Goal: Task Accomplishment & Management: Use online tool/utility

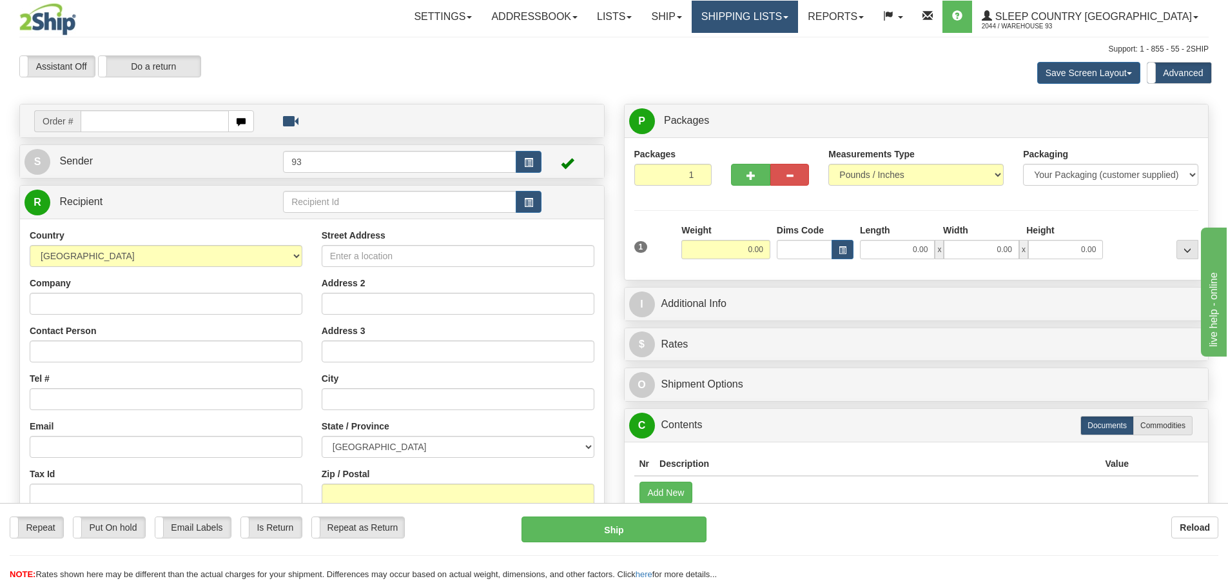
click at [792, 12] on link "Shipping lists" at bounding box center [745, 17] width 106 height 32
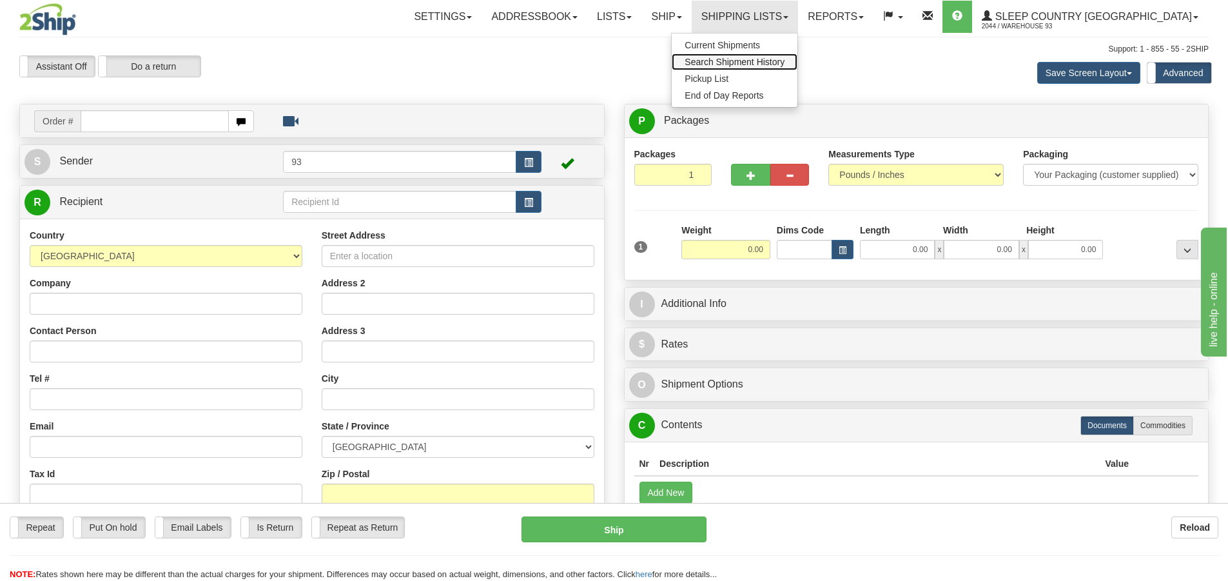
click at [784, 59] on span "Search Shipment History" at bounding box center [735, 62] width 100 height 10
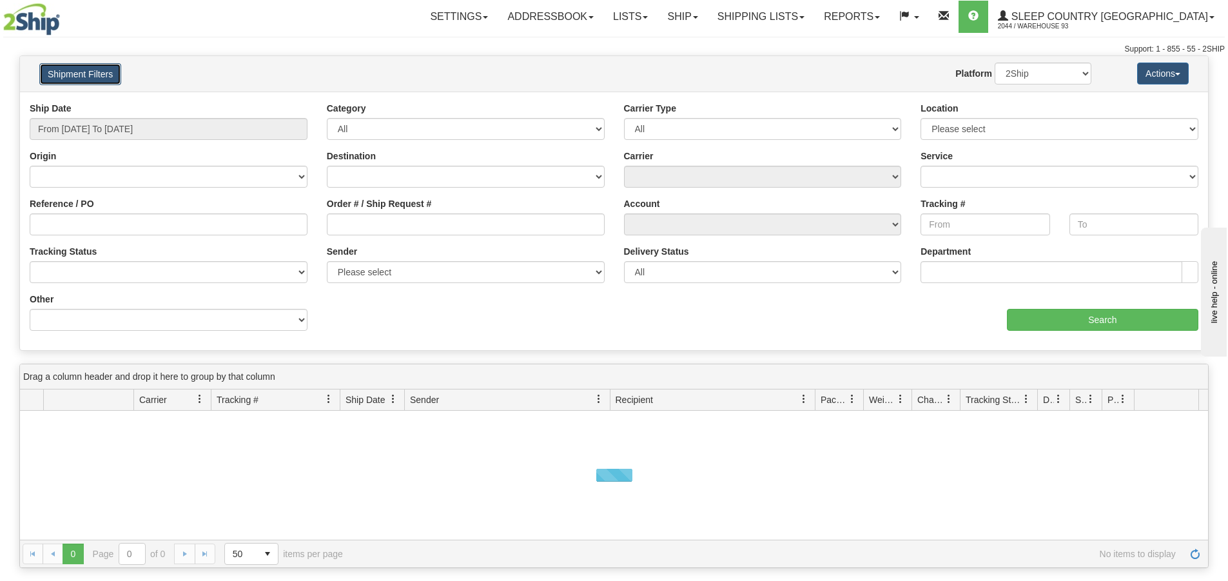
click at [55, 77] on button "Shipment Filters" at bounding box center [80, 74] width 82 height 22
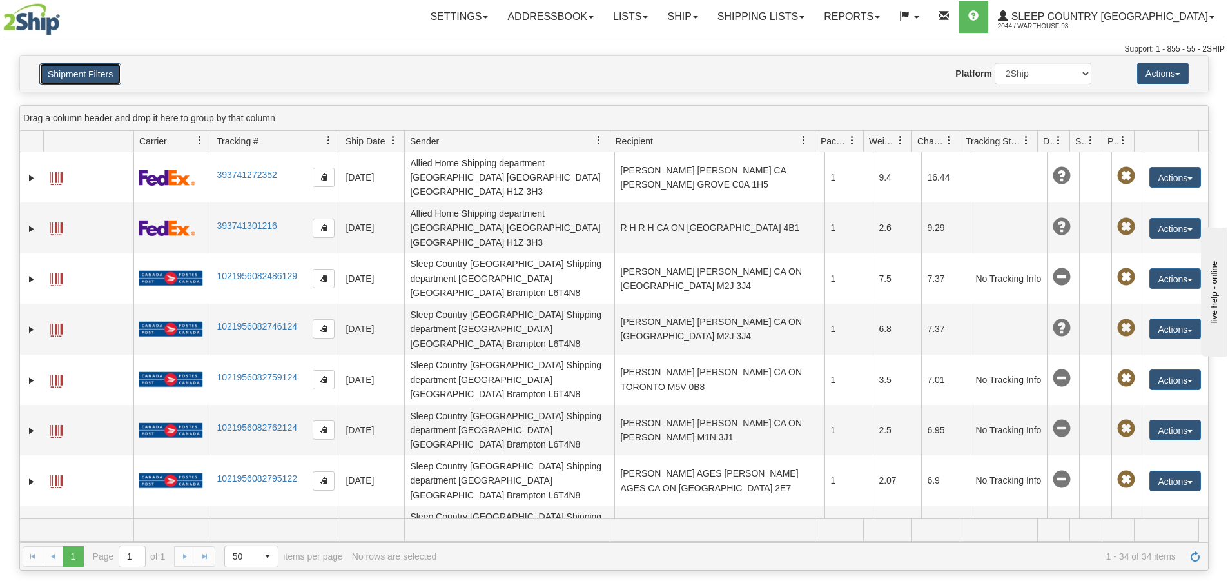
click at [91, 70] on button "Shipment Filters" at bounding box center [80, 74] width 82 height 22
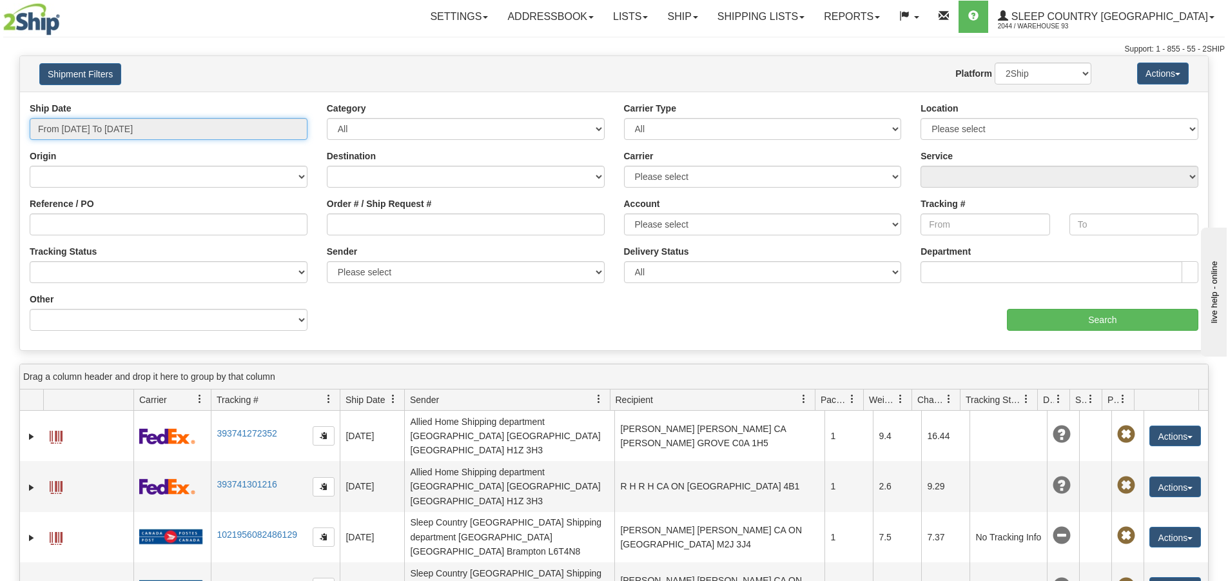
click at [89, 133] on input "From 09/29/2025 To 09/30/2025" at bounding box center [169, 129] width 278 height 22
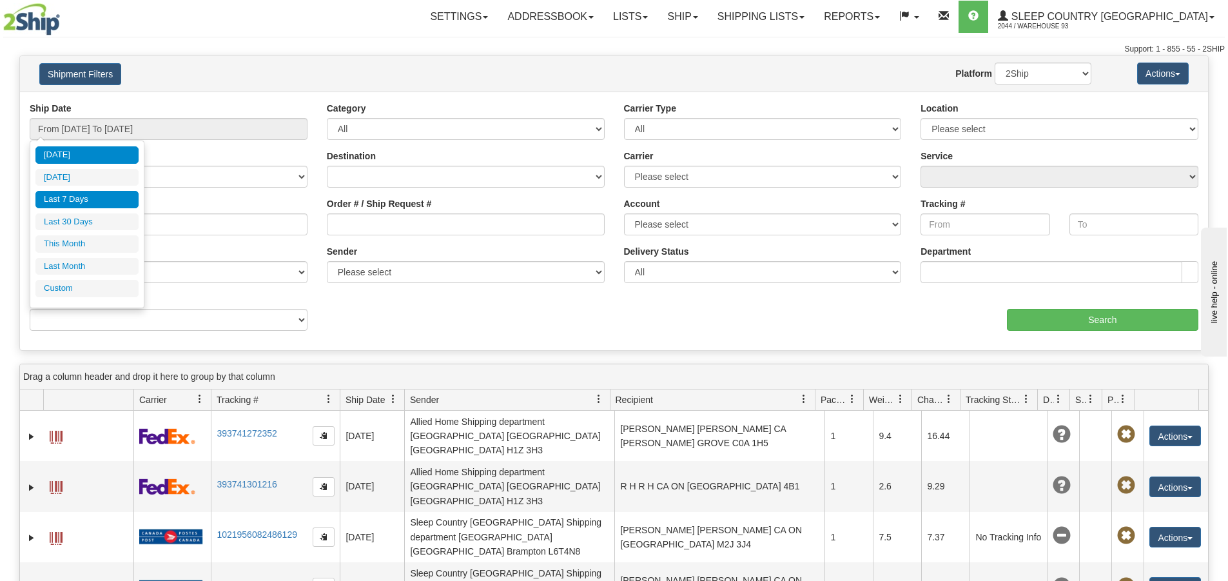
click at [88, 195] on li "Last 7 Days" at bounding box center [86, 199] width 103 height 17
type input "From 09/24/2025 To 09/30/2025"
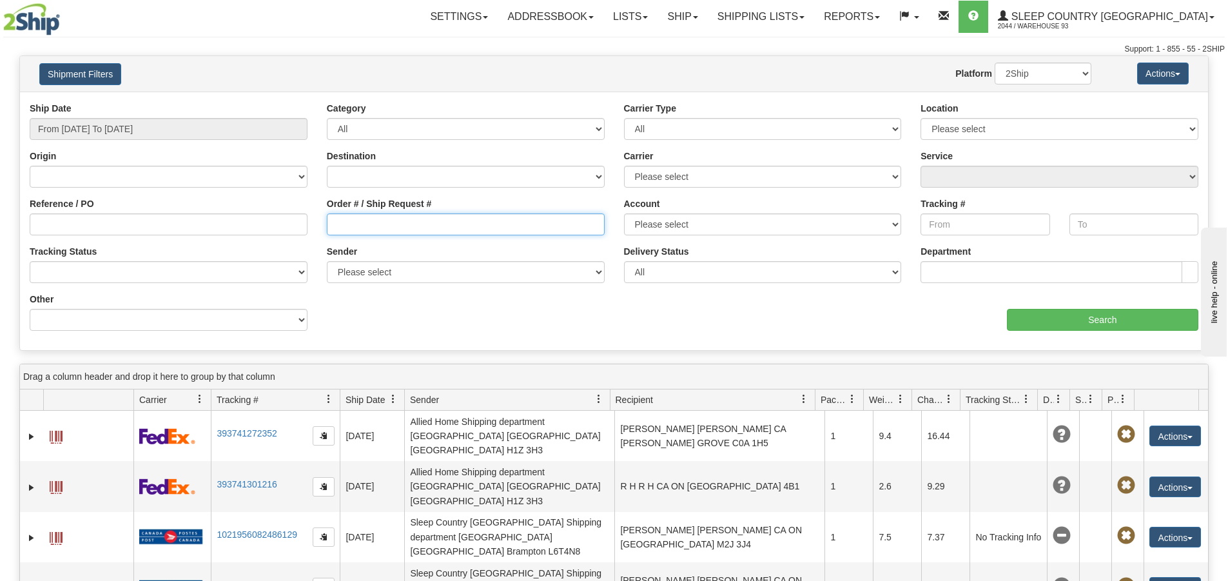
click at [379, 221] on input "Order # / Ship Request #" at bounding box center [466, 224] width 278 height 22
type input "9000I130973"
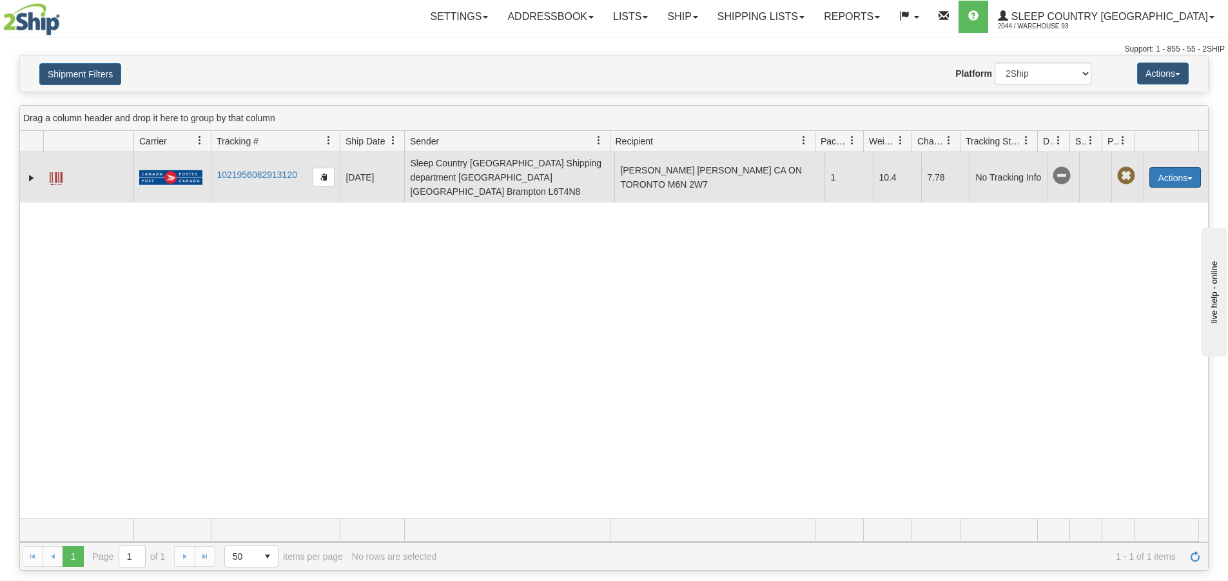
click at [1177, 175] on button "Actions" at bounding box center [1175, 177] width 52 height 21
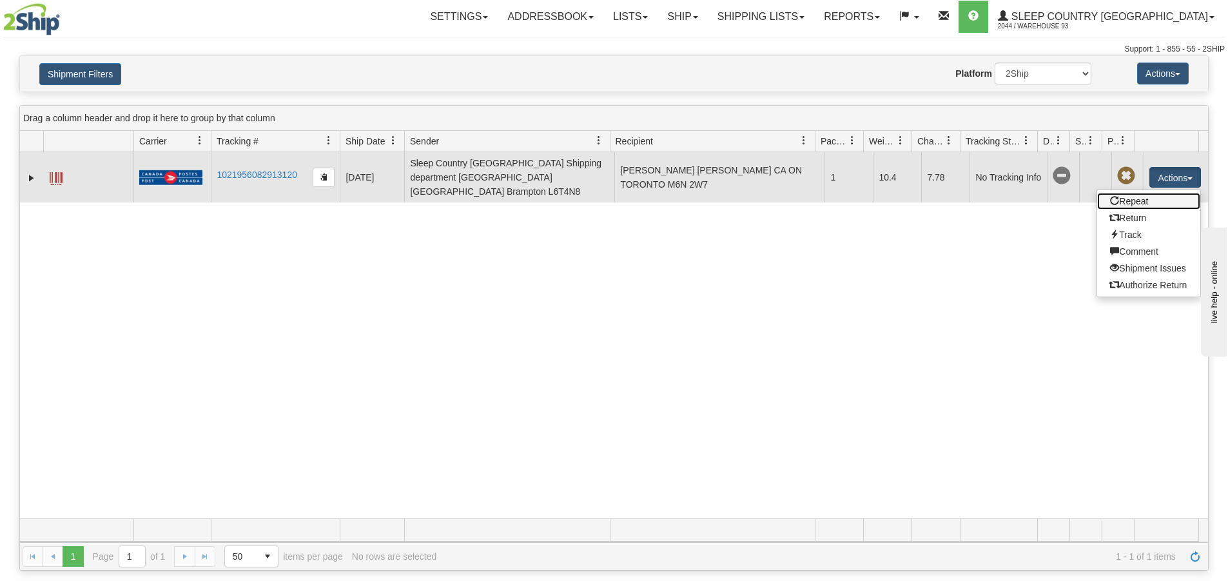
click at [1131, 197] on link "Repeat" at bounding box center [1148, 201] width 103 height 17
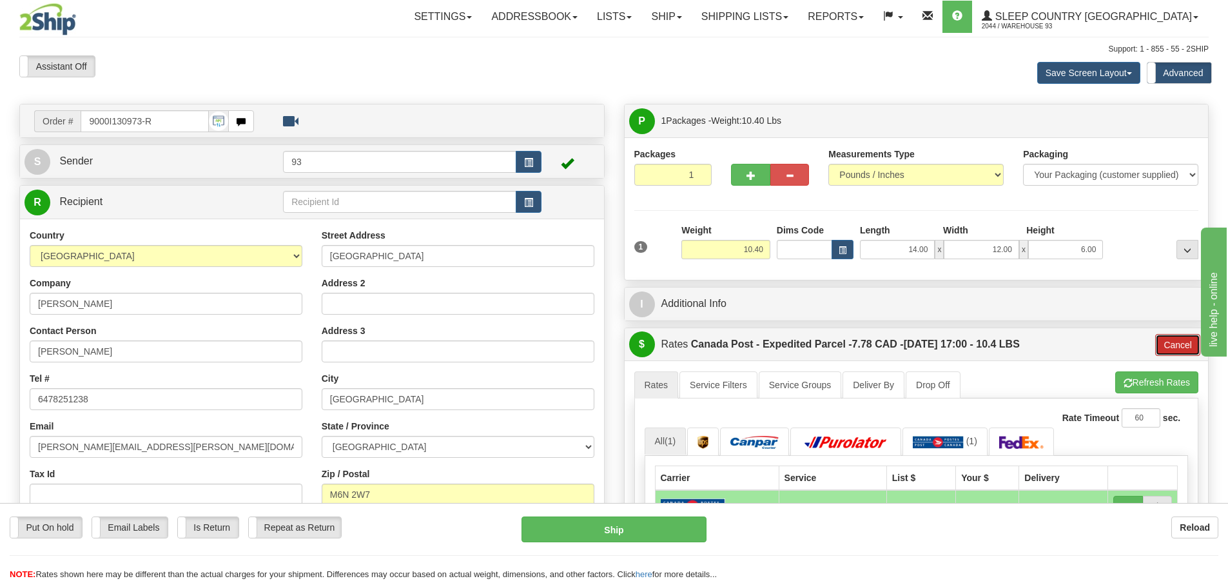
click at [1166, 338] on button "Cancel" at bounding box center [1177, 345] width 45 height 22
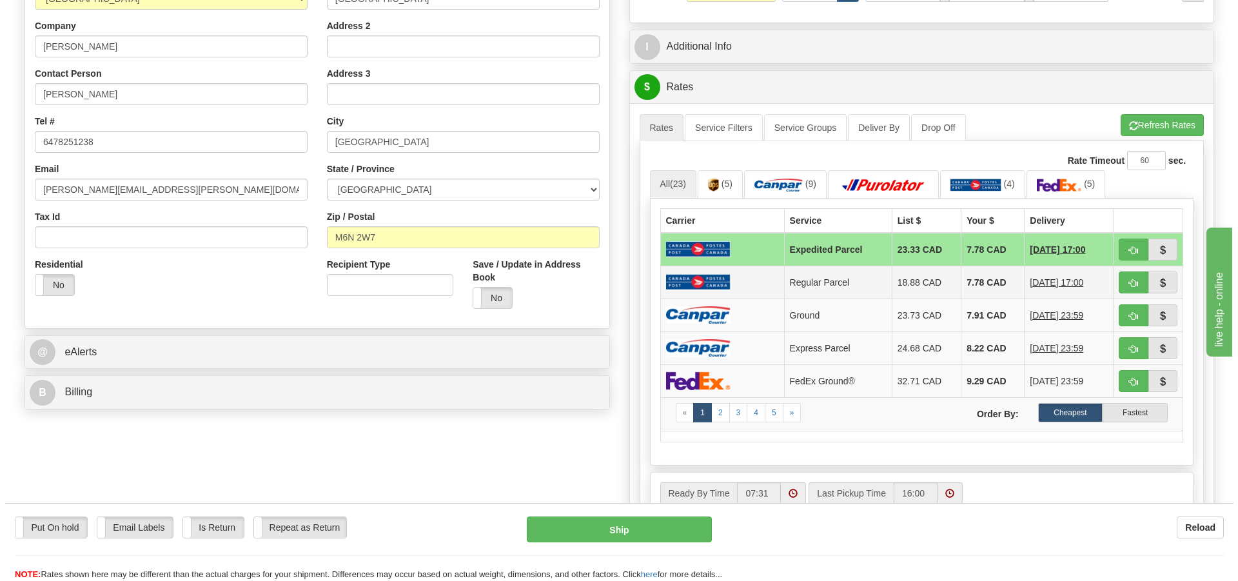
scroll to position [258, 0]
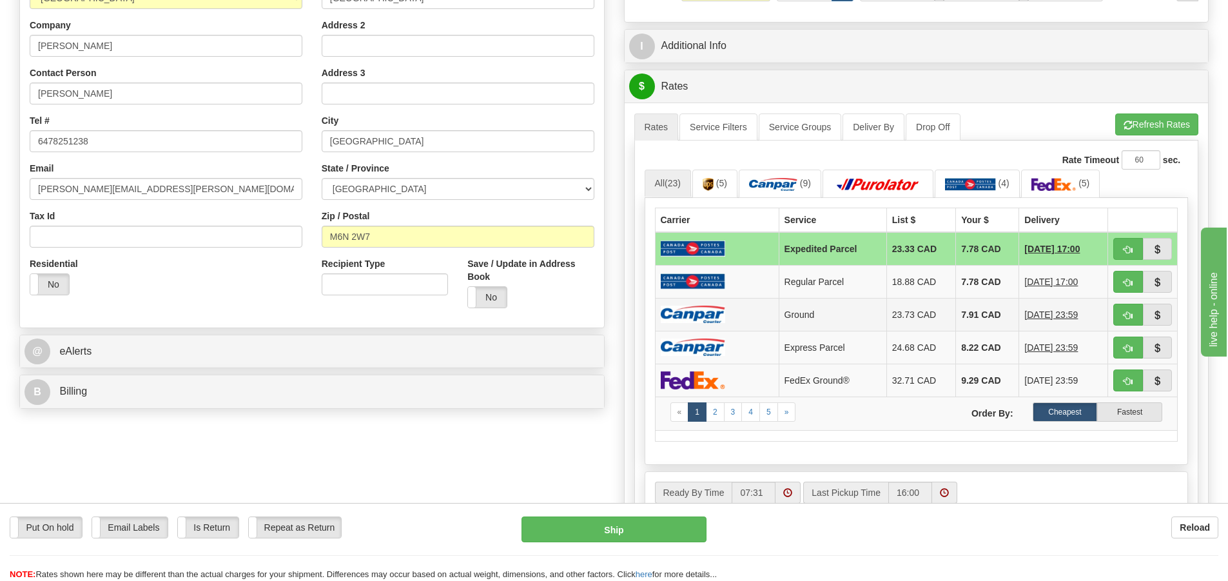
click at [724, 312] on img at bounding box center [693, 314] width 64 height 17
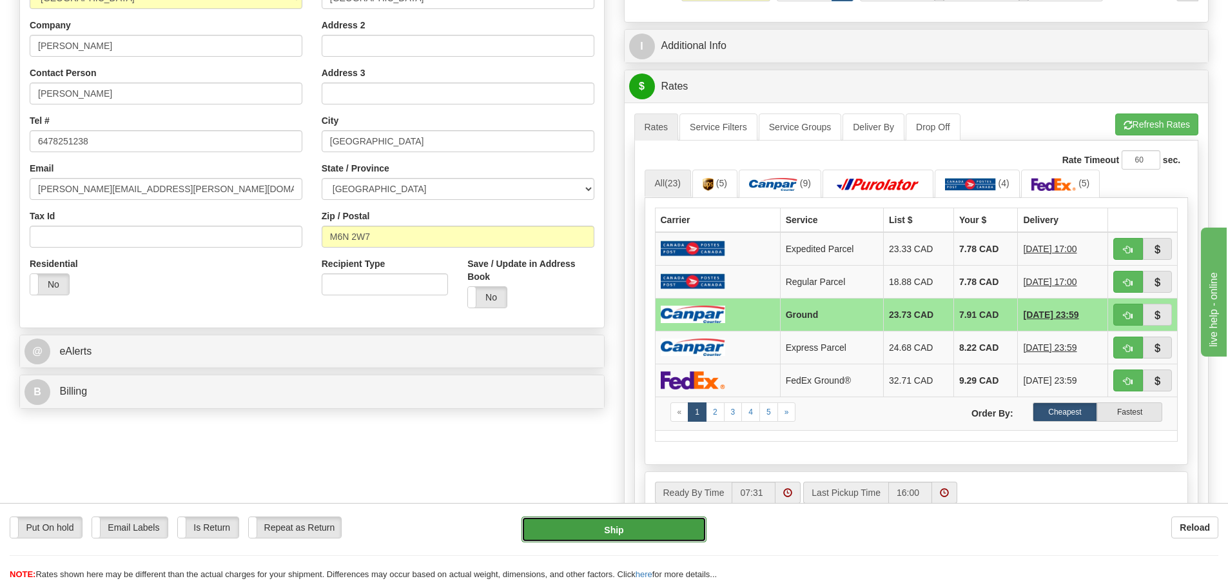
click at [661, 523] on button "Ship" at bounding box center [613, 529] width 185 height 26
type input "1"
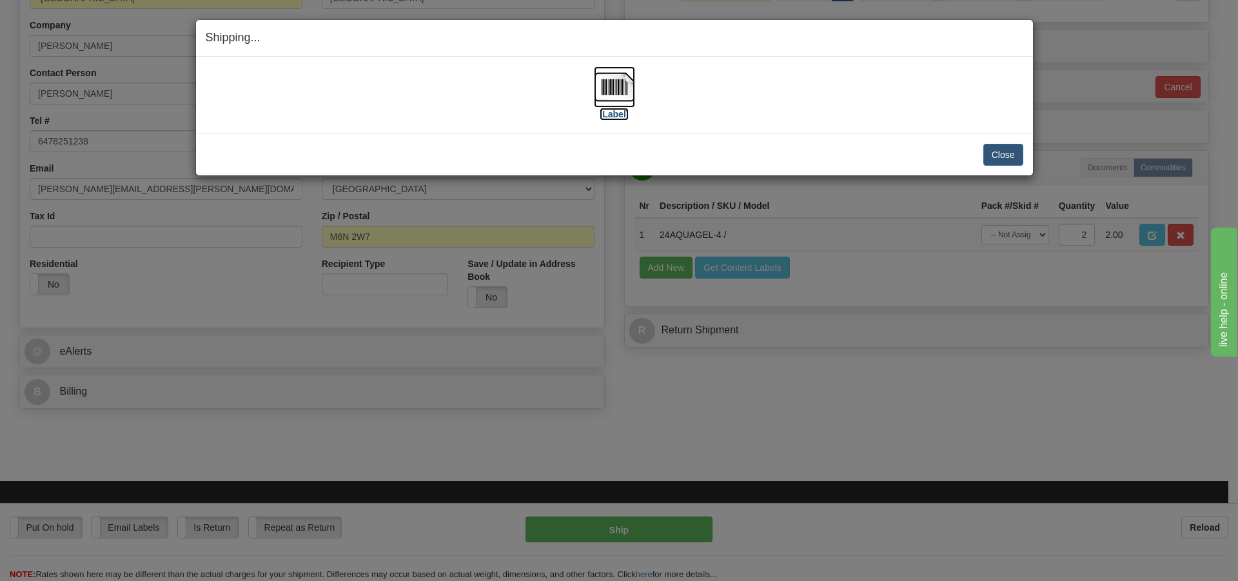
click at [616, 79] on img at bounding box center [614, 86] width 41 height 41
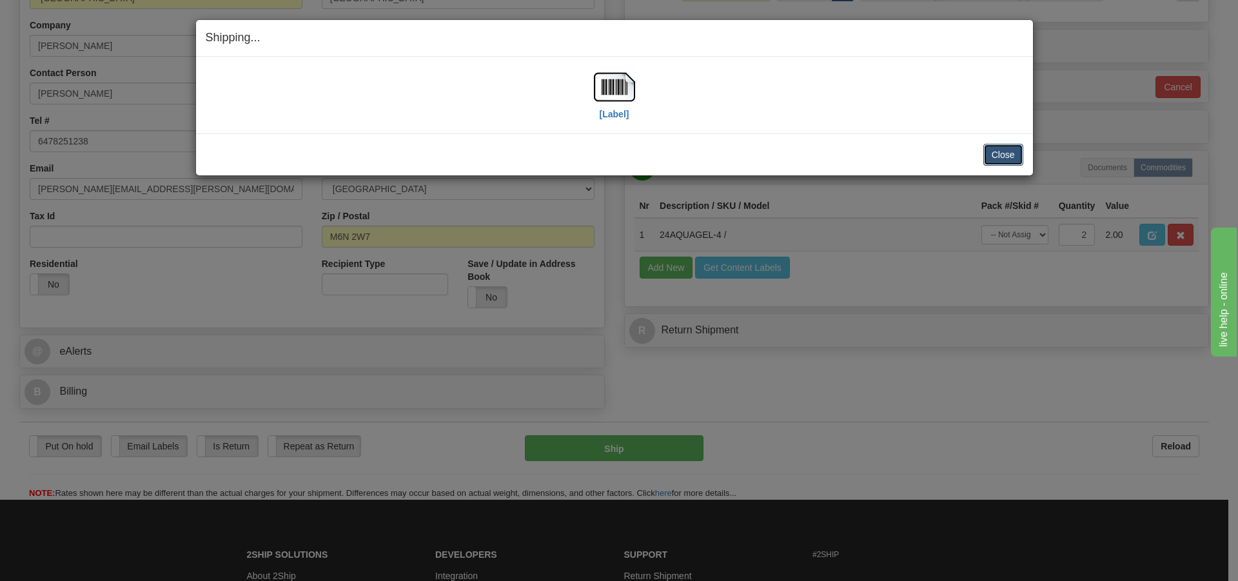
click at [1002, 150] on button "Close" at bounding box center [1003, 155] width 40 height 22
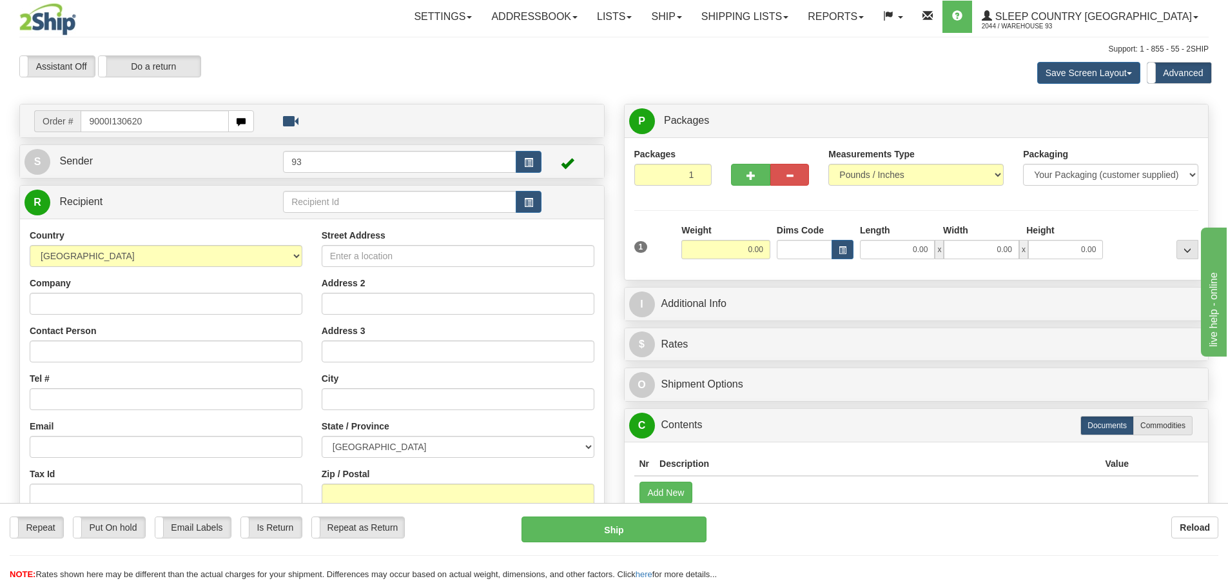
type input "9000I130620"
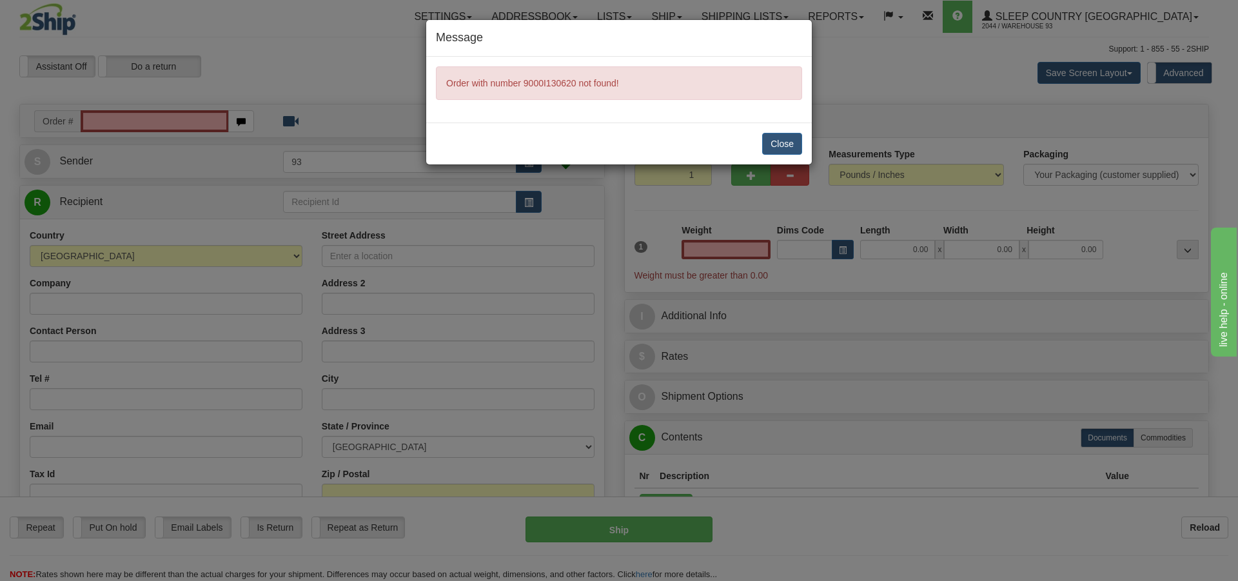
type input "0.00"
click at [772, 144] on button "Close" at bounding box center [782, 144] width 40 height 22
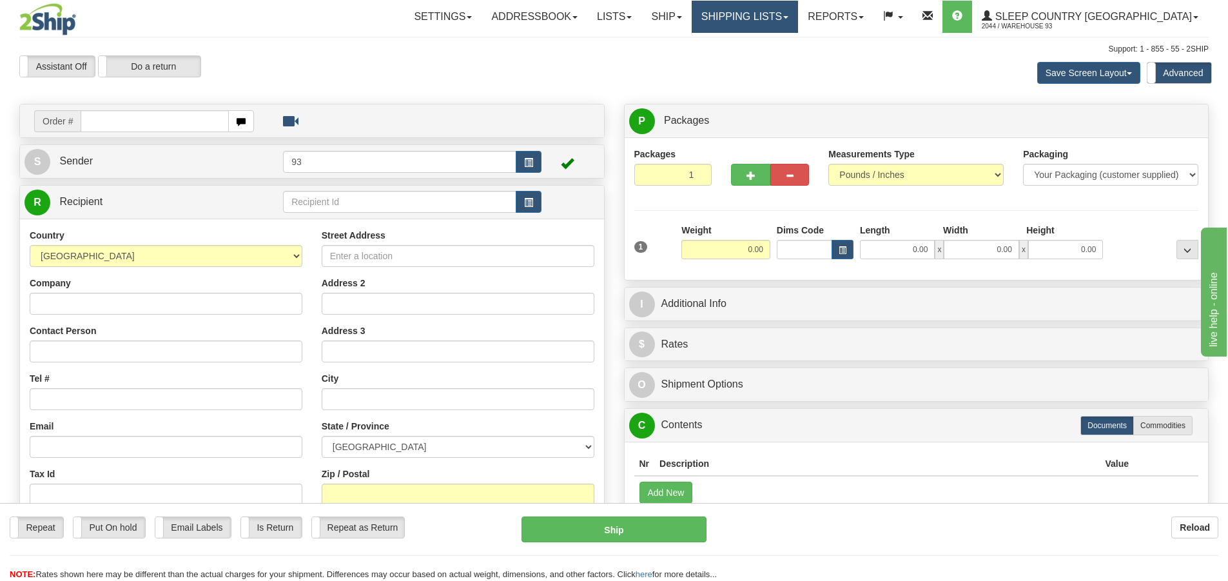
click at [787, 14] on link "Shipping lists" at bounding box center [745, 17] width 106 height 32
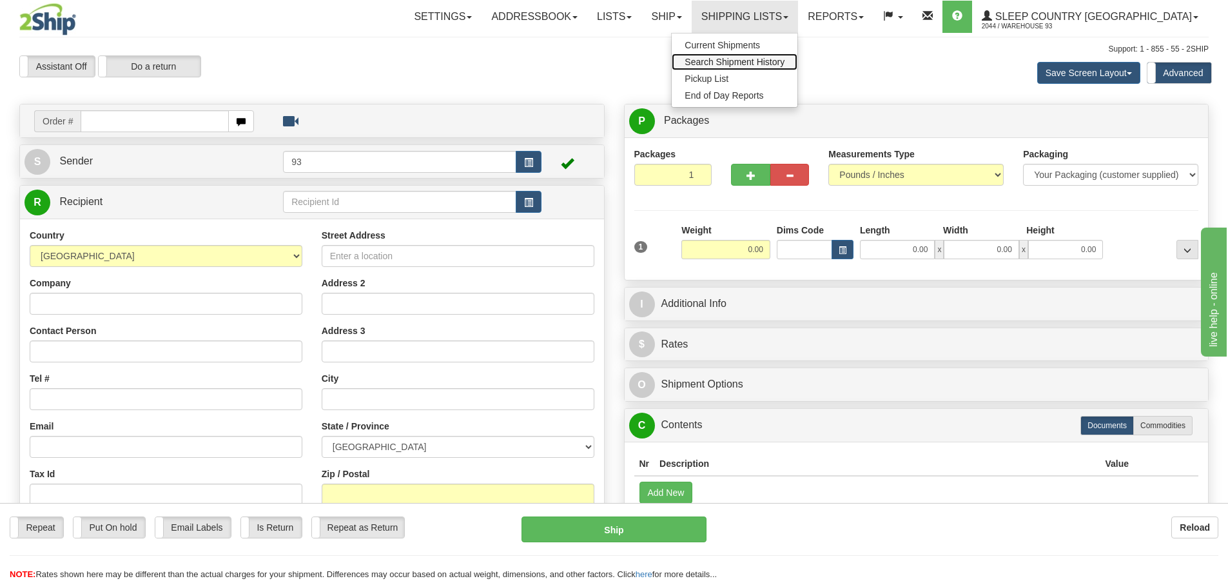
click at [752, 59] on span "Search Shipment History" at bounding box center [735, 62] width 100 height 10
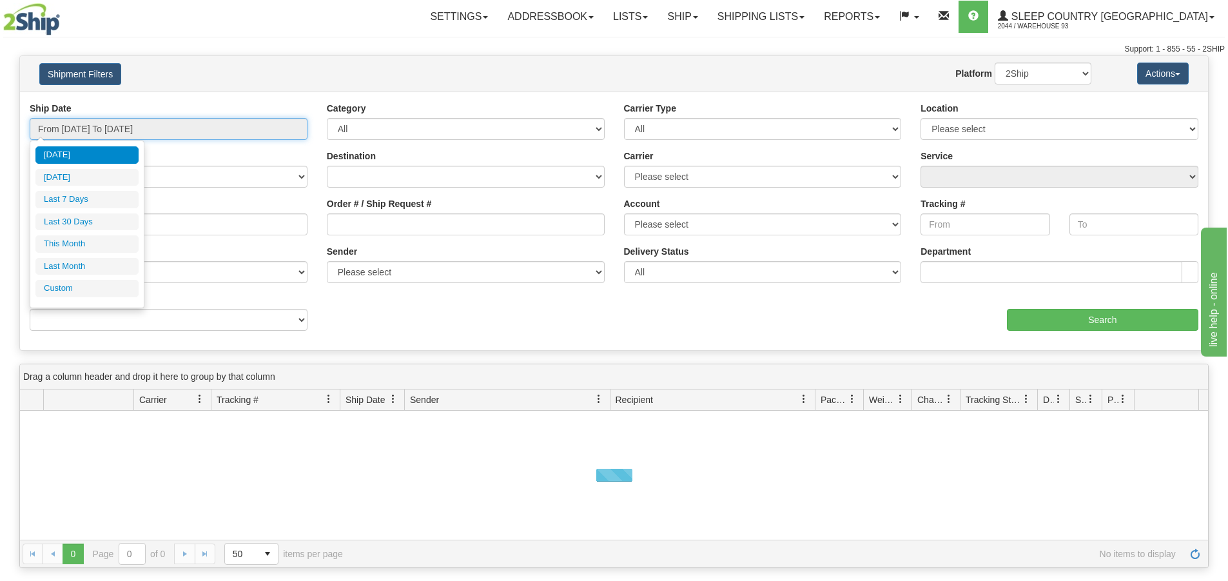
click at [101, 130] on input "From 09/29/2025 To 09/30/2025" at bounding box center [169, 129] width 278 height 22
click at [88, 199] on li "Last 7 Days" at bounding box center [86, 199] width 103 height 17
type input "From 09/24/2025 To 09/30/2025"
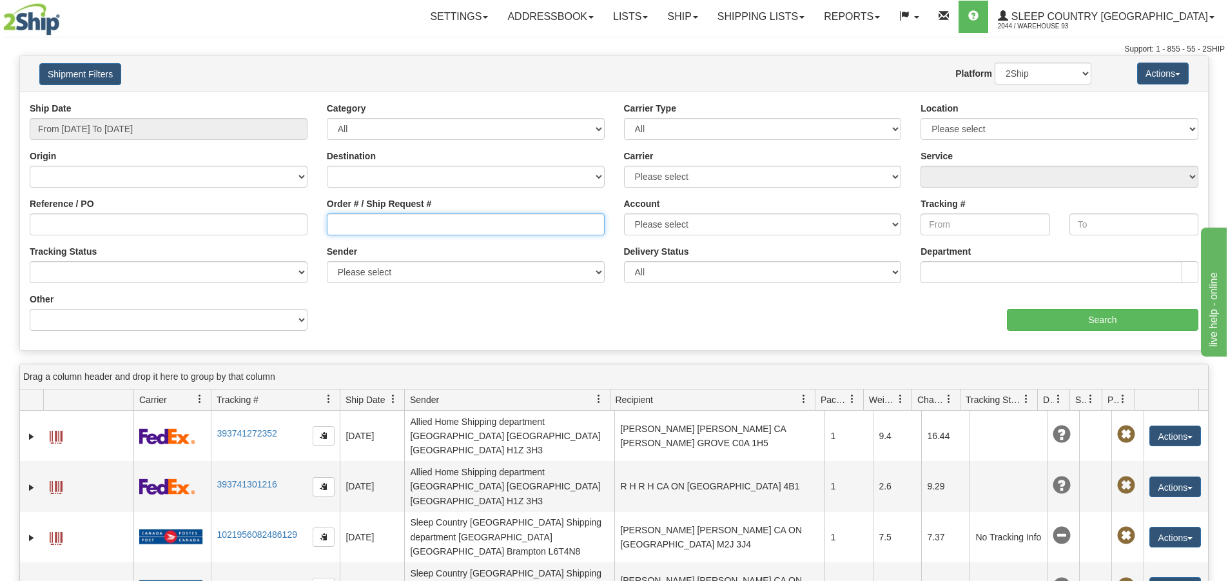
click at [364, 231] on input "Order # / Ship Request #" at bounding box center [466, 224] width 278 height 22
type input "9000I130620"
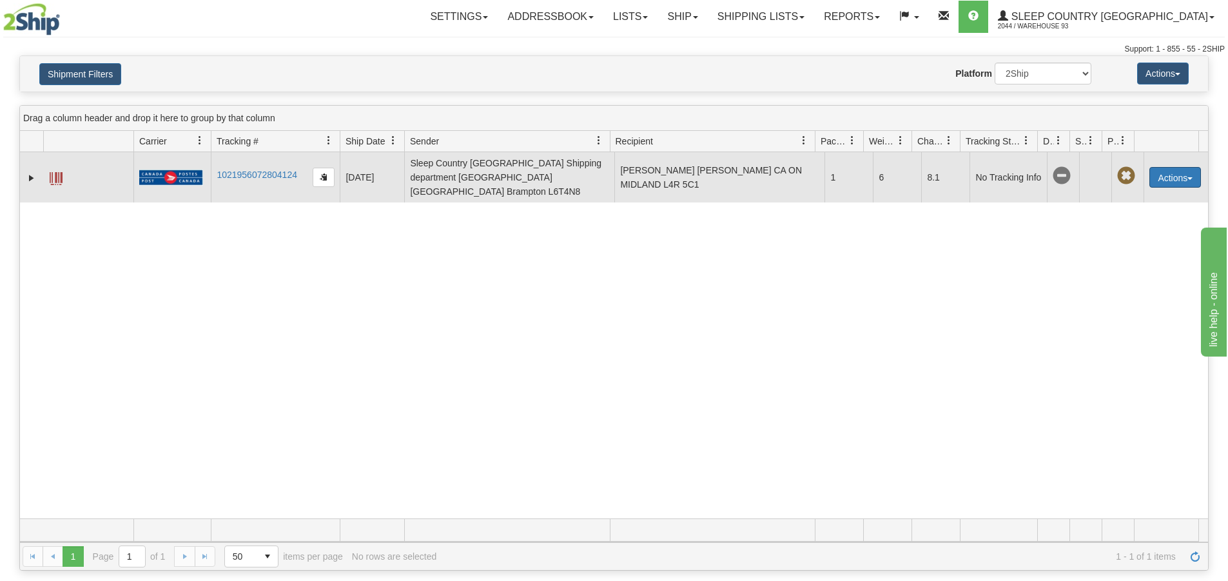
click at [1168, 170] on button "Actions" at bounding box center [1175, 177] width 52 height 21
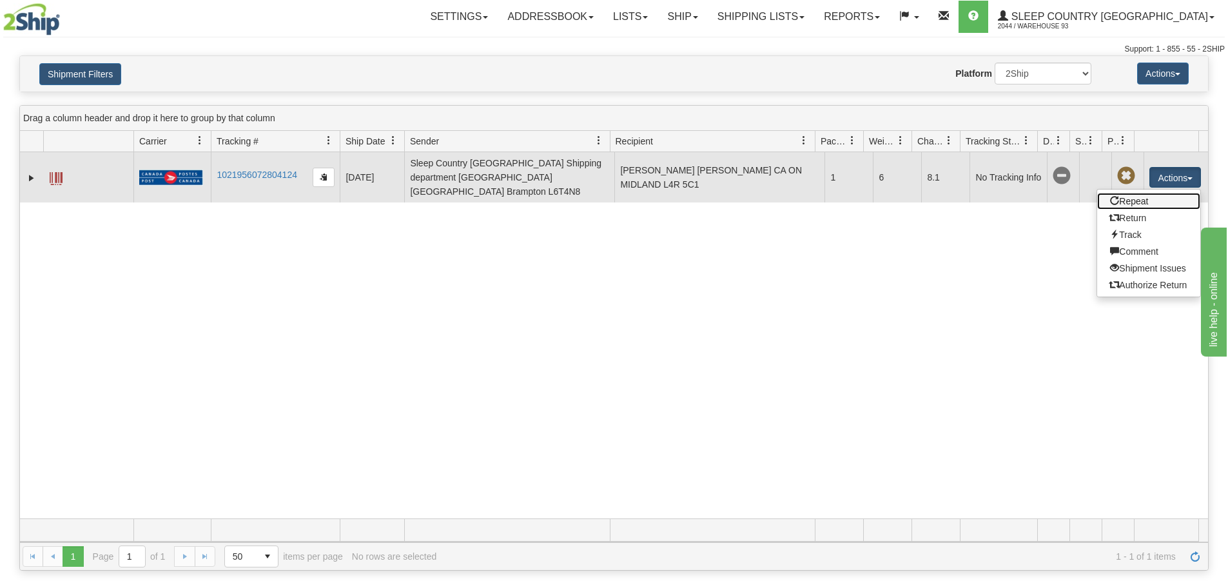
click at [1138, 197] on link "Repeat" at bounding box center [1148, 201] width 103 height 17
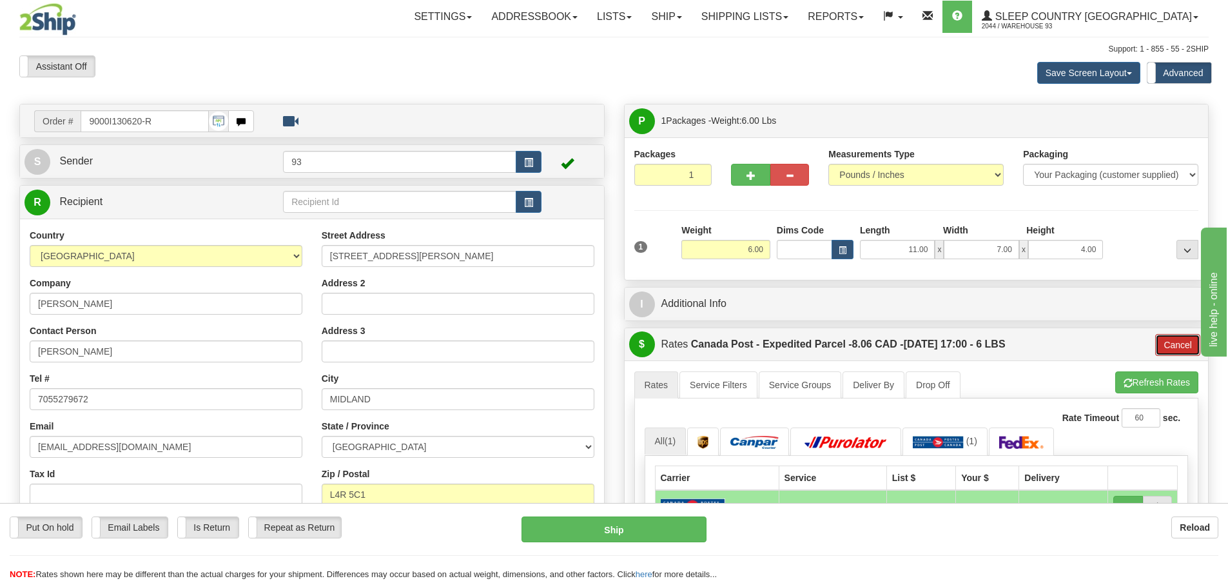
click at [1166, 347] on button "Cancel" at bounding box center [1177, 345] width 45 height 22
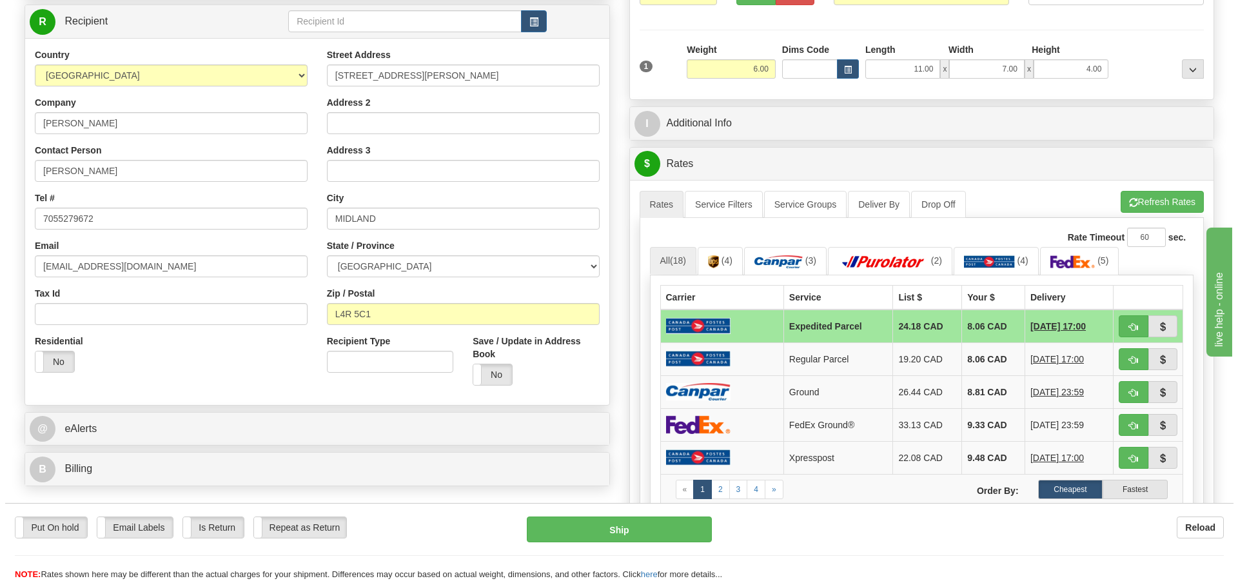
scroll to position [193, 0]
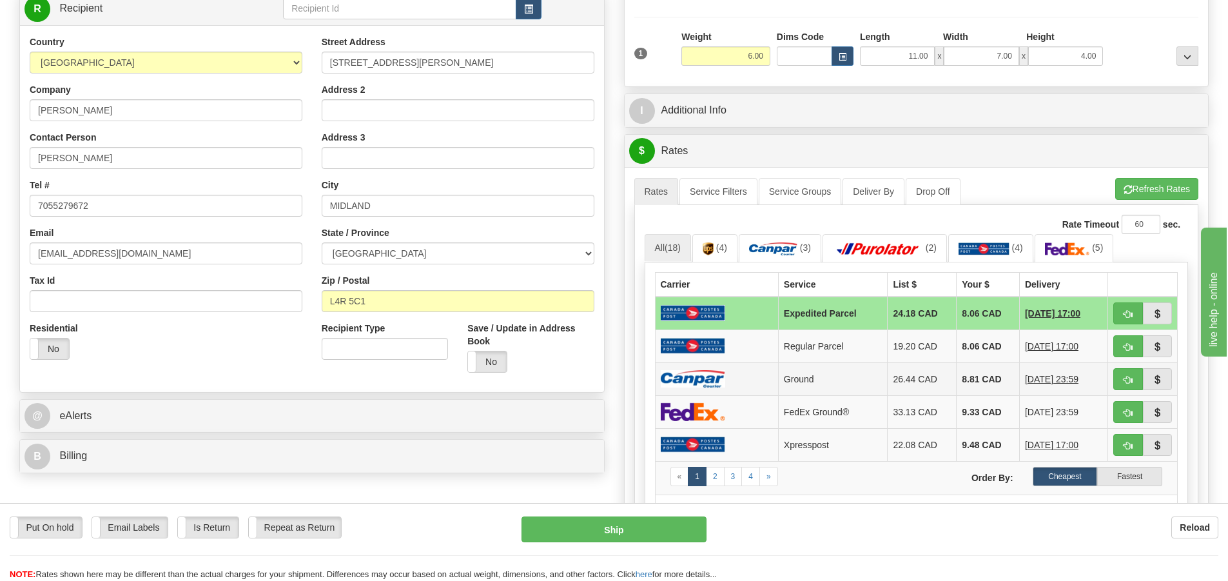
click at [726, 376] on td at bounding box center [716, 378] width 123 height 33
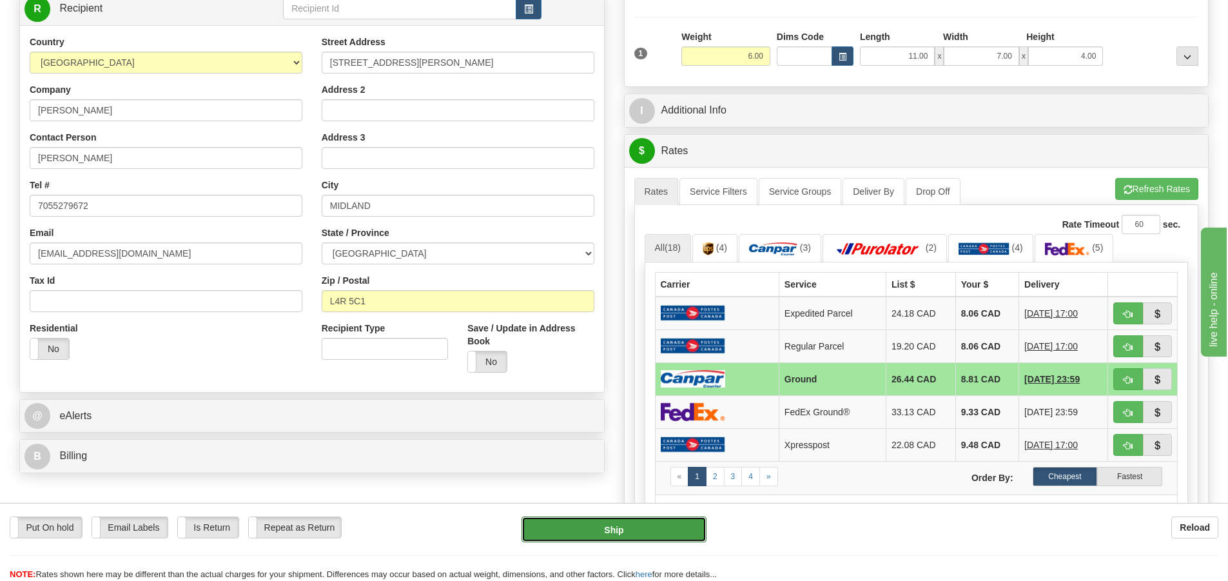
click at [693, 534] on button "Ship" at bounding box center [613, 529] width 185 height 26
type input "1"
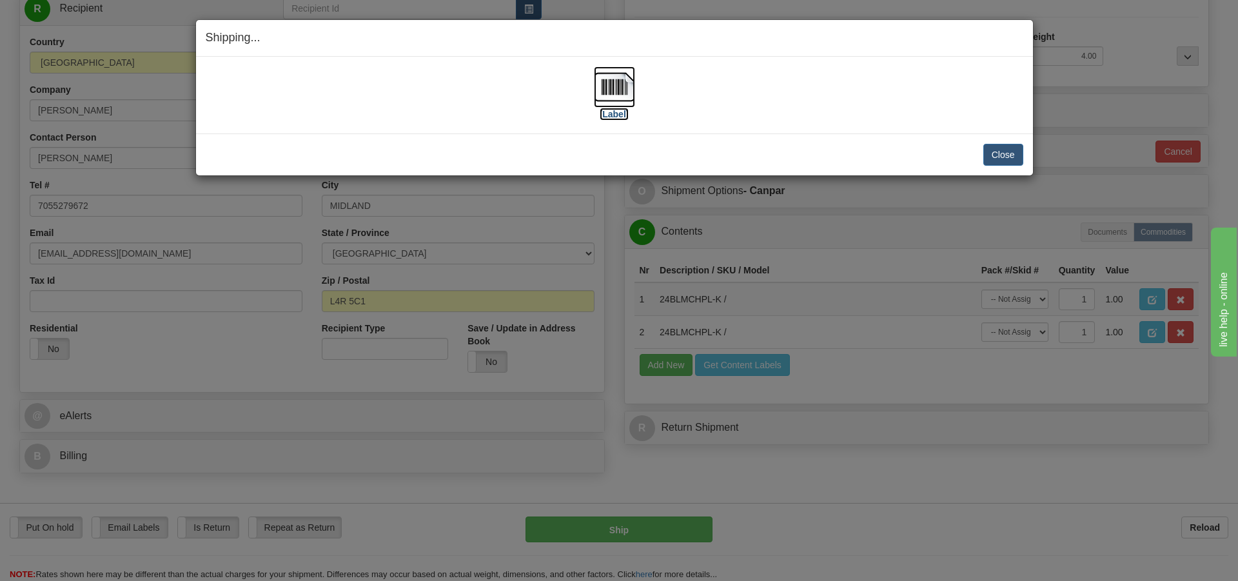
click at [616, 83] on img at bounding box center [614, 86] width 41 height 41
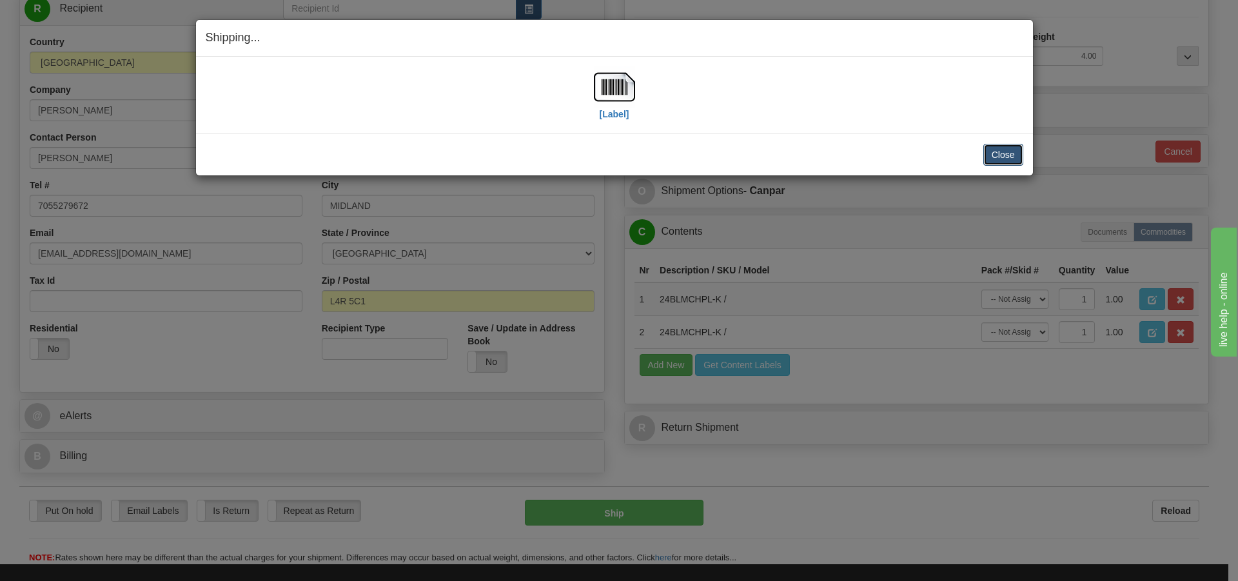
click at [1008, 150] on button "Close" at bounding box center [1003, 155] width 40 height 22
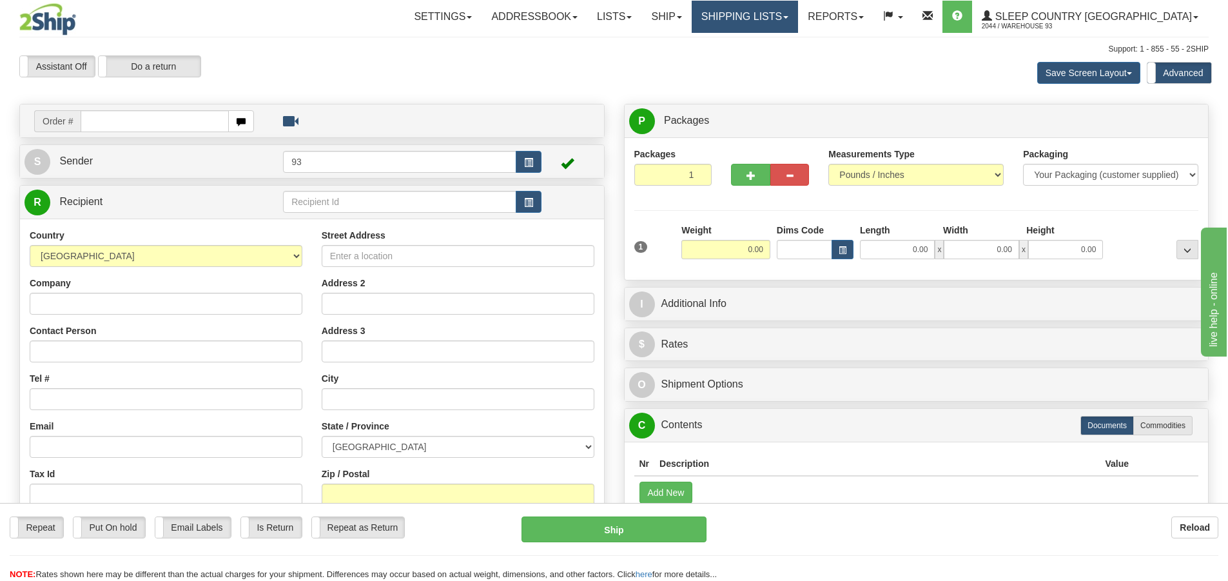
click at [798, 18] on link "Shipping lists" at bounding box center [745, 17] width 106 height 32
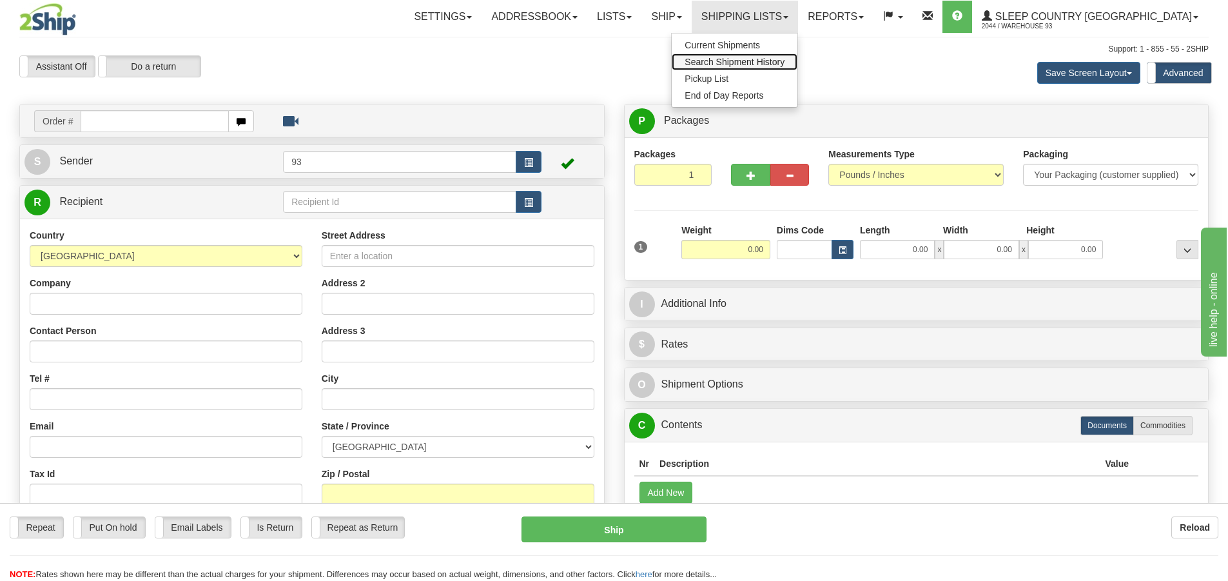
click at [784, 63] on span "Search Shipment History" at bounding box center [735, 62] width 100 height 10
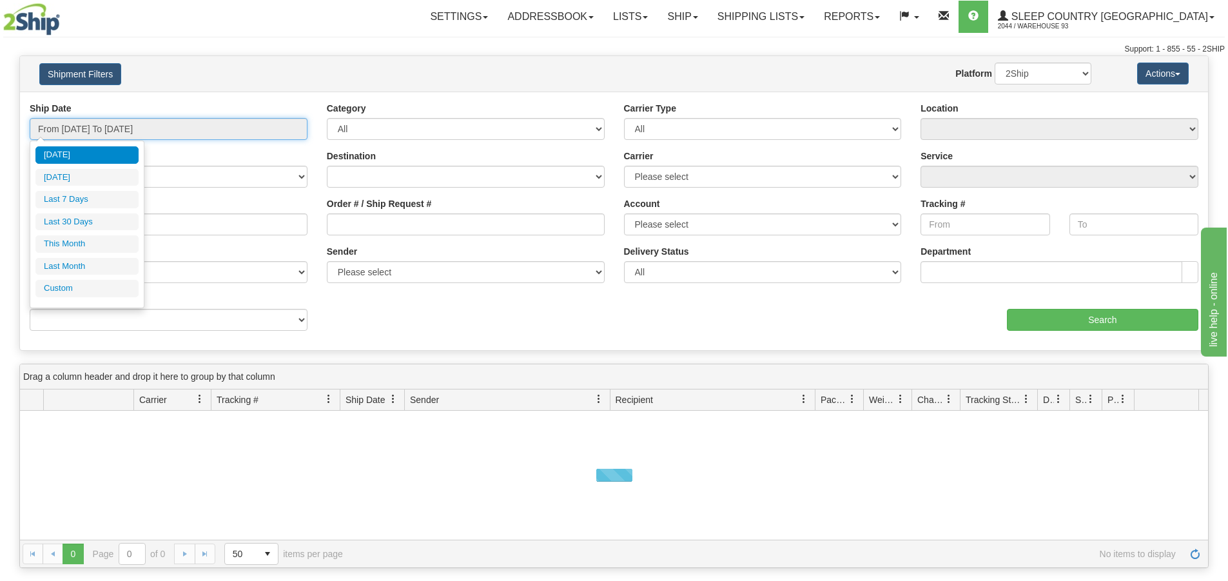
click at [91, 131] on input "From 09/29/2025 To 09/30/2025" at bounding box center [169, 129] width 278 height 22
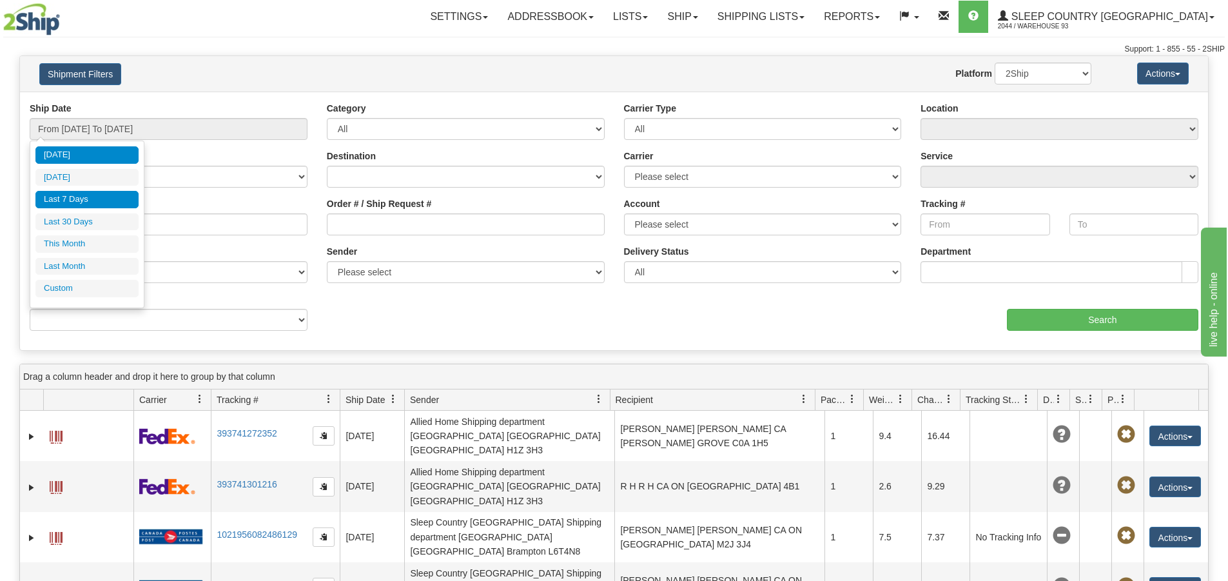
click at [95, 196] on li "Last 7 Days" at bounding box center [86, 199] width 103 height 17
type input "From 09/24/2025 To 09/30/2025"
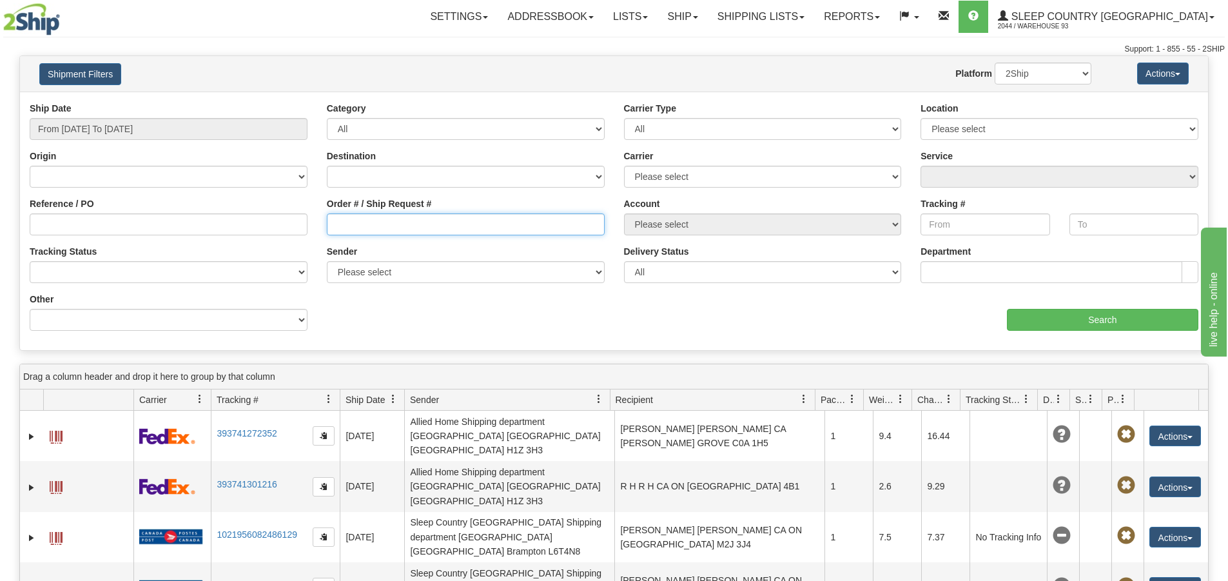
click at [440, 228] on input "Order # / Ship Request #" at bounding box center [466, 224] width 278 height 22
type input "9000I127729"
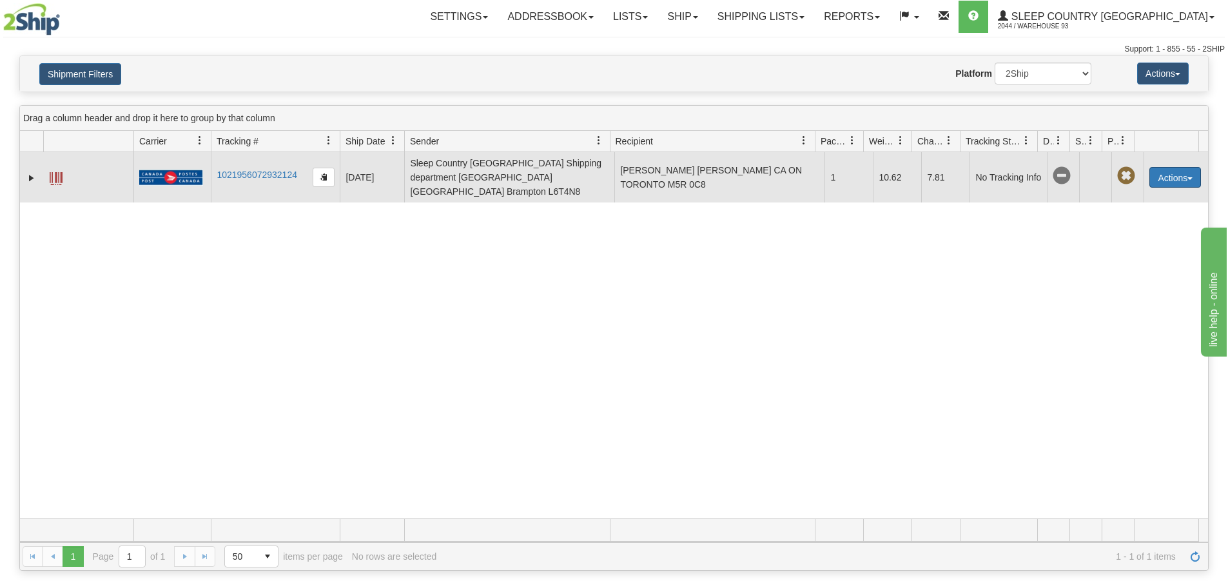
click at [1162, 173] on button "Actions" at bounding box center [1175, 177] width 52 height 21
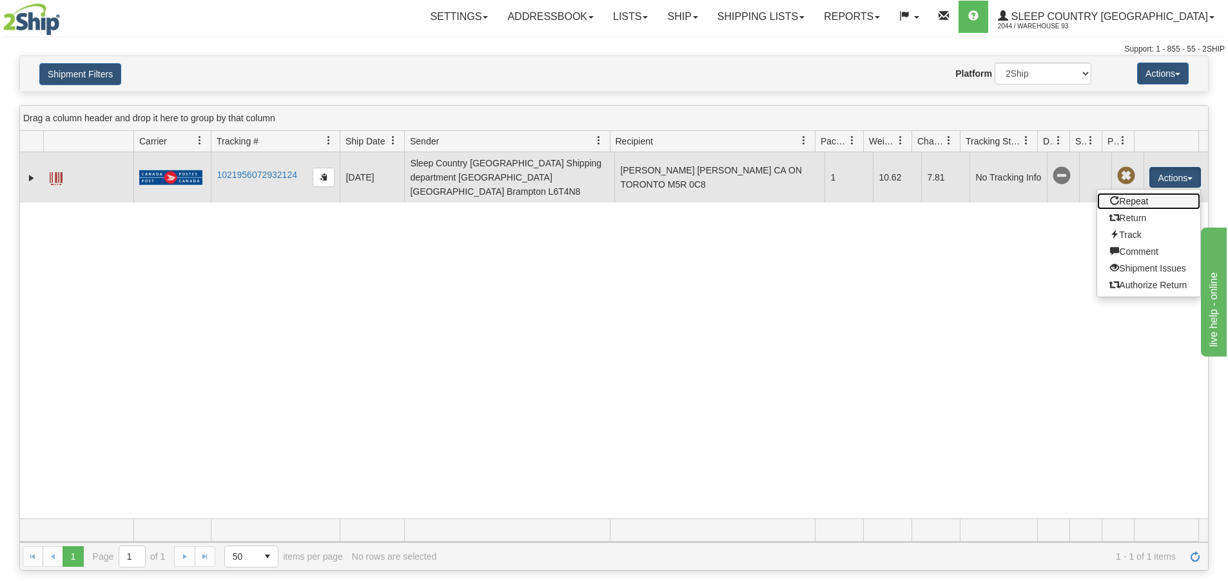
click at [1140, 197] on link "Repeat" at bounding box center [1148, 201] width 103 height 17
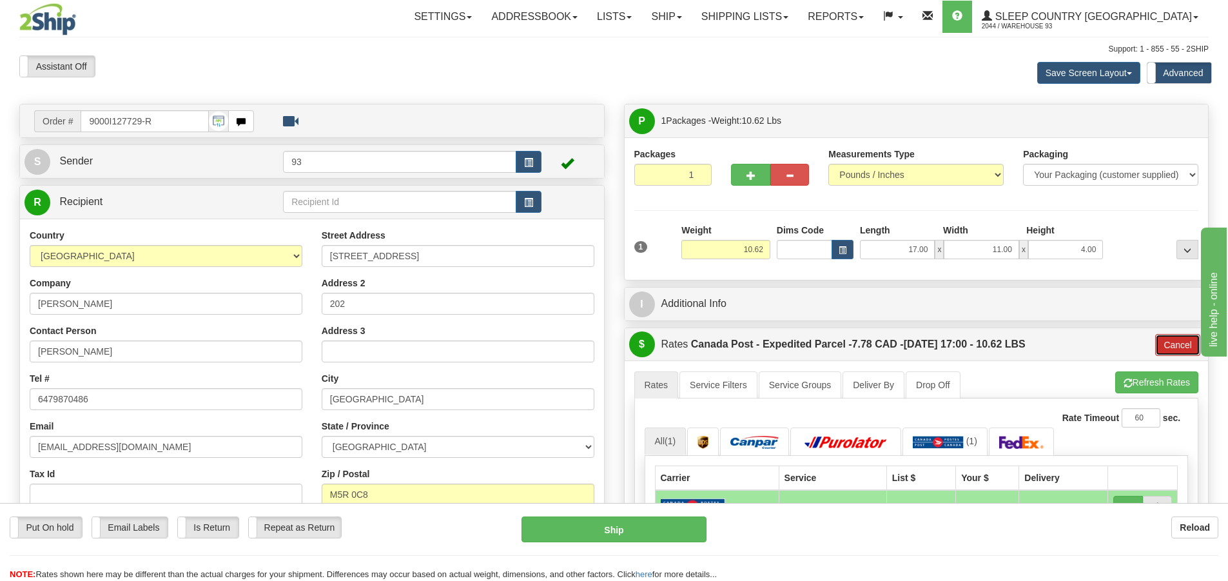
click at [1175, 342] on button "Cancel" at bounding box center [1177, 345] width 45 height 22
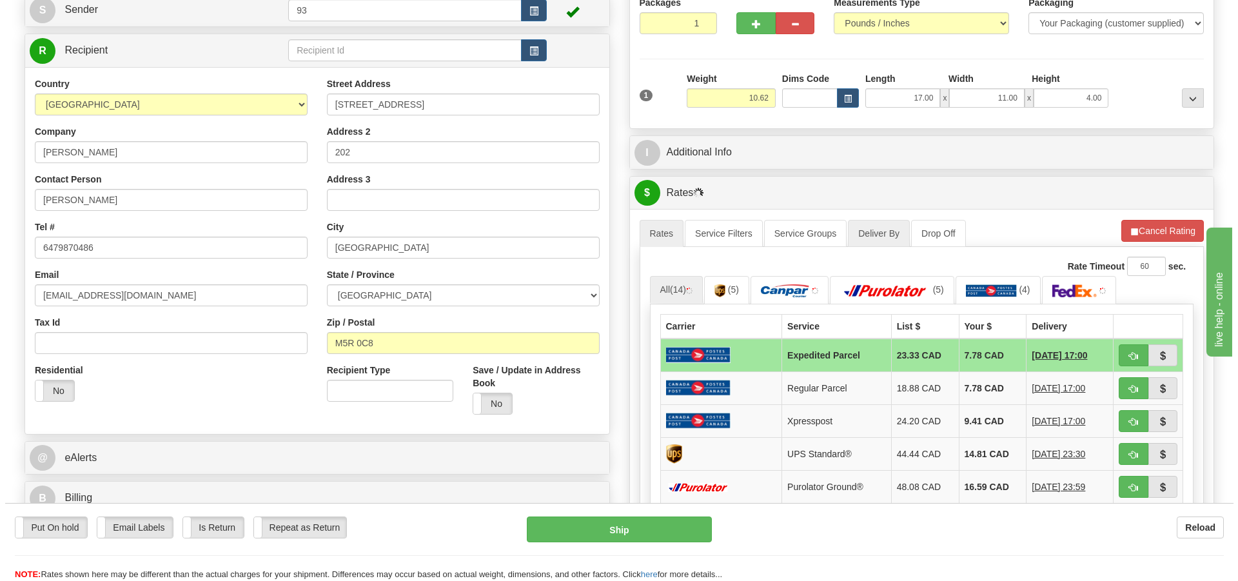
scroll to position [258, 0]
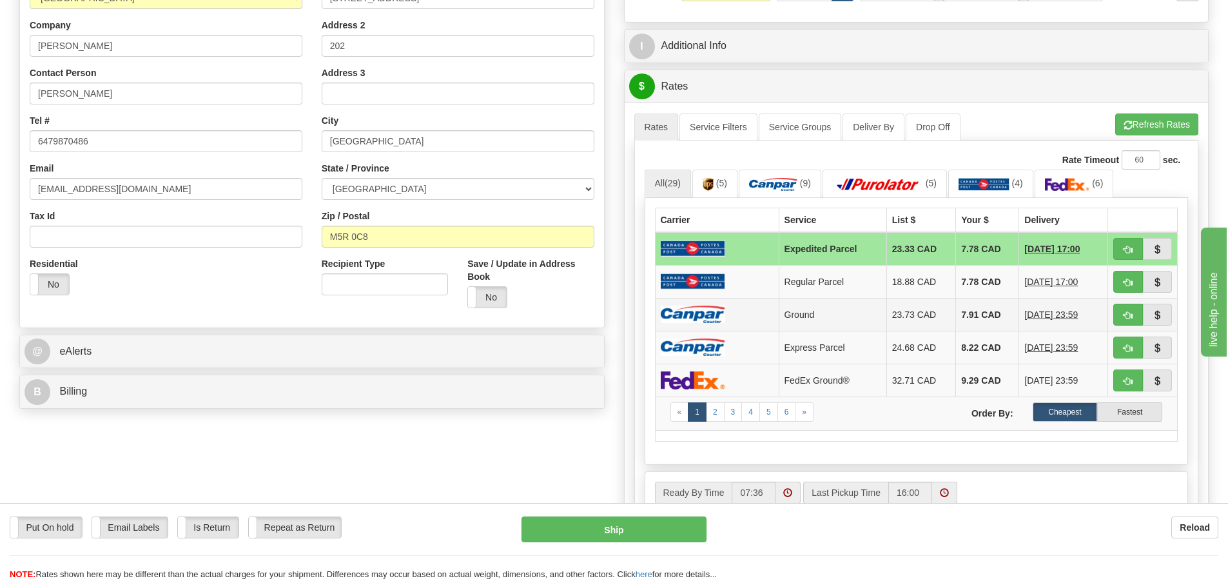
click at [663, 305] on td at bounding box center [717, 314] width 124 height 33
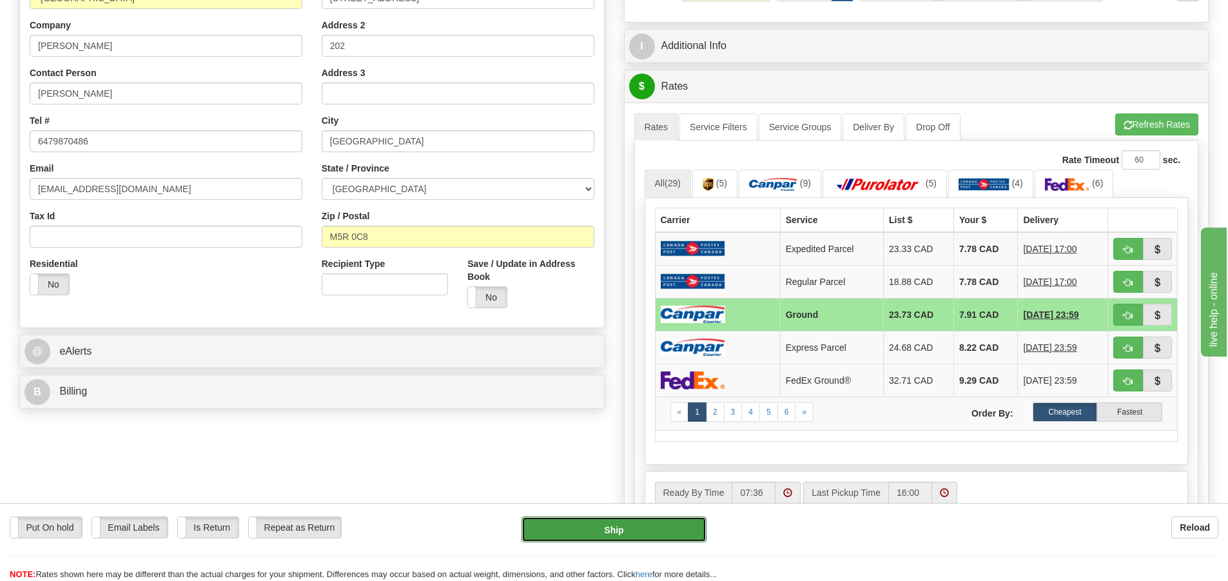
click at [647, 520] on button "Ship" at bounding box center [613, 529] width 185 height 26
type input "1"
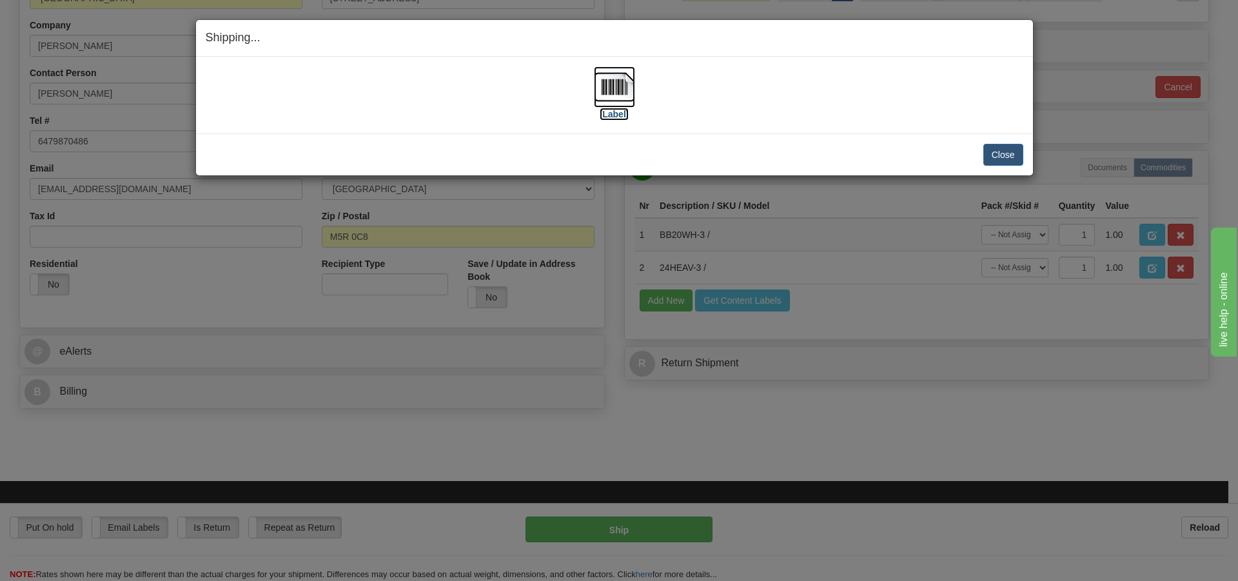
click at [609, 86] on img at bounding box center [614, 86] width 41 height 41
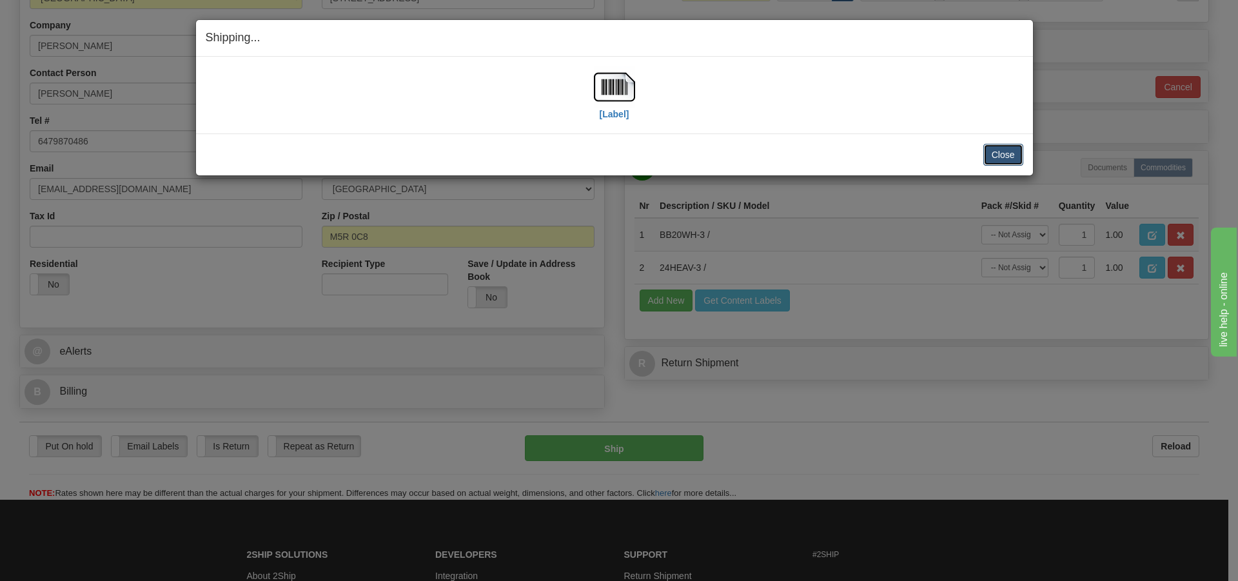
click at [1009, 157] on button "Close" at bounding box center [1003, 155] width 40 height 22
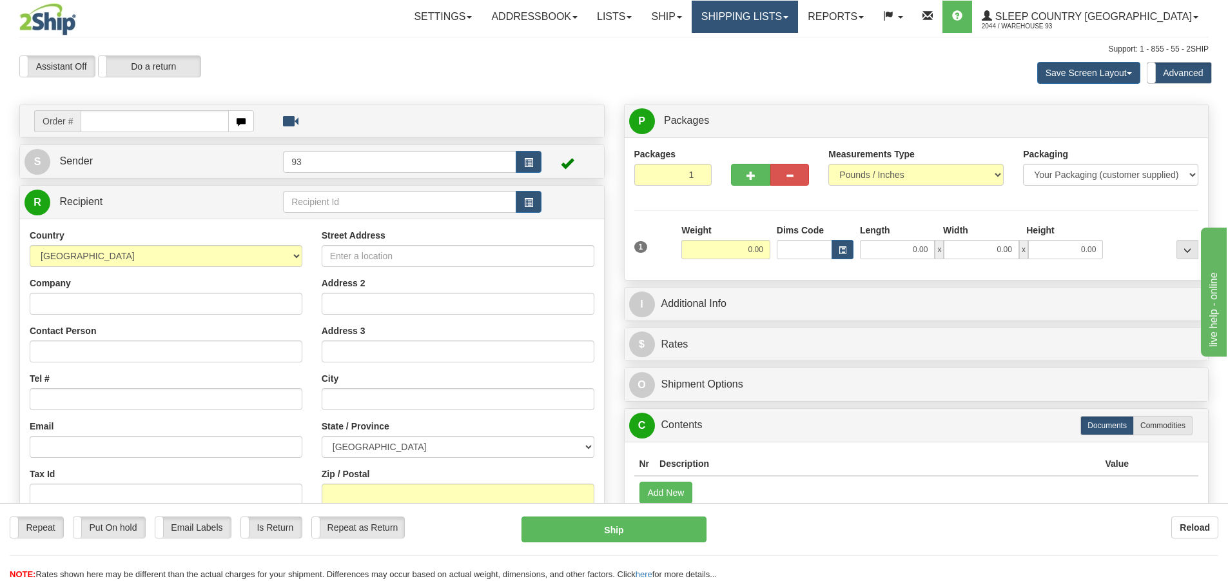
click at [797, 14] on link "Shipping lists" at bounding box center [745, 17] width 106 height 32
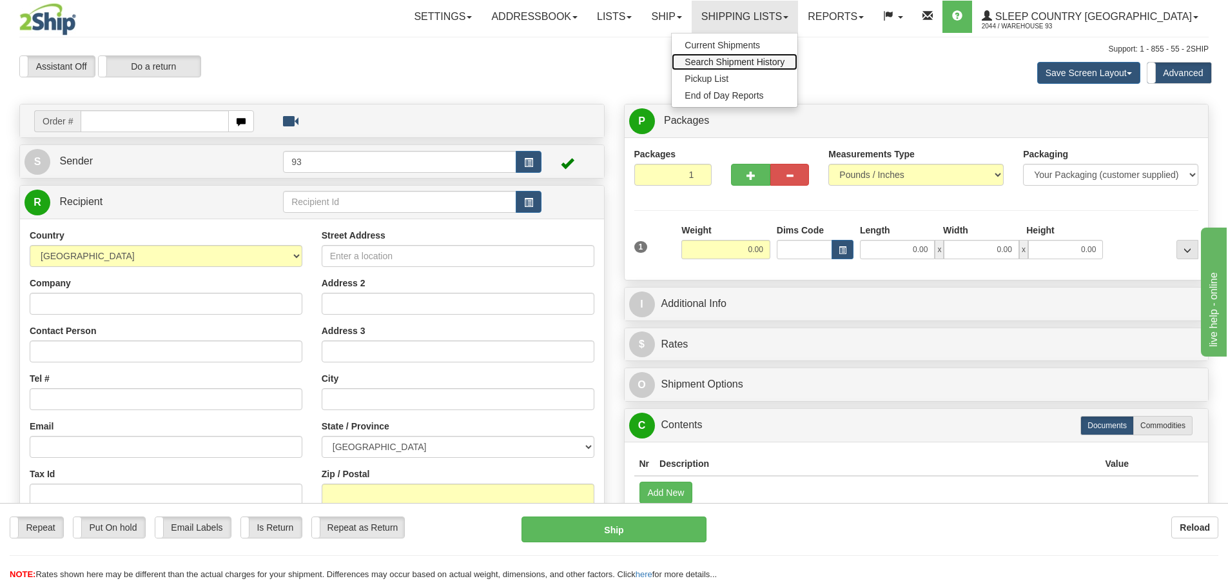
click at [784, 64] on span "Search Shipment History" at bounding box center [735, 62] width 100 height 10
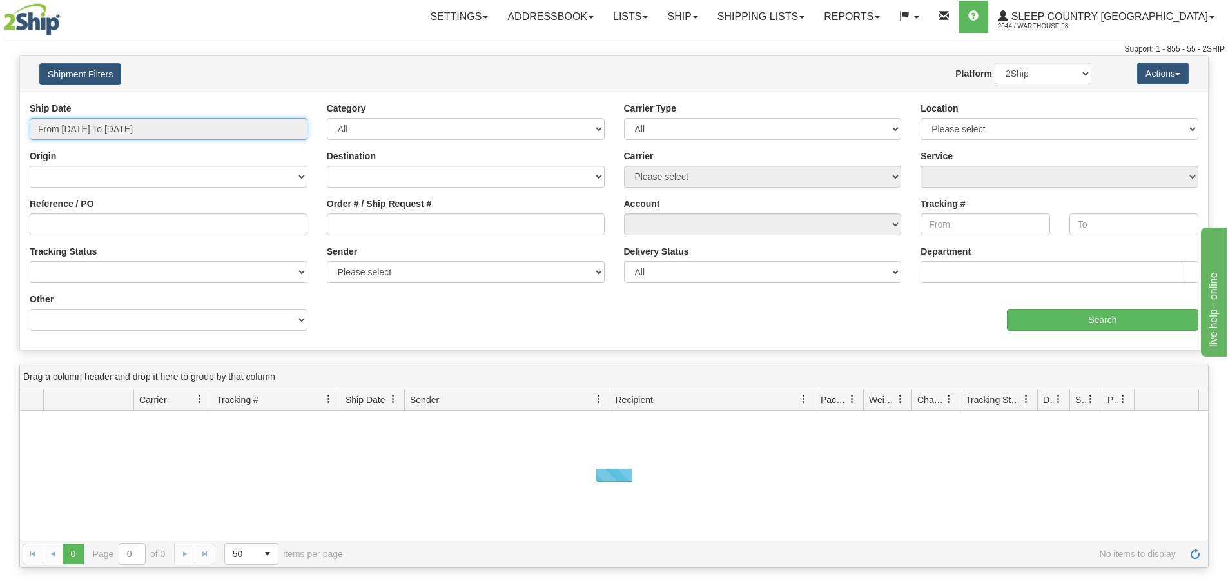
click at [113, 125] on input "From [DATE] To [DATE]" at bounding box center [169, 129] width 278 height 22
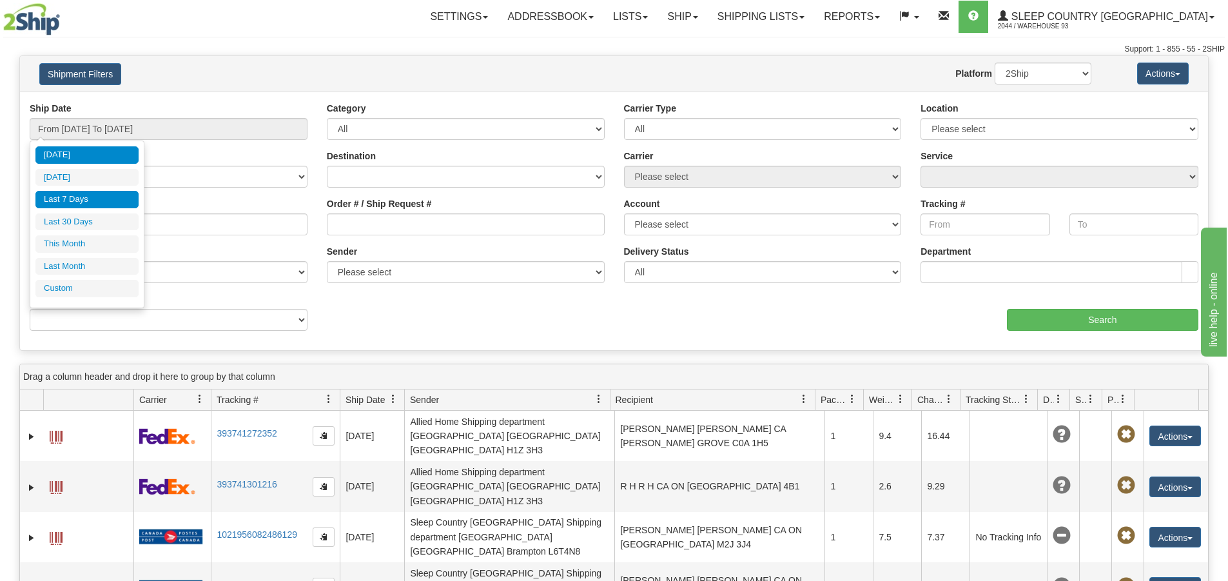
click at [88, 200] on li "Last 7 Days" at bounding box center [86, 199] width 103 height 17
type input "From [DATE] To [DATE]"
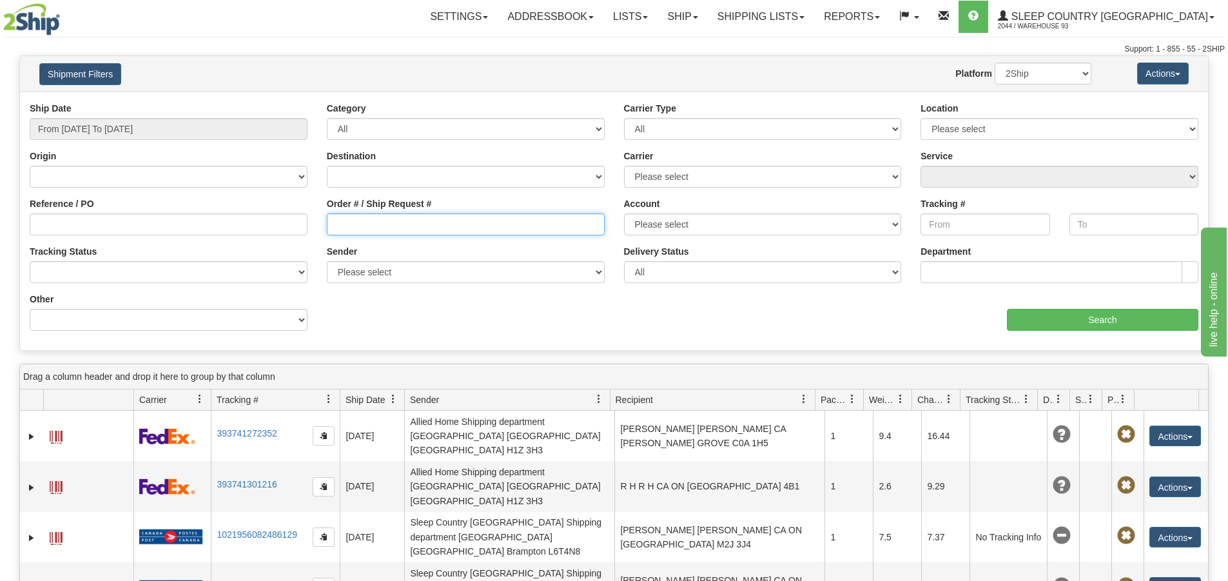
click at [491, 226] on input "Order # / Ship Request #" at bounding box center [466, 224] width 278 height 22
type input "9000I129176"
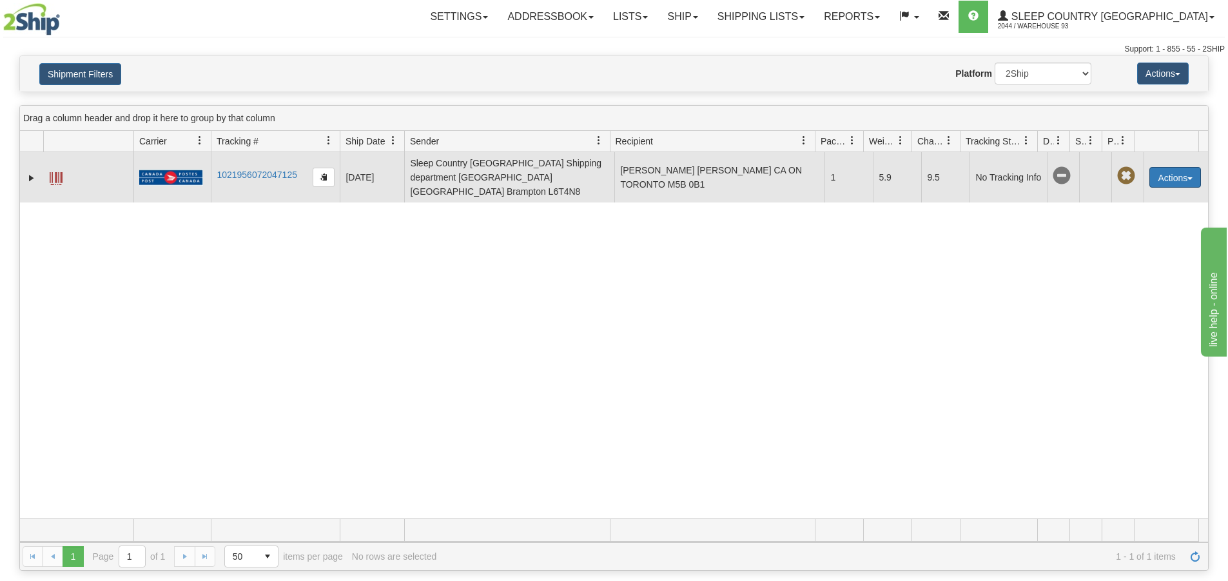
click at [1150, 167] on button "Actions" at bounding box center [1175, 177] width 52 height 21
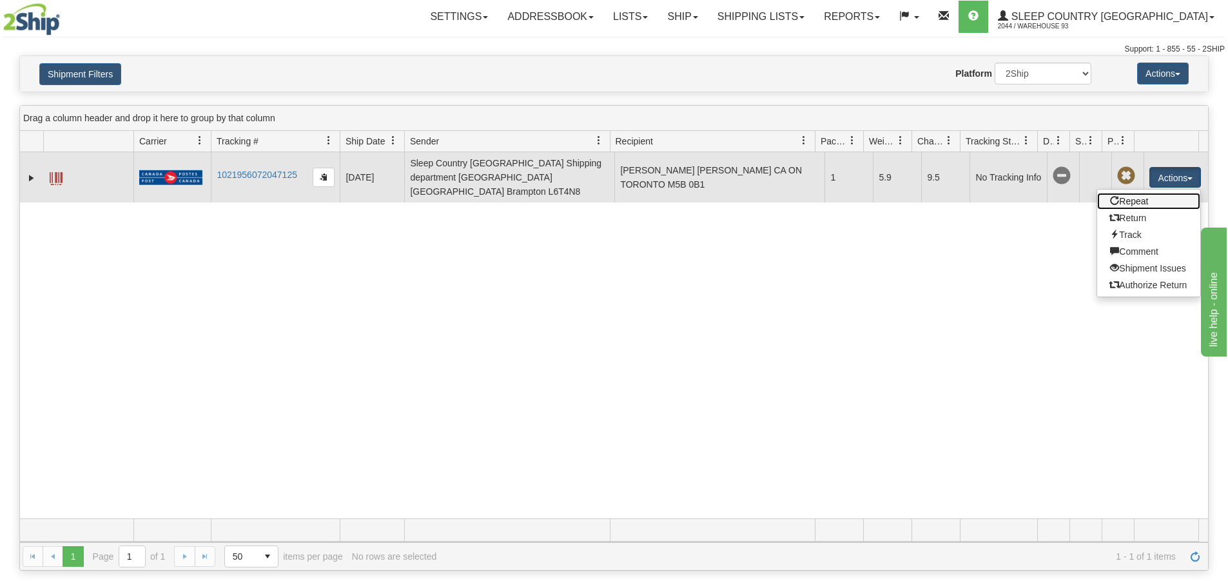
click at [1133, 197] on link "Repeat" at bounding box center [1148, 201] width 103 height 17
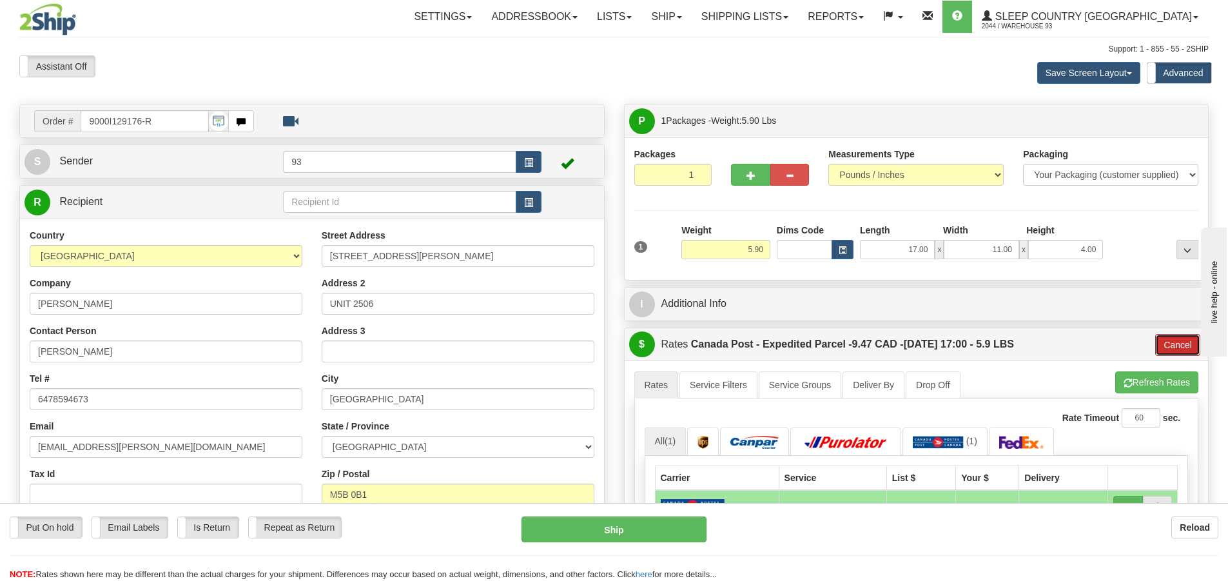
click at [1182, 346] on button "Cancel" at bounding box center [1177, 345] width 45 height 22
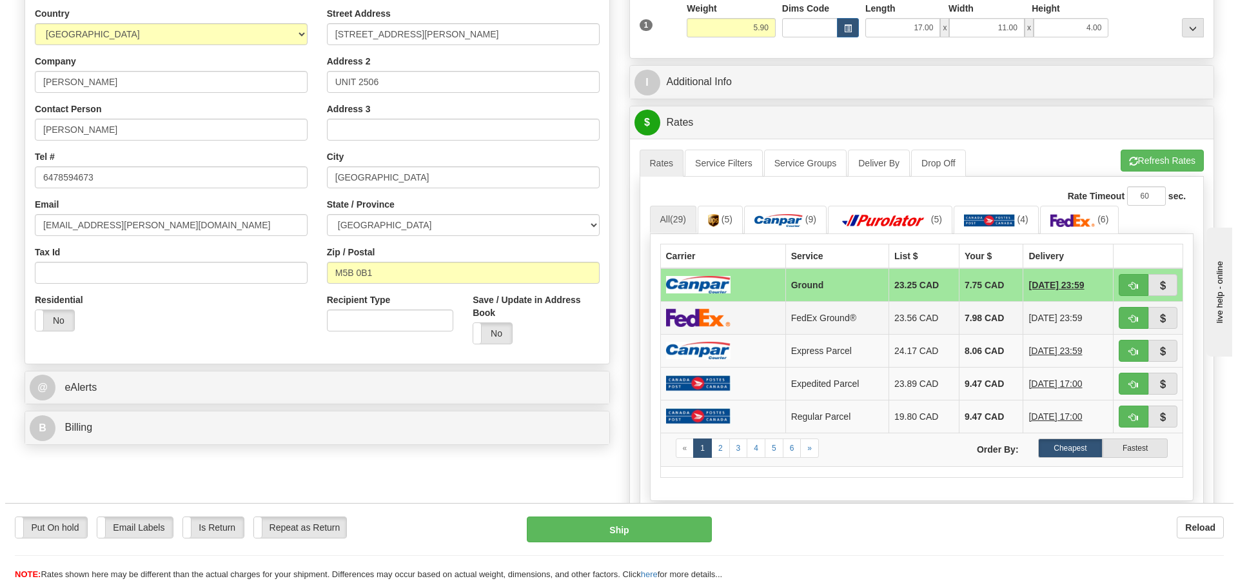
scroll to position [258, 0]
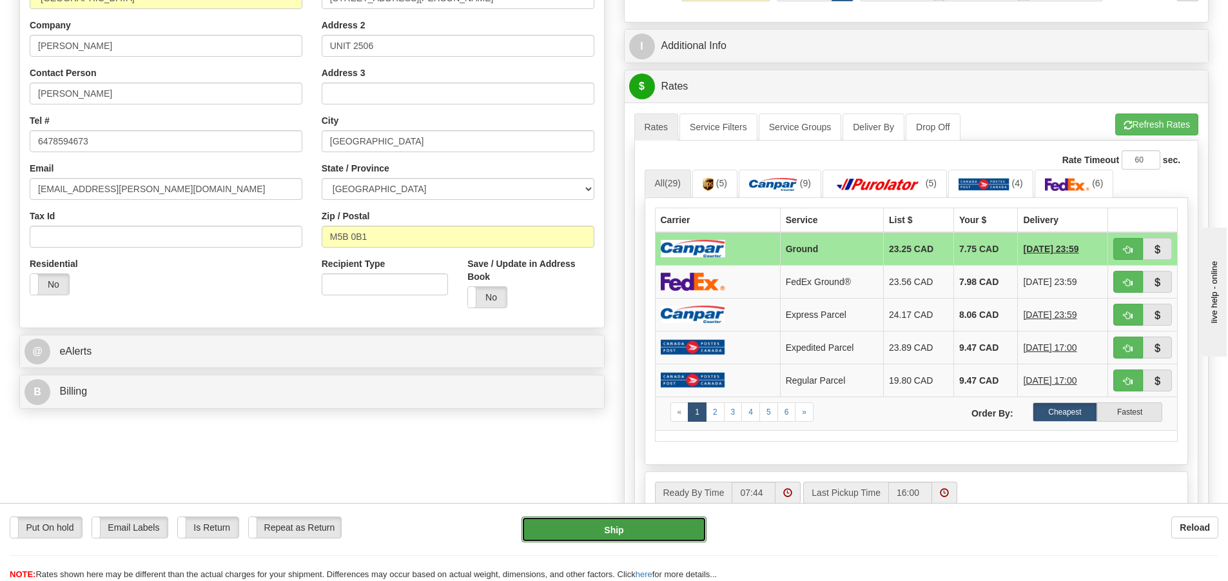
click at [689, 529] on button "Ship" at bounding box center [613, 529] width 185 height 26
type input "1"
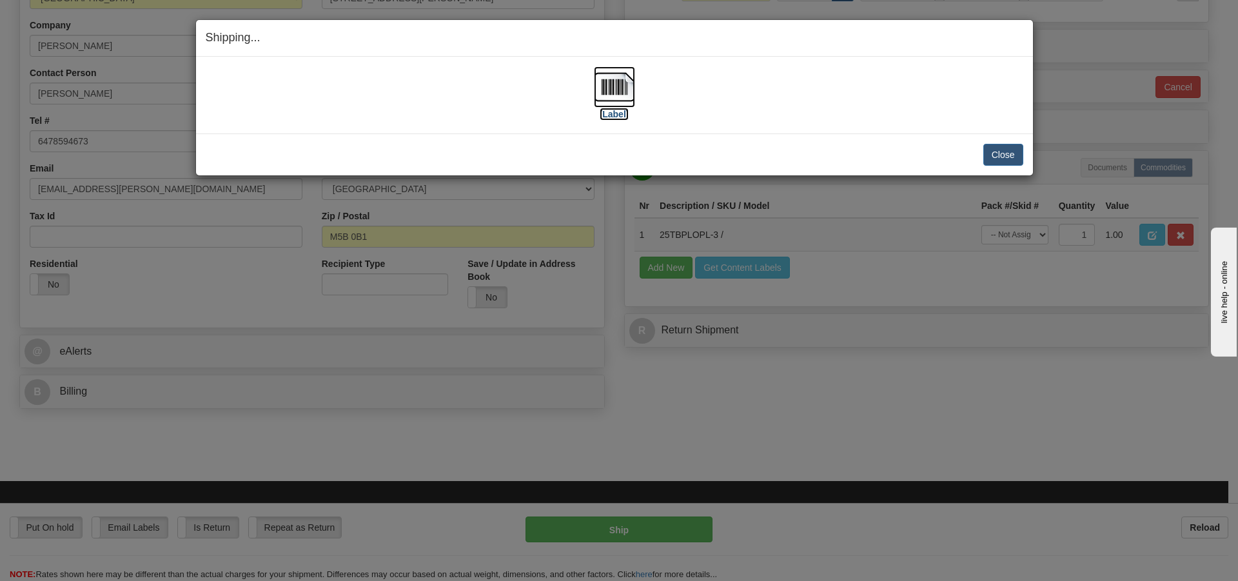
click at [612, 92] on img at bounding box center [614, 86] width 41 height 41
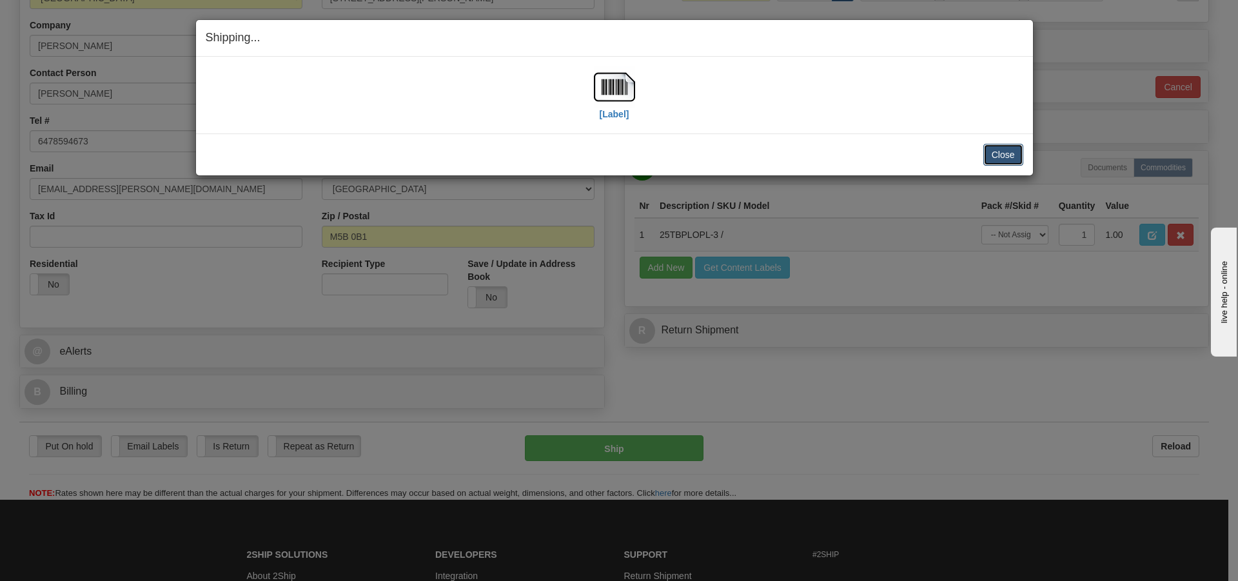
click at [992, 151] on button "Close" at bounding box center [1003, 155] width 40 height 22
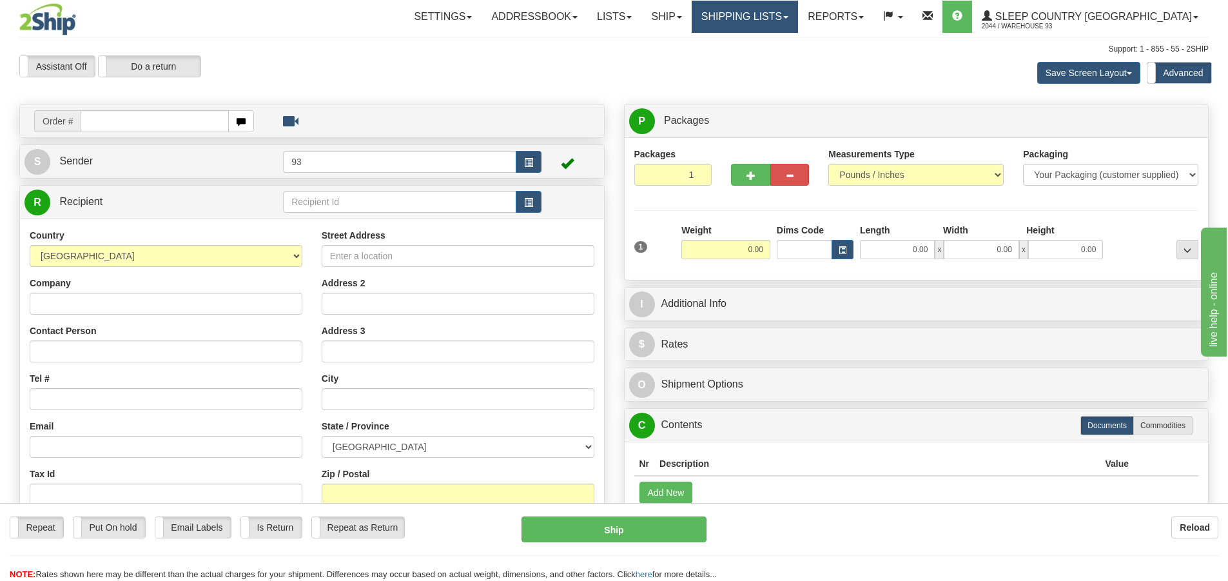
click at [782, 11] on link "Shipping lists" at bounding box center [745, 17] width 106 height 32
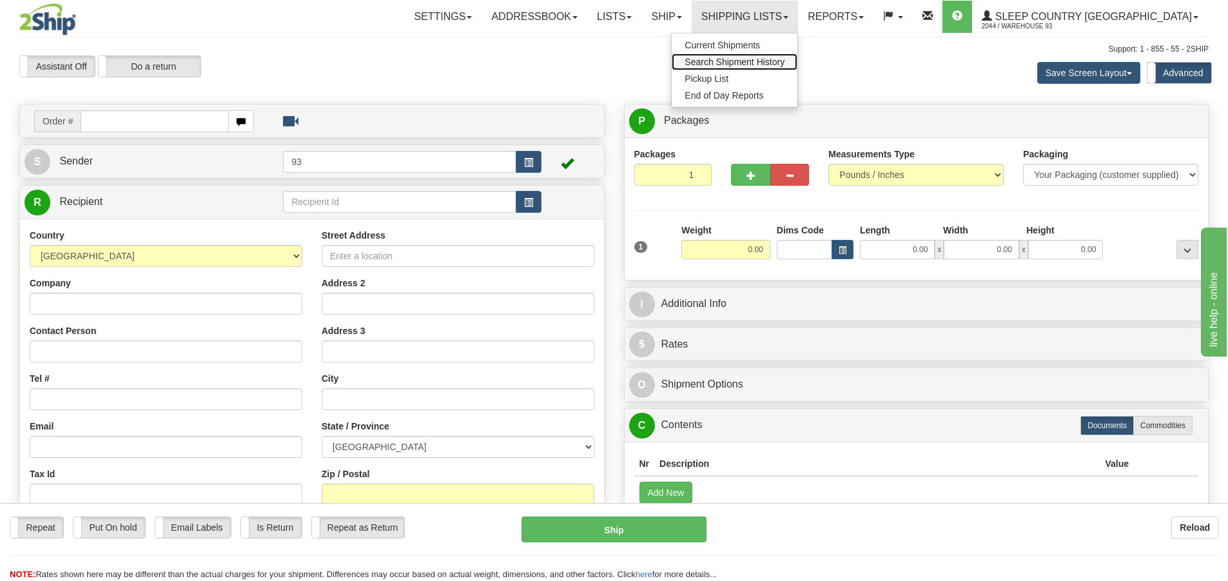
click at [774, 61] on span "Search Shipment History" at bounding box center [735, 62] width 100 height 10
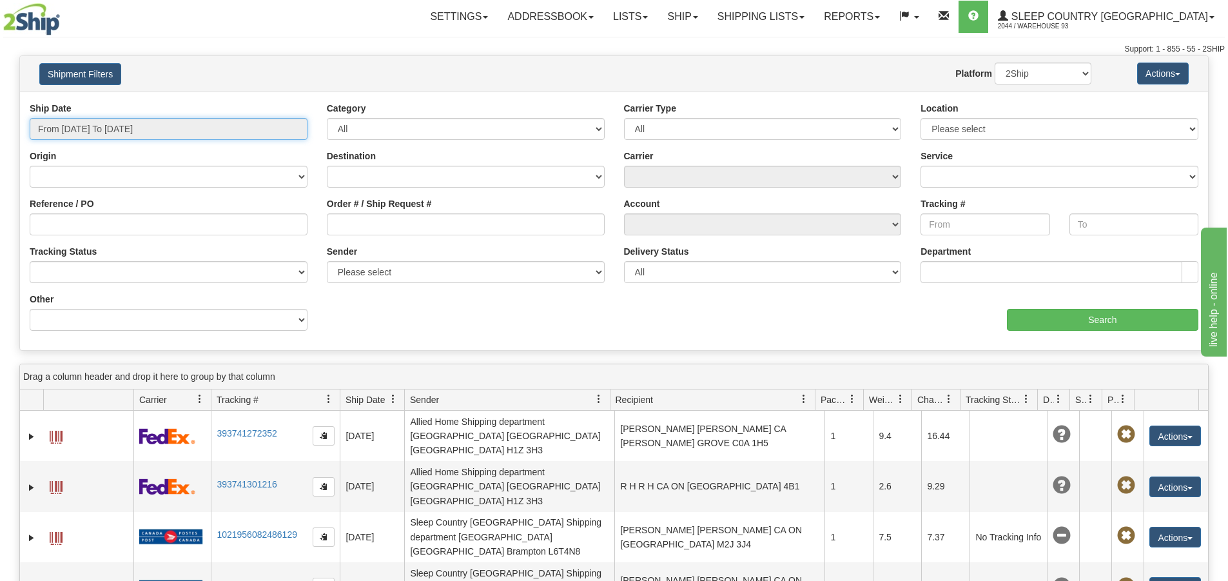
click at [153, 127] on input "From [DATE] To [DATE]" at bounding box center [169, 129] width 278 height 22
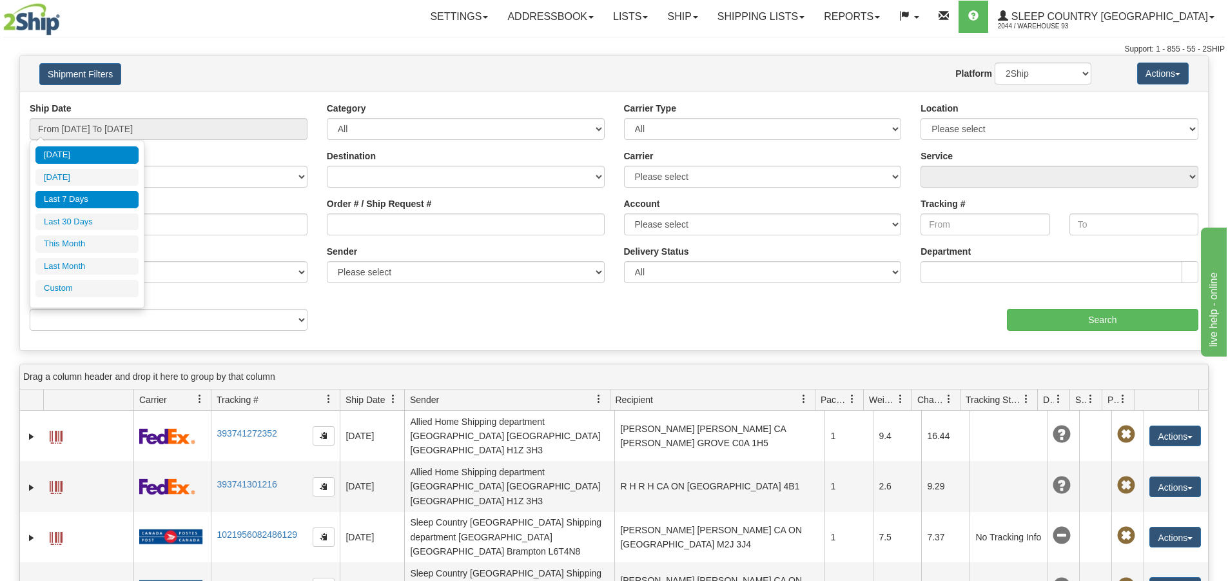
click at [114, 193] on li "Last 7 Days" at bounding box center [86, 199] width 103 height 17
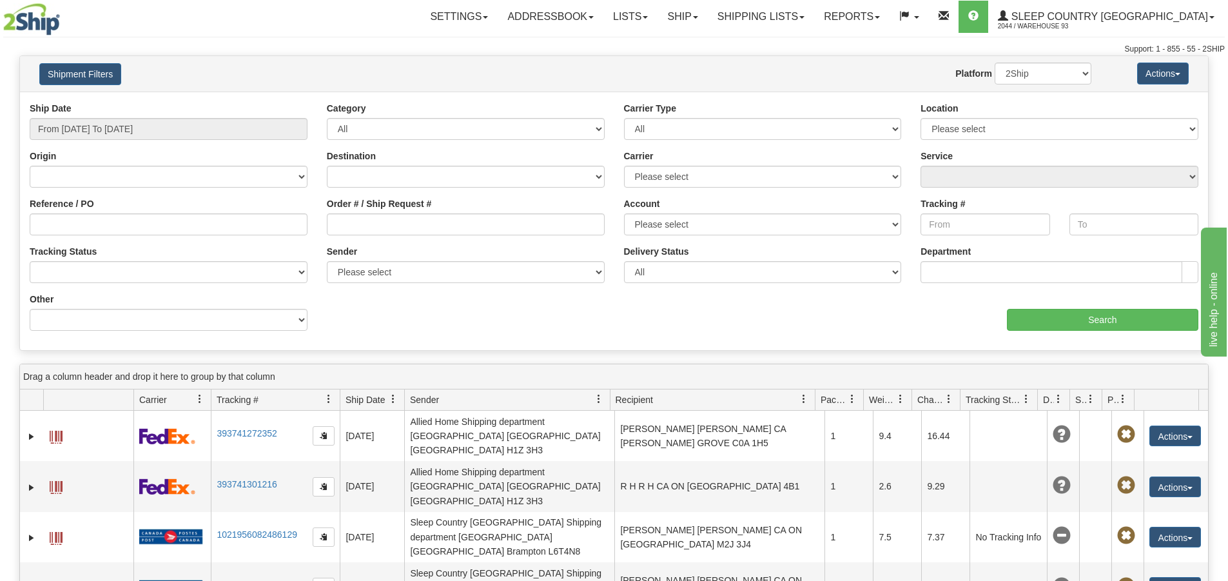
type input "From [DATE] To [DATE]"
click at [442, 229] on input "Order # / Ship Request #" at bounding box center [466, 224] width 278 height 22
type input "9000I130974"
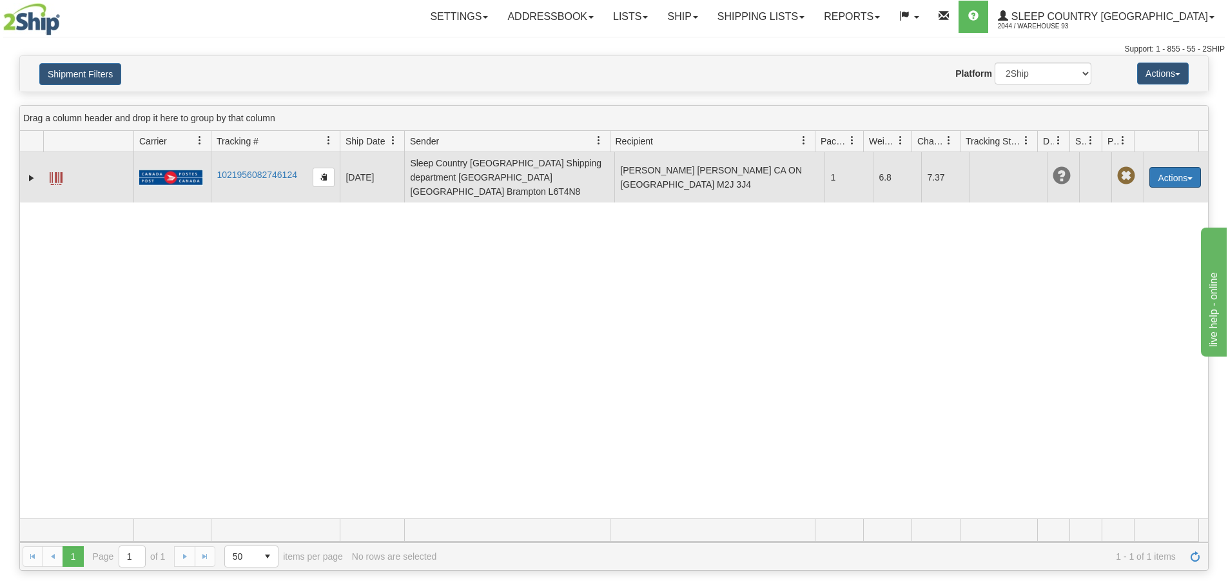
click at [1156, 168] on button "Actions" at bounding box center [1175, 177] width 52 height 21
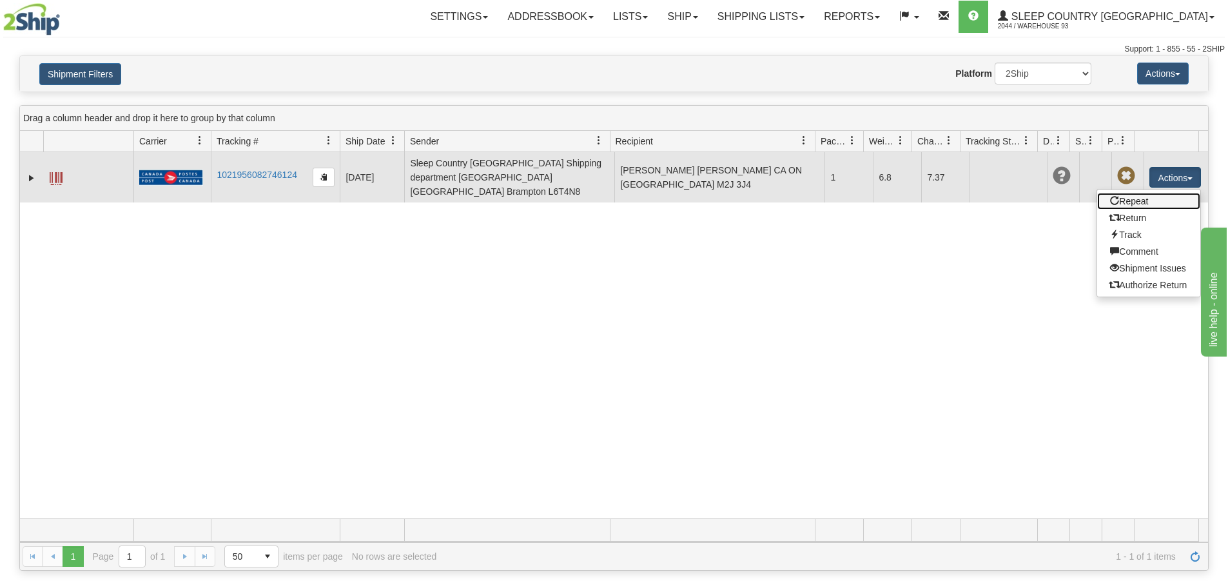
click at [1150, 193] on link "Repeat" at bounding box center [1148, 201] width 103 height 17
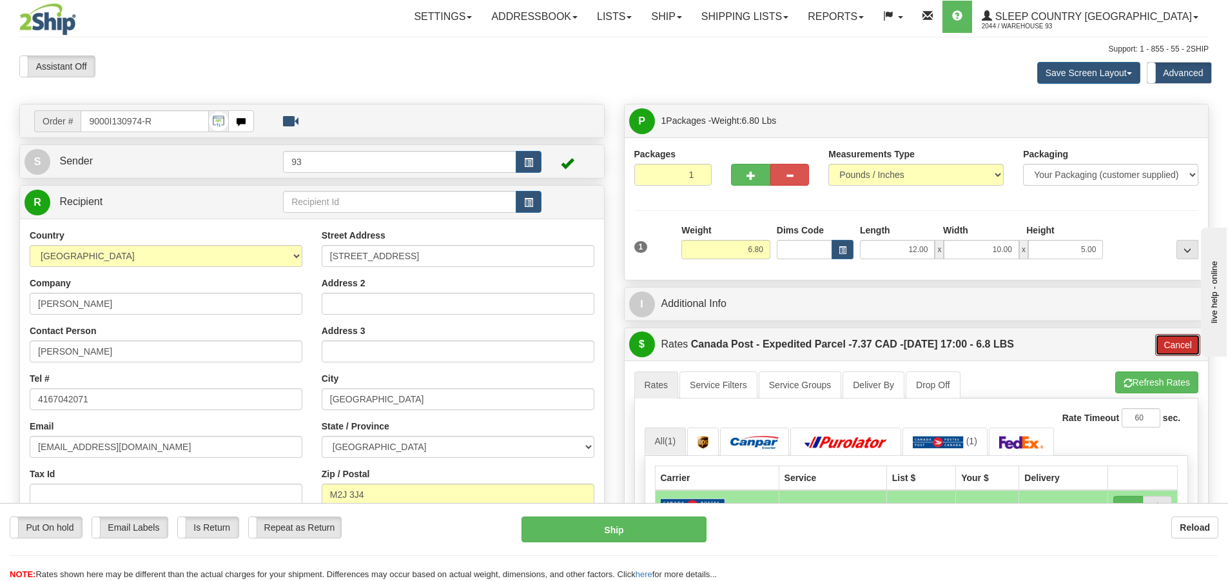
click at [1166, 342] on button "Cancel" at bounding box center [1177, 345] width 45 height 22
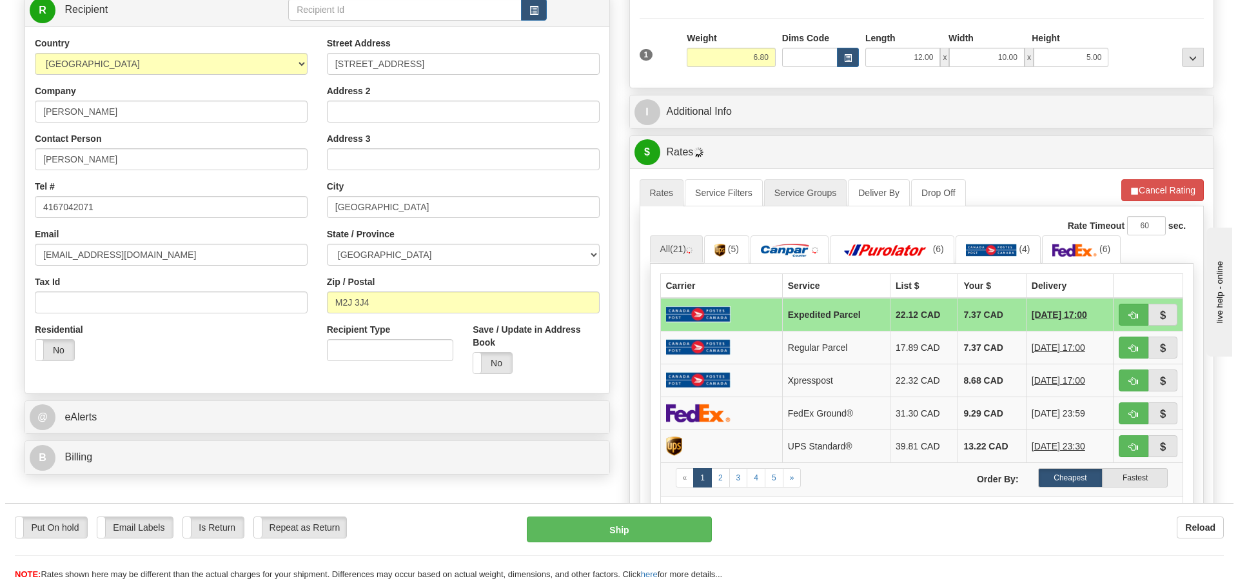
scroll to position [193, 0]
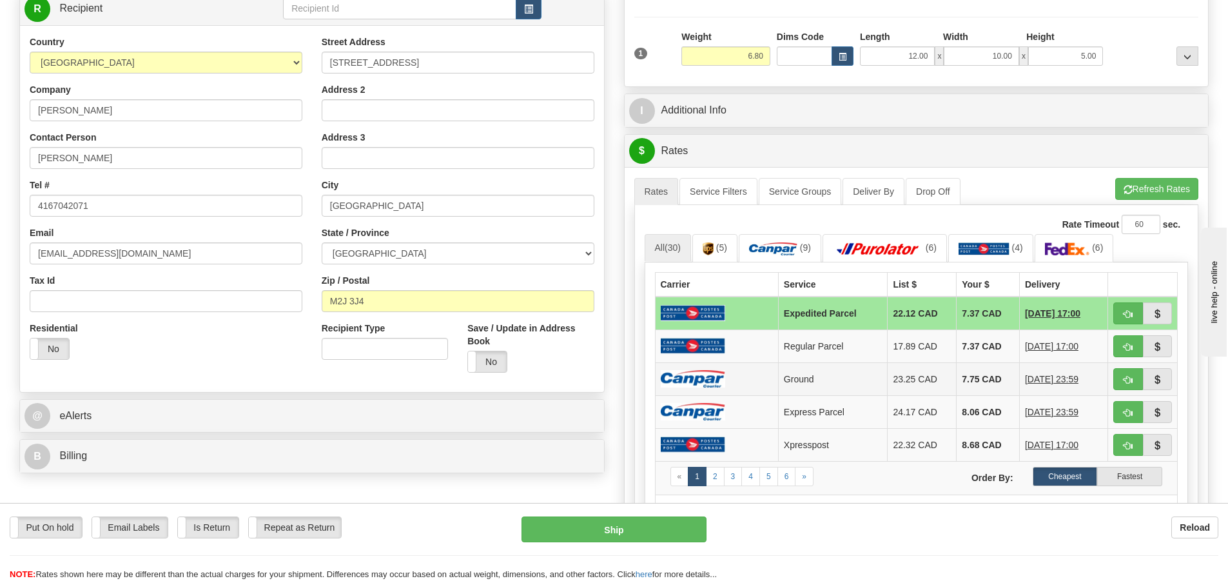
click at [728, 375] on td at bounding box center [716, 378] width 123 height 33
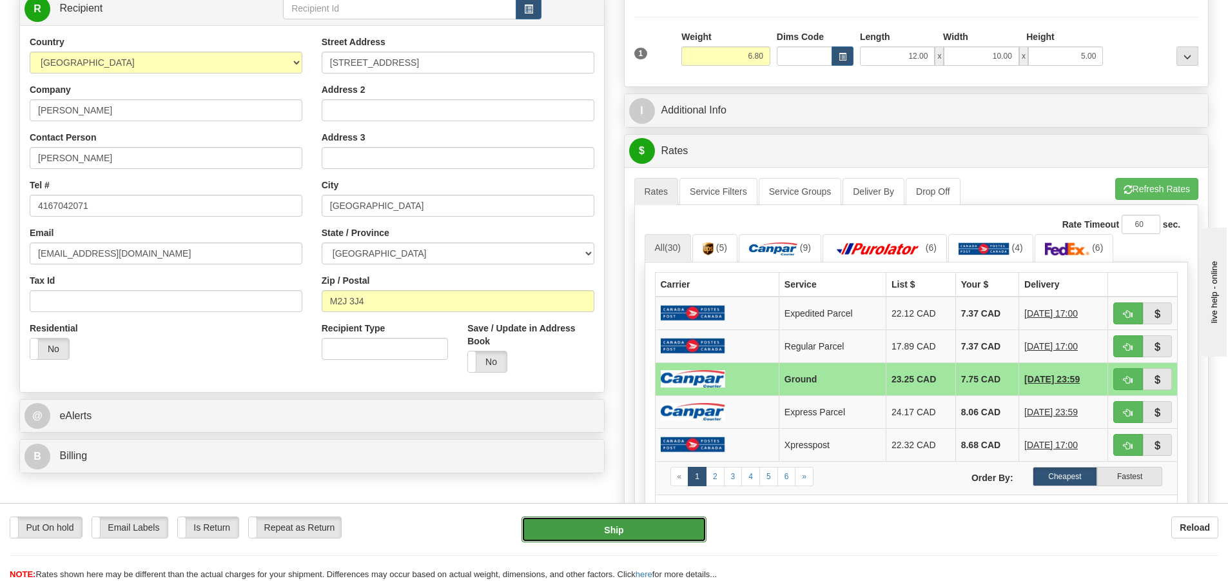
click at [672, 532] on button "Ship" at bounding box center [613, 529] width 185 height 26
type input "1"
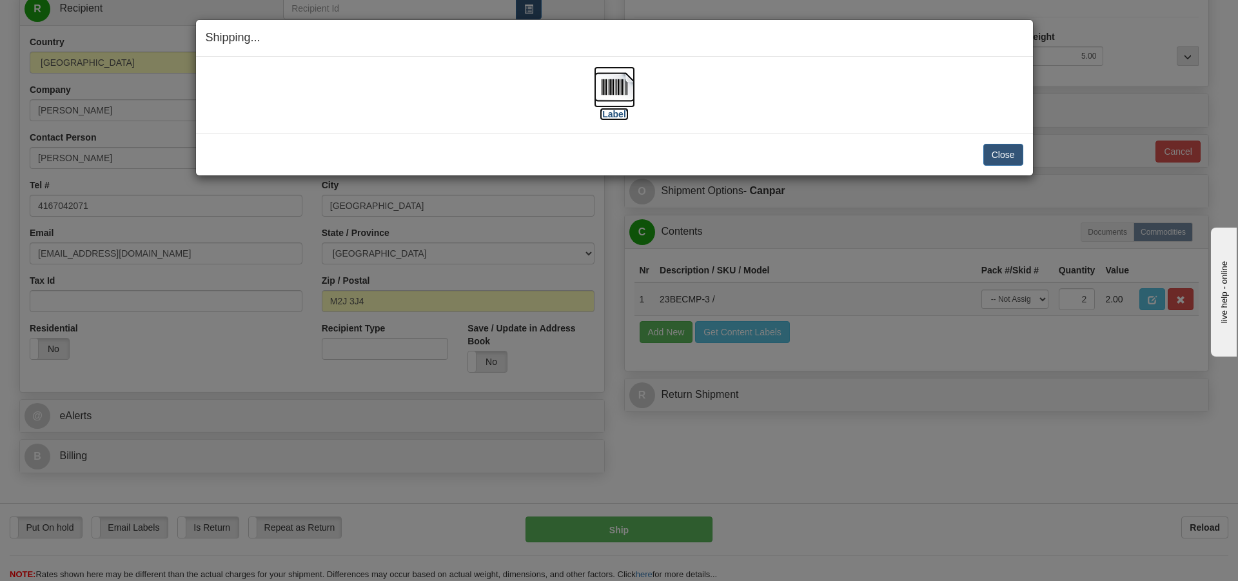
click at [619, 85] on img at bounding box center [614, 86] width 41 height 41
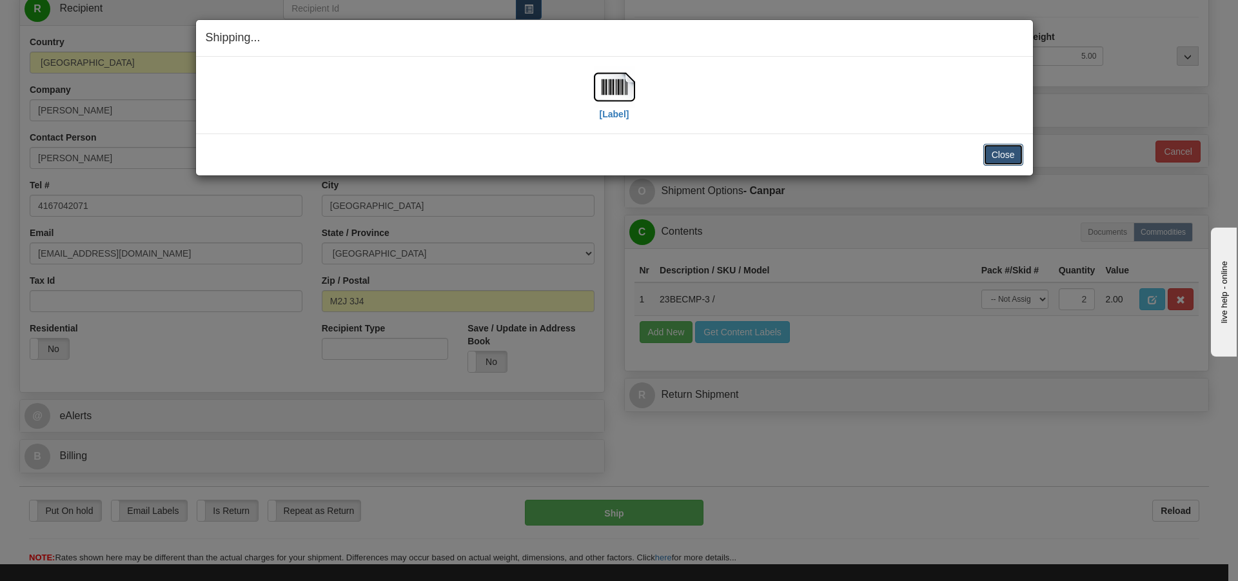
click at [1011, 153] on button "Close" at bounding box center [1003, 155] width 40 height 22
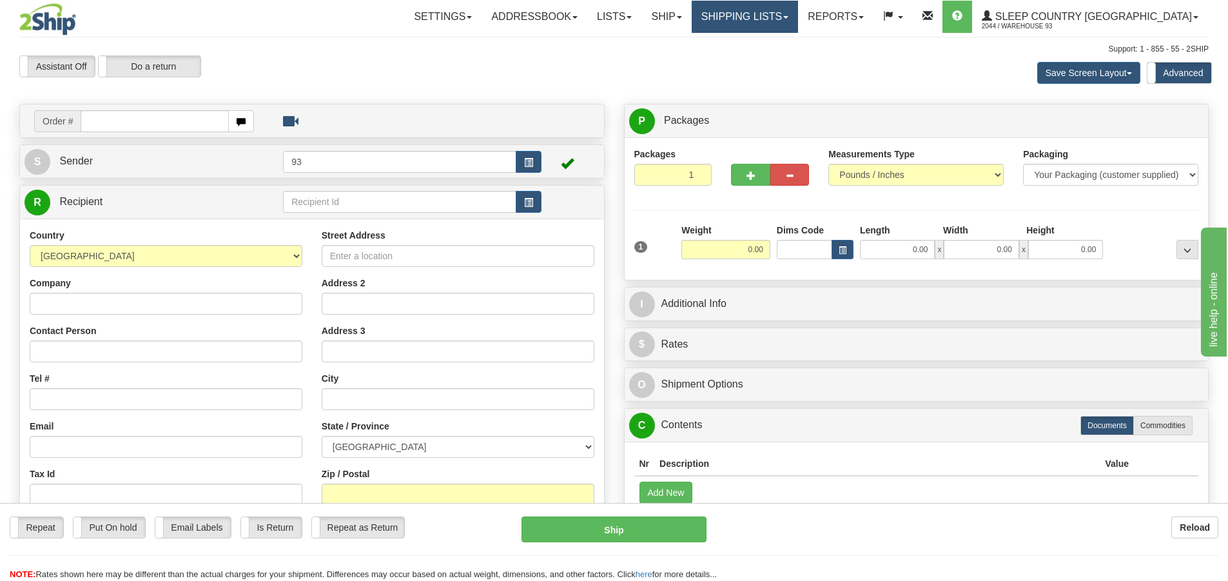
click at [798, 14] on link "Shipping lists" at bounding box center [745, 17] width 106 height 32
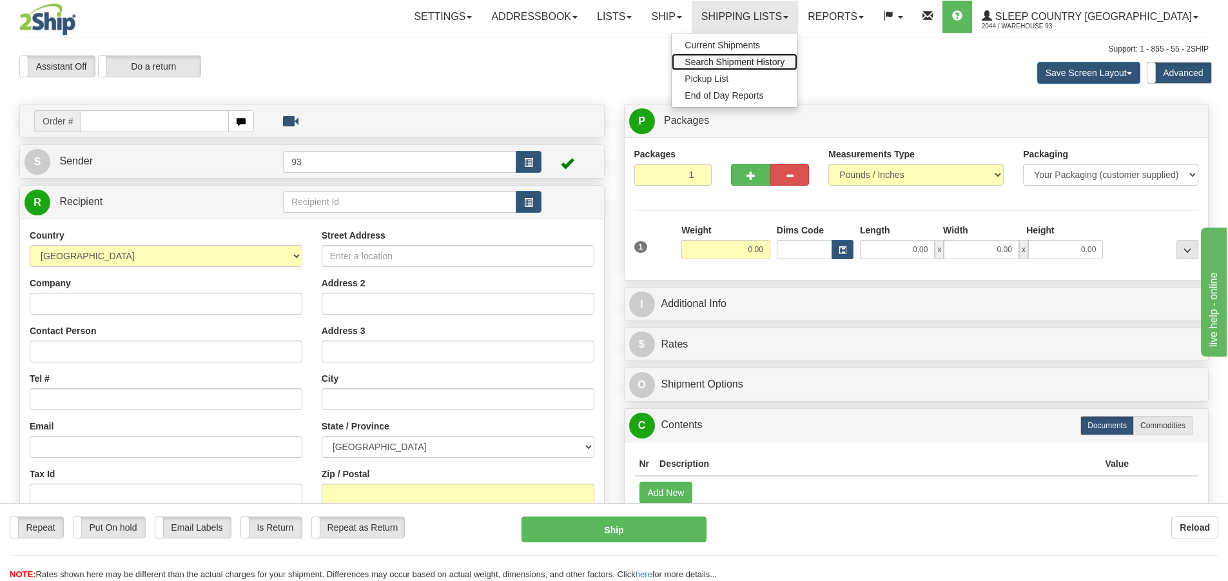
click at [777, 61] on span "Search Shipment History" at bounding box center [735, 62] width 100 height 10
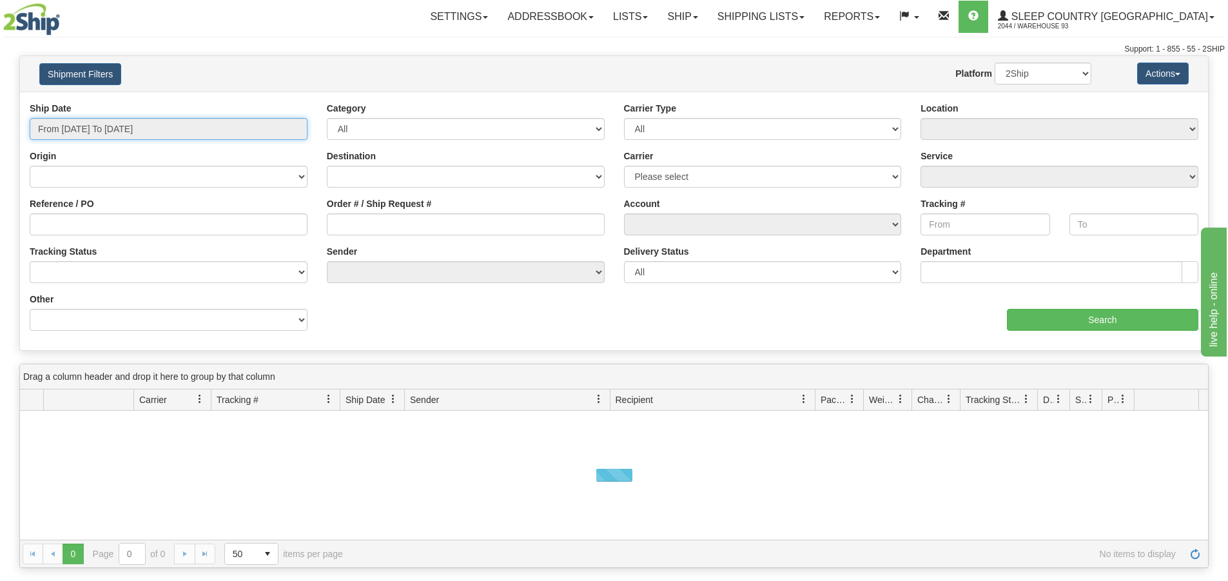
click at [135, 123] on input "From [DATE] To [DATE]" at bounding box center [169, 129] width 278 height 22
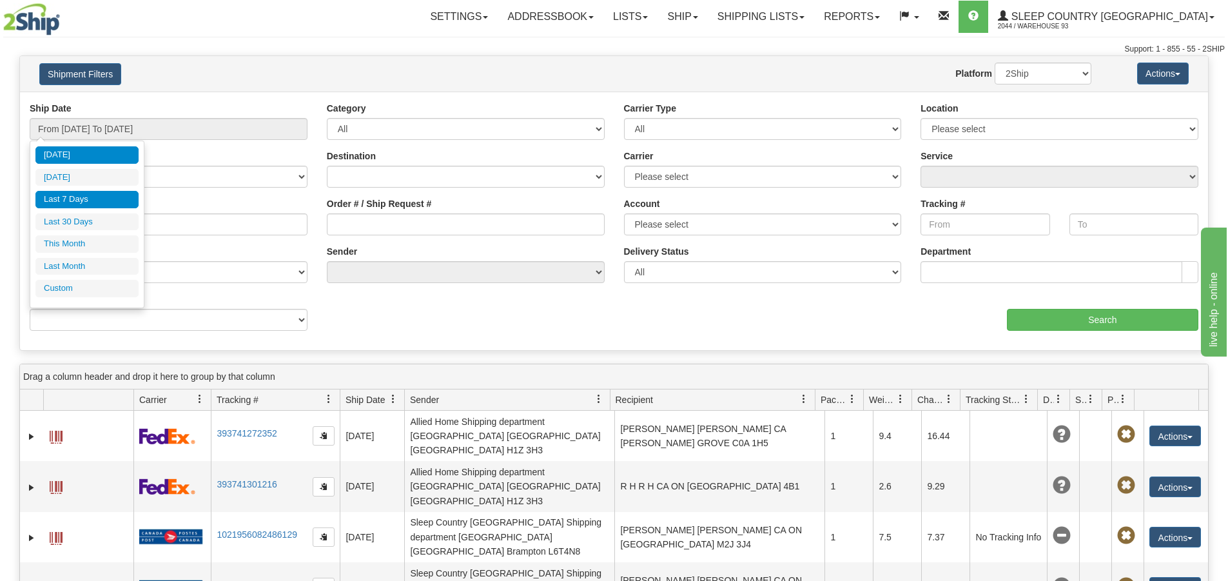
click at [106, 199] on li "Last 7 Days" at bounding box center [86, 199] width 103 height 17
type input "From [DATE] To [DATE]"
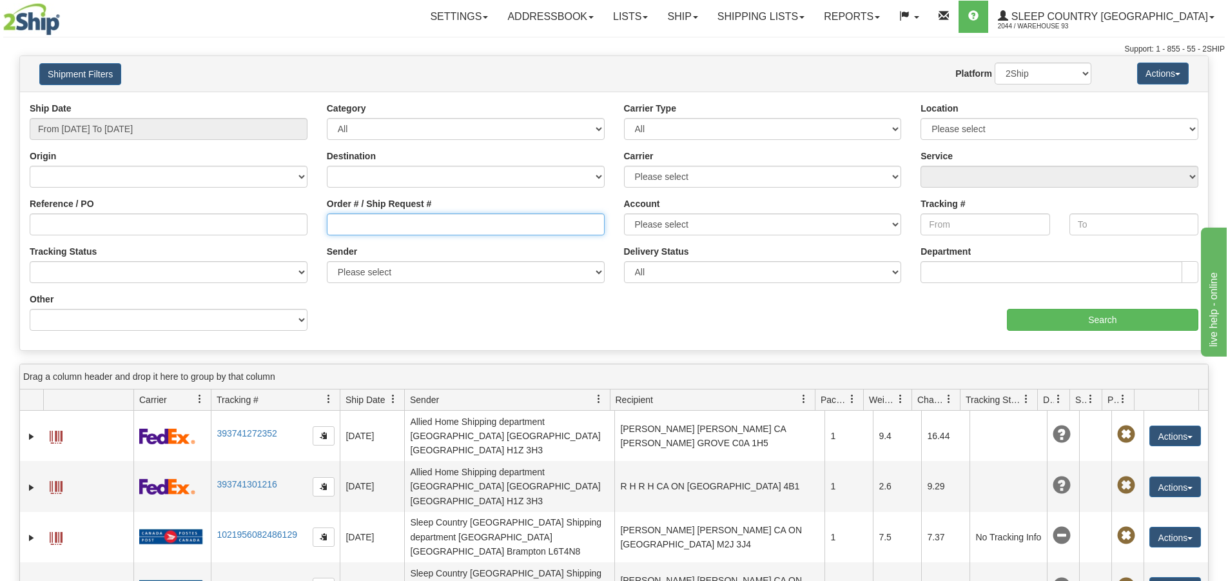
click at [441, 225] on input "Order # / Ship Request #" at bounding box center [466, 224] width 278 height 22
type input "9000I129311"
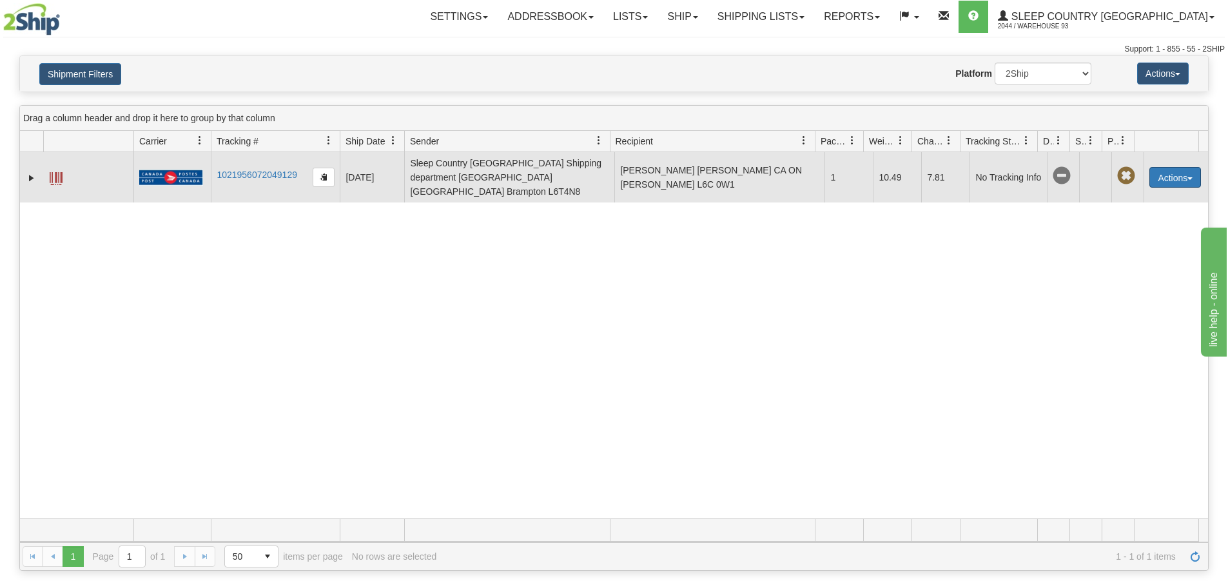
click at [1187, 170] on button "Actions" at bounding box center [1175, 177] width 52 height 21
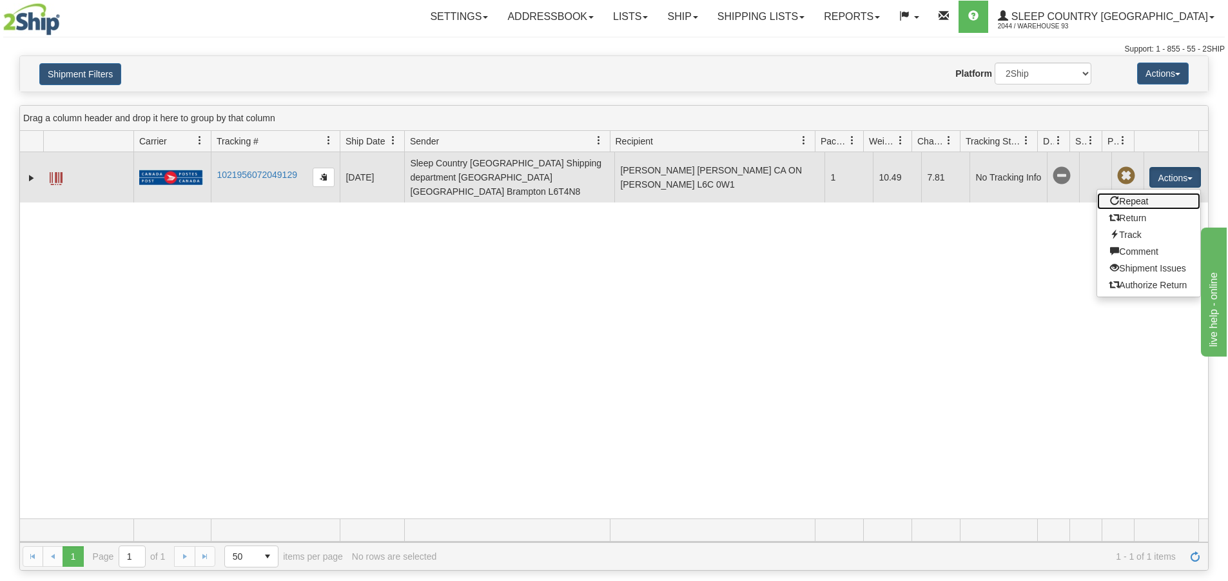
click at [1150, 196] on link "Repeat" at bounding box center [1148, 201] width 103 height 17
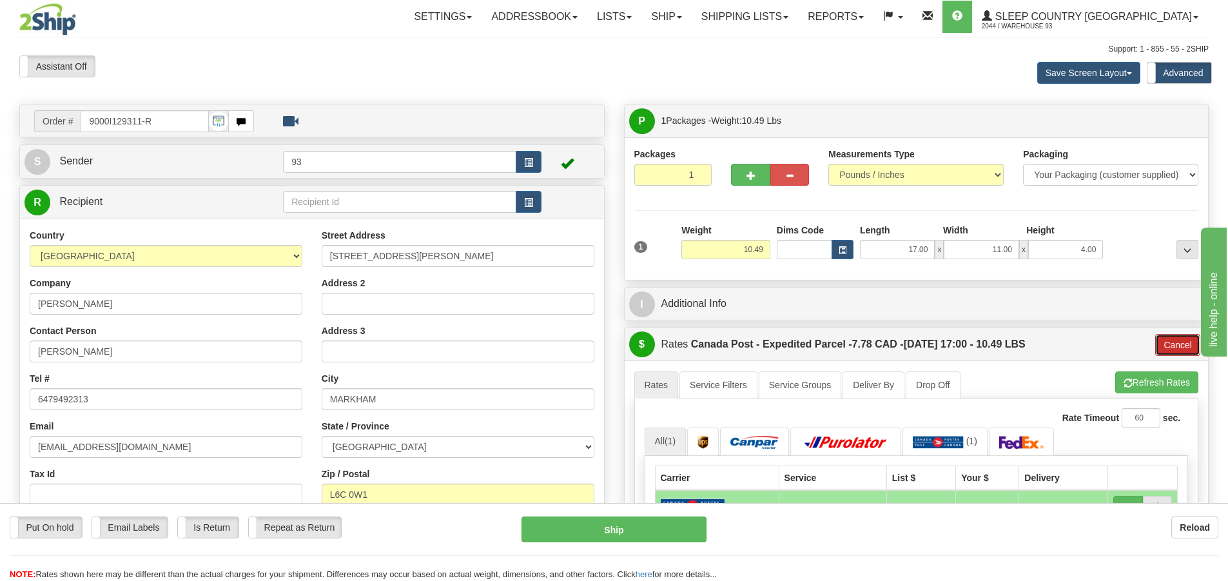
click at [1183, 342] on button "Cancel" at bounding box center [1177, 345] width 45 height 22
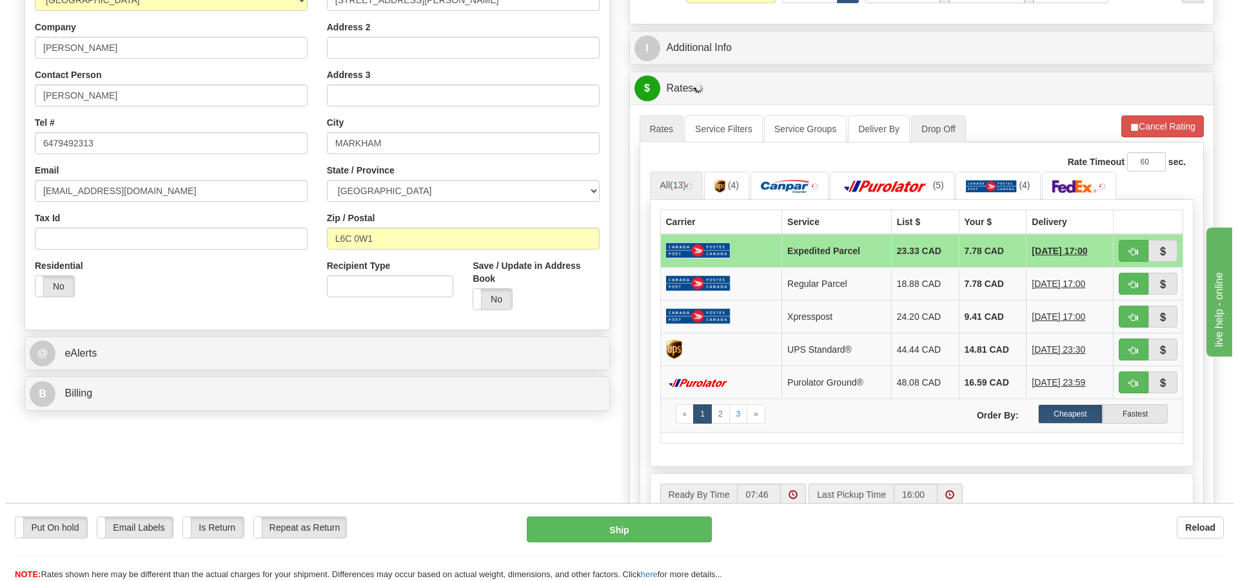
scroll to position [258, 0]
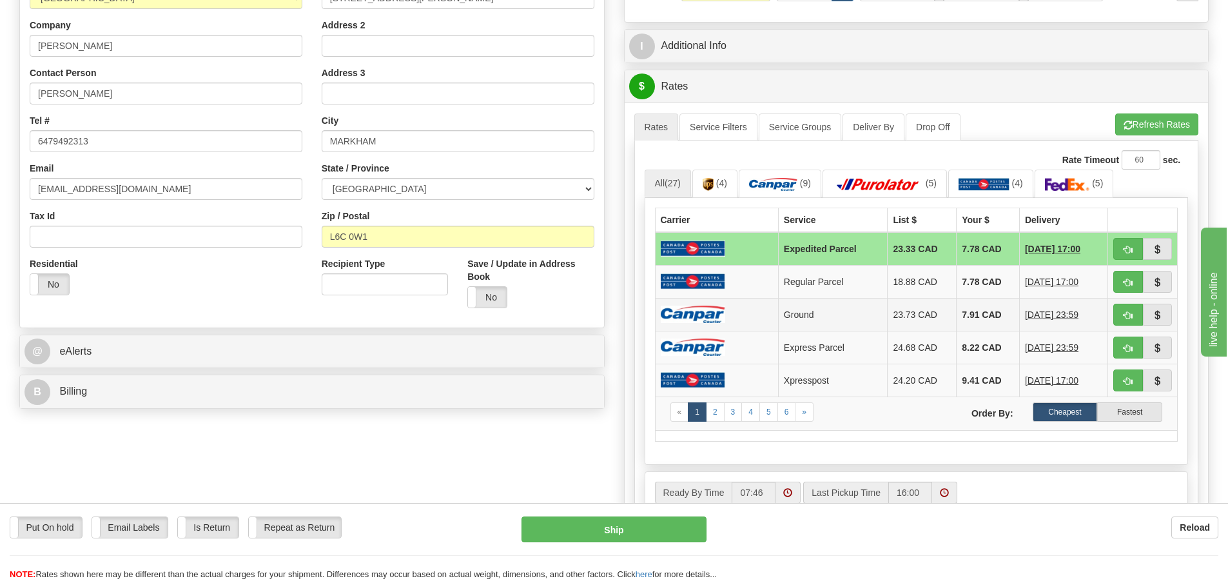
click at [705, 311] on img at bounding box center [693, 314] width 64 height 17
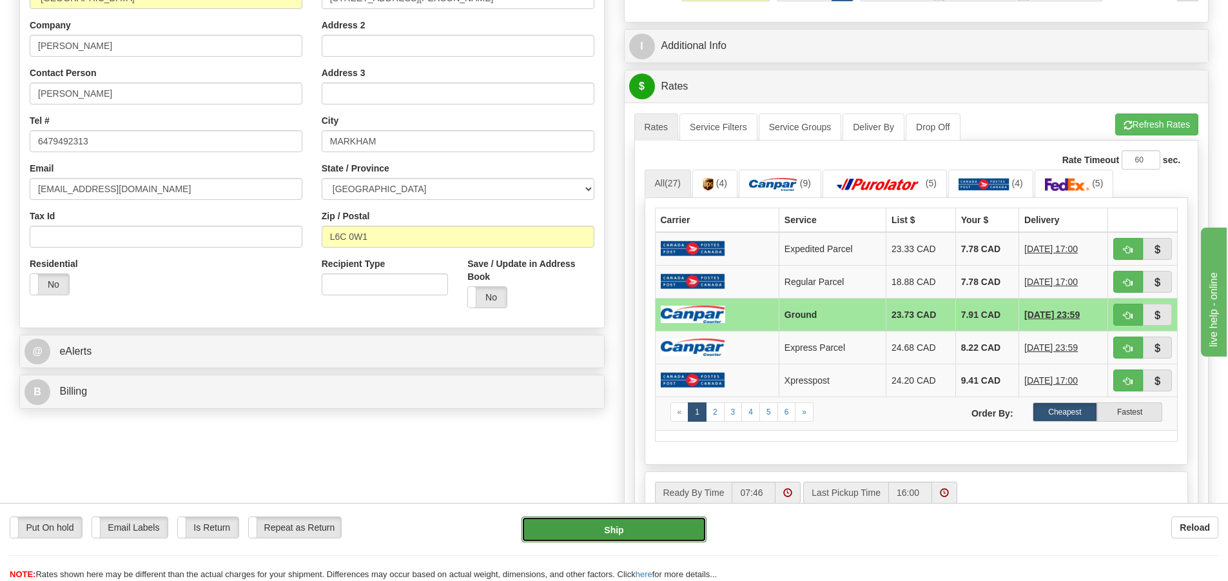
click at [679, 529] on button "Ship" at bounding box center [613, 529] width 185 height 26
type input "1"
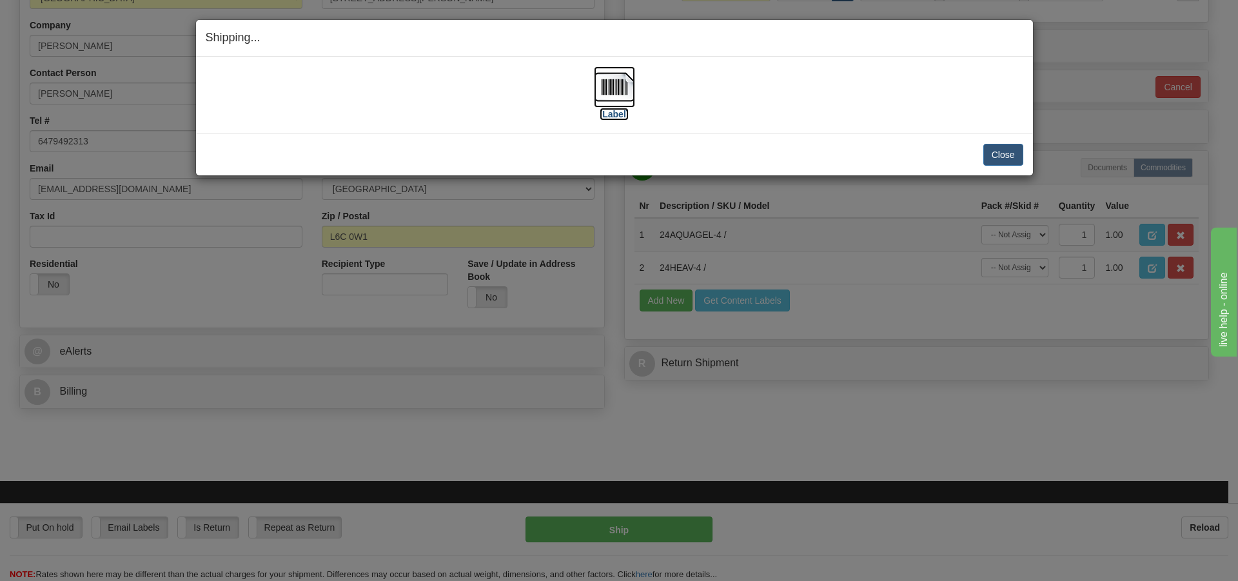
click at [623, 88] on img at bounding box center [614, 86] width 41 height 41
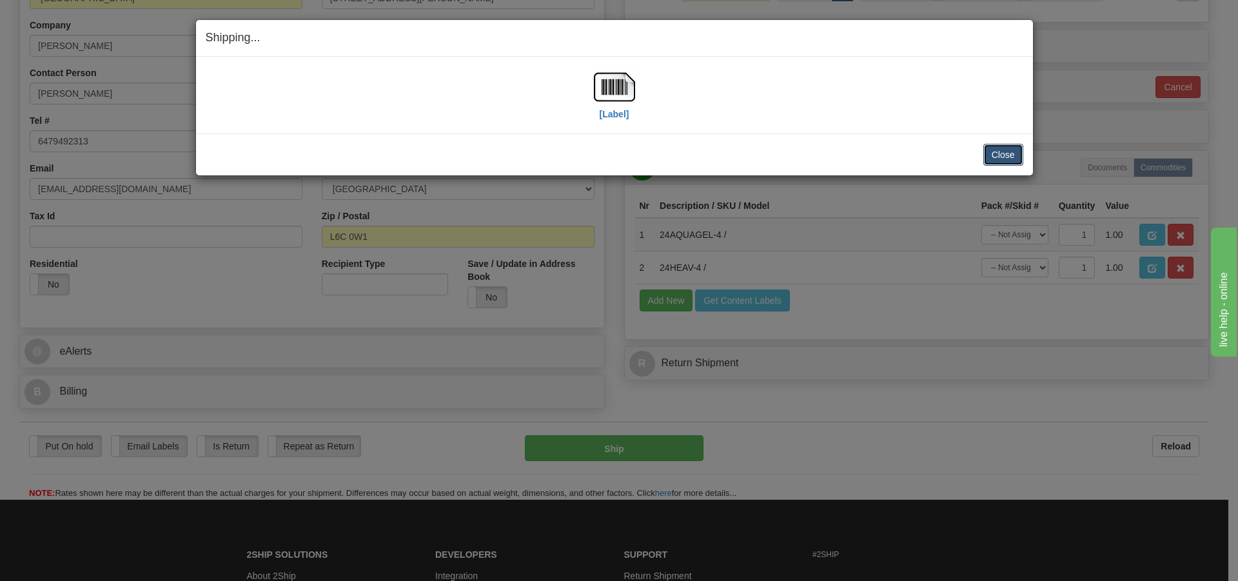
click at [1004, 152] on button "Close" at bounding box center [1003, 155] width 40 height 22
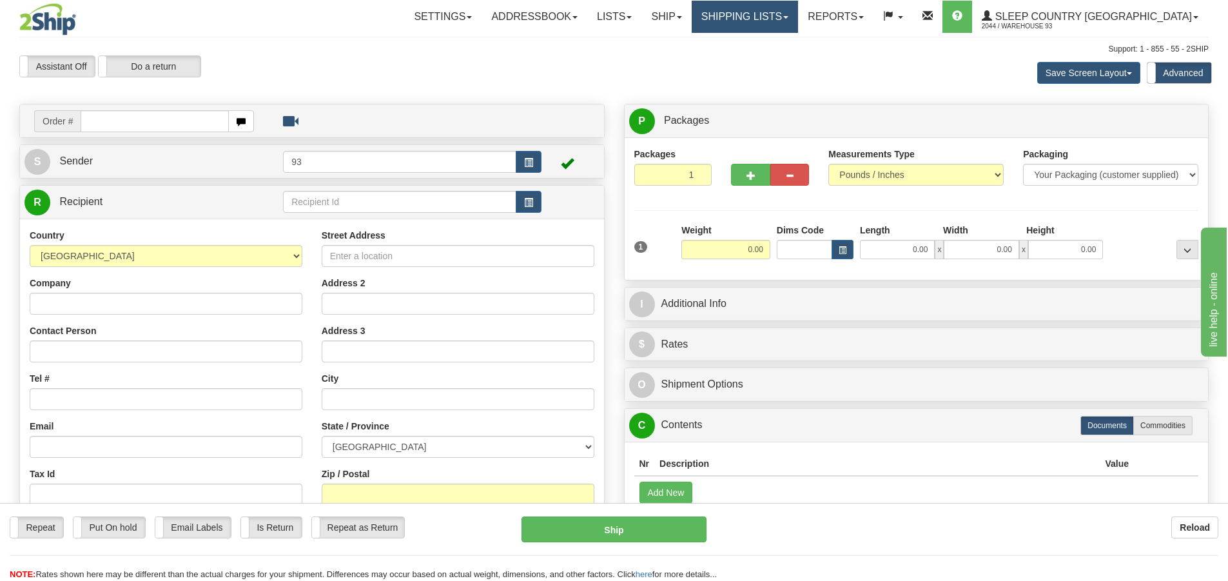
click at [790, 17] on link "Shipping lists" at bounding box center [745, 17] width 106 height 32
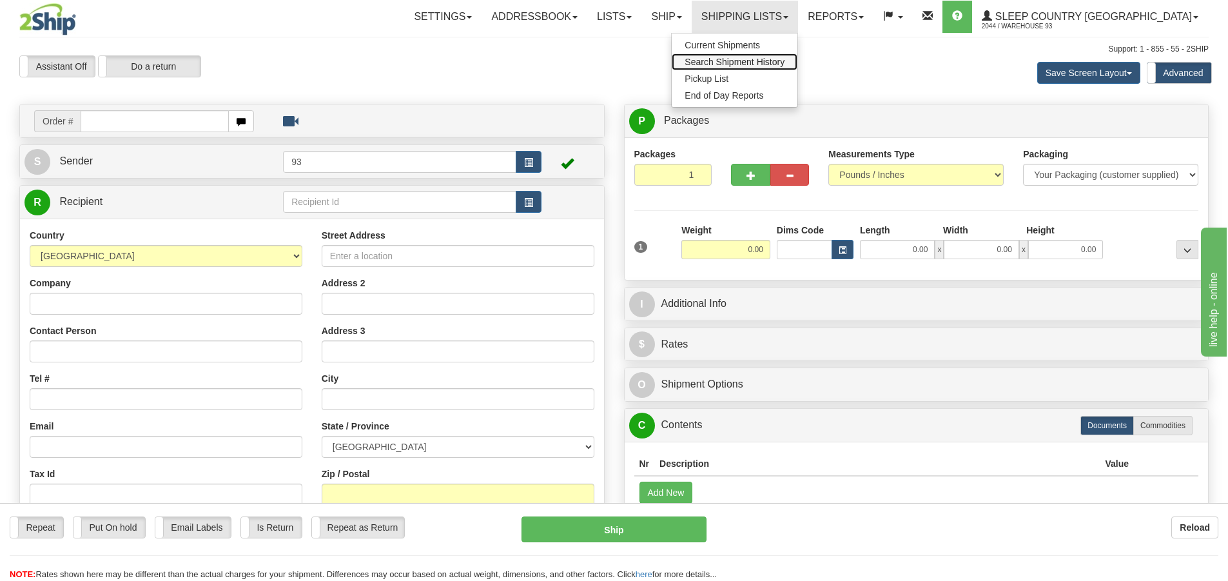
click at [781, 59] on span "Search Shipment History" at bounding box center [735, 62] width 100 height 10
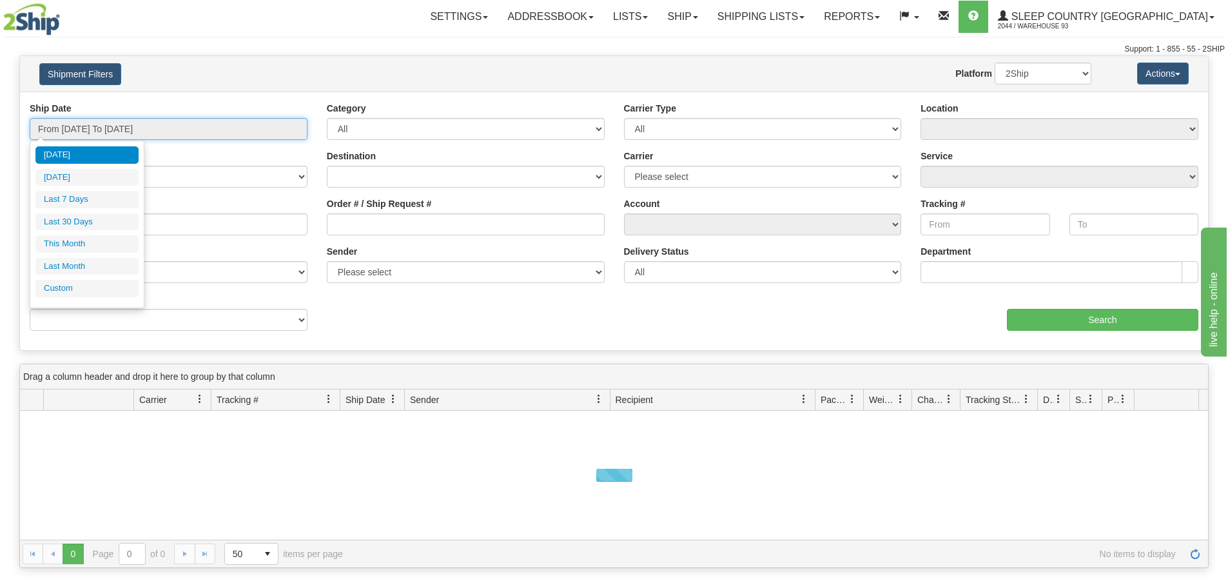
click at [81, 130] on input "From [DATE] To [DATE]" at bounding box center [169, 129] width 278 height 22
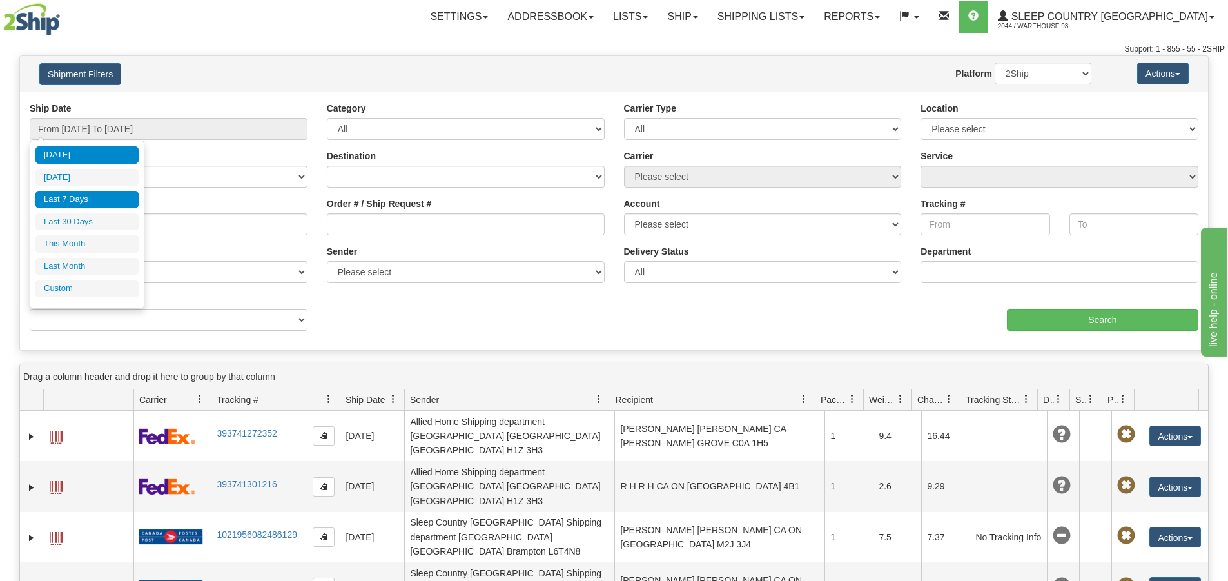
click at [83, 197] on li "Last 7 Days" at bounding box center [86, 199] width 103 height 17
type input "From [DATE] To [DATE]"
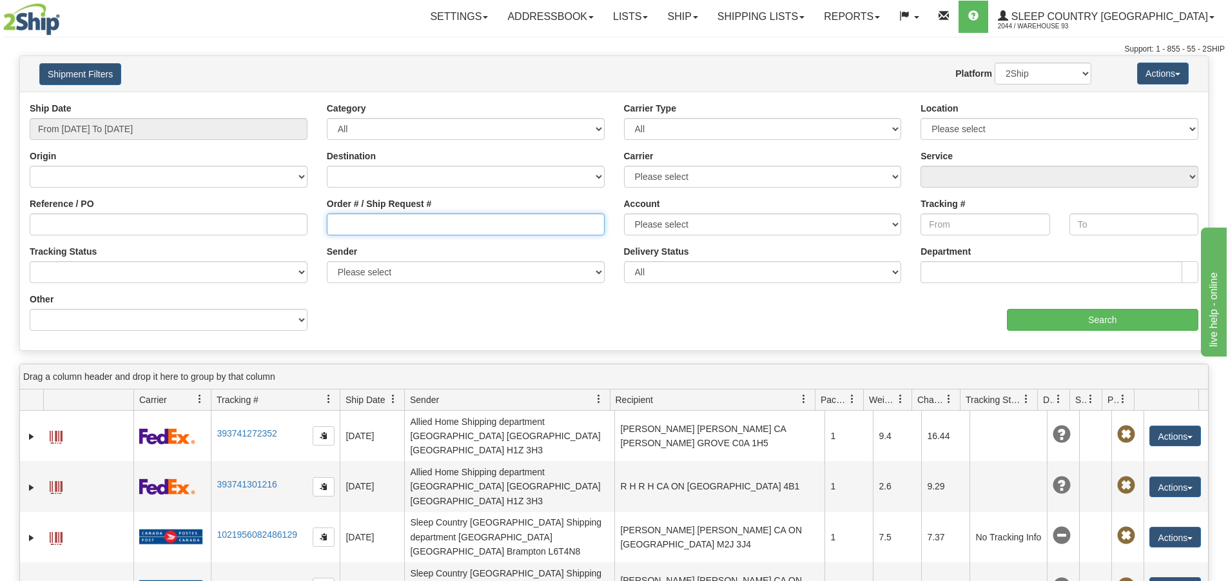
click at [391, 216] on input "Order # / Ship Request #" at bounding box center [466, 224] width 278 height 22
type input "9000I127648"
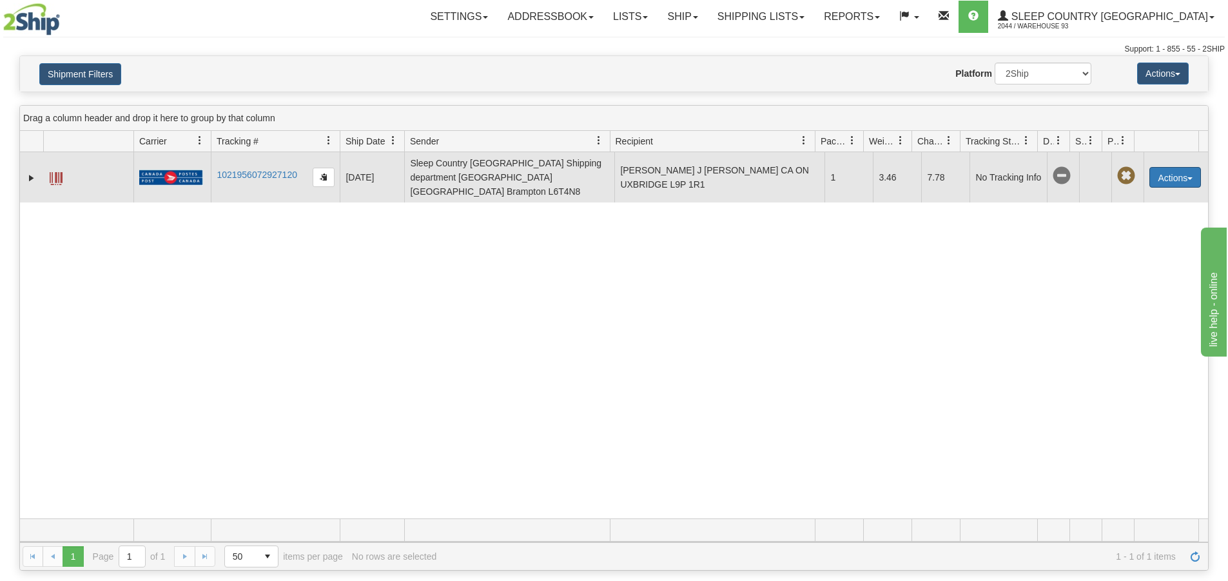
click at [1176, 173] on button "Actions" at bounding box center [1175, 177] width 52 height 21
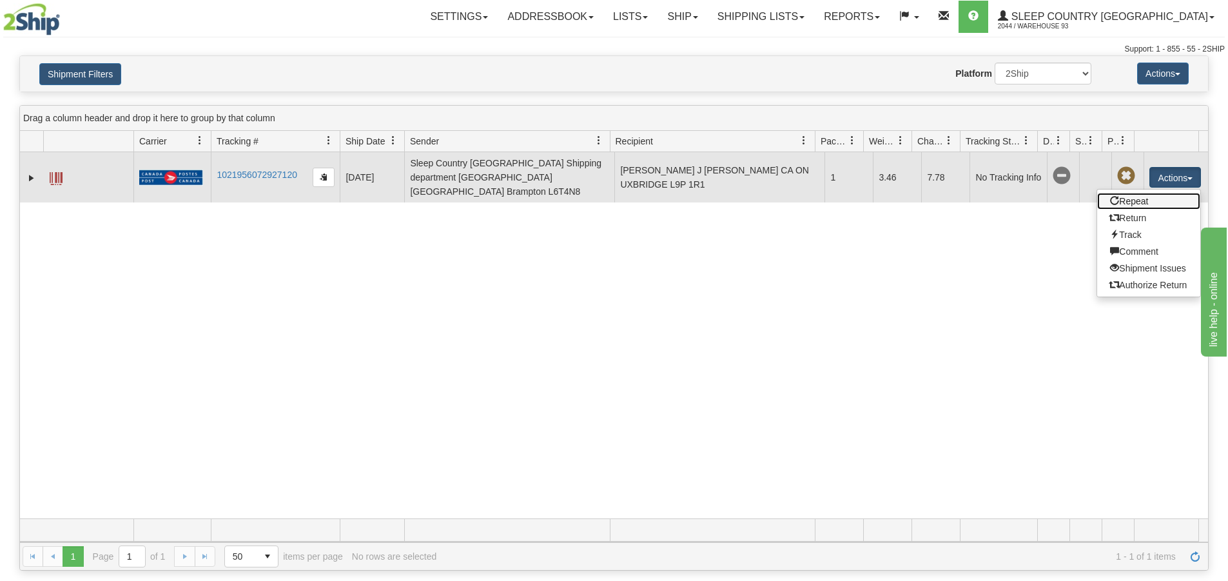
click at [1153, 195] on link "Repeat" at bounding box center [1148, 201] width 103 height 17
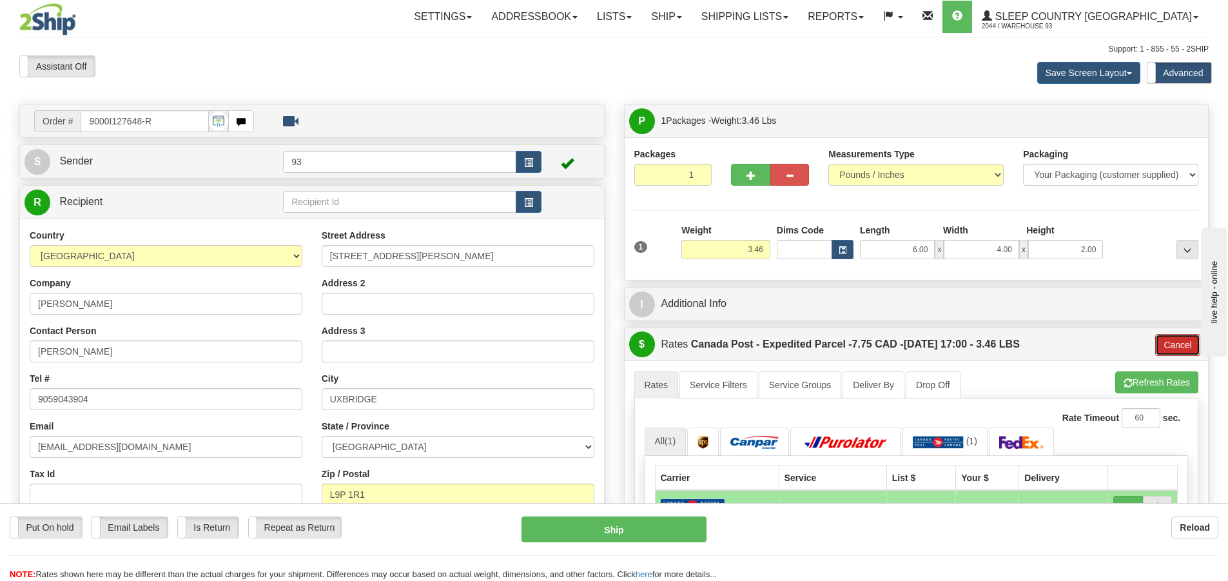
click at [1169, 342] on button "Cancel" at bounding box center [1177, 345] width 45 height 22
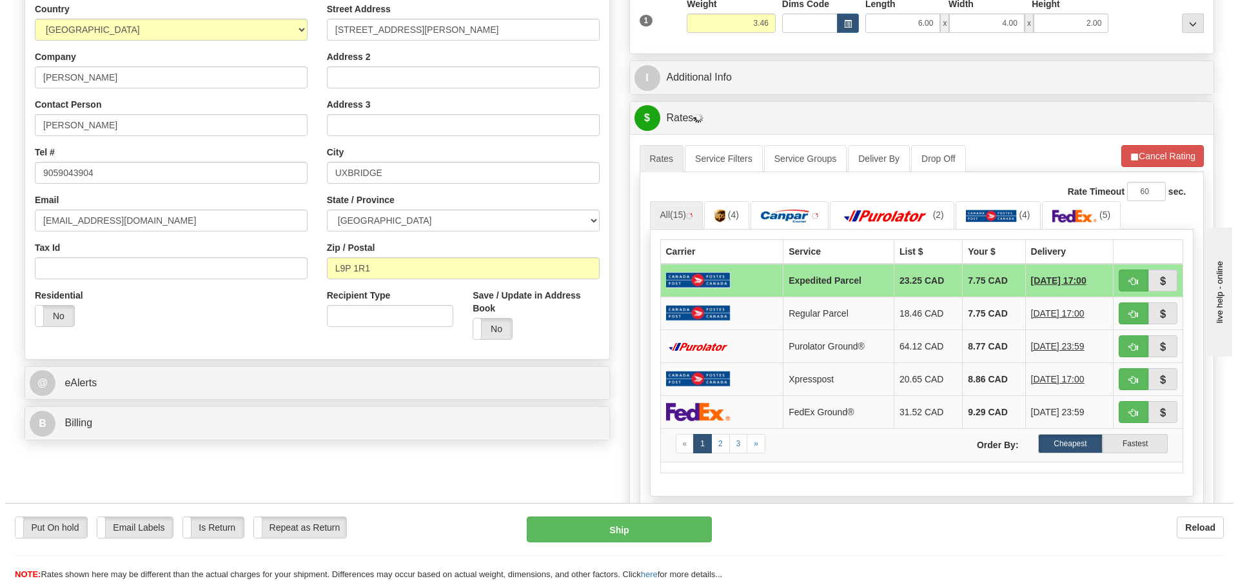
scroll to position [258, 0]
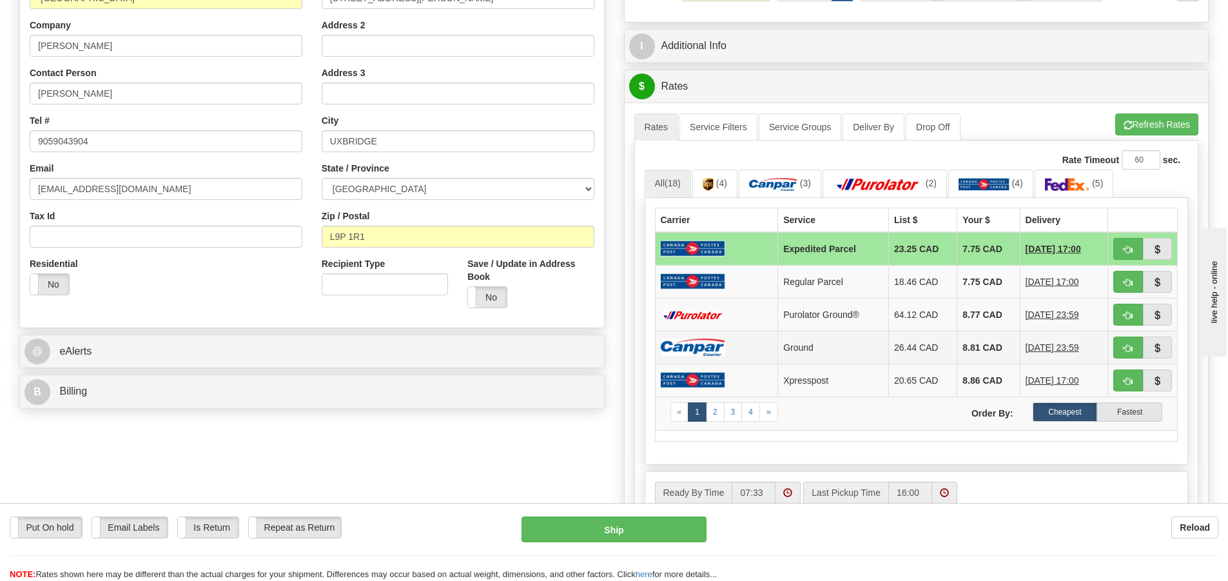
click at [699, 344] on img at bounding box center [693, 346] width 64 height 17
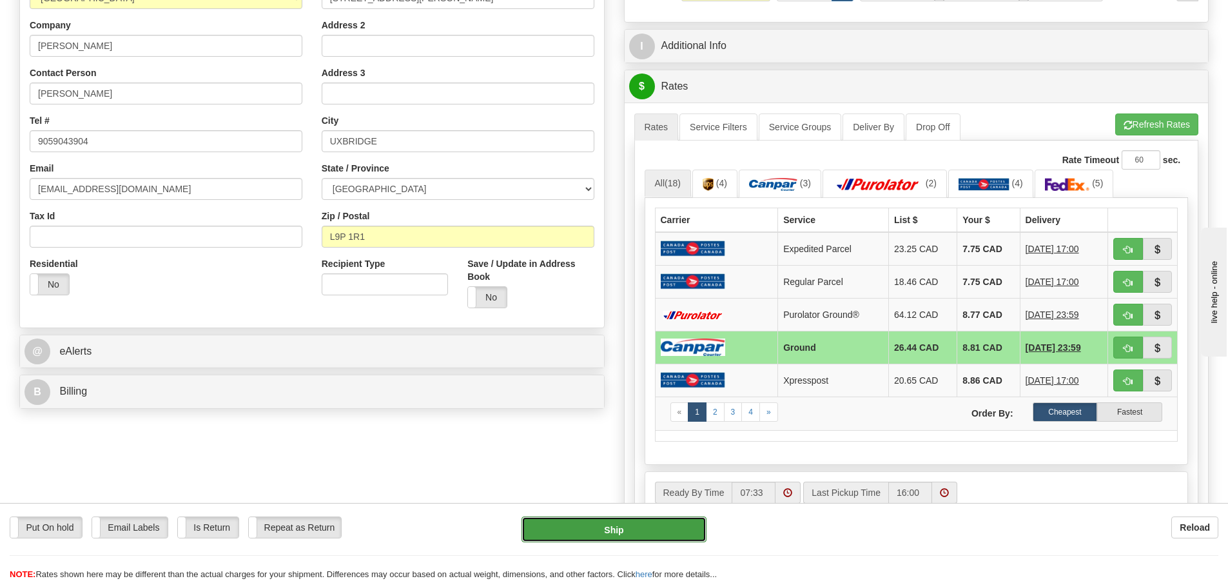
click at [656, 520] on button "Ship" at bounding box center [613, 529] width 185 height 26
type input "1"
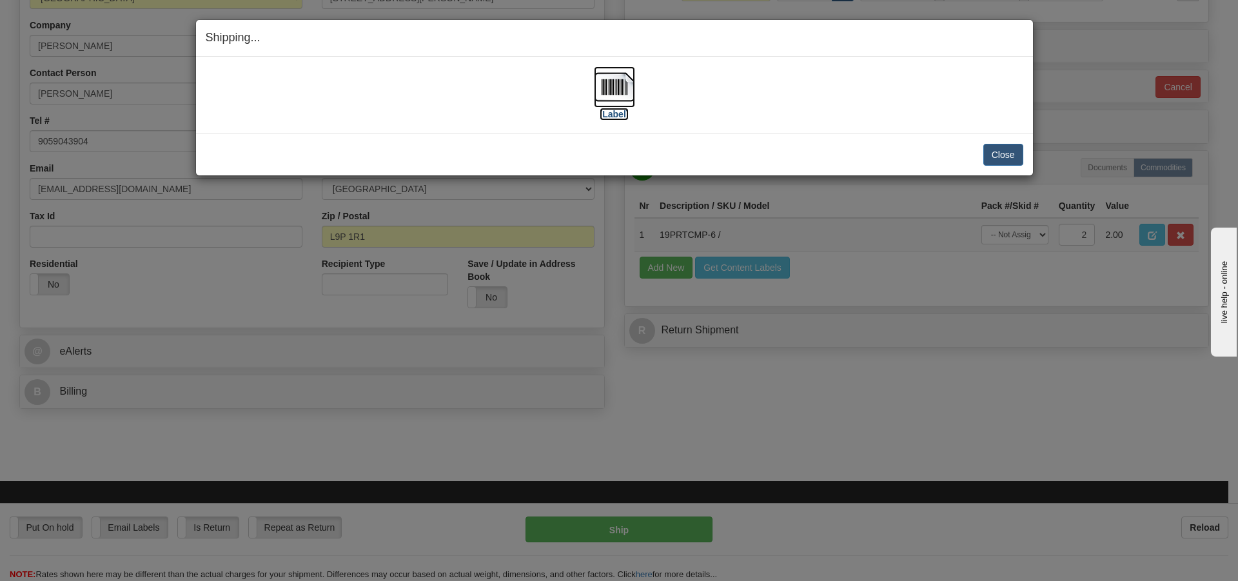
click at [608, 92] on img at bounding box center [614, 86] width 41 height 41
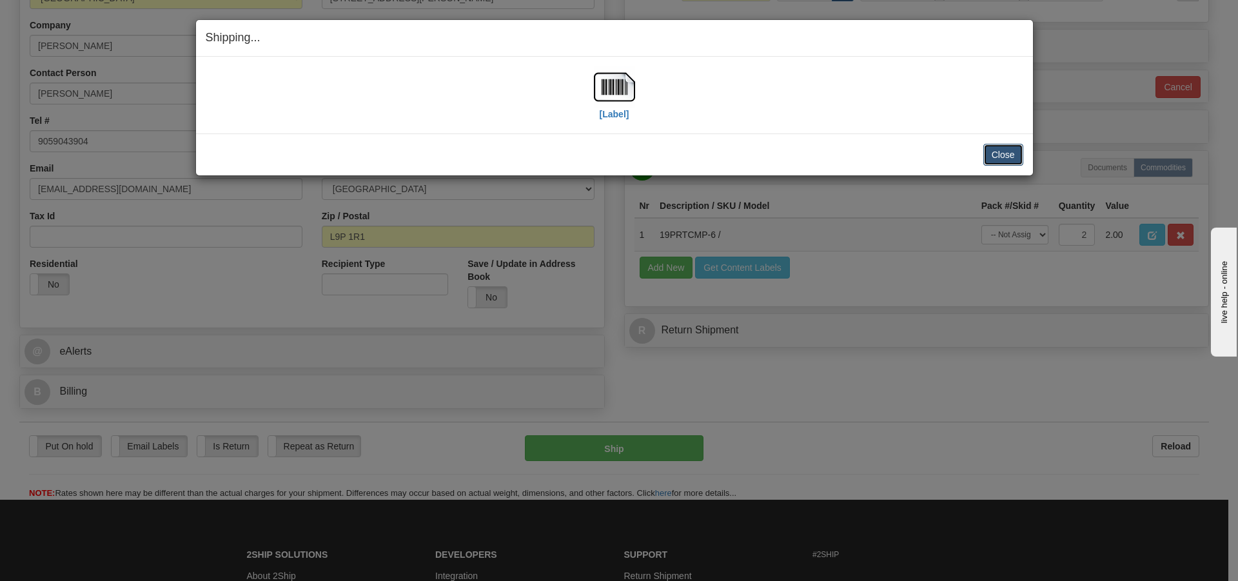
click at [1015, 146] on button "Close" at bounding box center [1003, 155] width 40 height 22
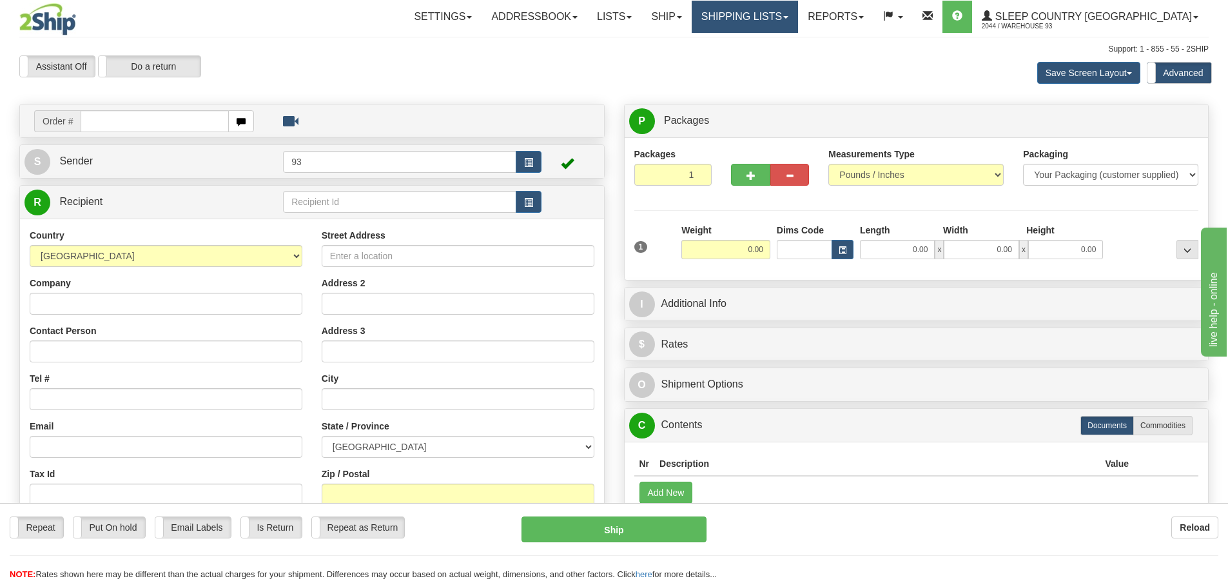
click at [794, 17] on link "Shipping lists" at bounding box center [745, 17] width 106 height 32
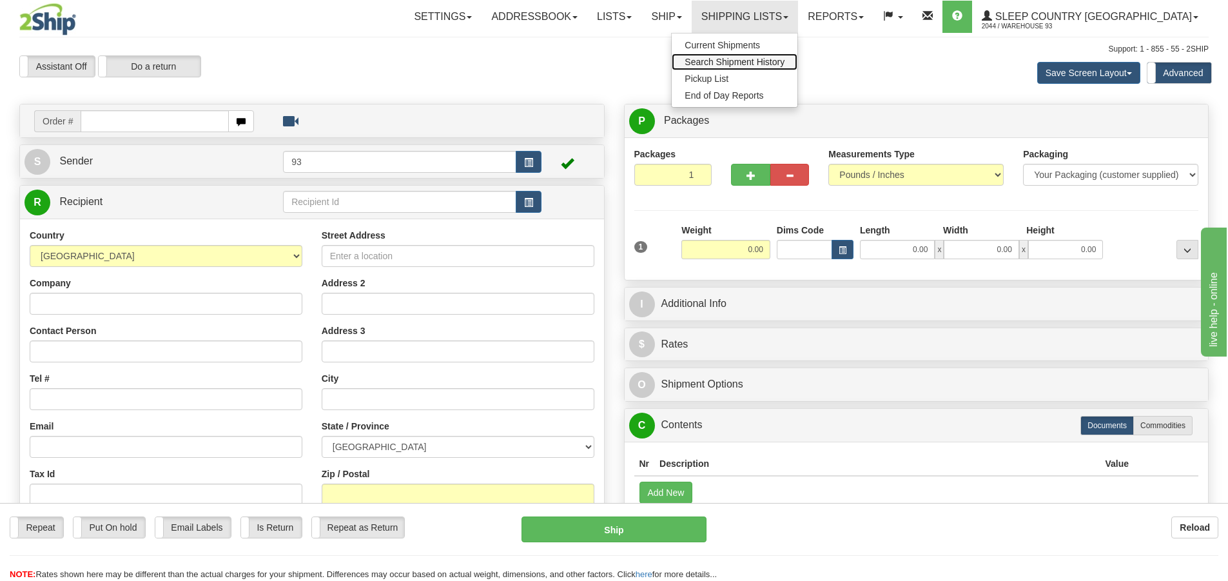
click at [784, 58] on span "Search Shipment History" at bounding box center [735, 62] width 100 height 10
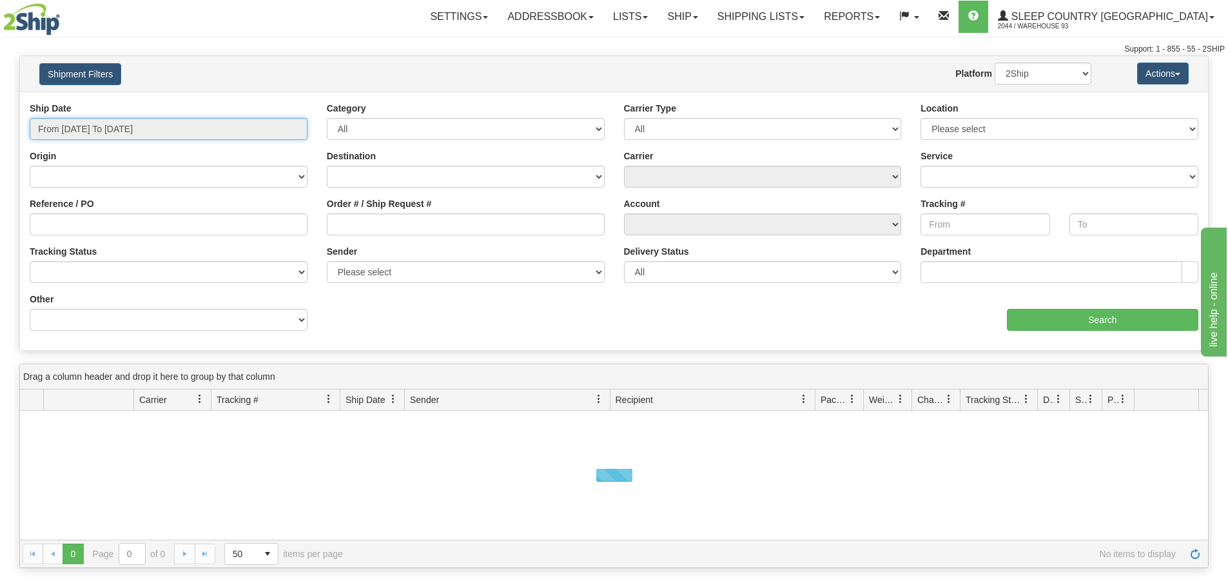
click at [126, 127] on input "From [DATE] To [DATE]" at bounding box center [169, 129] width 278 height 22
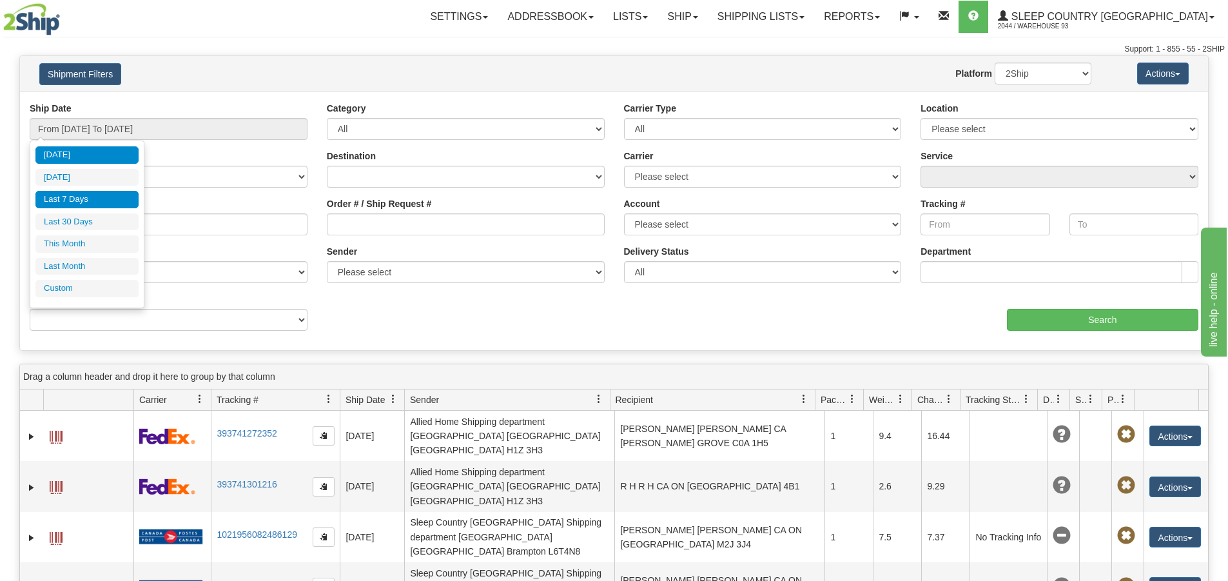
click at [109, 193] on li "Last 7 Days" at bounding box center [86, 199] width 103 height 17
type input "From [DATE] To [DATE]"
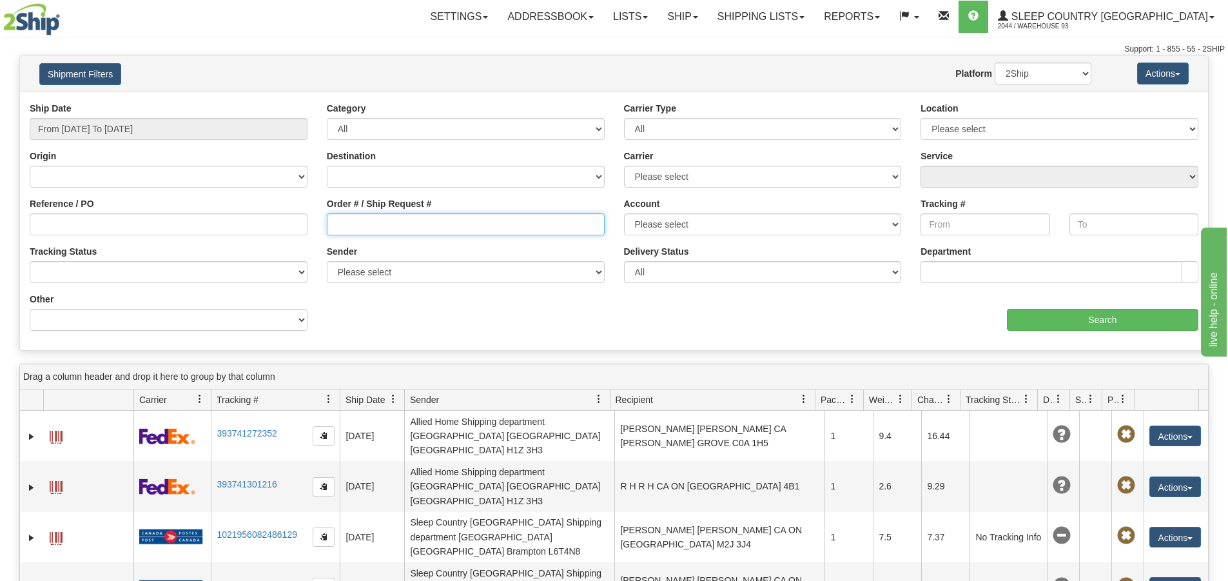
click at [393, 217] on input "Order # / Ship Request #" at bounding box center [466, 224] width 278 height 22
type input "9000I129408"
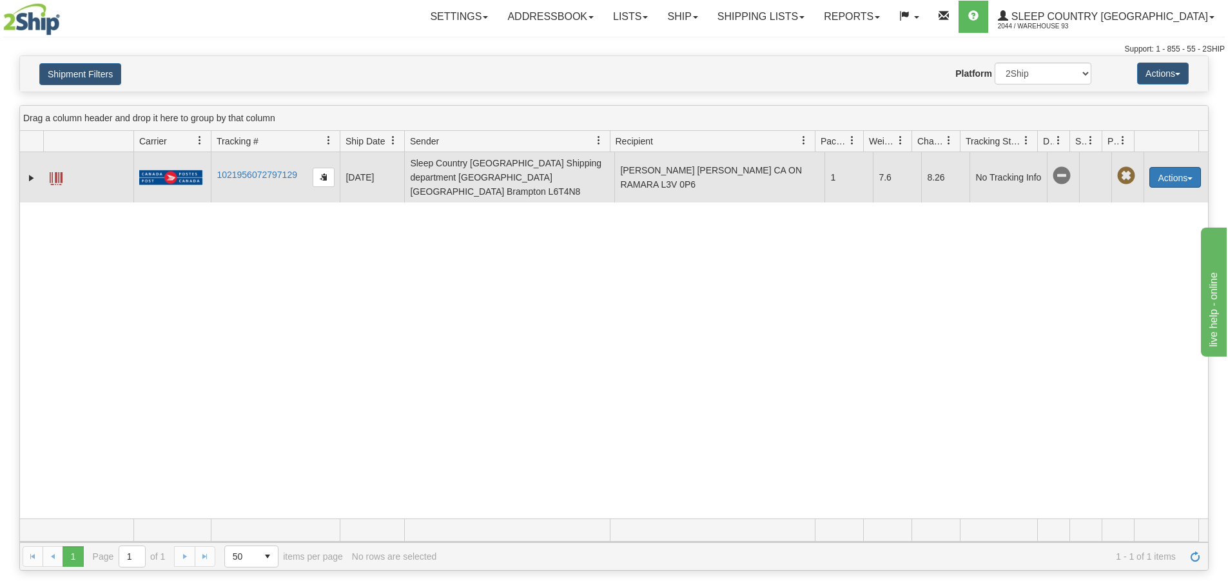
click at [1165, 169] on button "Actions" at bounding box center [1175, 177] width 52 height 21
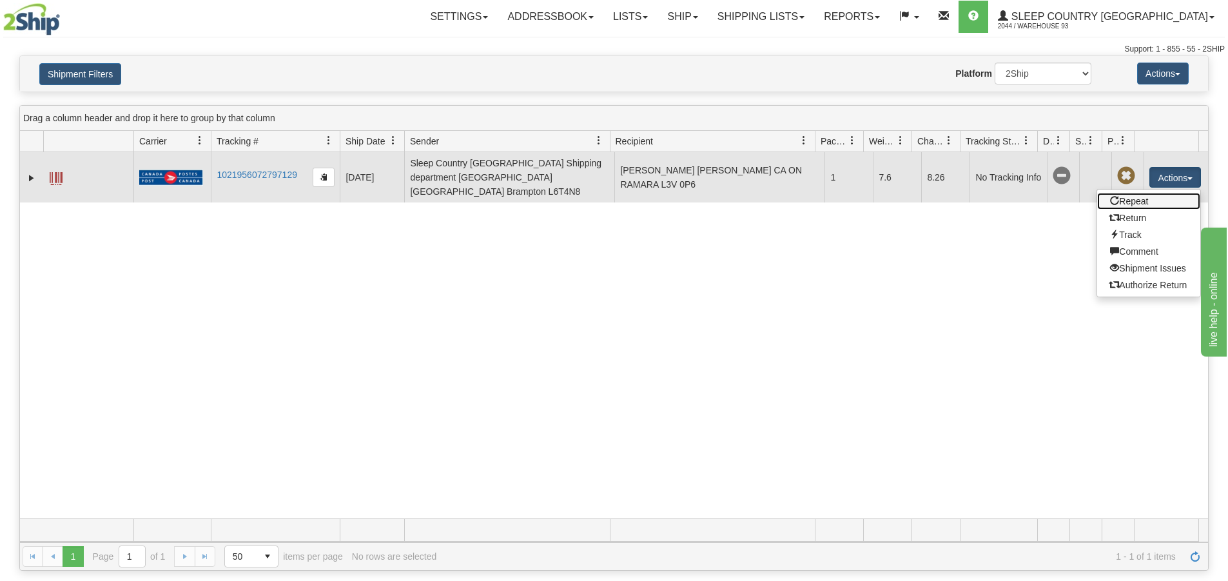
click at [1137, 196] on link "Repeat" at bounding box center [1148, 201] width 103 height 17
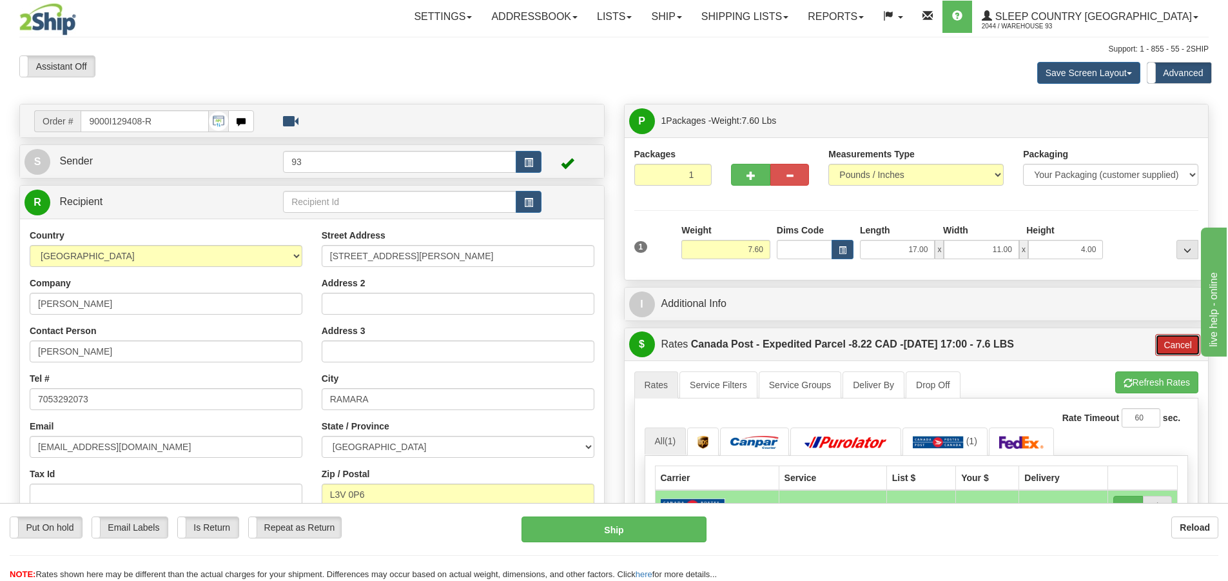
click at [1184, 344] on button "Cancel" at bounding box center [1177, 345] width 45 height 22
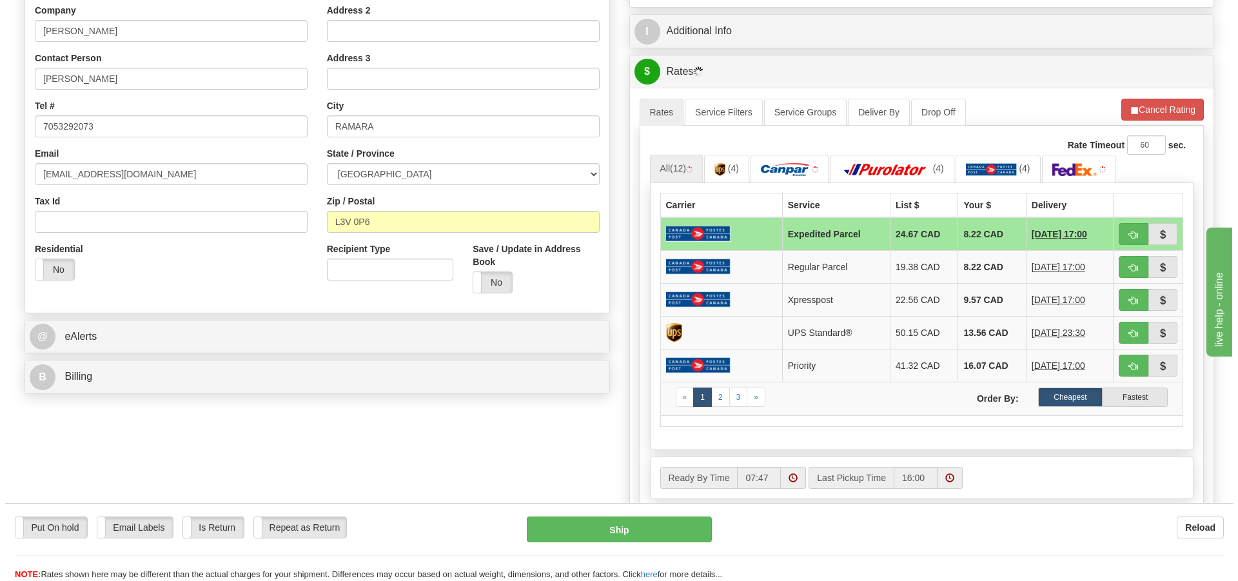
scroll to position [258, 0]
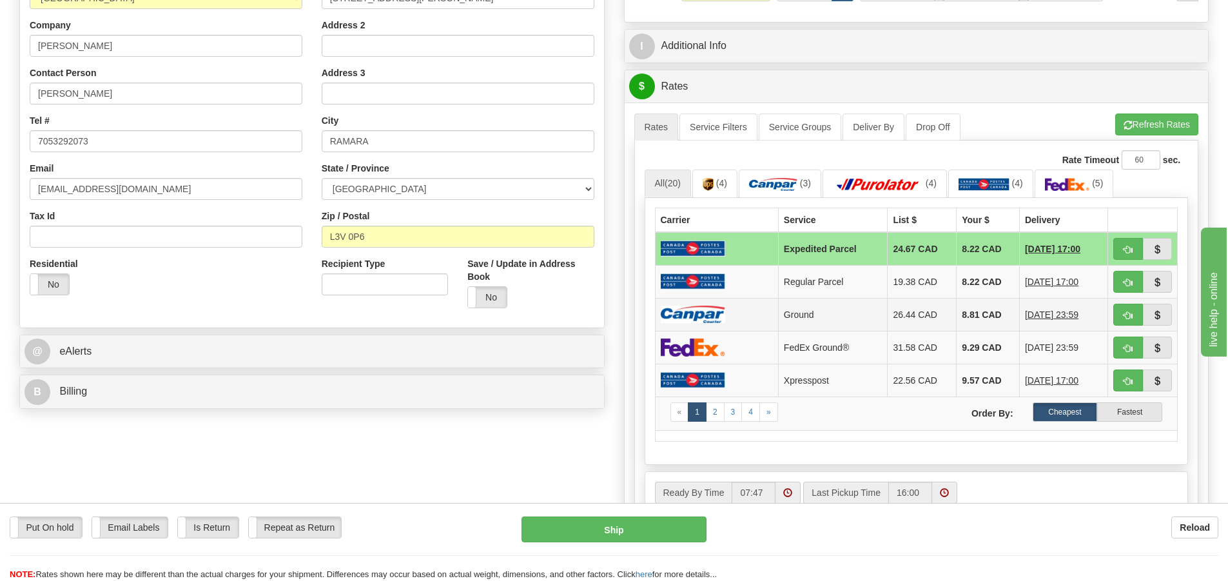
click at [690, 305] on td at bounding box center [716, 314] width 123 height 33
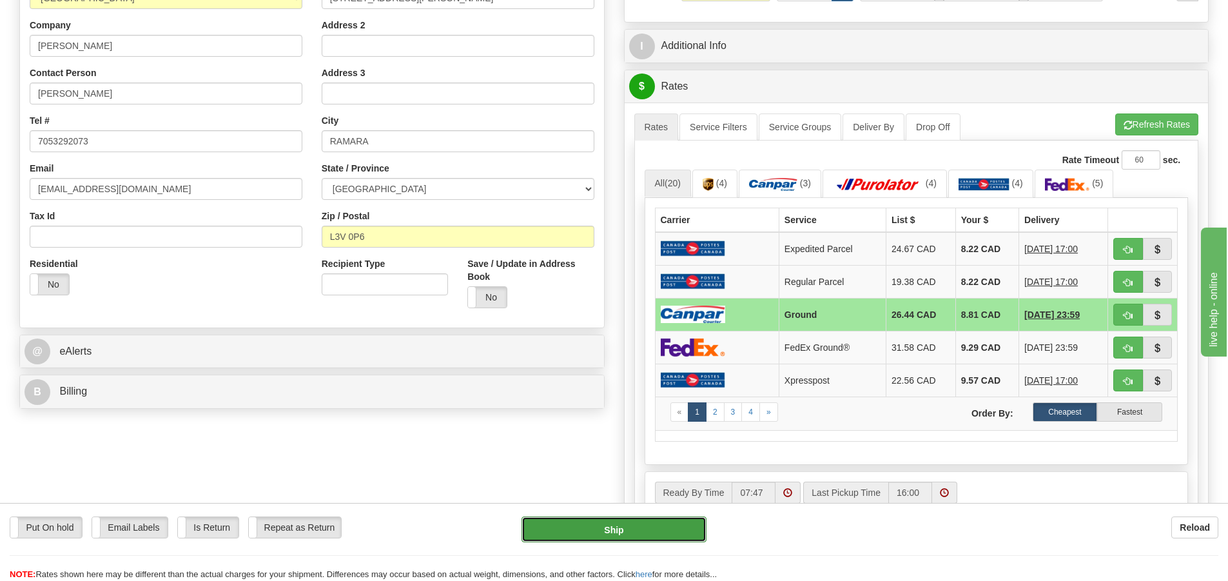
click at [694, 529] on button "Ship" at bounding box center [613, 529] width 185 height 26
type input "1"
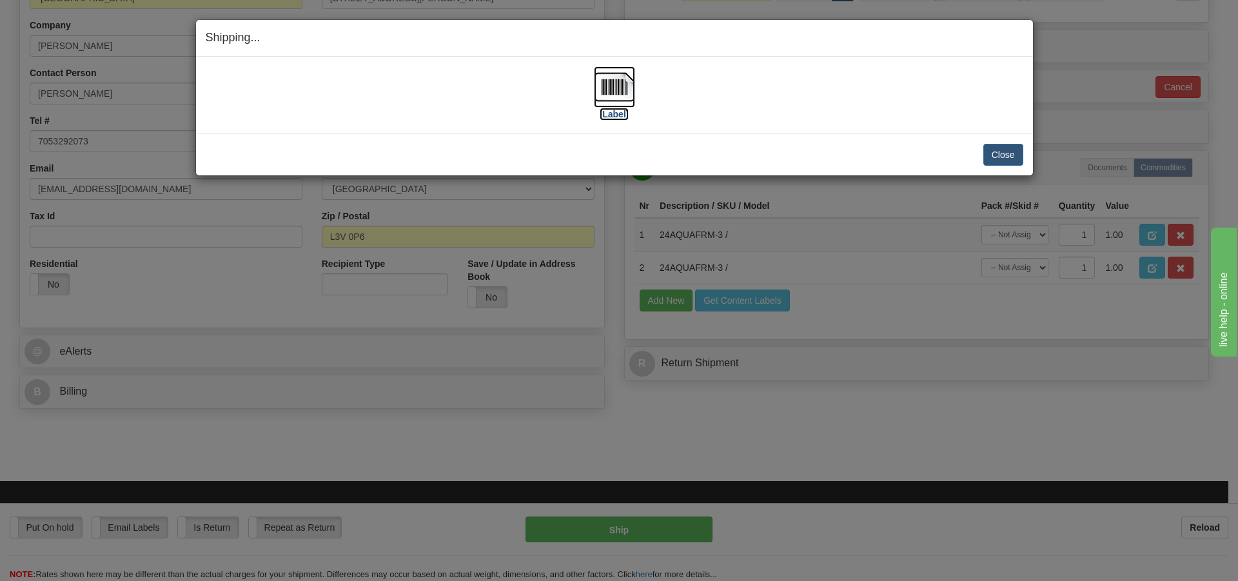
click at [611, 102] on img at bounding box center [614, 86] width 41 height 41
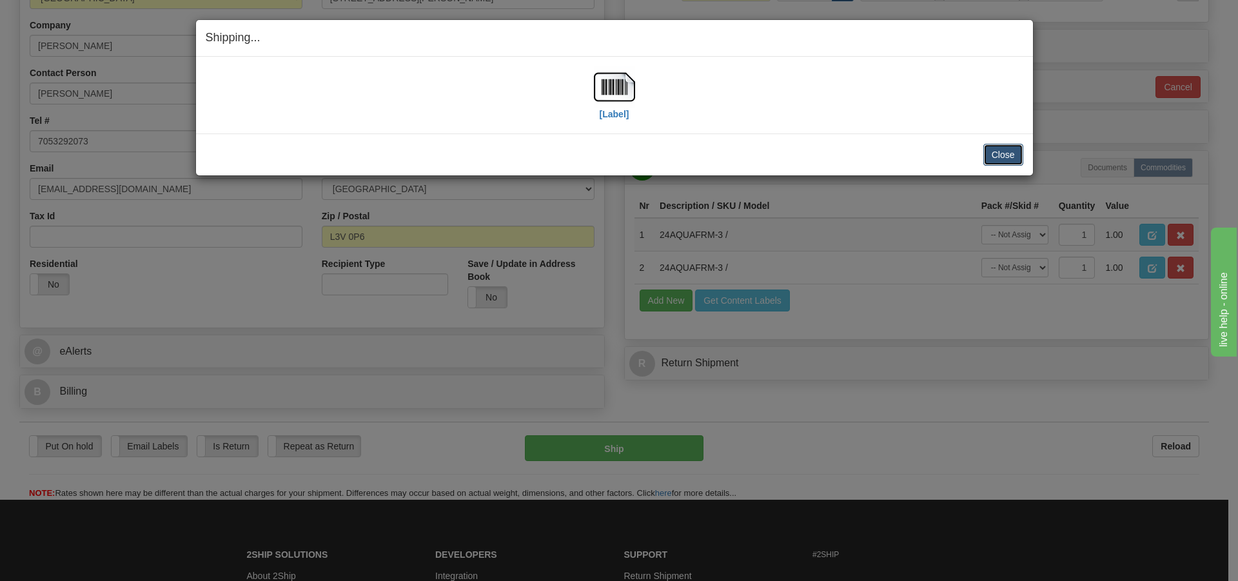
click at [994, 154] on button "Close" at bounding box center [1003, 155] width 40 height 22
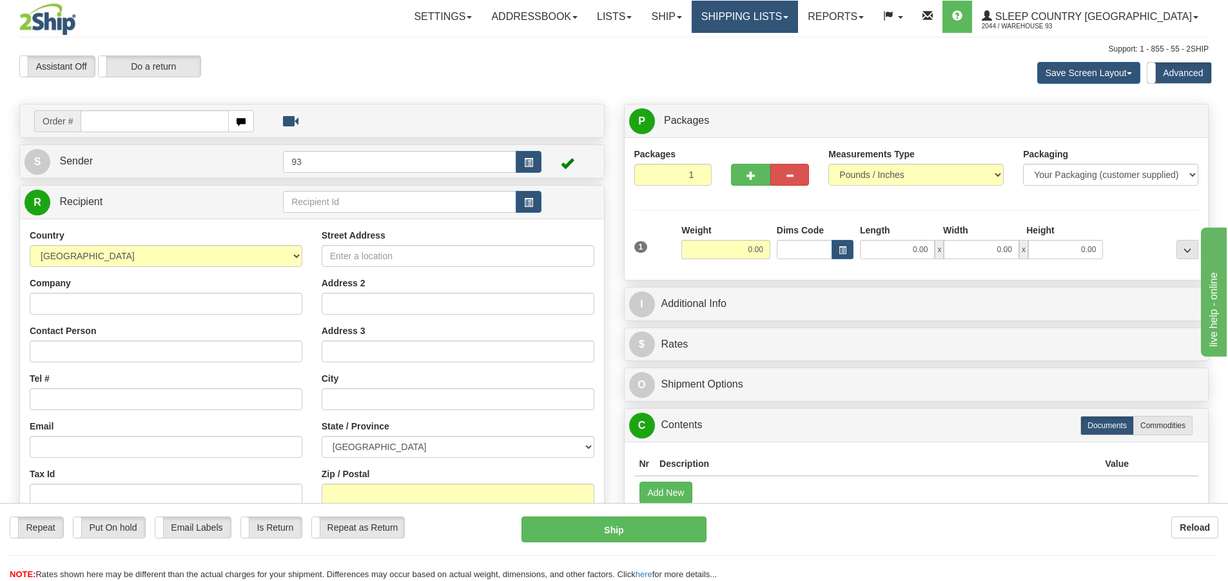
click at [798, 14] on link "Shipping lists" at bounding box center [745, 17] width 106 height 32
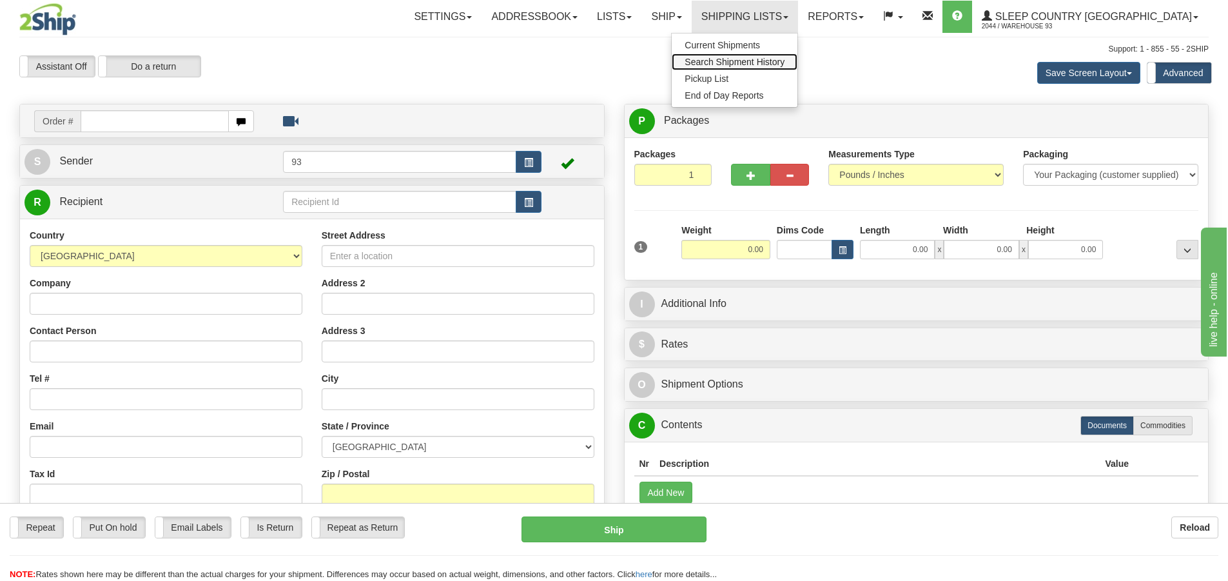
click at [783, 58] on span "Search Shipment History" at bounding box center [735, 62] width 100 height 10
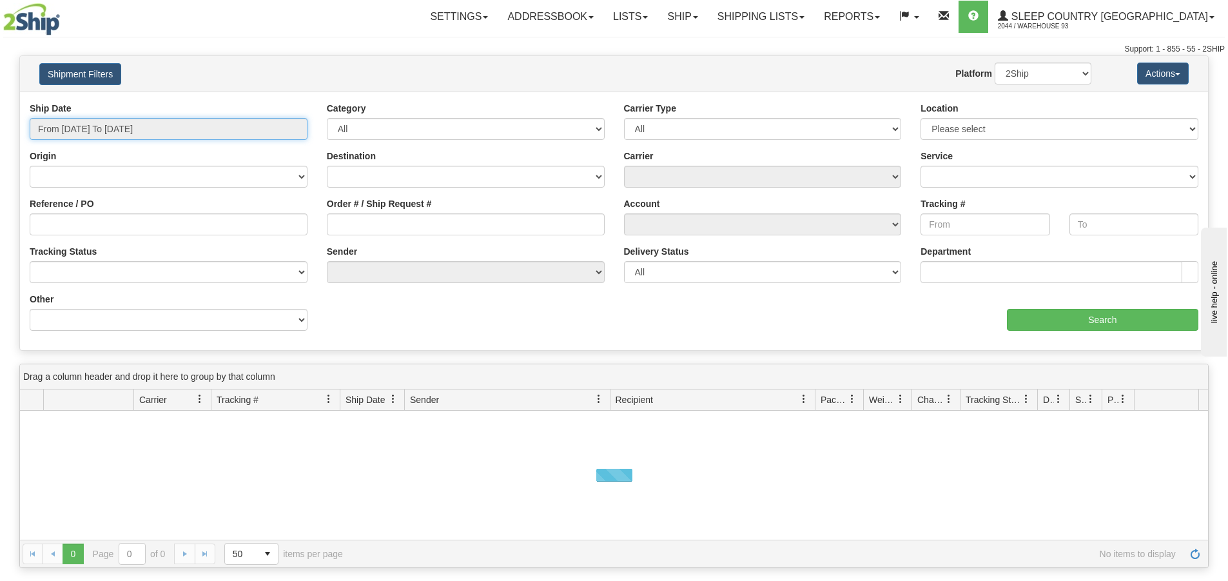
click at [110, 130] on input "From [DATE] To [DATE]" at bounding box center [169, 129] width 278 height 22
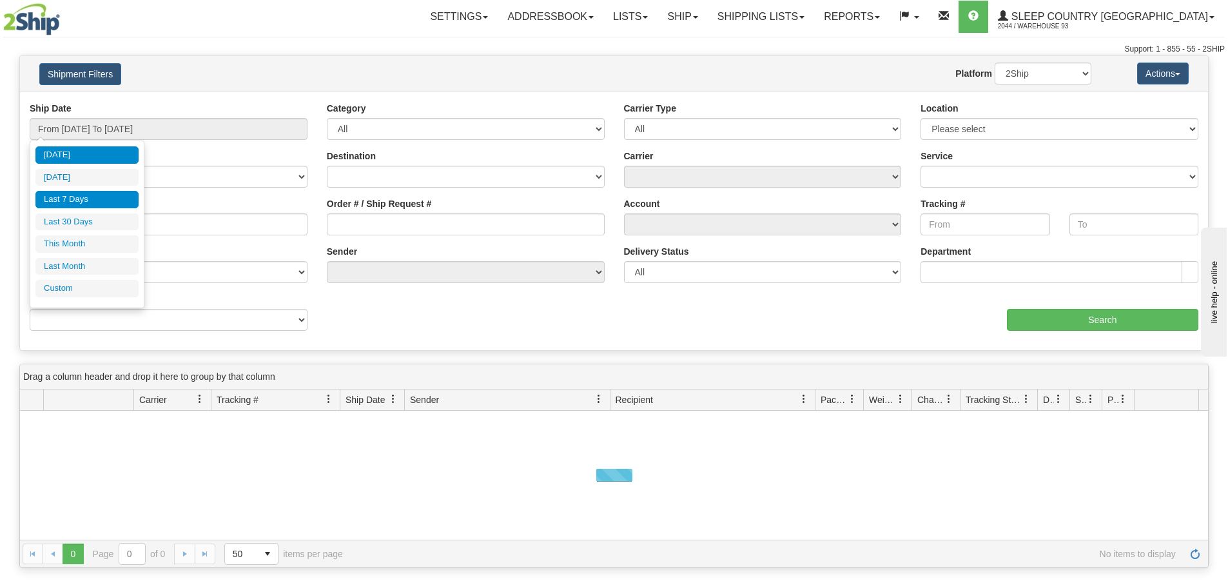
click at [92, 197] on li "Last 7 Days" at bounding box center [86, 199] width 103 height 17
type input "From 09/24/2025 To 09/30/2025"
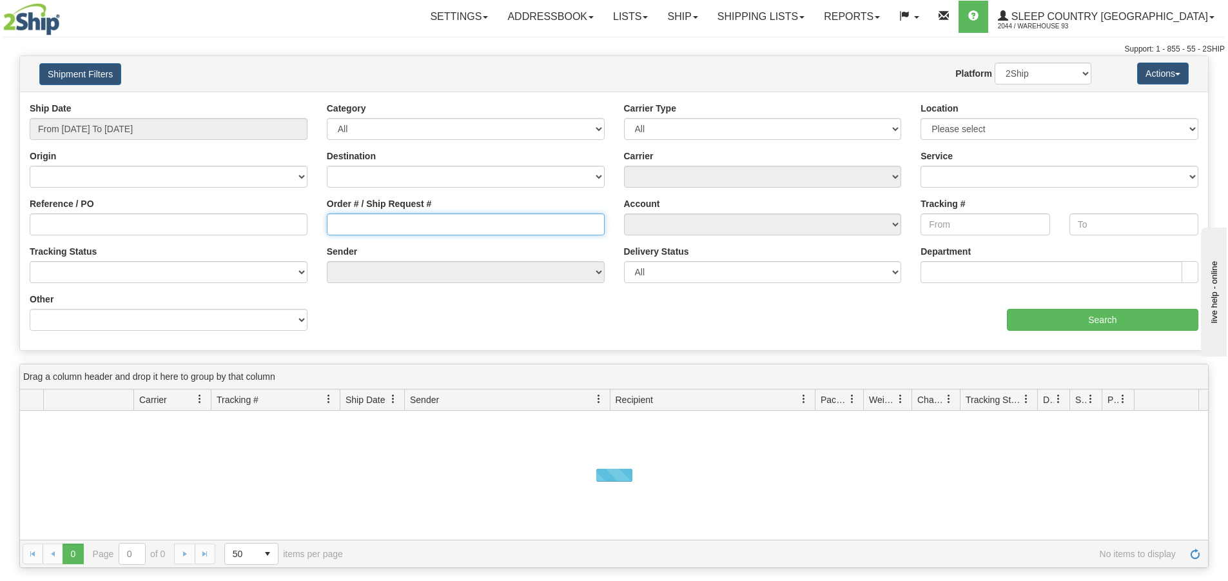
click at [391, 216] on input "Order # / Ship Request #" at bounding box center [466, 224] width 278 height 22
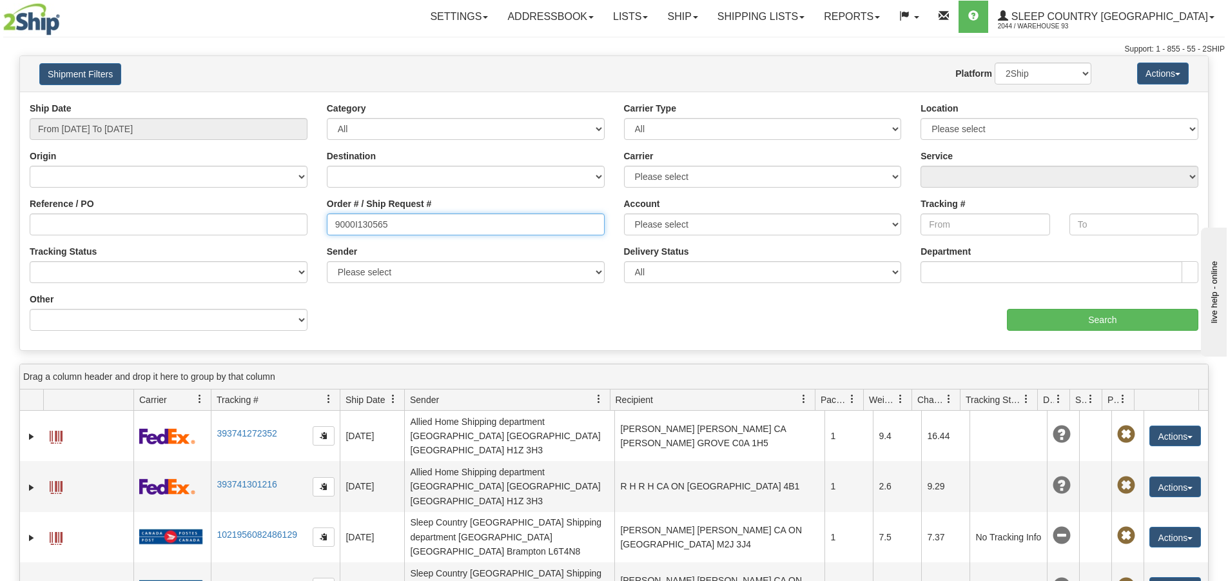
type input "9000I130565"
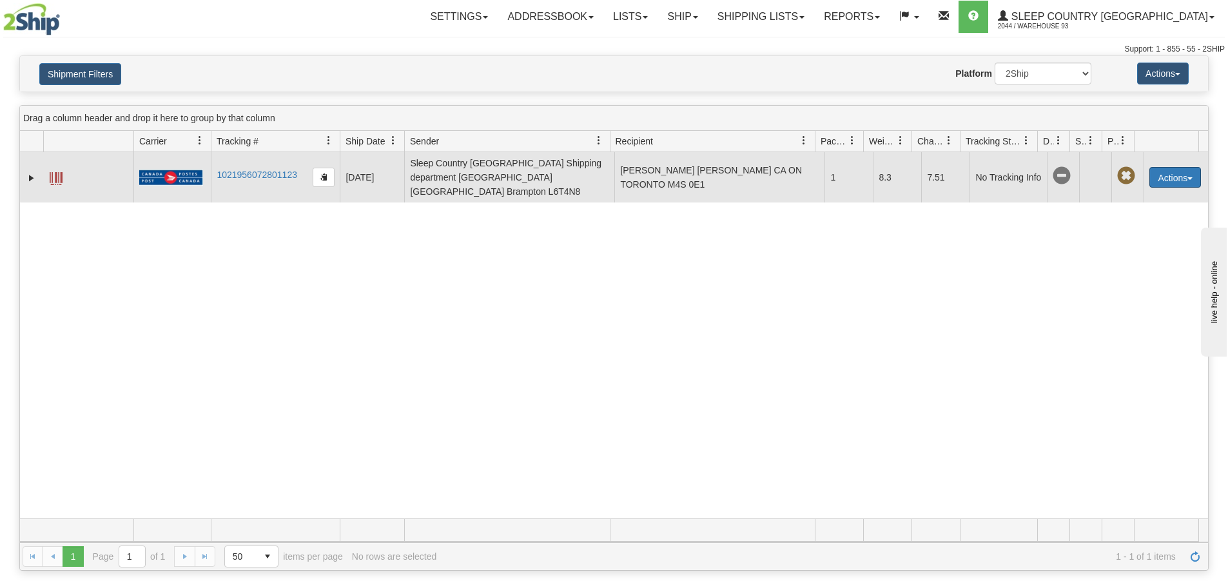
click at [1178, 167] on button "Actions" at bounding box center [1175, 177] width 52 height 21
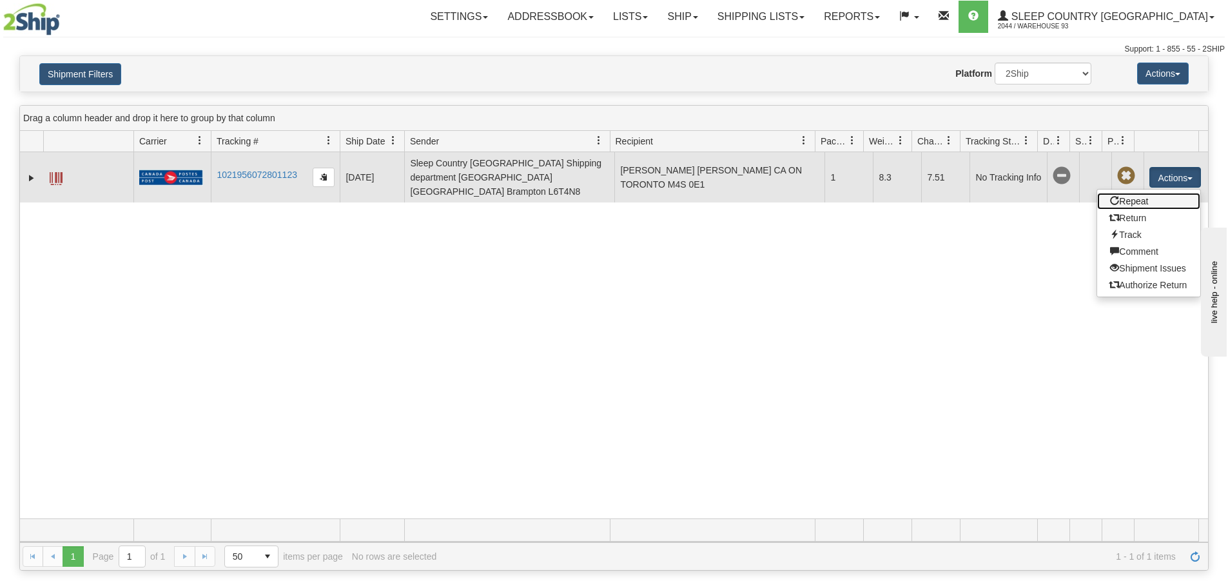
click at [1135, 197] on link "Repeat" at bounding box center [1148, 201] width 103 height 17
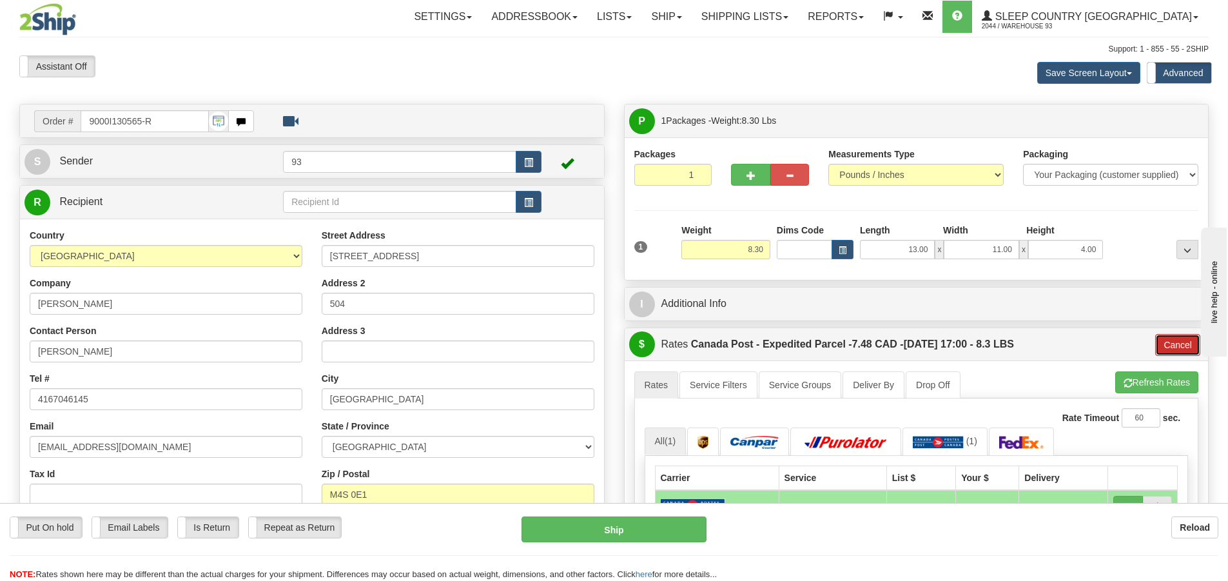
click at [1167, 344] on button "Cancel" at bounding box center [1177, 345] width 45 height 22
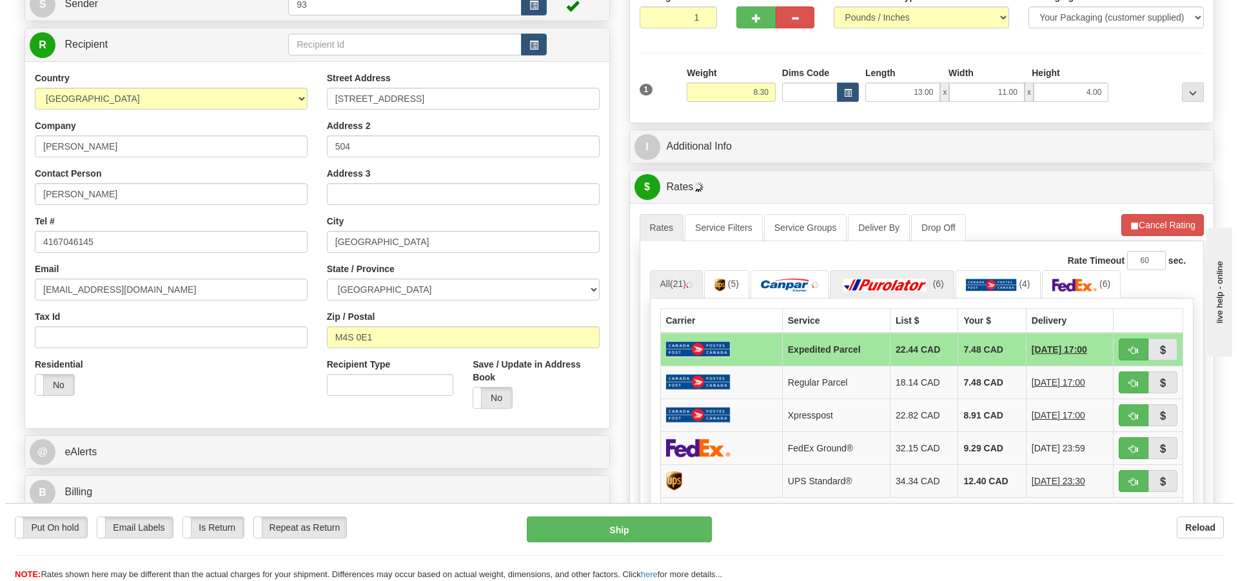
scroll to position [193, 0]
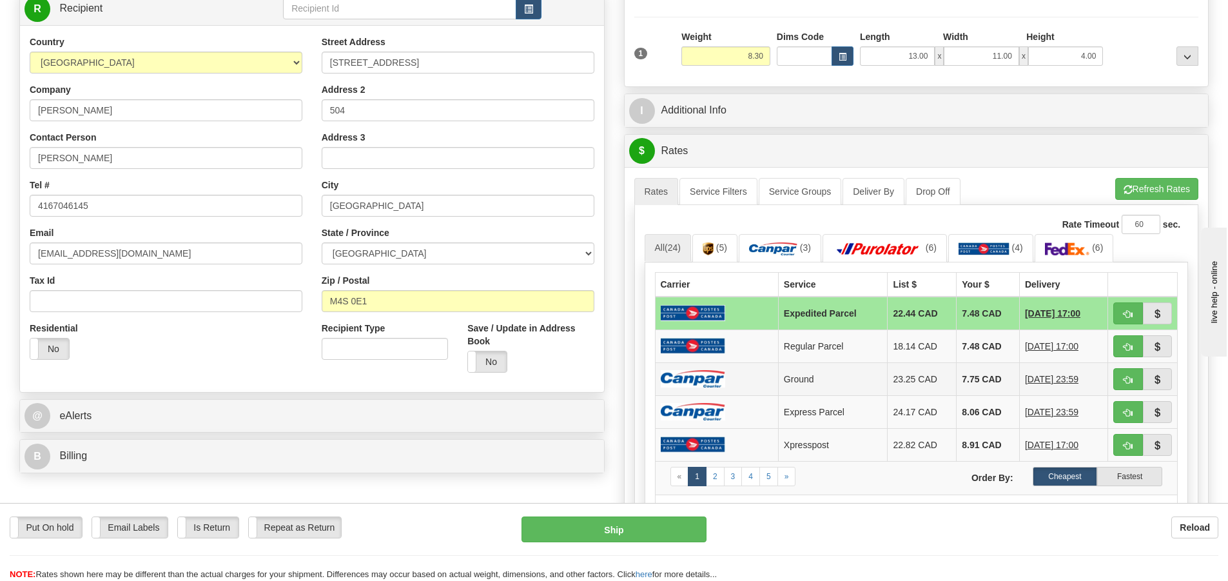
click at [715, 371] on img at bounding box center [693, 378] width 64 height 17
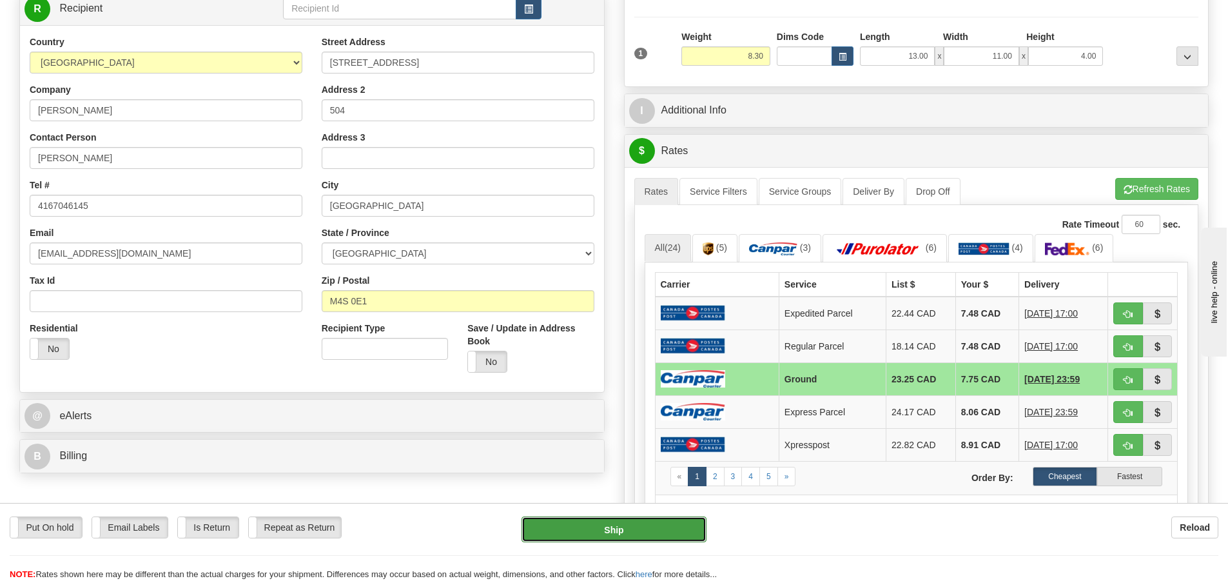
click at [664, 537] on button "Ship" at bounding box center [613, 529] width 185 height 26
type input "1"
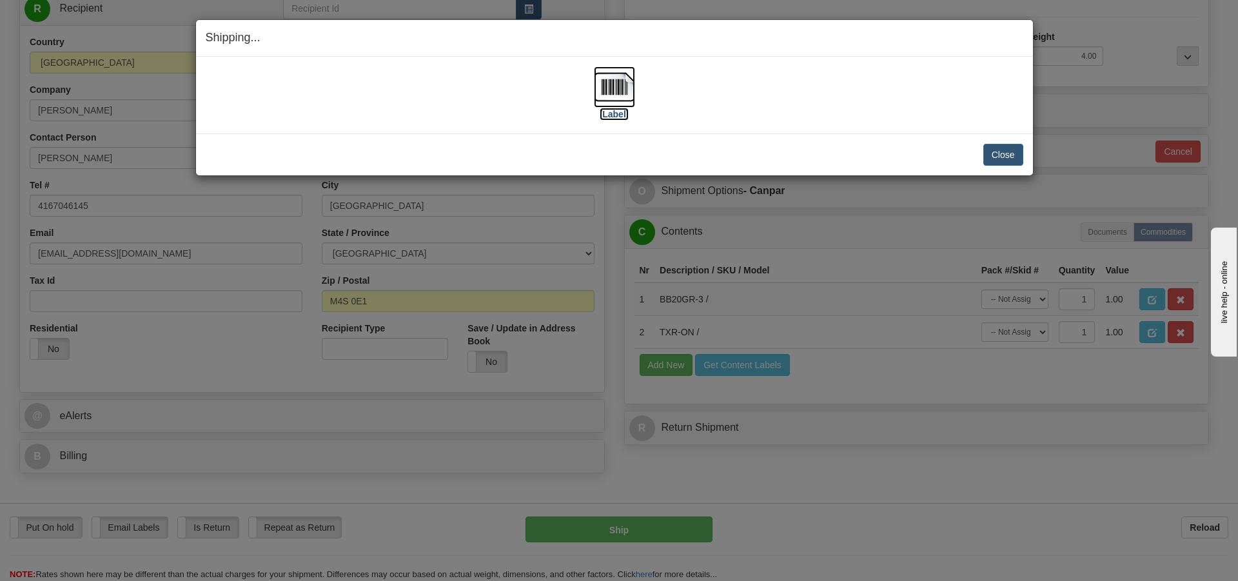
click at [616, 76] on img at bounding box center [614, 86] width 41 height 41
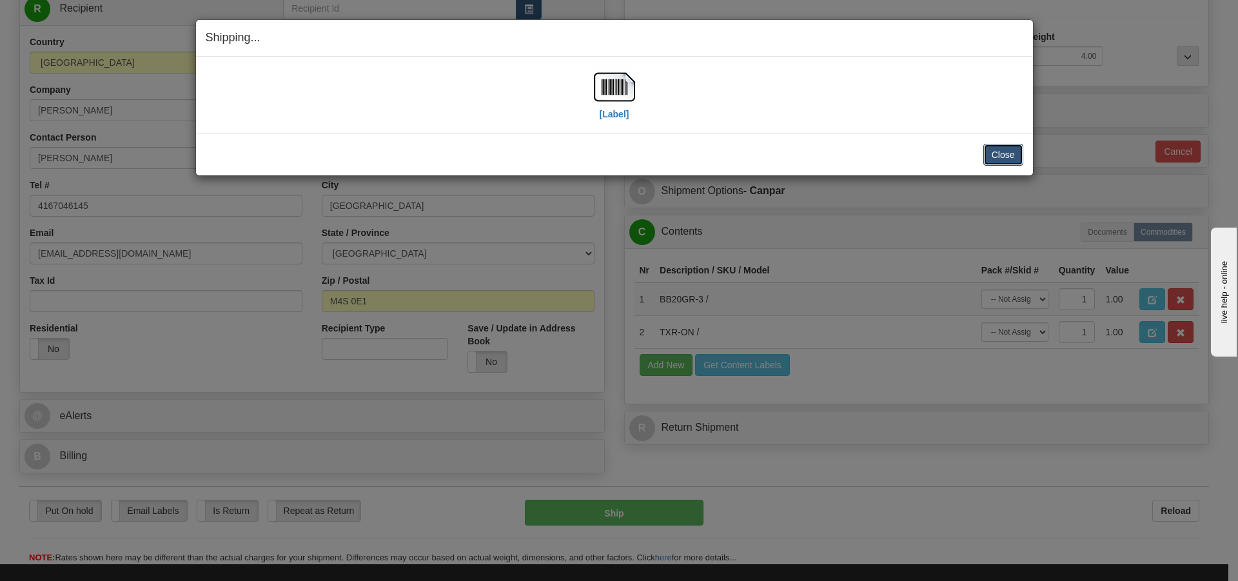
click at [1011, 157] on button "Close" at bounding box center [1003, 155] width 40 height 22
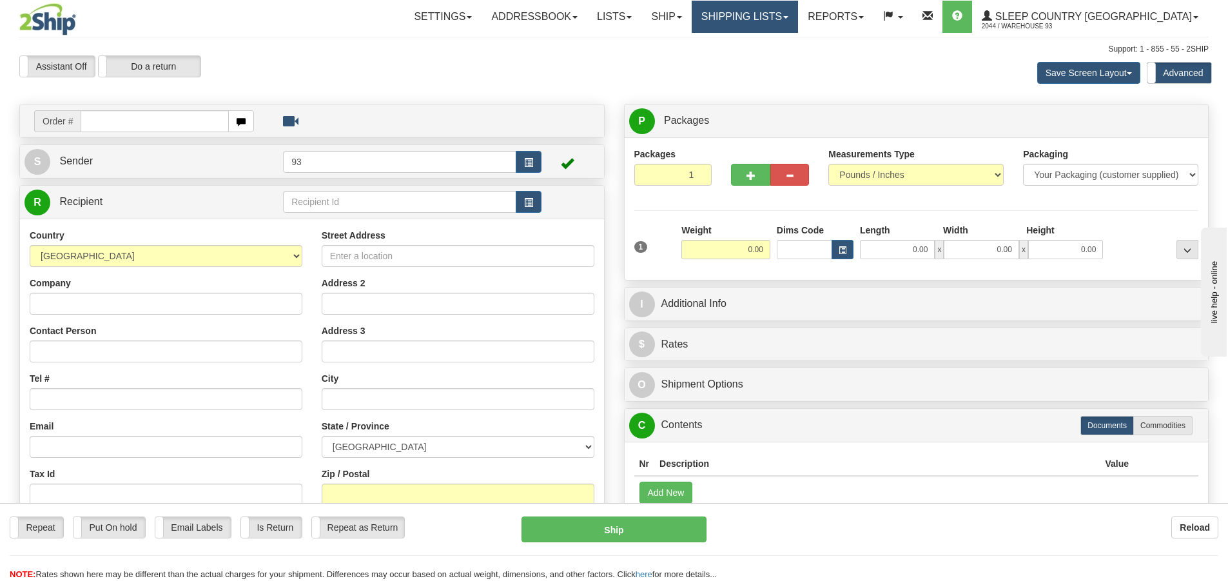
click at [794, 23] on link "Shipping lists" at bounding box center [745, 17] width 106 height 32
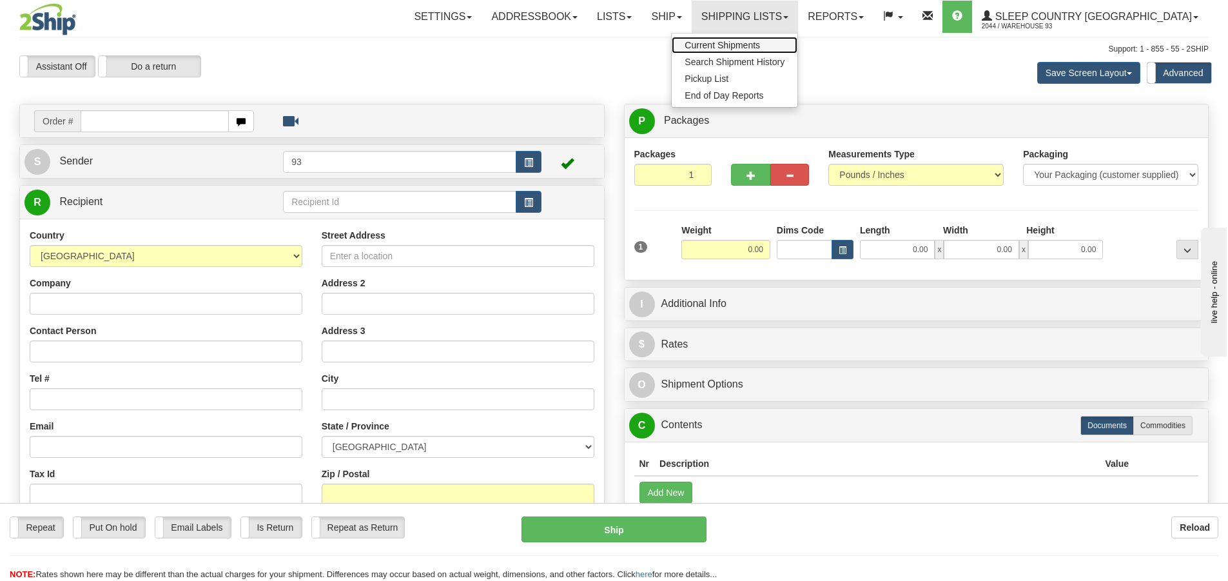
click at [760, 44] on span "Current Shipments" at bounding box center [722, 45] width 75 height 10
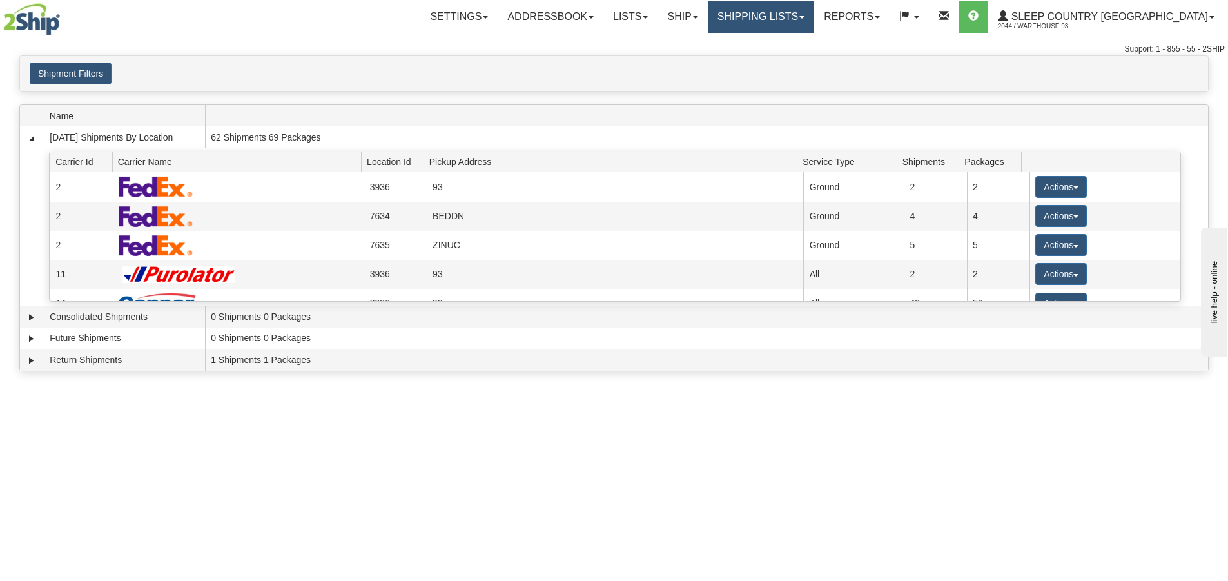
click at [814, 15] on link "Shipping lists" at bounding box center [761, 17] width 106 height 32
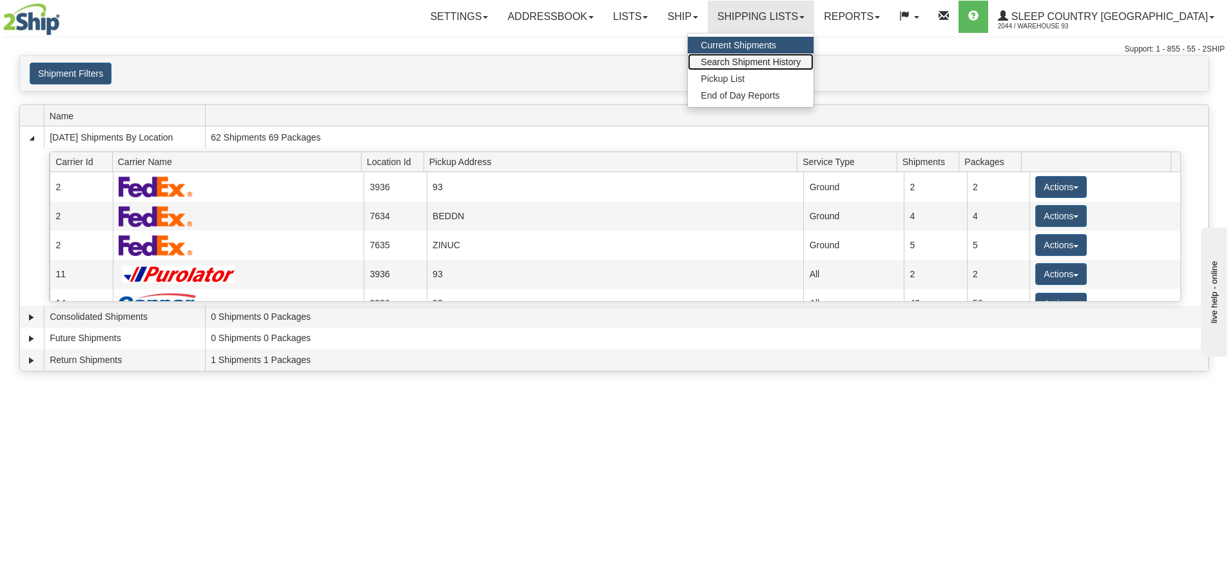
click at [786, 61] on span "Search Shipment History" at bounding box center [751, 62] width 100 height 10
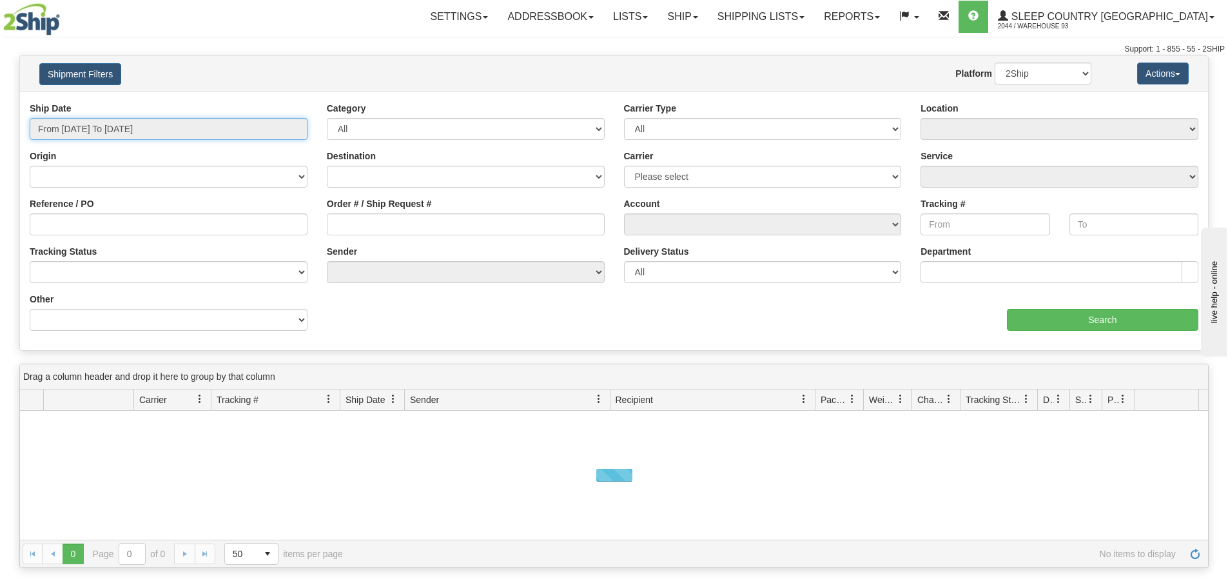
click at [83, 131] on input "From [DATE] To [DATE]" at bounding box center [169, 129] width 278 height 22
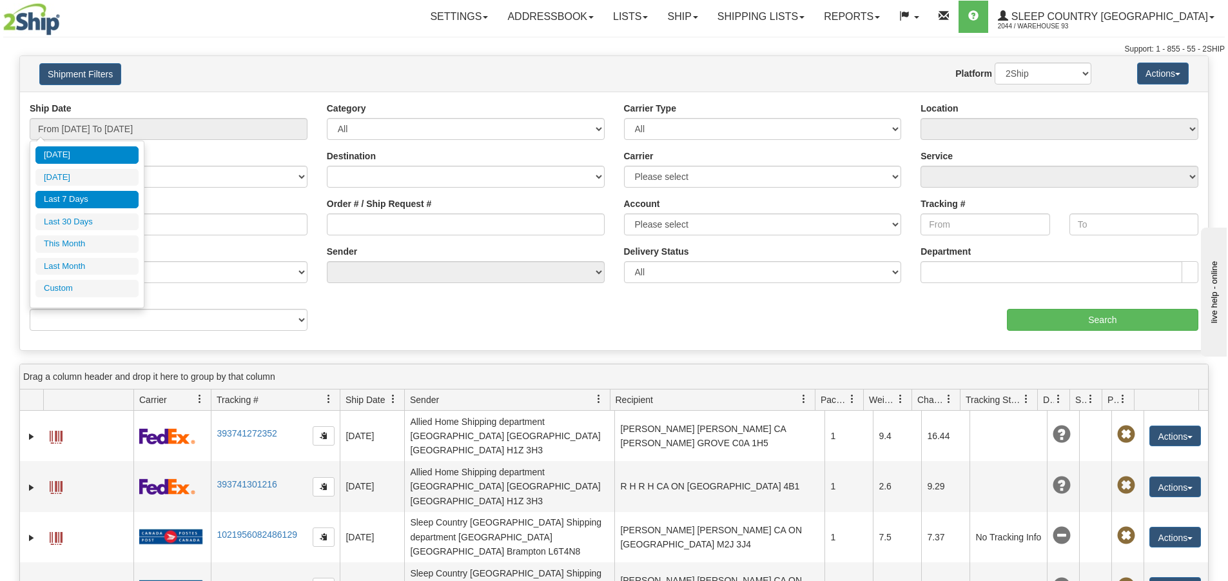
click at [81, 195] on li "Last 7 Days" at bounding box center [86, 199] width 103 height 17
type input "From [DATE] To [DATE]"
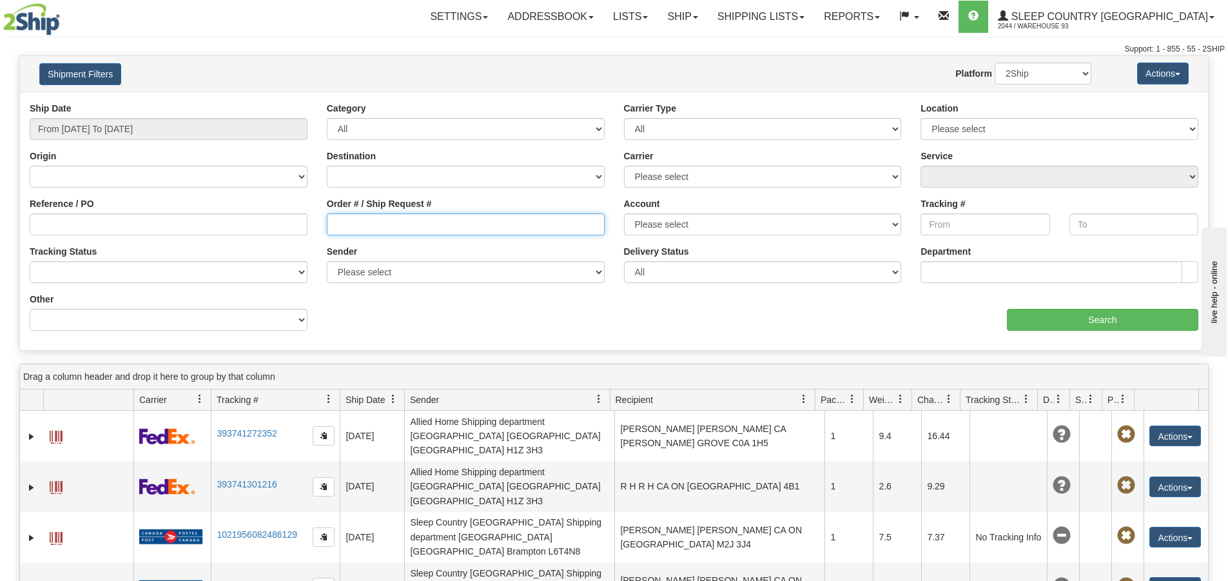
click at [453, 226] on input "Order # / Ship Request #" at bounding box center [466, 224] width 278 height 22
type input "9000I123553"
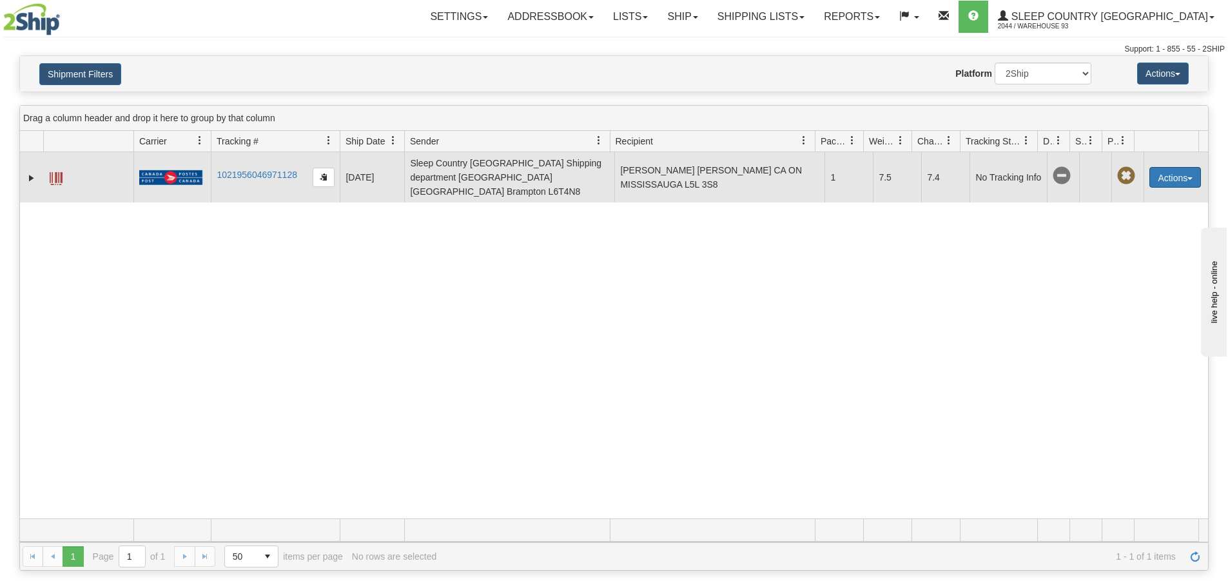
click at [1164, 168] on button "Actions" at bounding box center [1175, 177] width 52 height 21
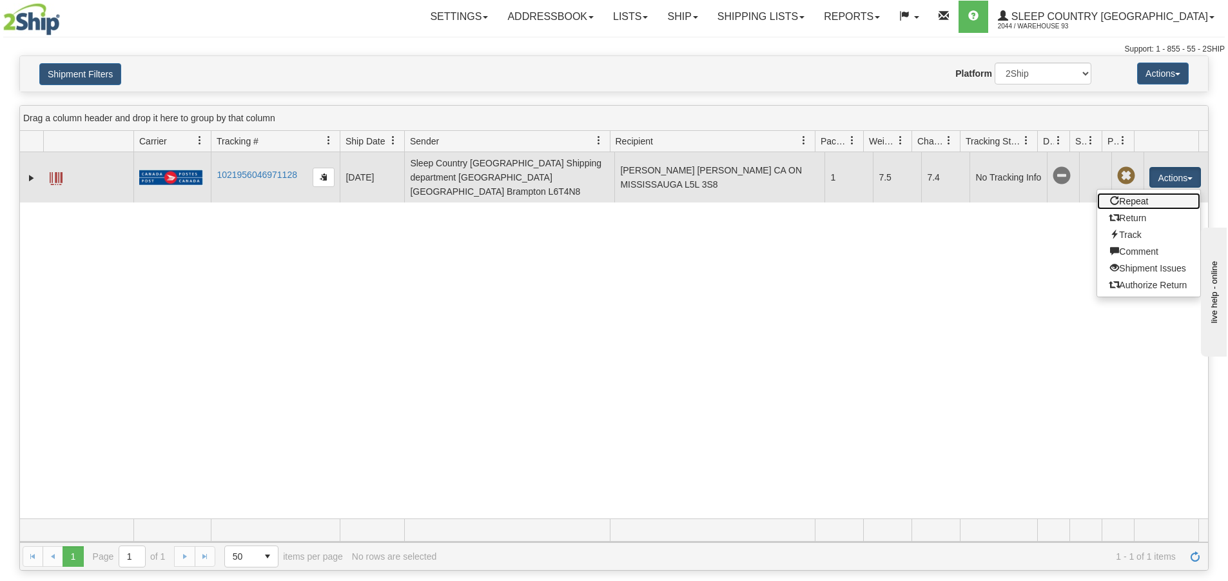
click at [1151, 193] on link "Repeat" at bounding box center [1148, 201] width 103 height 17
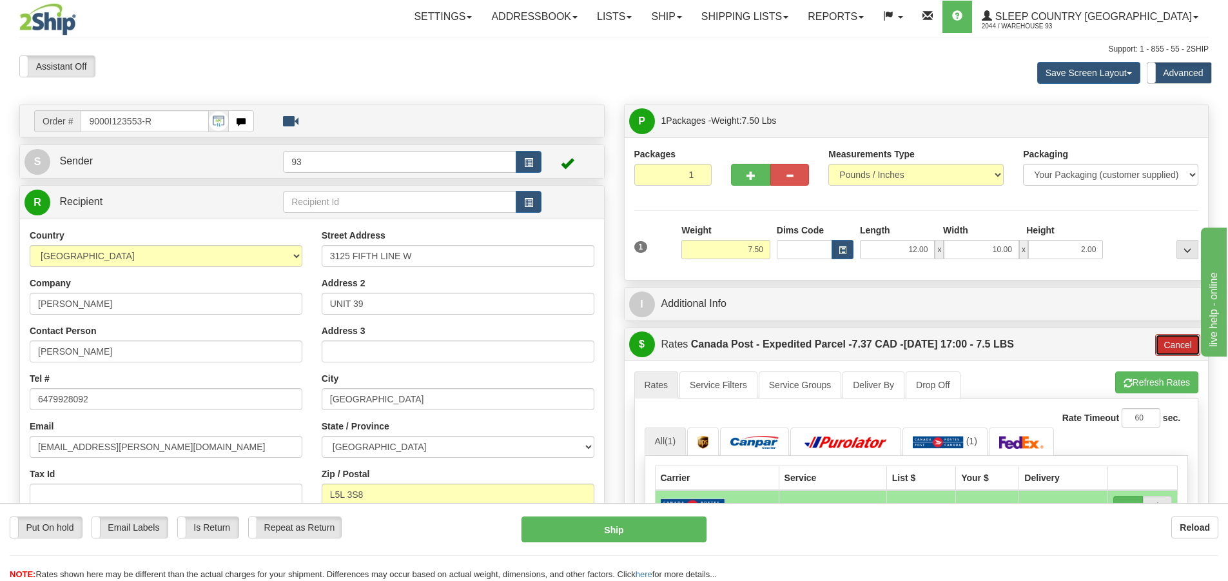
click at [1164, 339] on button "Cancel" at bounding box center [1177, 345] width 45 height 22
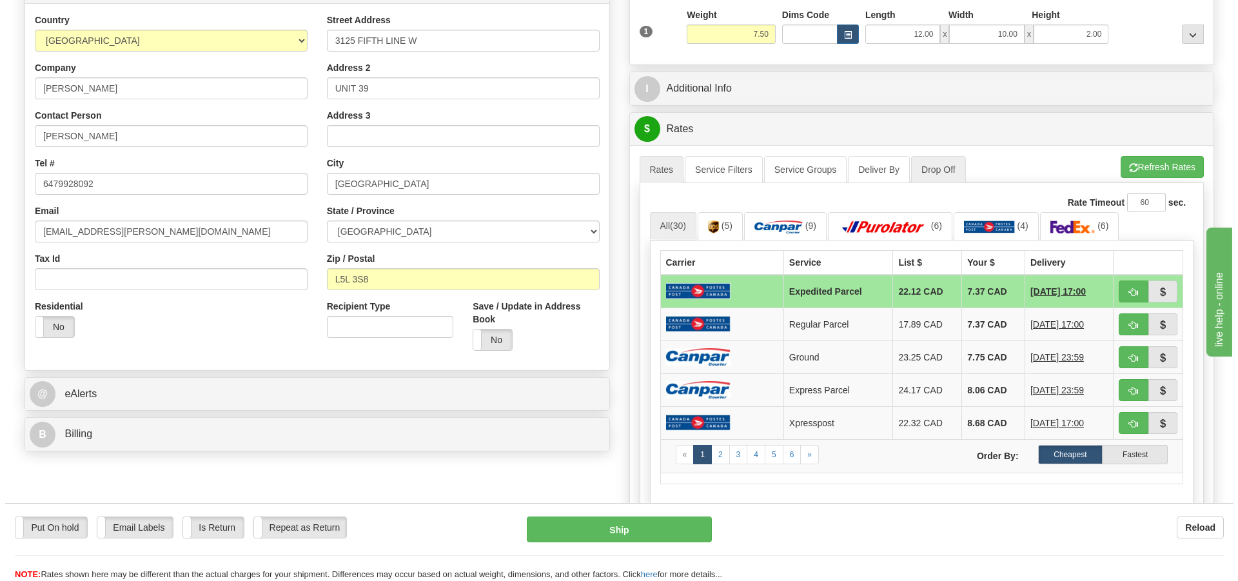
scroll to position [322, 0]
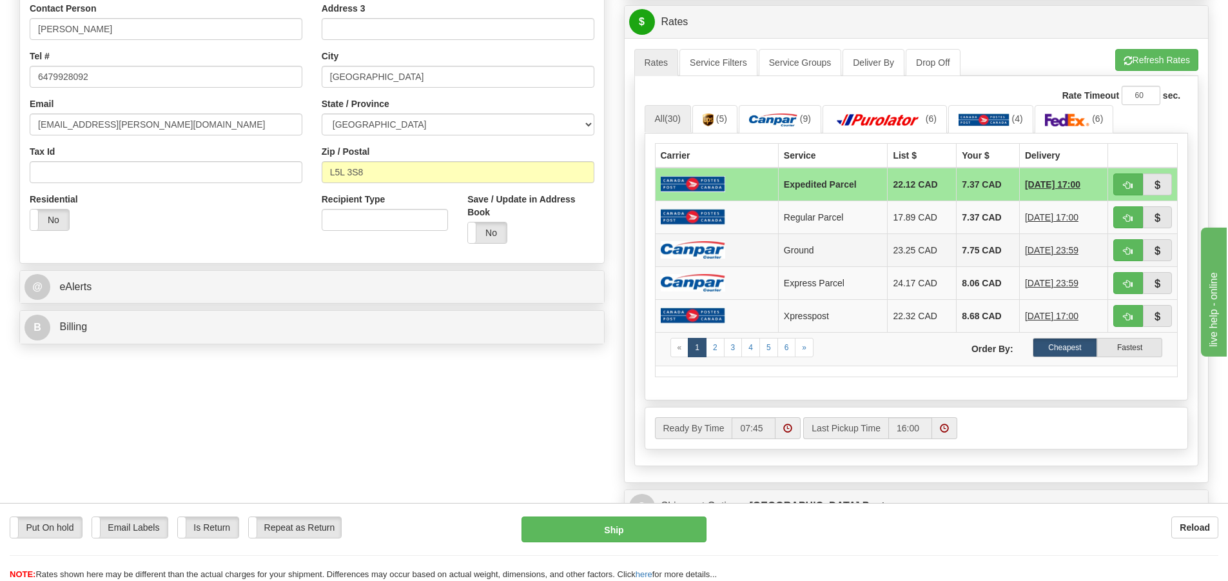
click at [677, 249] on img at bounding box center [693, 249] width 64 height 17
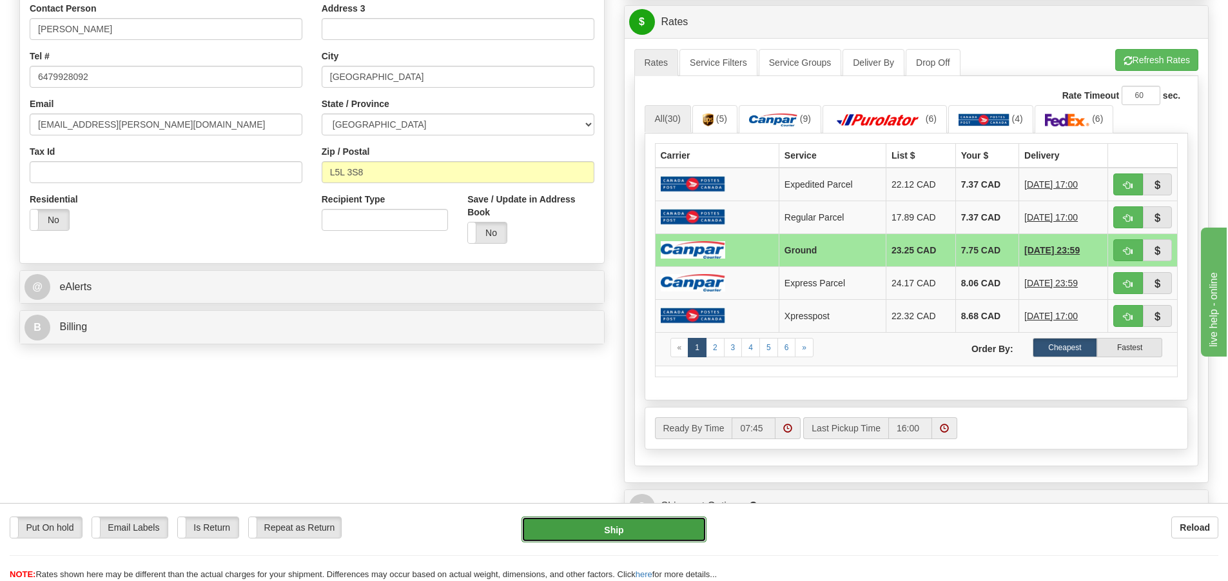
click at [659, 526] on button "Ship" at bounding box center [613, 529] width 185 height 26
type input "1"
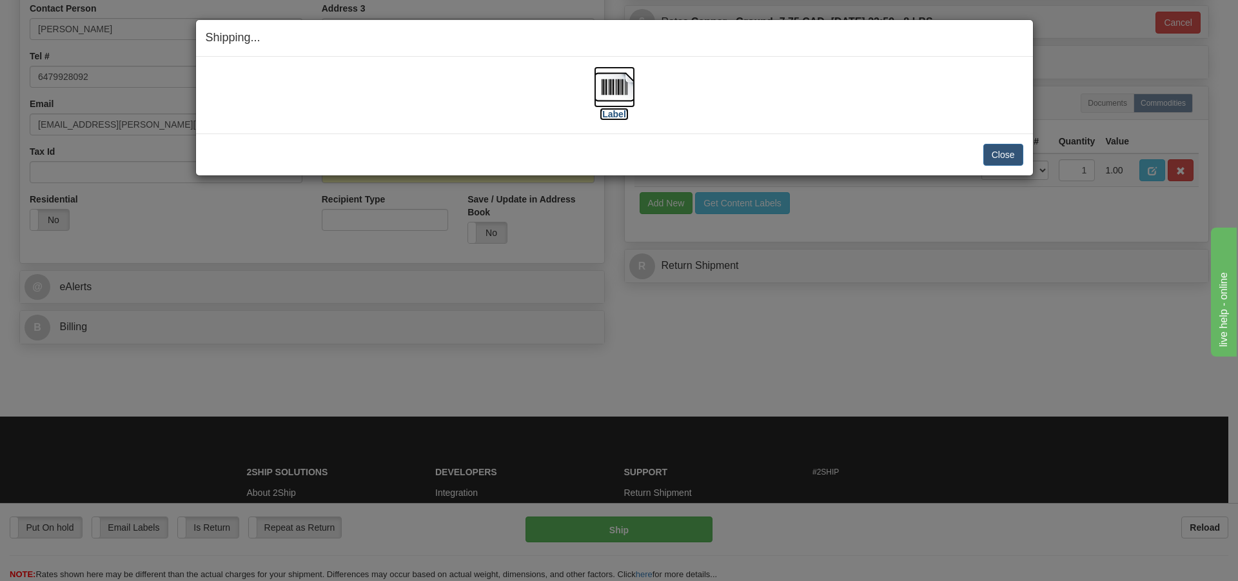
click at [611, 79] on img at bounding box center [614, 86] width 41 height 41
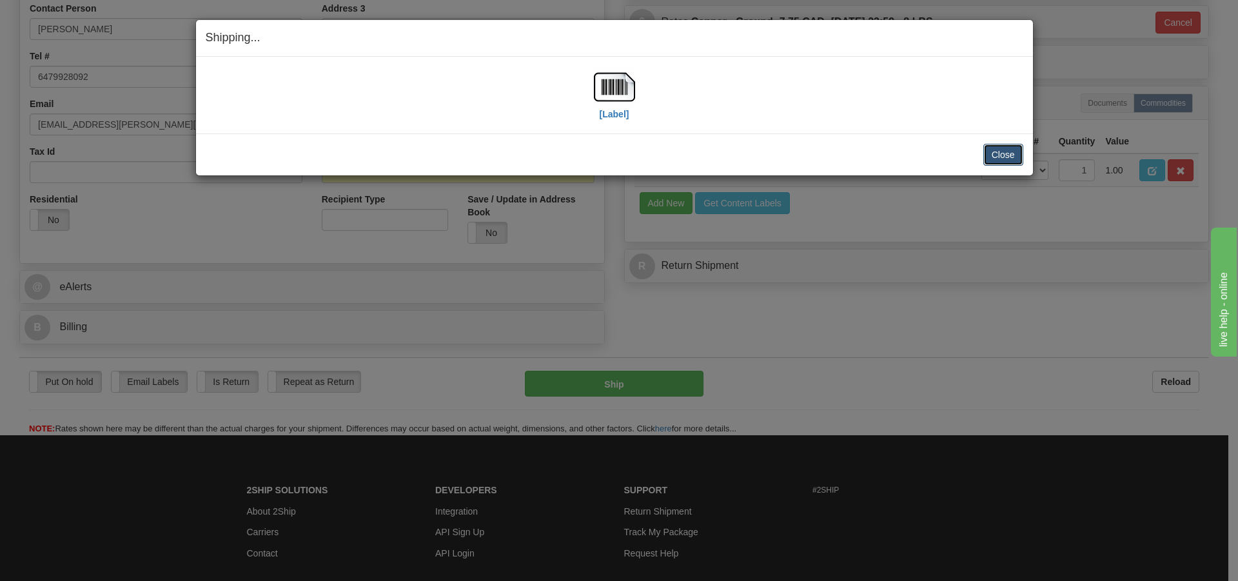
click at [991, 148] on button "Close" at bounding box center [1003, 155] width 40 height 22
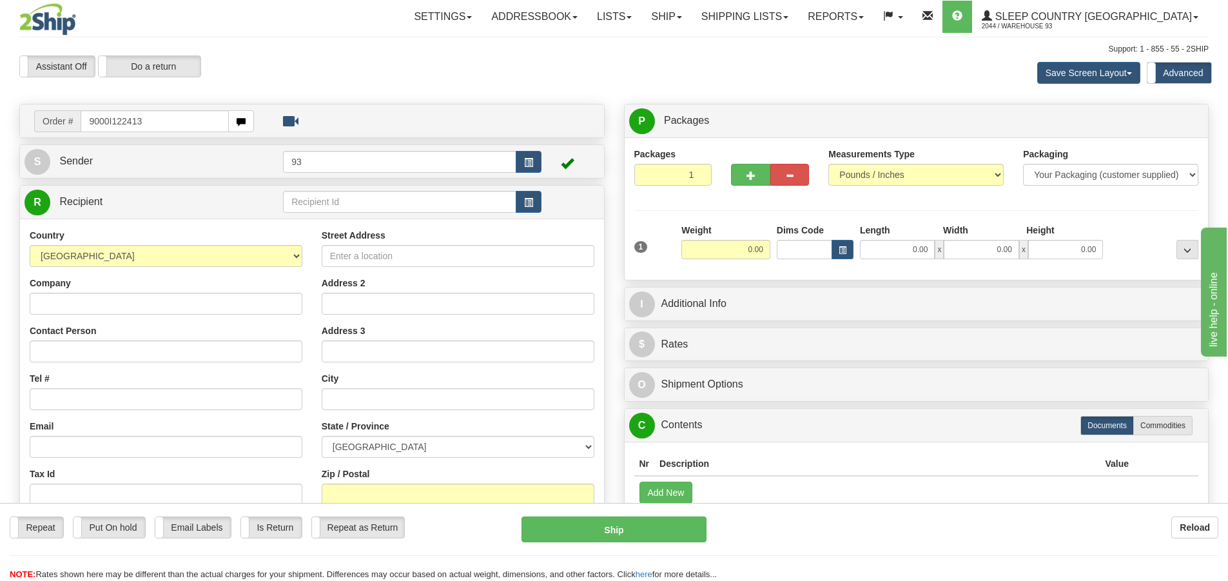
type input "9000I122413"
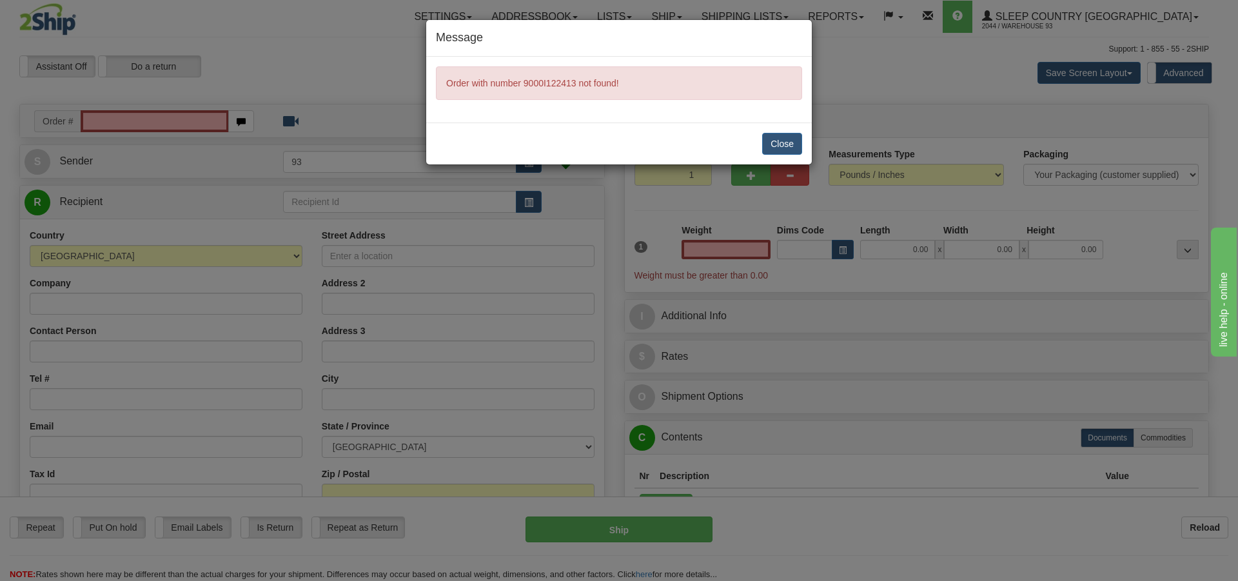
type input "0.00"
click at [782, 142] on button "Close" at bounding box center [782, 144] width 40 height 22
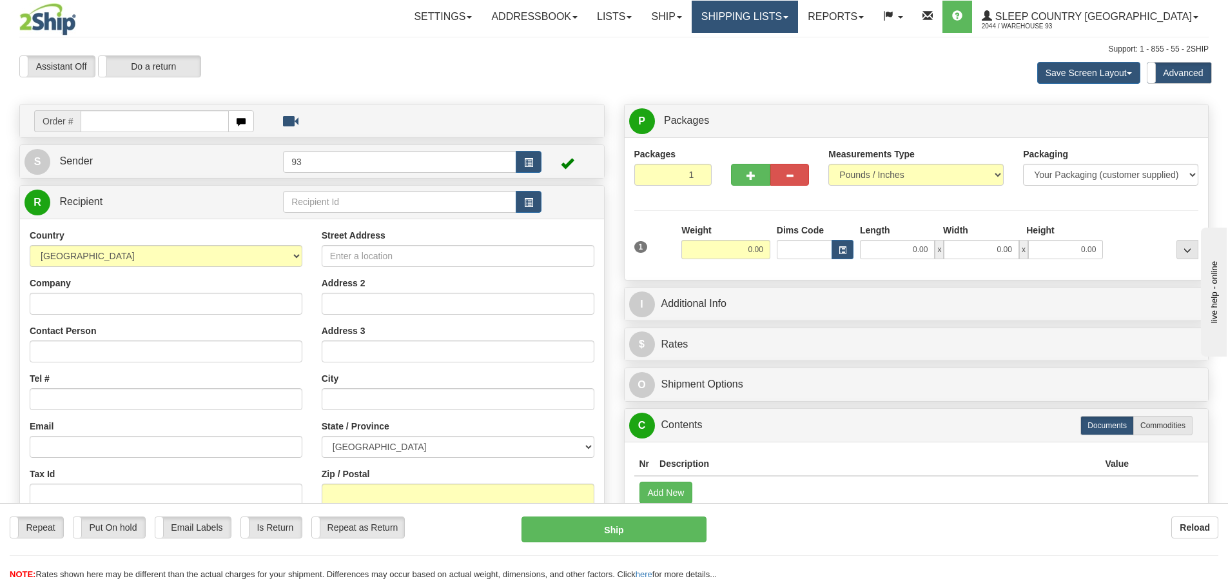
click at [797, 19] on link "Shipping lists" at bounding box center [745, 17] width 106 height 32
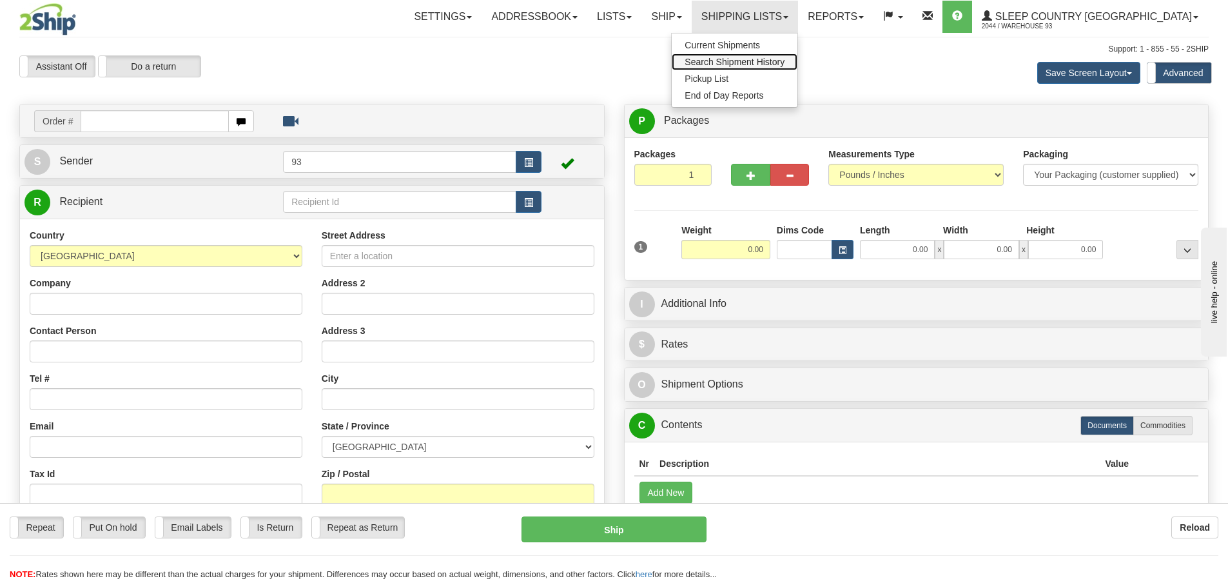
click at [772, 61] on span "Search Shipment History" at bounding box center [735, 62] width 100 height 10
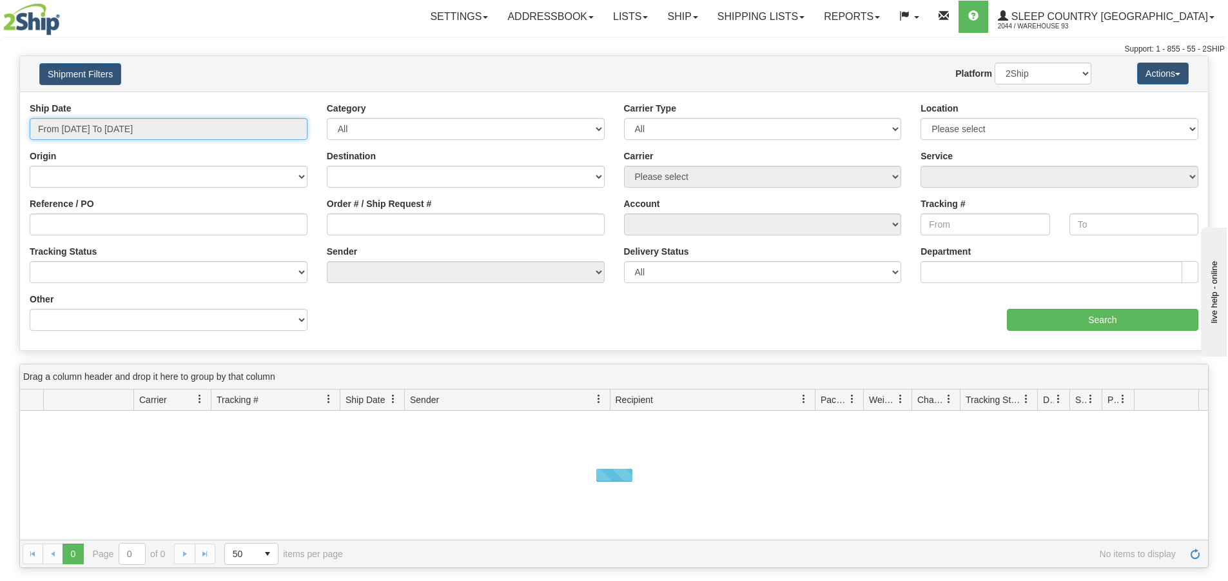
click at [146, 130] on input "From [DATE] To [DATE]" at bounding box center [169, 129] width 278 height 22
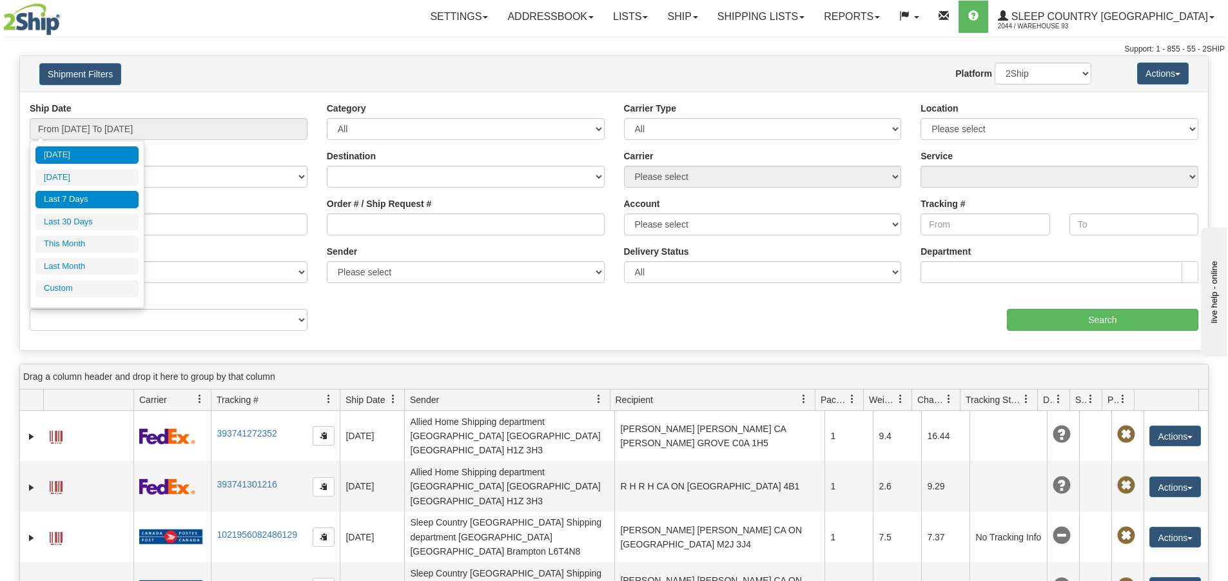
click at [110, 196] on li "Last 7 Days" at bounding box center [86, 199] width 103 height 17
type input "From [DATE] To [DATE]"
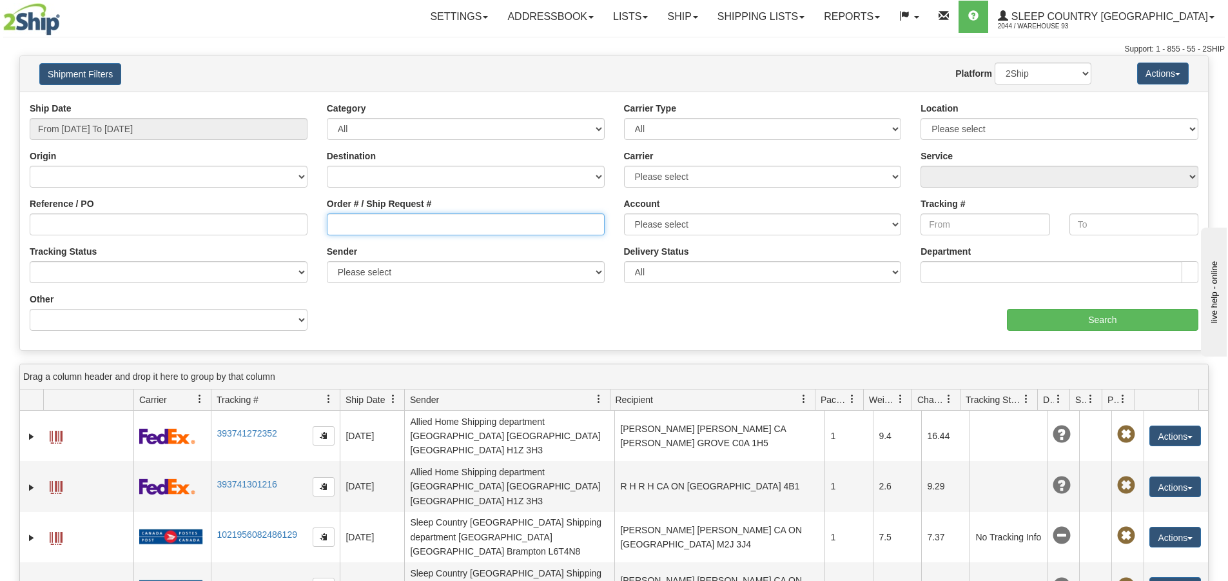
click at [418, 229] on input "Order # / Ship Request #" at bounding box center [466, 224] width 278 height 22
type input "9000I122413"
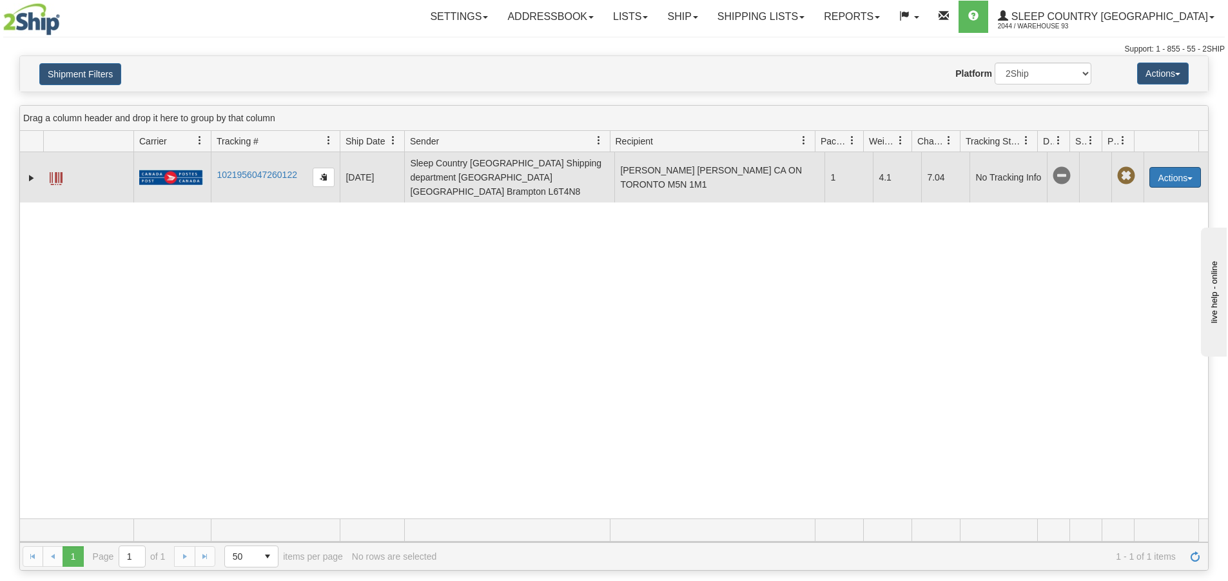
click at [1161, 171] on button "Actions" at bounding box center [1175, 177] width 52 height 21
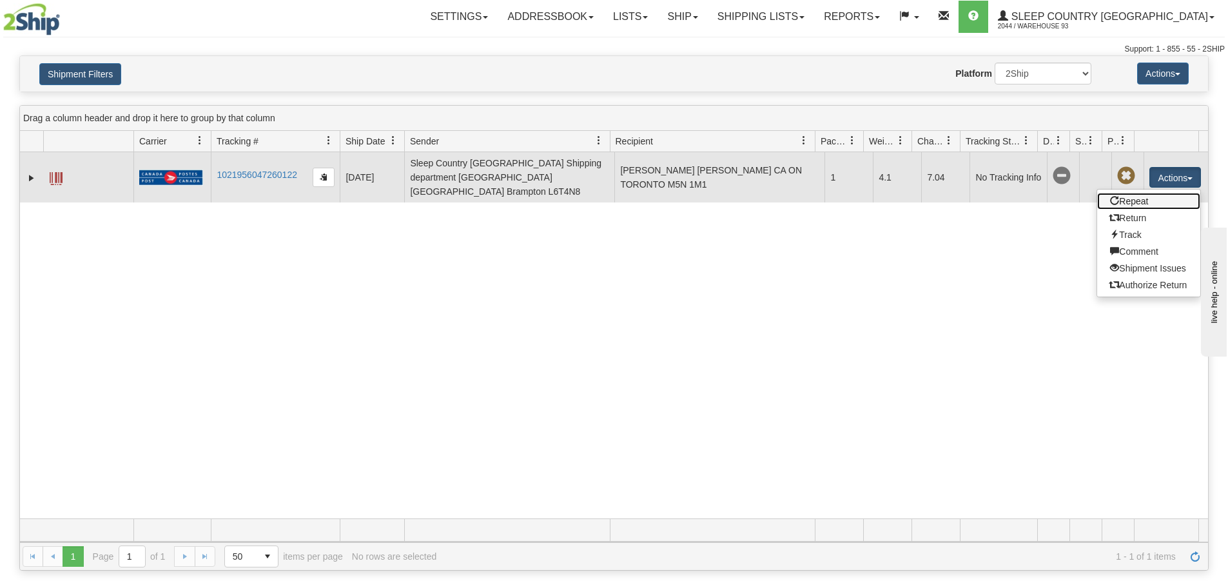
click at [1147, 193] on link "Repeat" at bounding box center [1148, 201] width 103 height 17
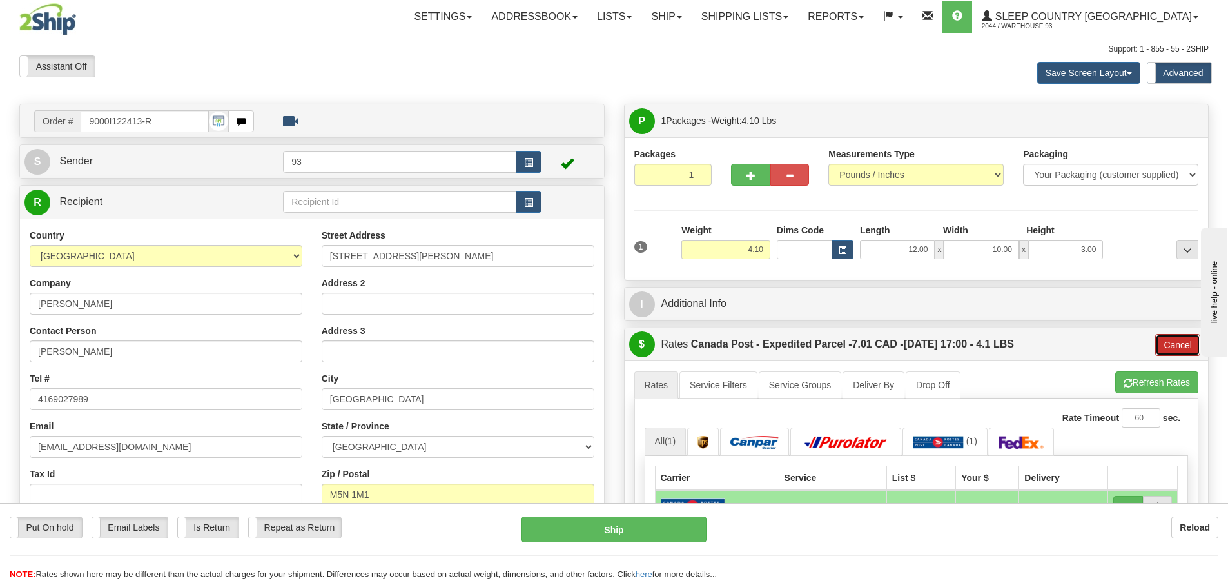
click at [1168, 340] on button "Cancel" at bounding box center [1177, 345] width 45 height 22
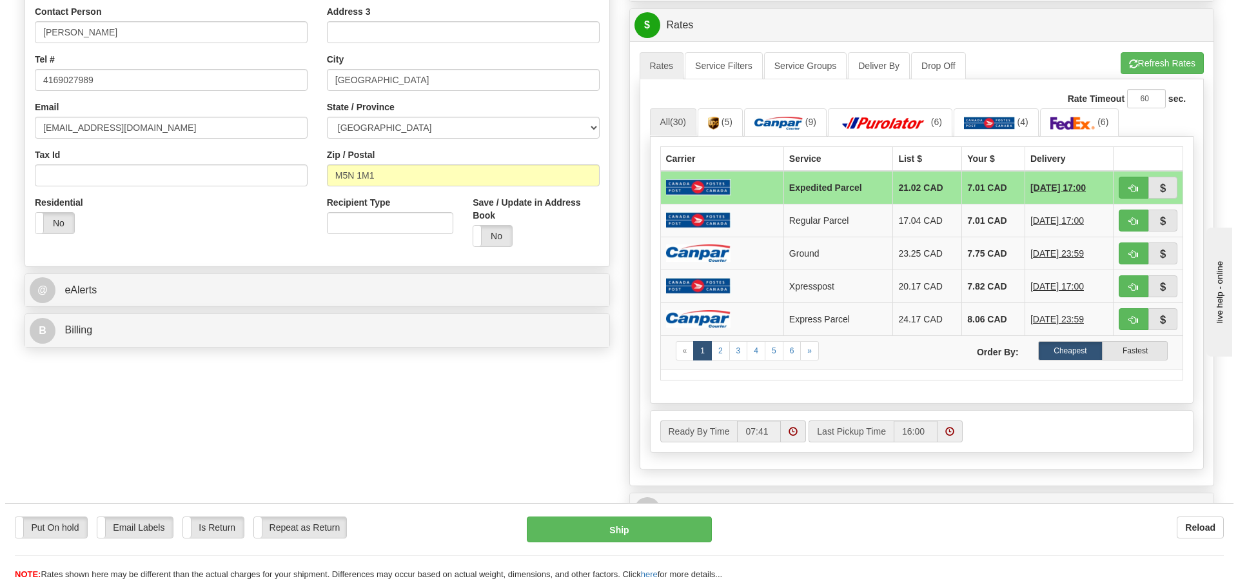
scroll to position [322, 0]
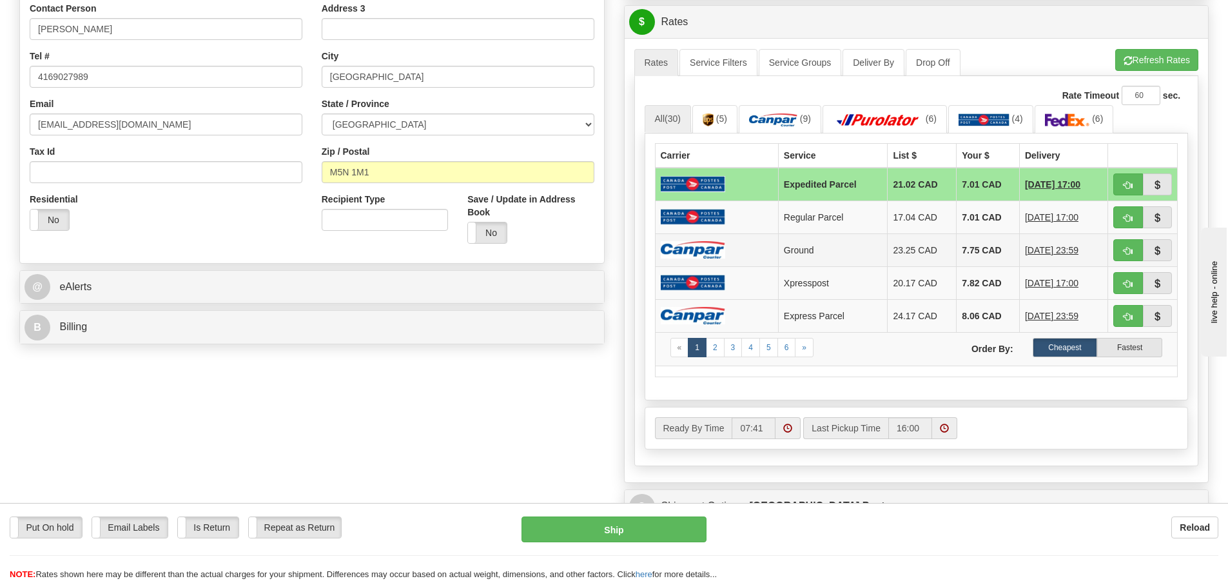
click at [730, 253] on td at bounding box center [716, 249] width 123 height 33
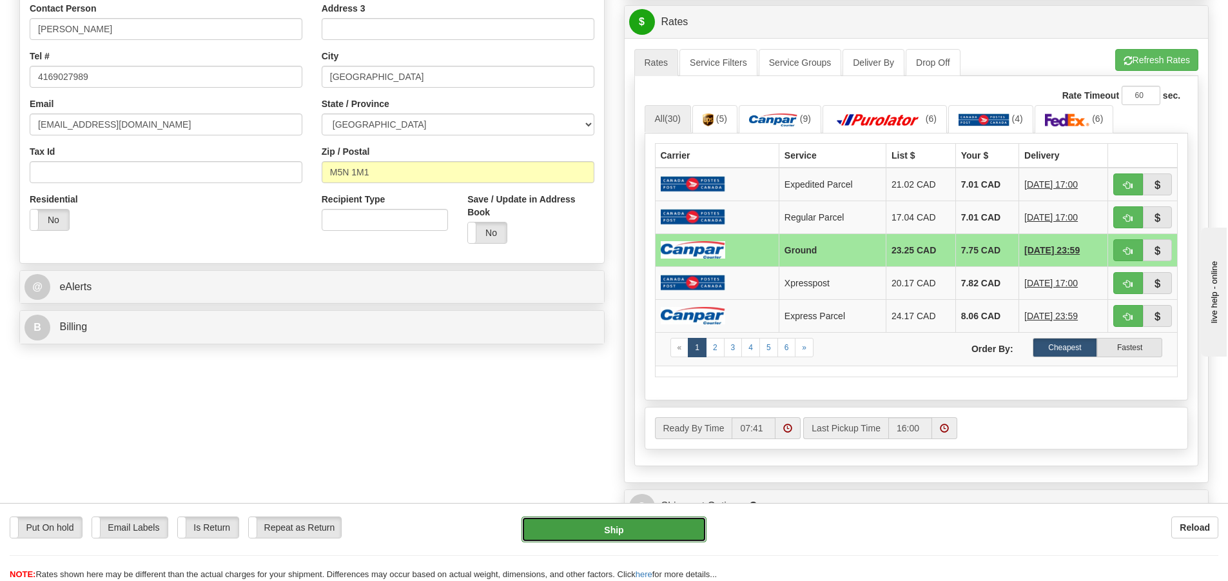
click at [669, 528] on button "Ship" at bounding box center [613, 529] width 185 height 26
type input "1"
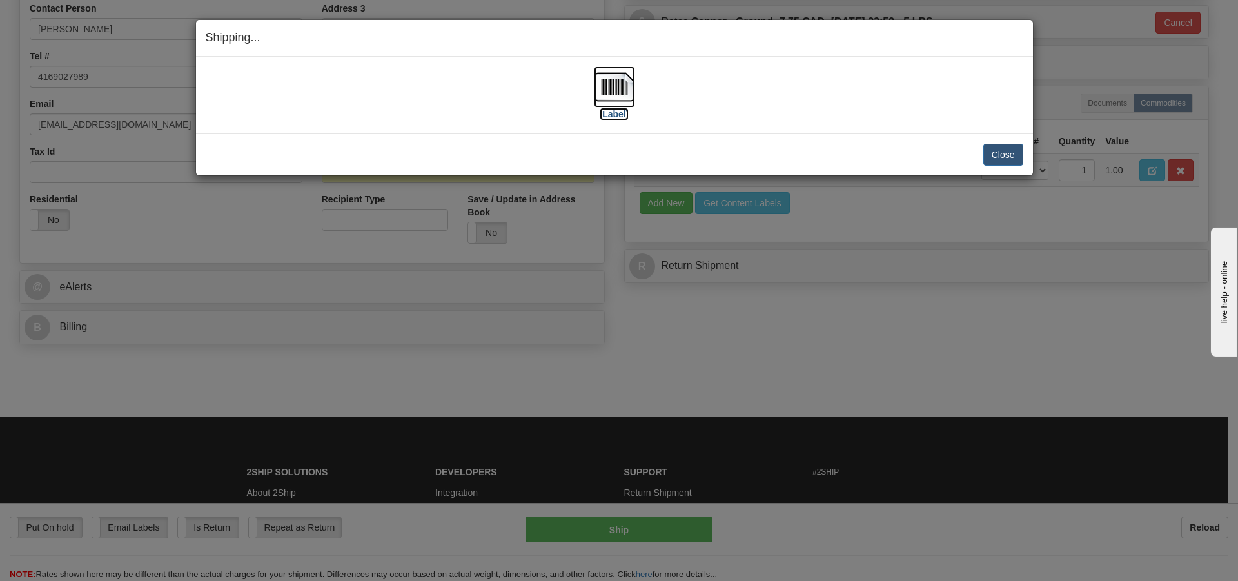
click at [605, 81] on img at bounding box center [614, 86] width 41 height 41
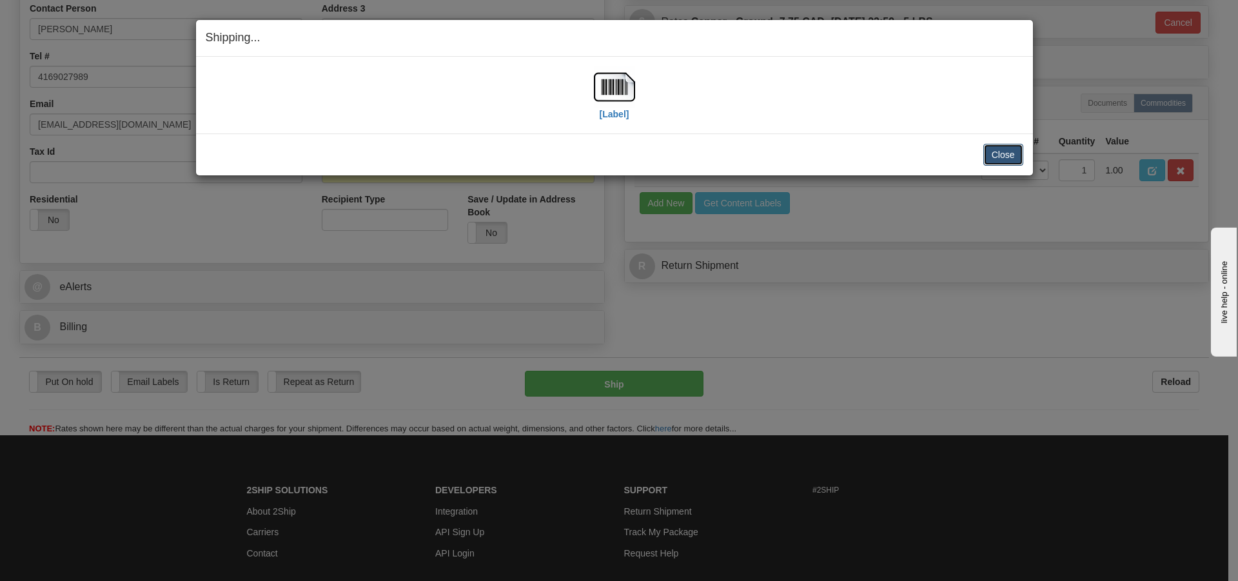
click at [1008, 153] on button "Close" at bounding box center [1003, 155] width 40 height 22
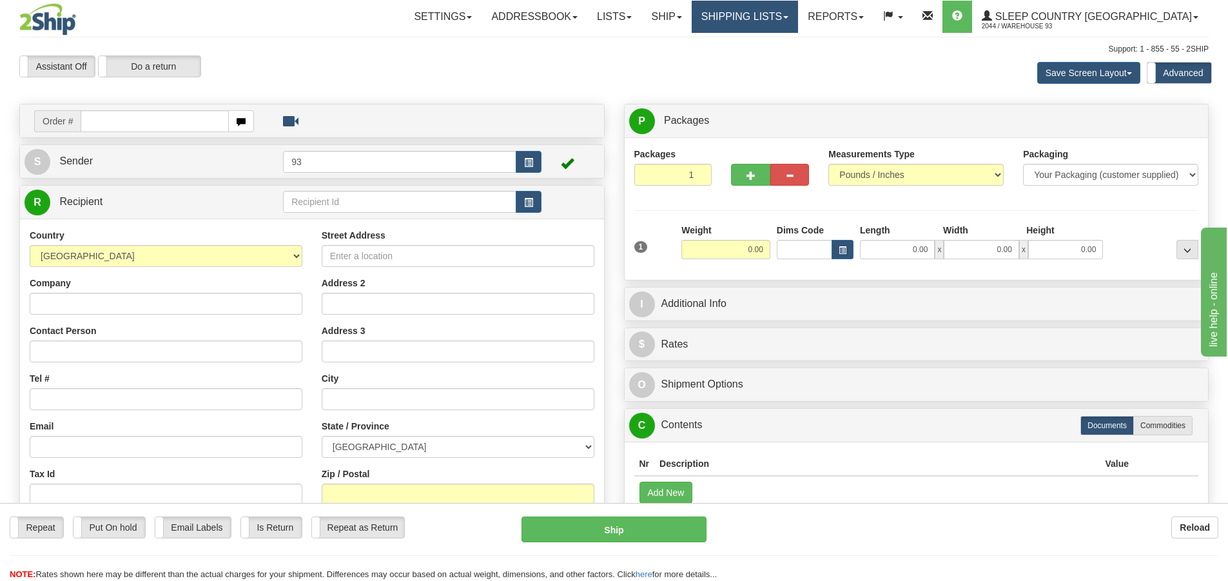
drag, startPoint x: 801, startPoint y: 21, endPoint x: 787, endPoint y: 38, distance: 22.0
click at [798, 21] on link "Shipping lists" at bounding box center [745, 17] width 106 height 32
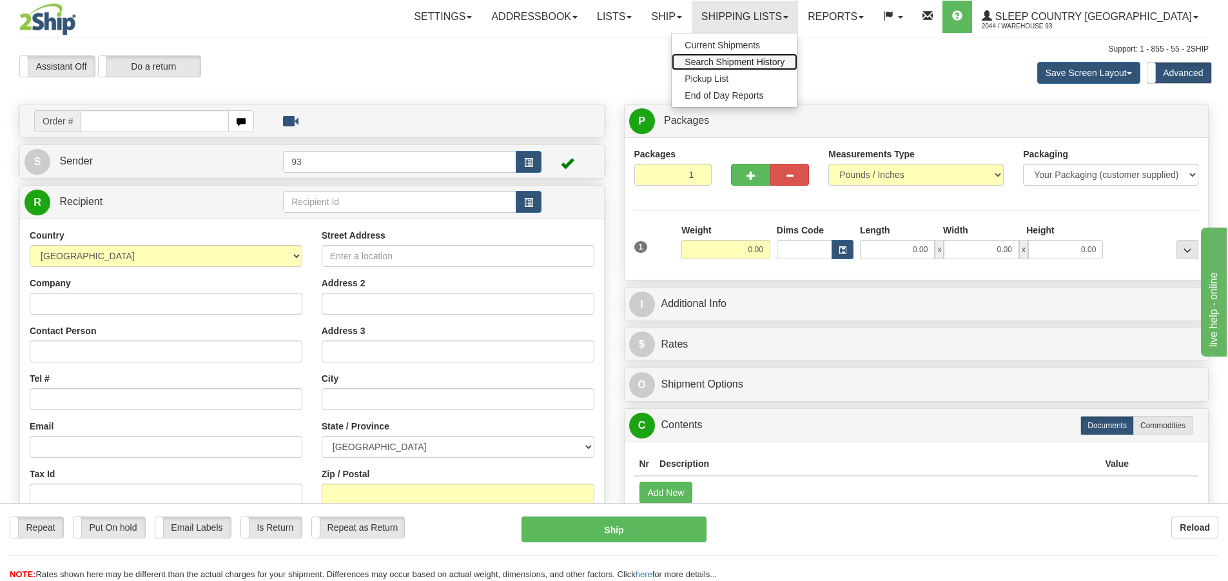
click at [769, 64] on span "Search Shipment History" at bounding box center [735, 62] width 100 height 10
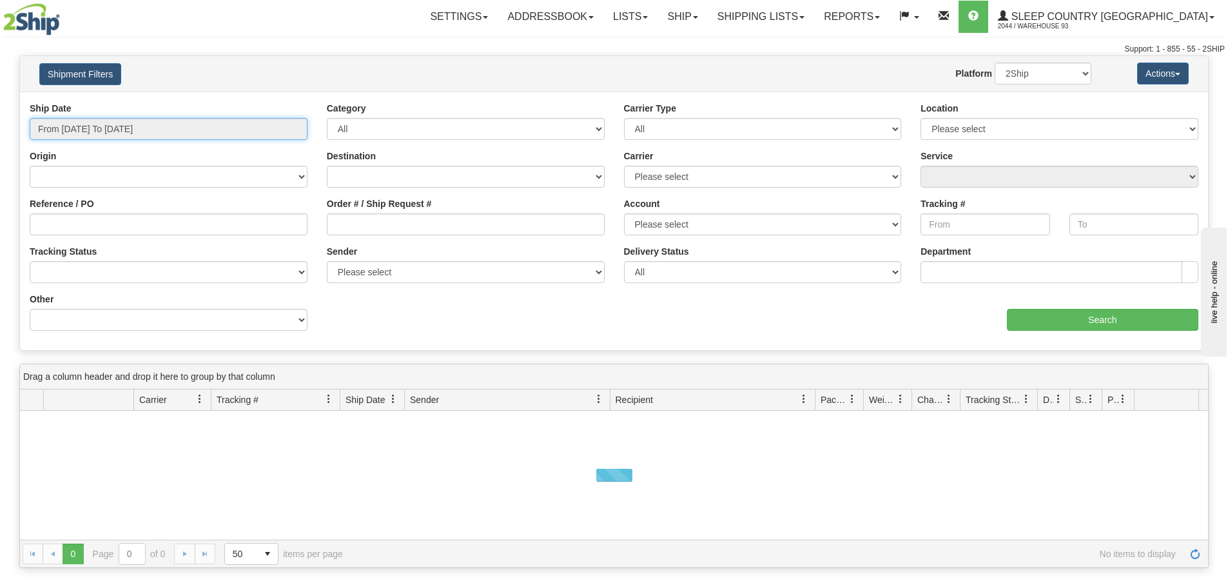
click at [110, 136] on input "From [DATE] To [DATE]" at bounding box center [169, 129] width 278 height 22
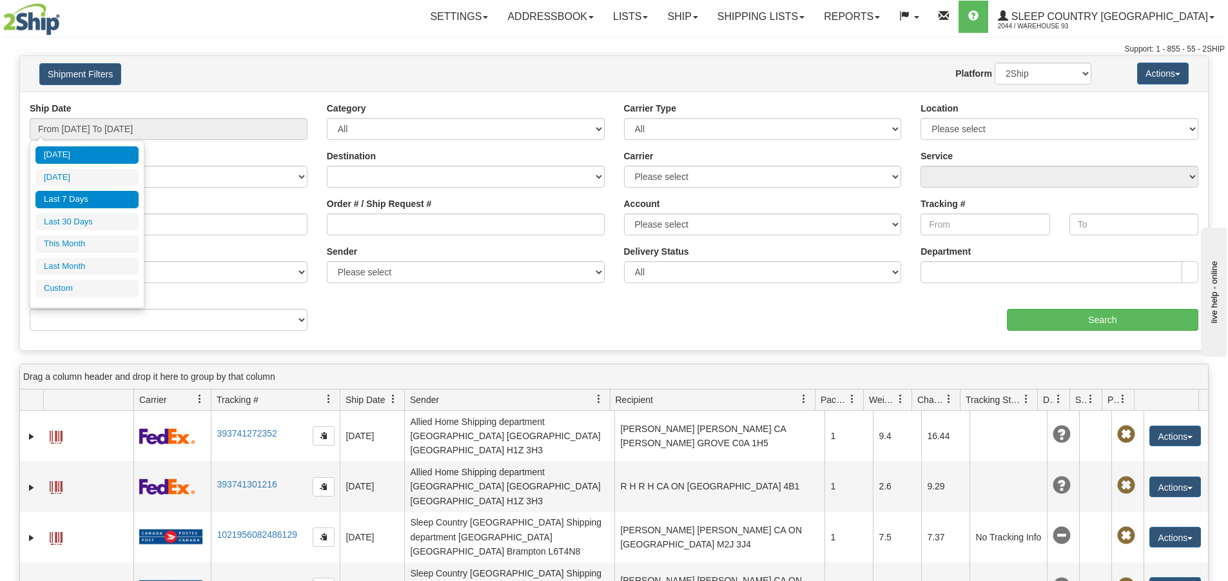
click at [91, 200] on li "Last 7 Days" at bounding box center [86, 199] width 103 height 17
type input "From [DATE] To [DATE]"
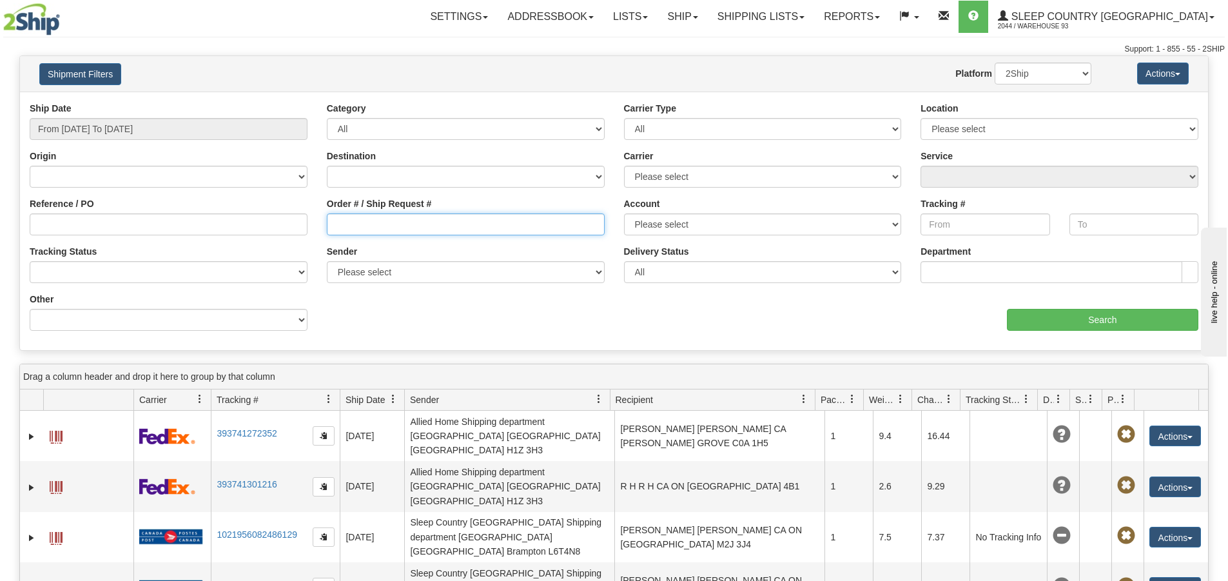
click at [418, 222] on input "Order # / Ship Request #" at bounding box center [466, 224] width 278 height 22
type input "9000I128790"
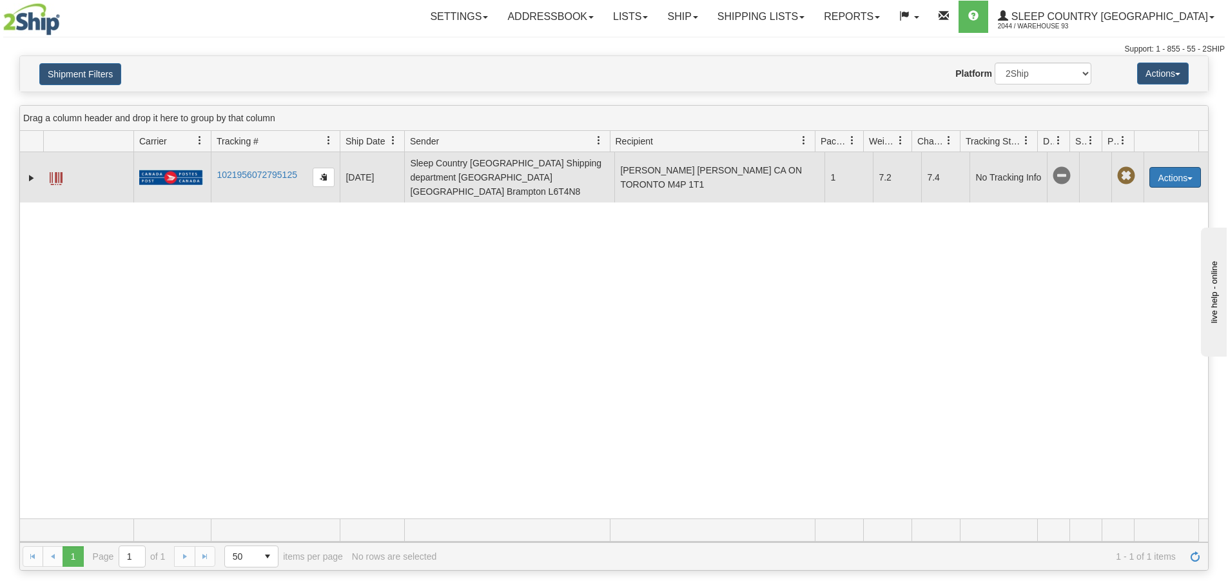
click at [1187, 177] on span "button" at bounding box center [1189, 178] width 5 height 3
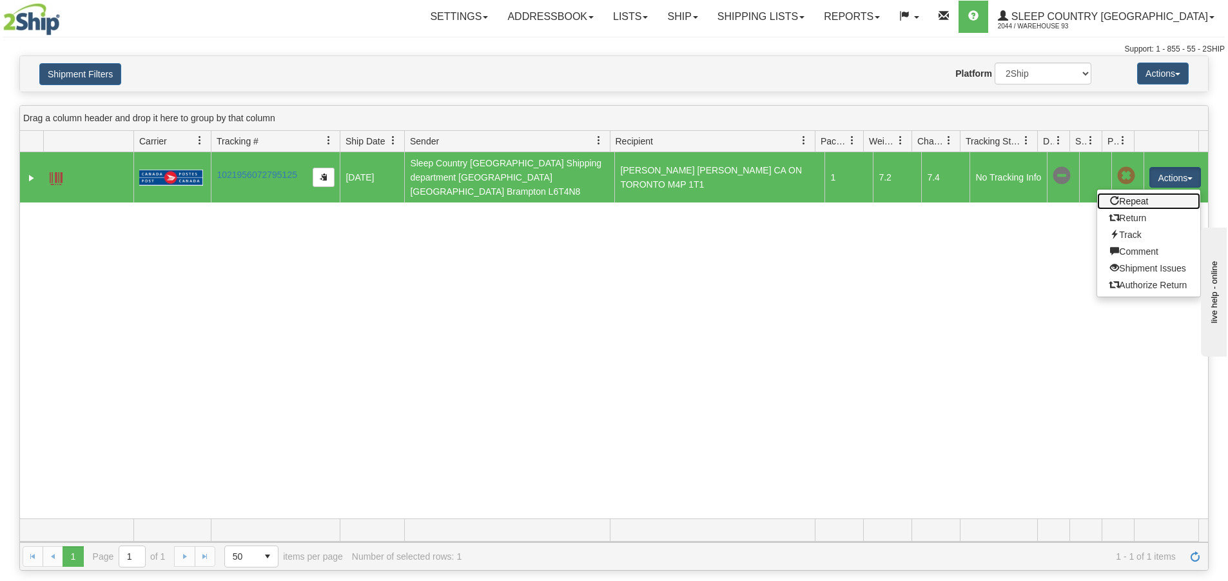
click at [1138, 193] on link "Repeat" at bounding box center [1148, 201] width 103 height 17
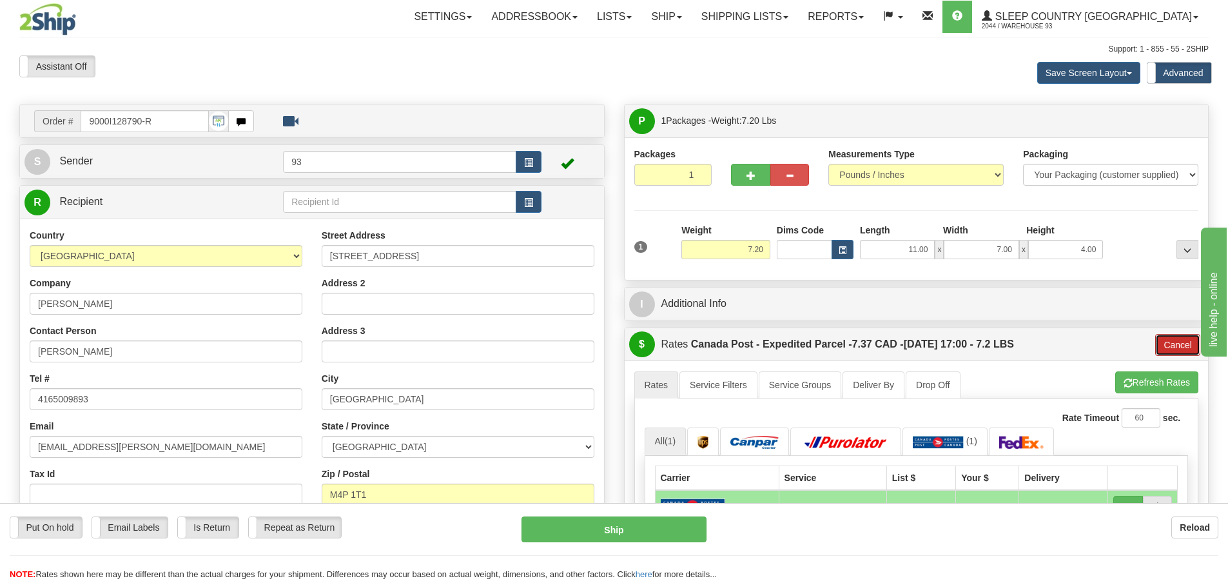
click at [1184, 342] on button "Cancel" at bounding box center [1177, 345] width 45 height 22
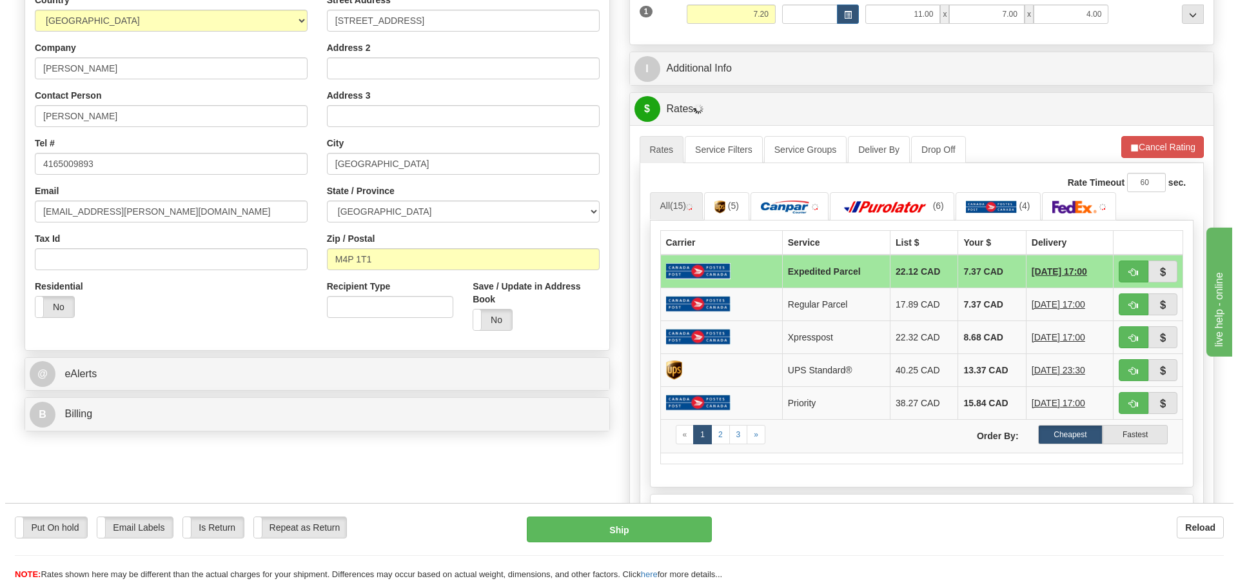
scroll to position [258, 0]
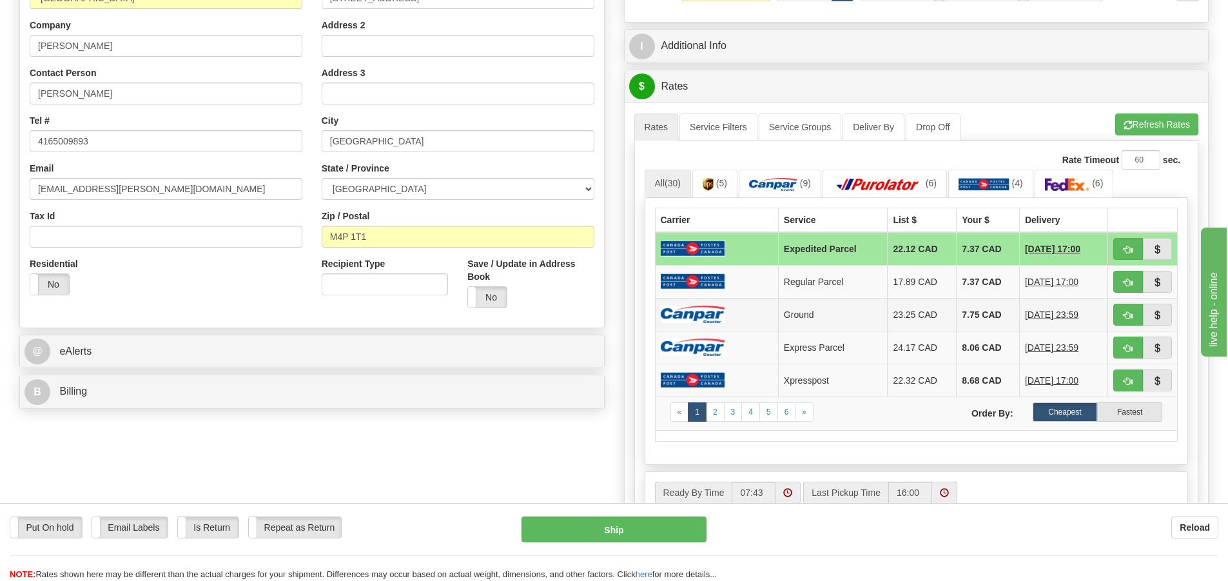
click at [708, 314] on img at bounding box center [693, 314] width 64 height 17
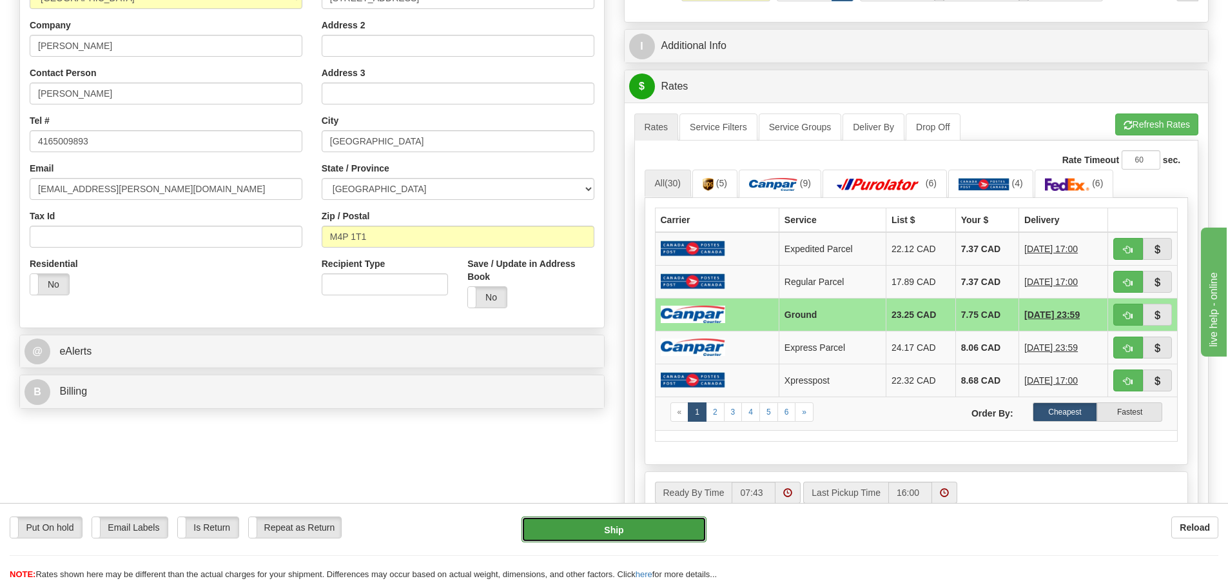
click at [688, 523] on button "Ship" at bounding box center [613, 529] width 185 height 26
type input "1"
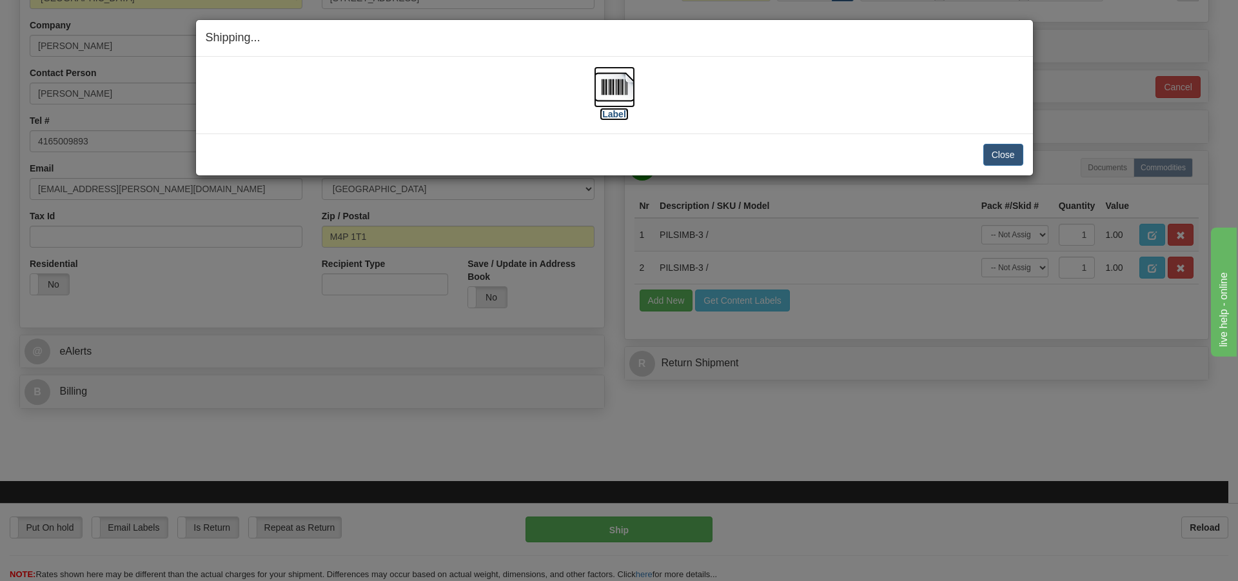
click at [617, 85] on img at bounding box center [614, 86] width 41 height 41
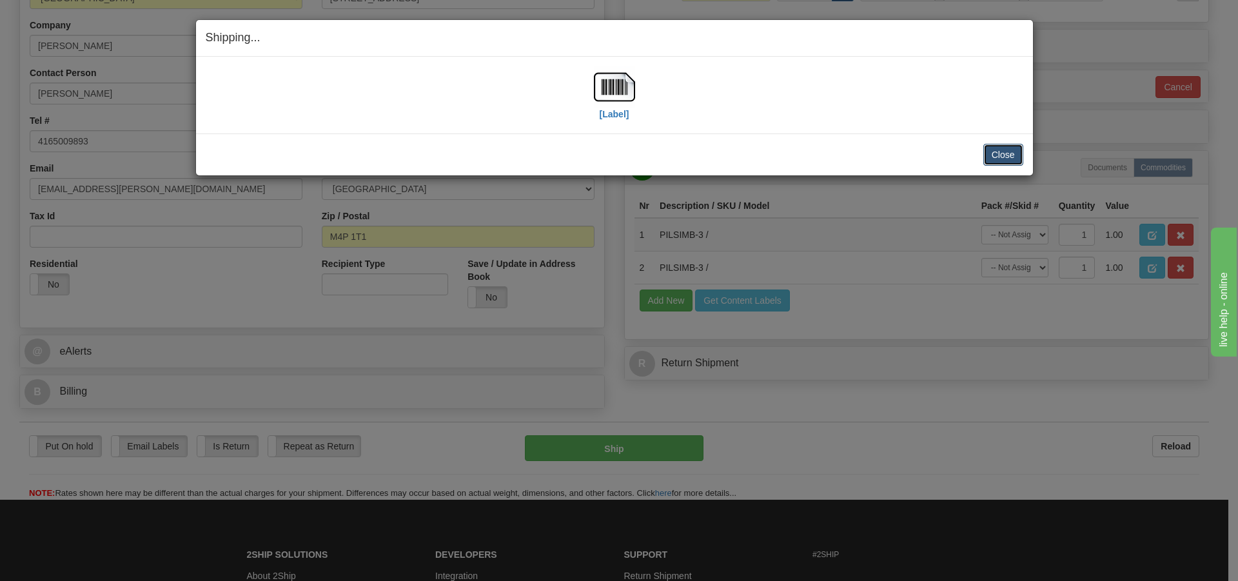
click at [1006, 153] on button "Close" at bounding box center [1003, 155] width 40 height 22
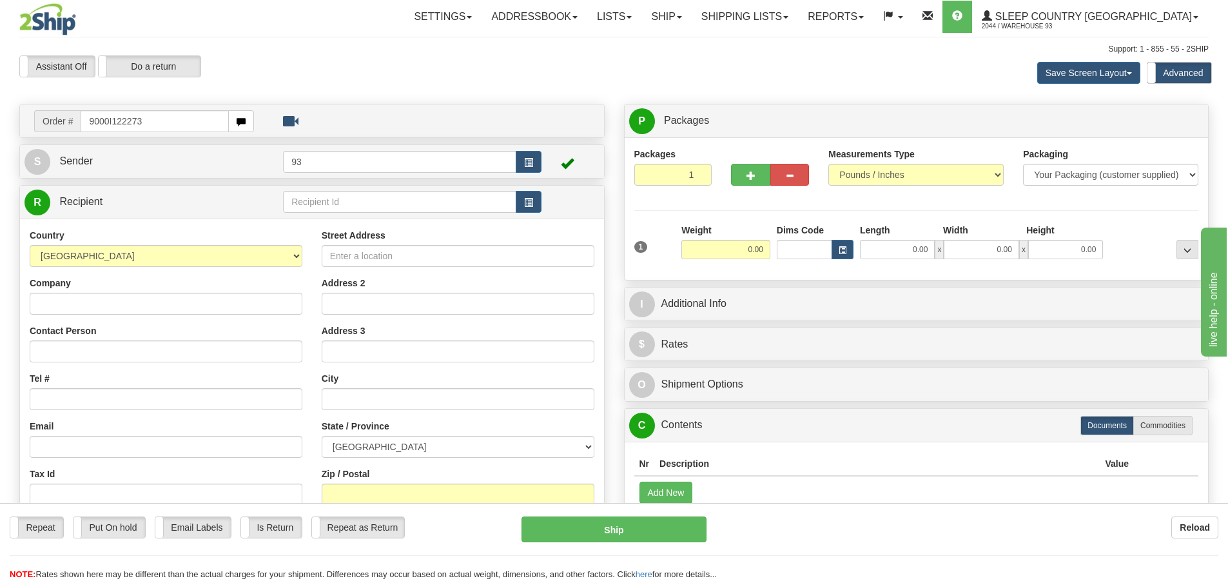
type input "9000I122273"
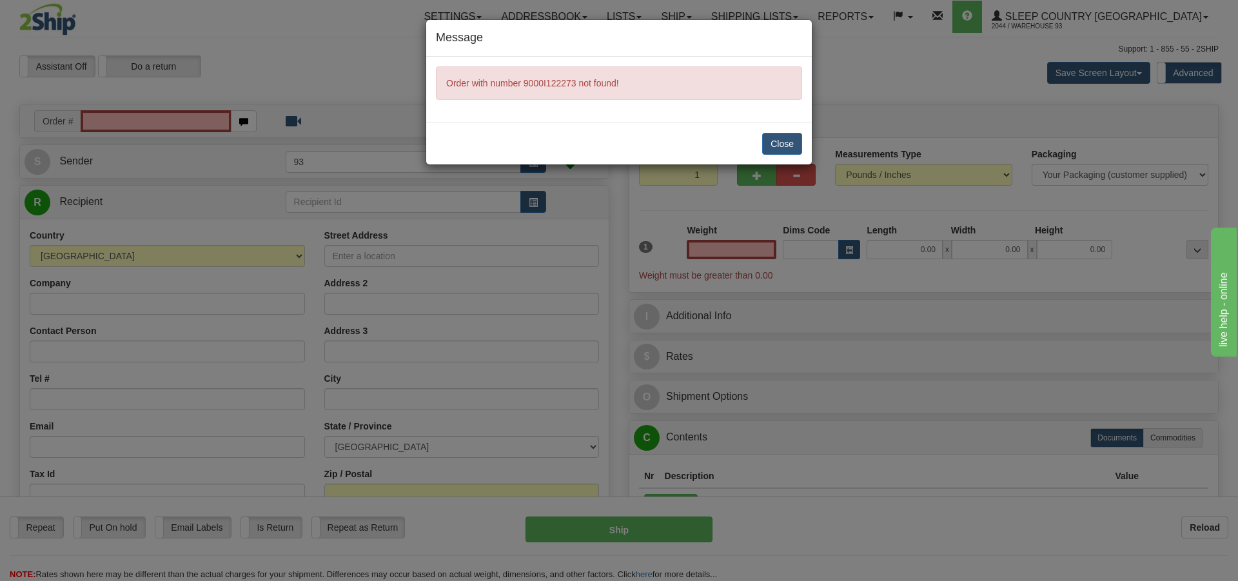
type input "0.00"
click at [785, 140] on button "Close" at bounding box center [782, 144] width 40 height 22
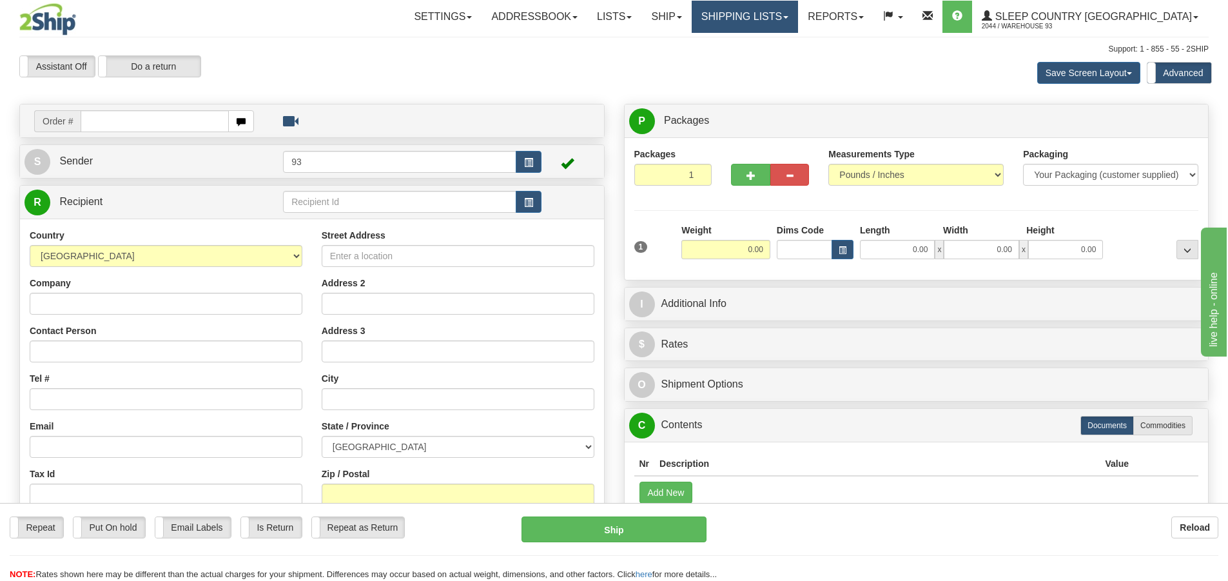
click at [798, 9] on link "Shipping lists" at bounding box center [745, 17] width 106 height 32
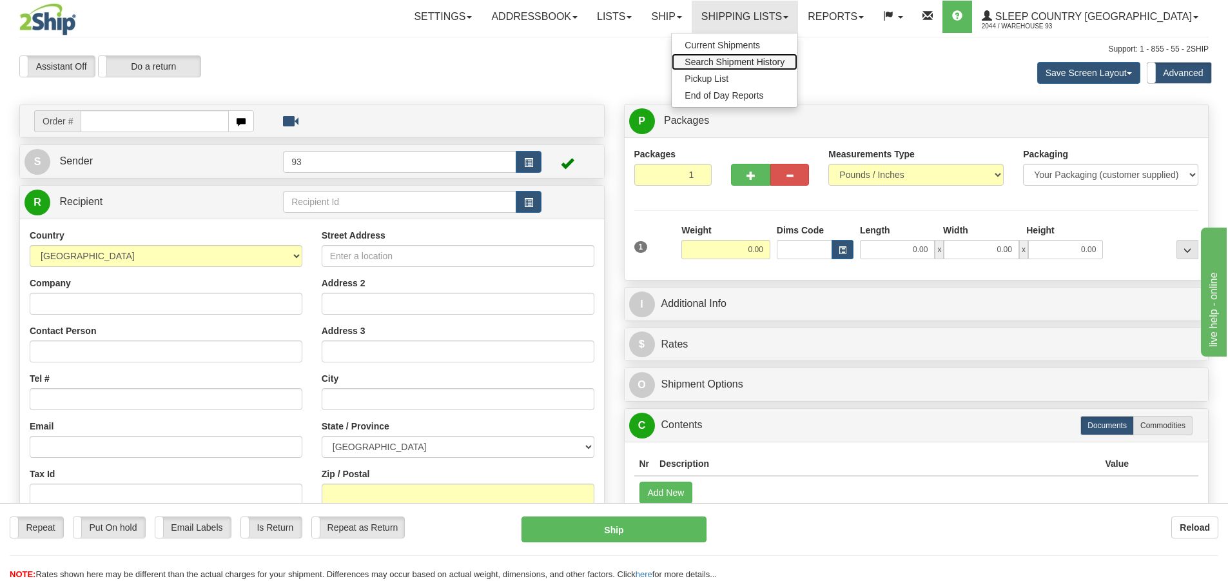
click at [777, 61] on span "Search Shipment History" at bounding box center [735, 62] width 100 height 10
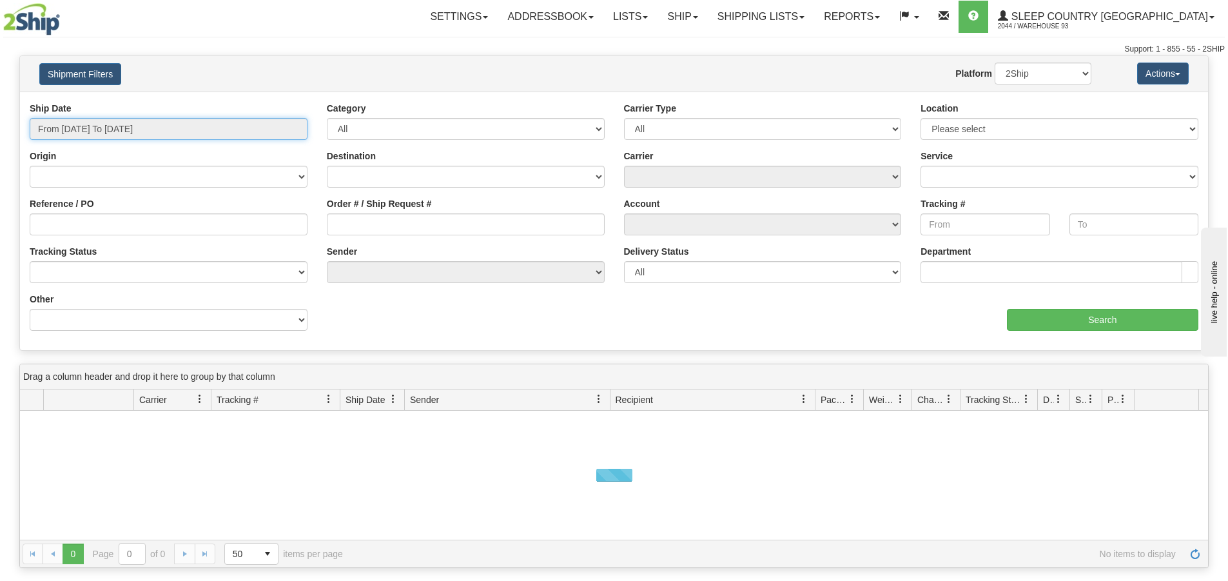
click at [163, 121] on input "From [DATE] To [DATE]" at bounding box center [169, 129] width 278 height 22
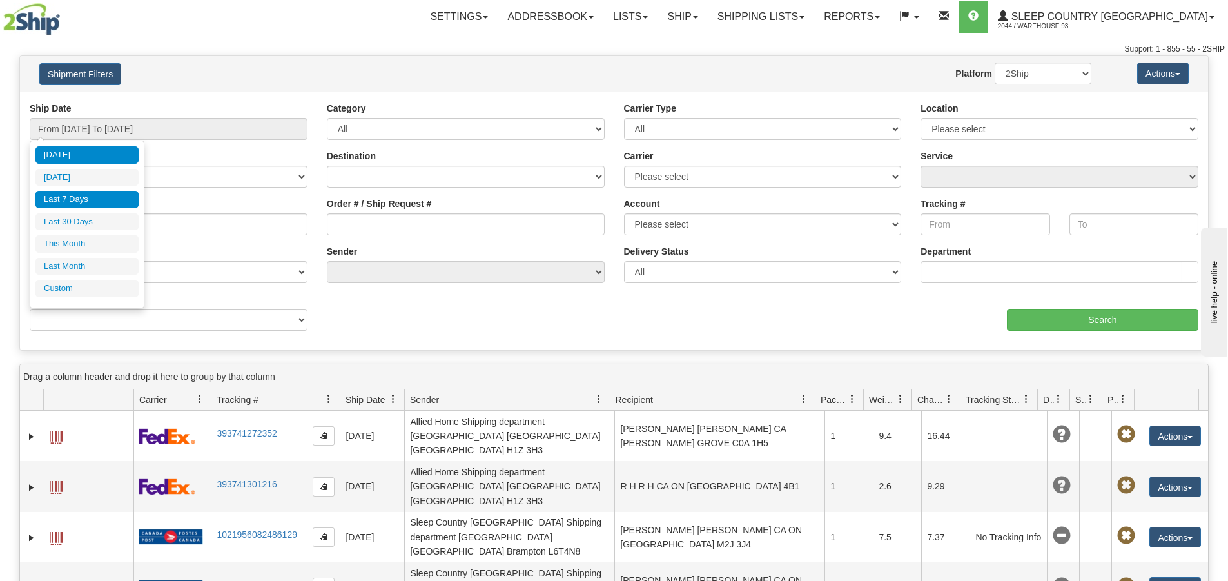
click at [102, 199] on li "Last 7 Days" at bounding box center [86, 199] width 103 height 17
type input "From [DATE] To [DATE]"
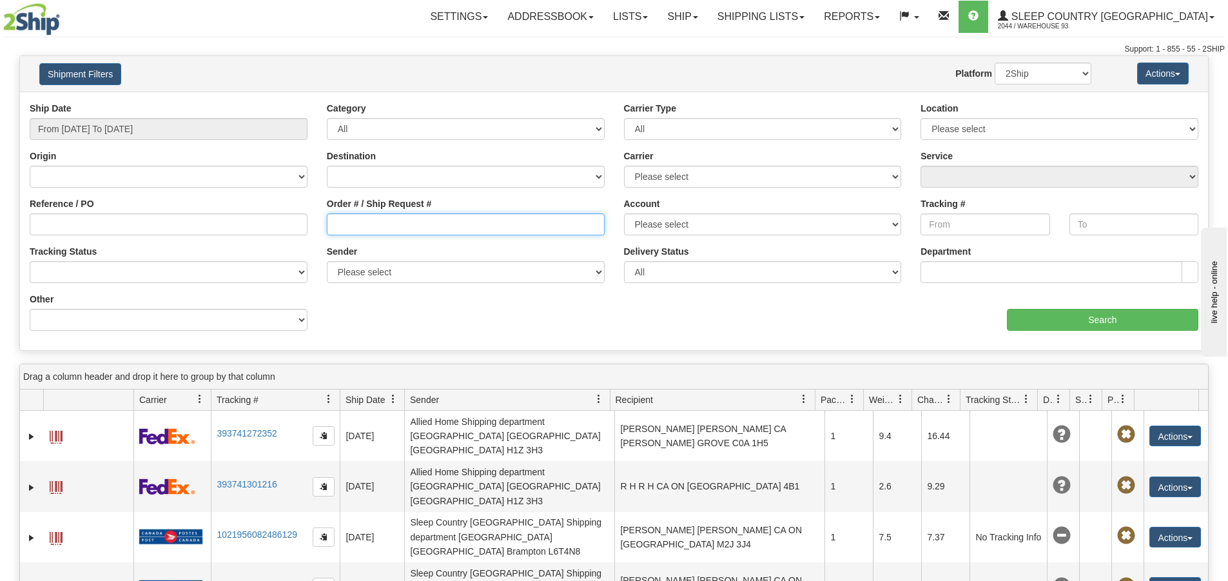
click at [375, 224] on input "Order # / Ship Request #" at bounding box center [466, 224] width 278 height 22
type input "9000I122273"
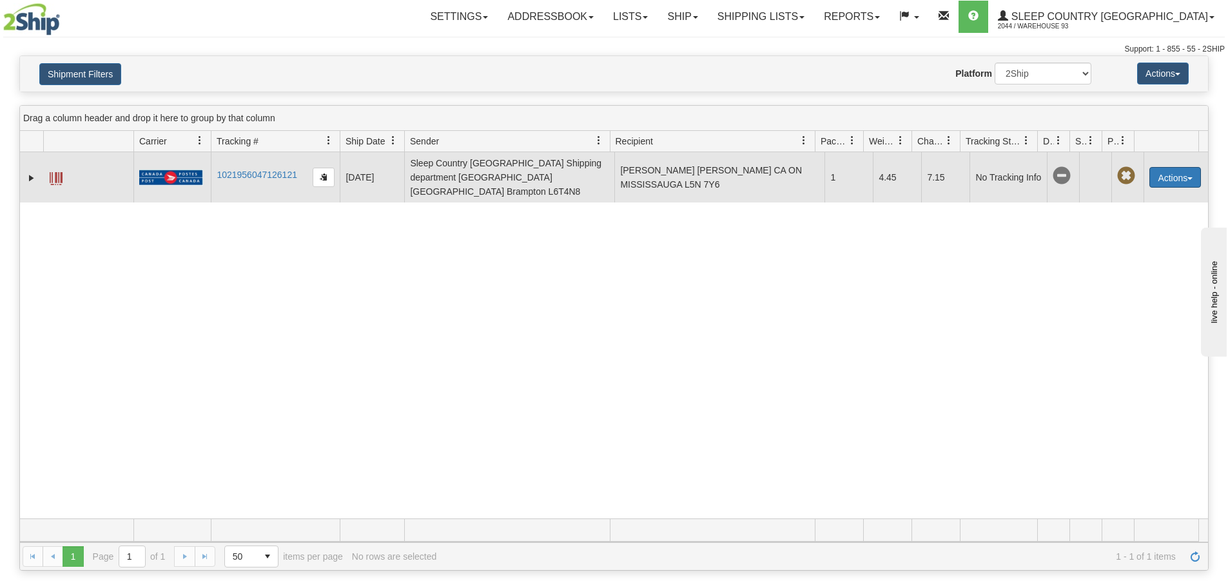
click at [1162, 167] on button "Actions" at bounding box center [1175, 177] width 52 height 21
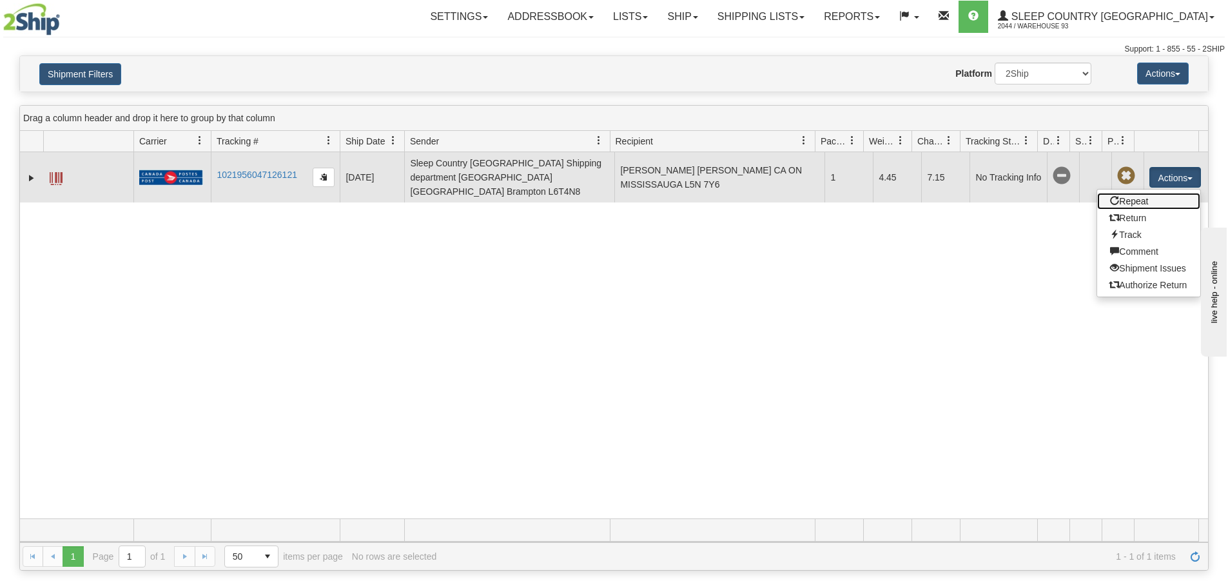
click at [1135, 193] on link "Repeat" at bounding box center [1148, 201] width 103 height 17
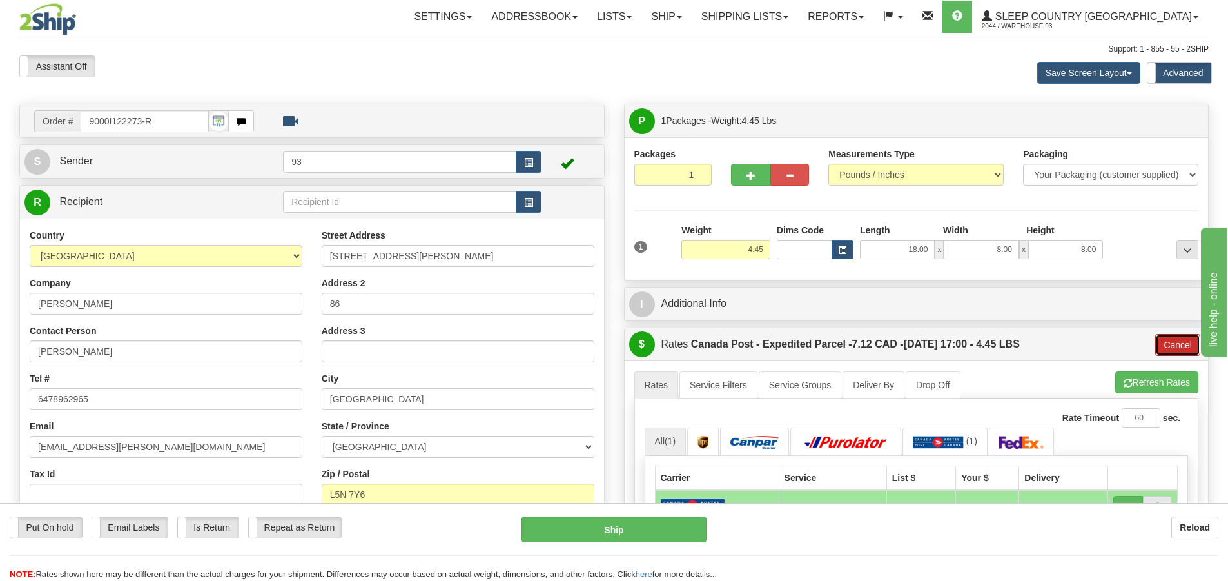
click at [1185, 343] on button "Cancel" at bounding box center [1177, 345] width 45 height 22
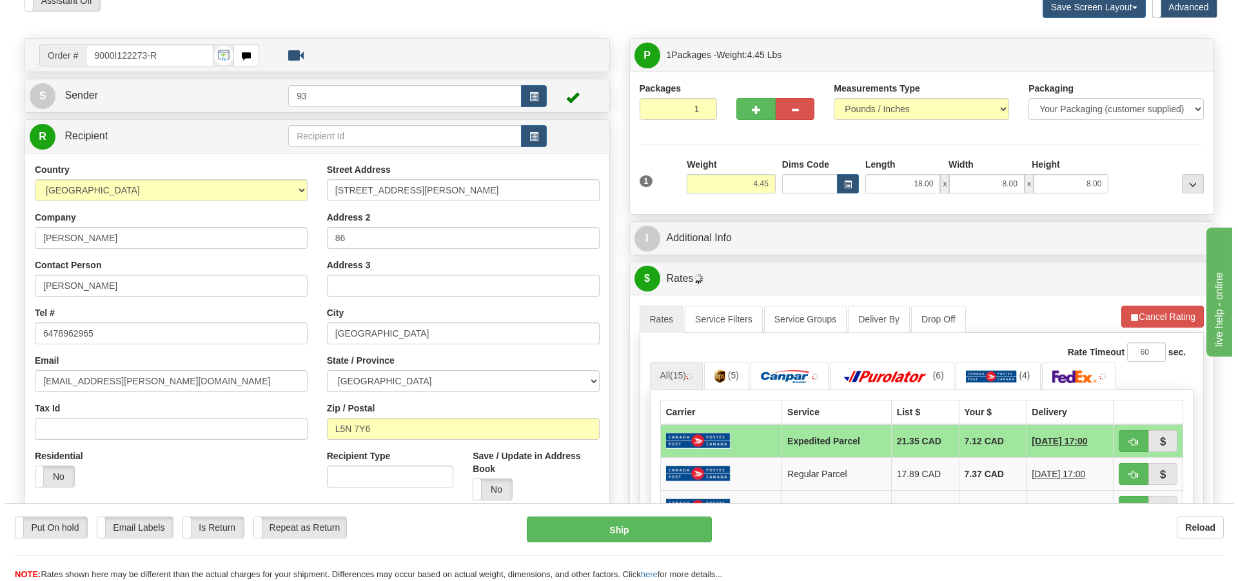
scroll to position [193, 0]
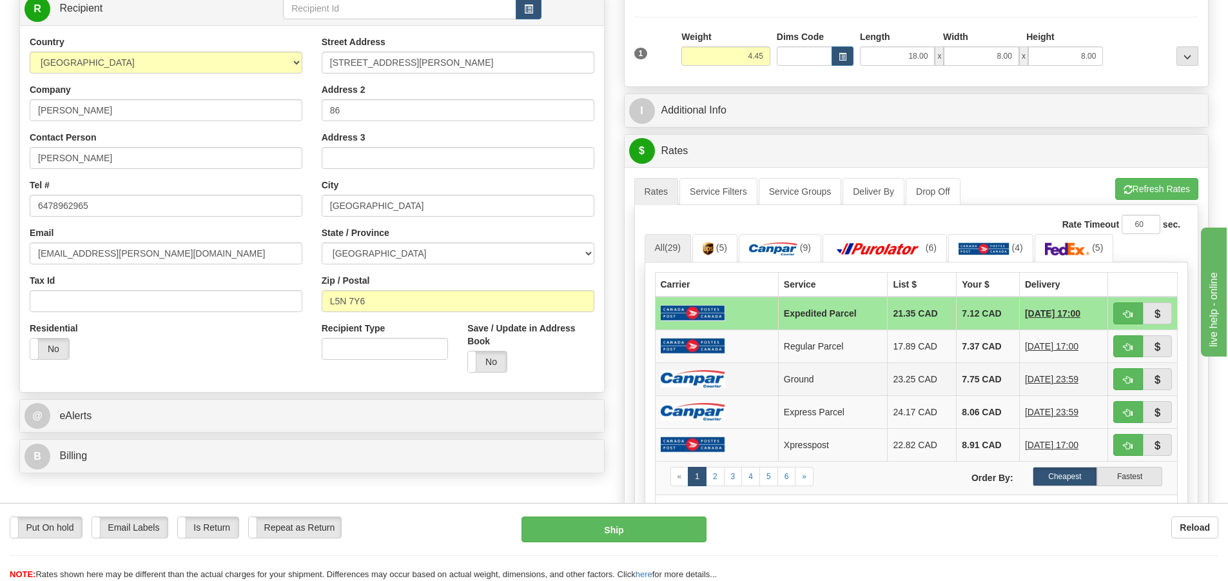
click at [717, 367] on td at bounding box center [716, 378] width 123 height 33
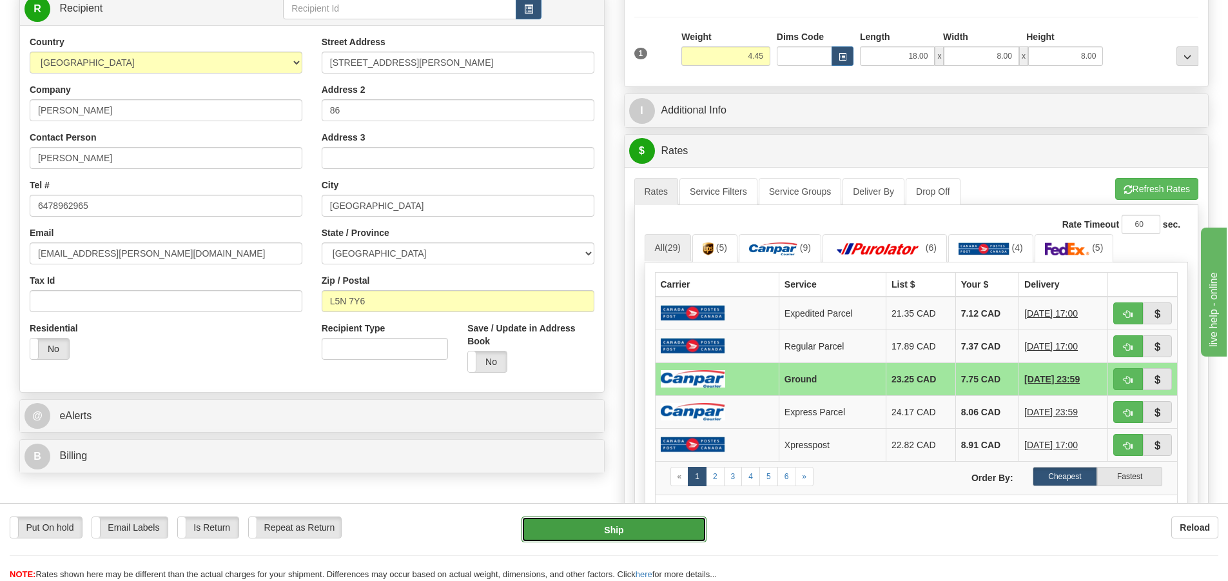
click at [638, 527] on button "Ship" at bounding box center [613, 529] width 185 height 26
type input "1"
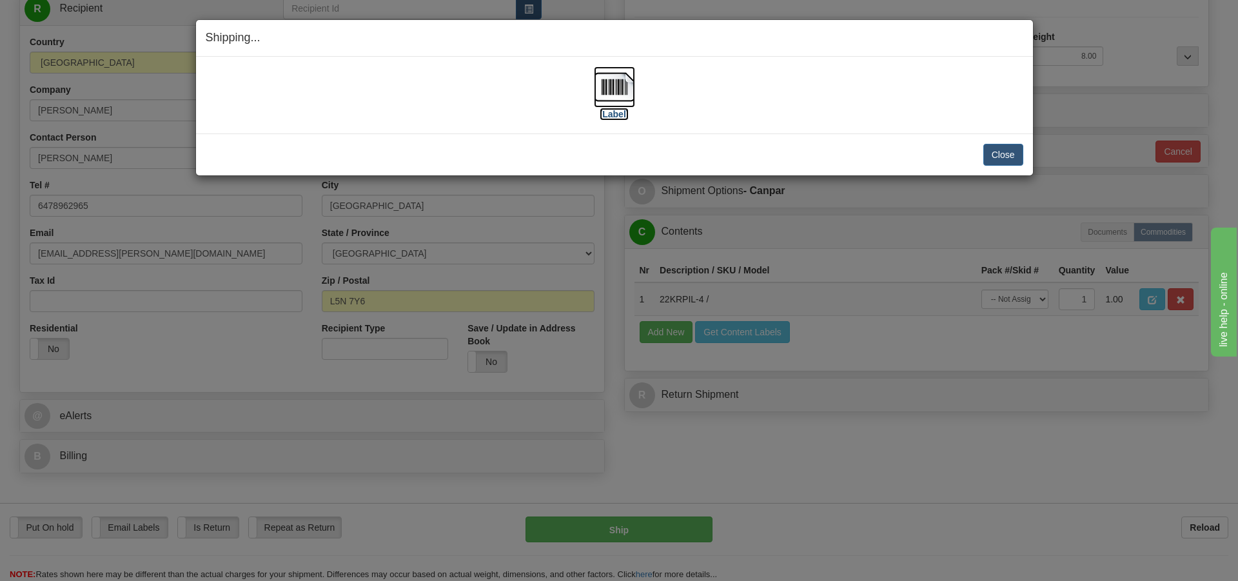
click at [622, 87] on img at bounding box center [614, 86] width 41 height 41
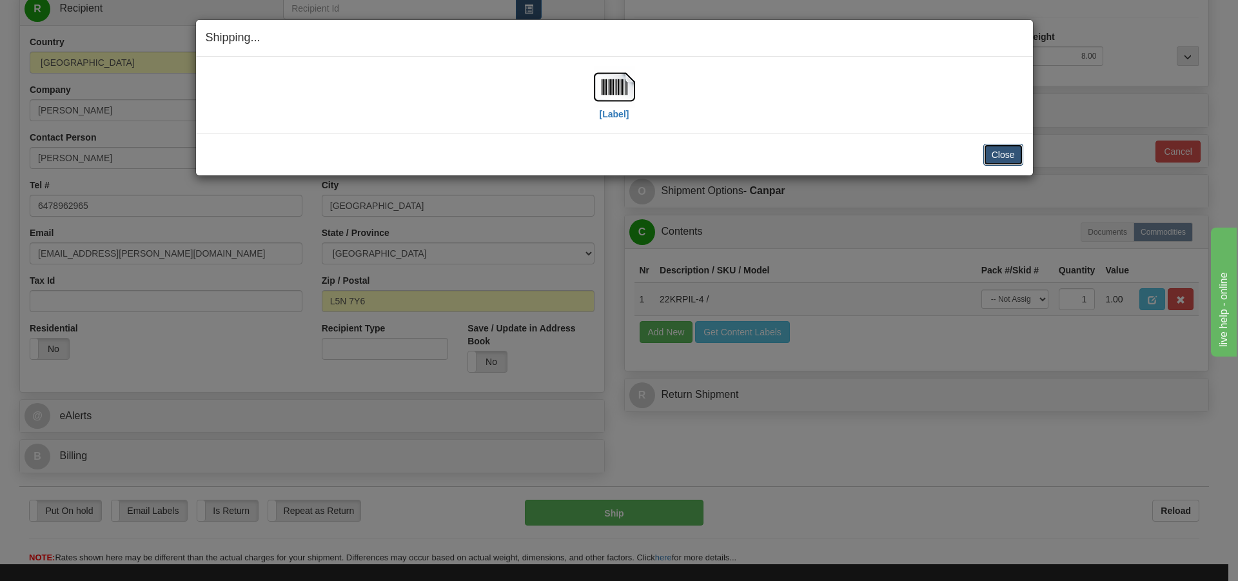
click at [1012, 150] on button "Close" at bounding box center [1003, 155] width 40 height 22
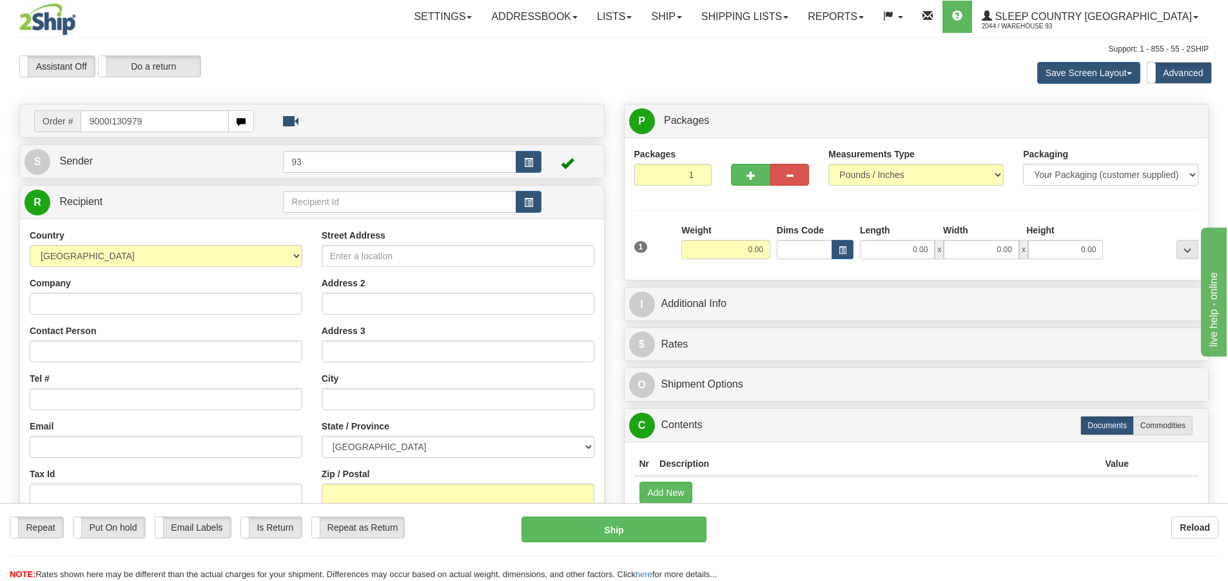
type input "9000I130979"
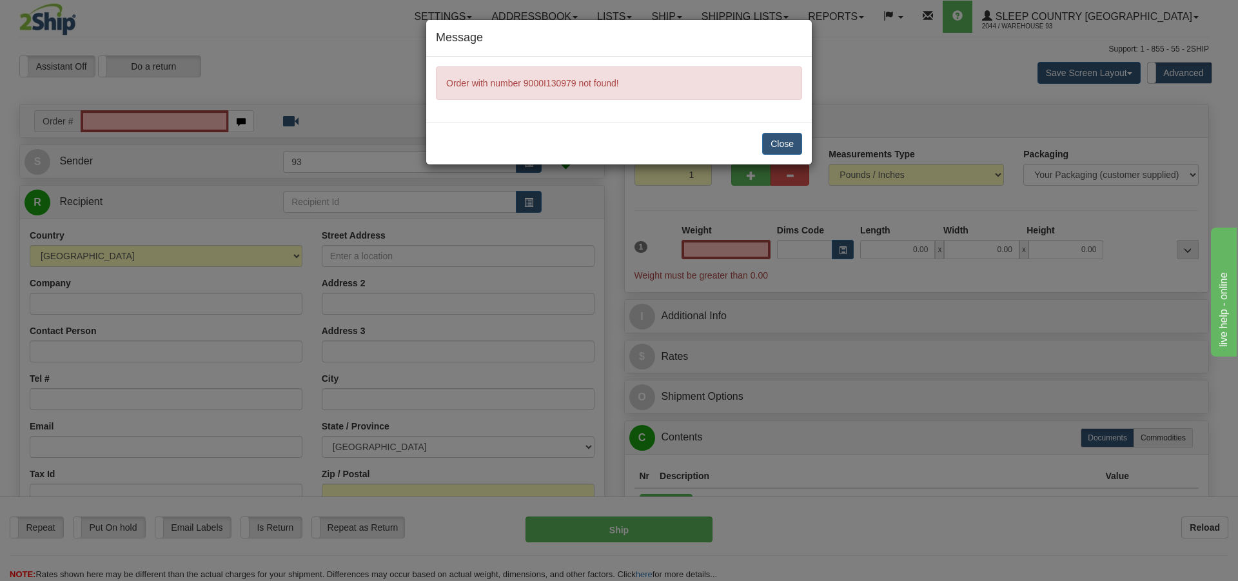
type input "0.00"
click at [774, 145] on button "Close" at bounding box center [782, 144] width 40 height 22
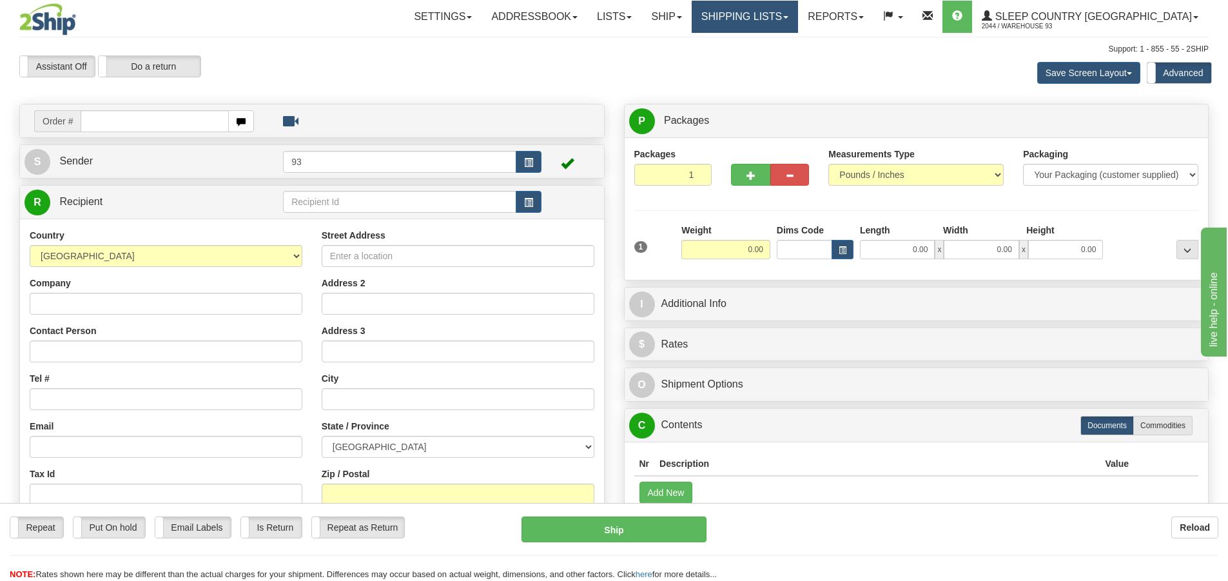
click at [798, 10] on link "Shipping lists" at bounding box center [745, 17] width 106 height 32
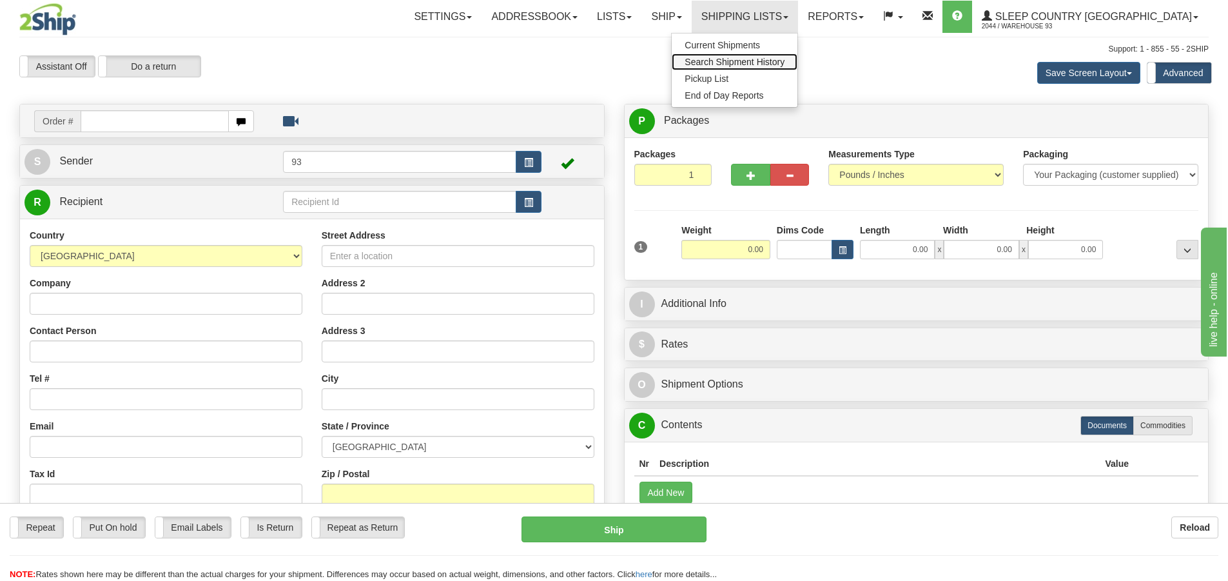
click at [784, 60] on span "Search Shipment History" at bounding box center [735, 62] width 100 height 10
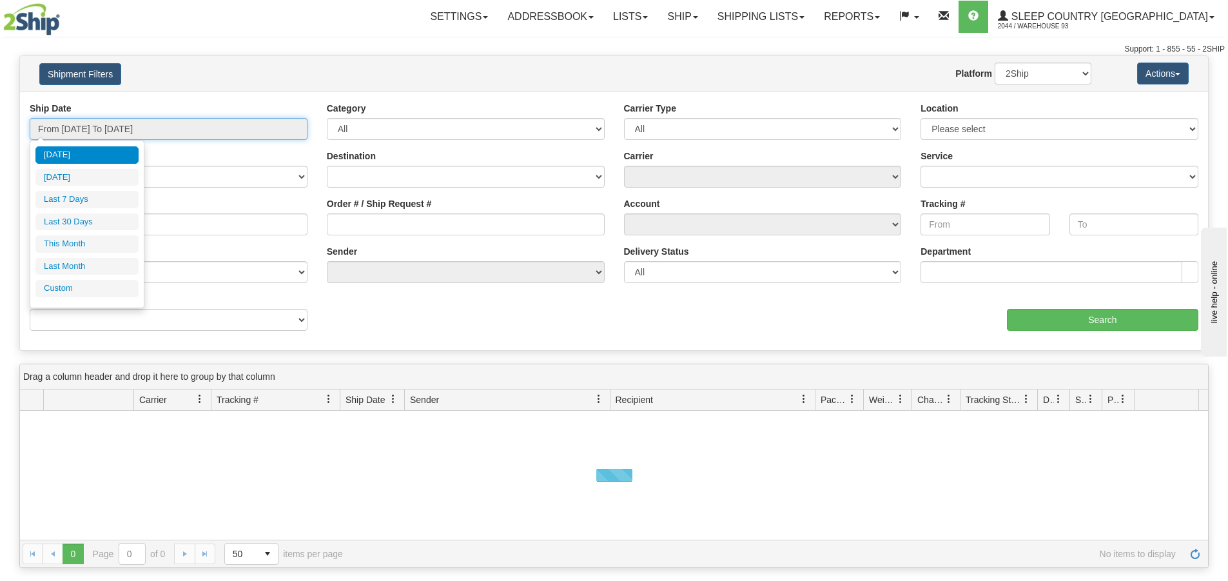
click at [187, 126] on input "From [DATE] To [DATE]" at bounding box center [169, 129] width 278 height 22
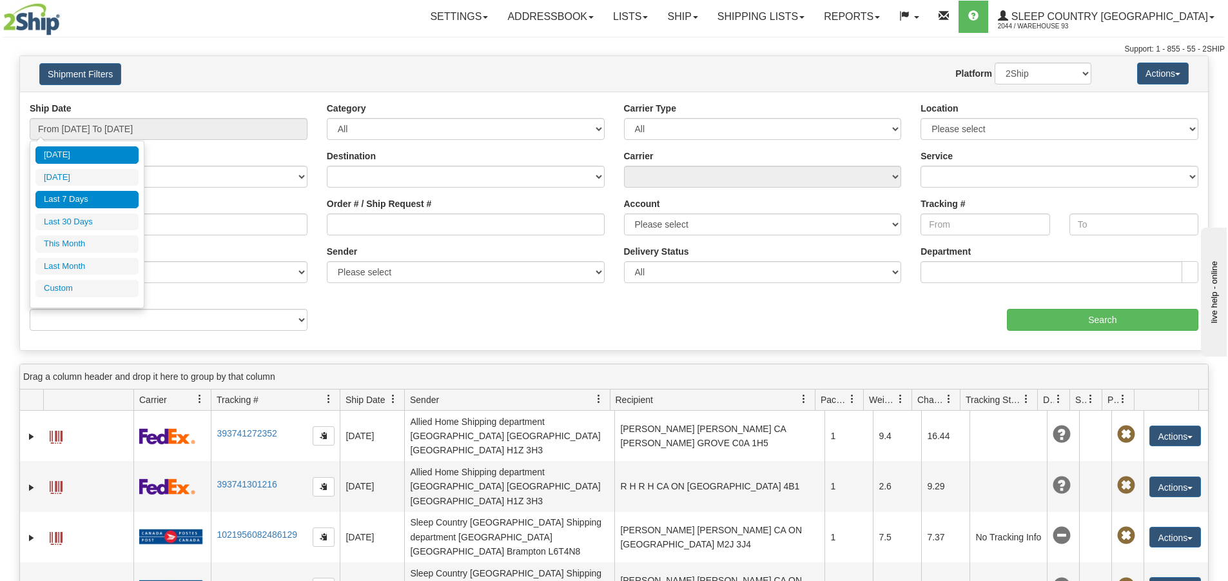
click at [75, 195] on li "Last 7 Days" at bounding box center [86, 199] width 103 height 17
type input "From 09/24/2025 To 09/30/2025"
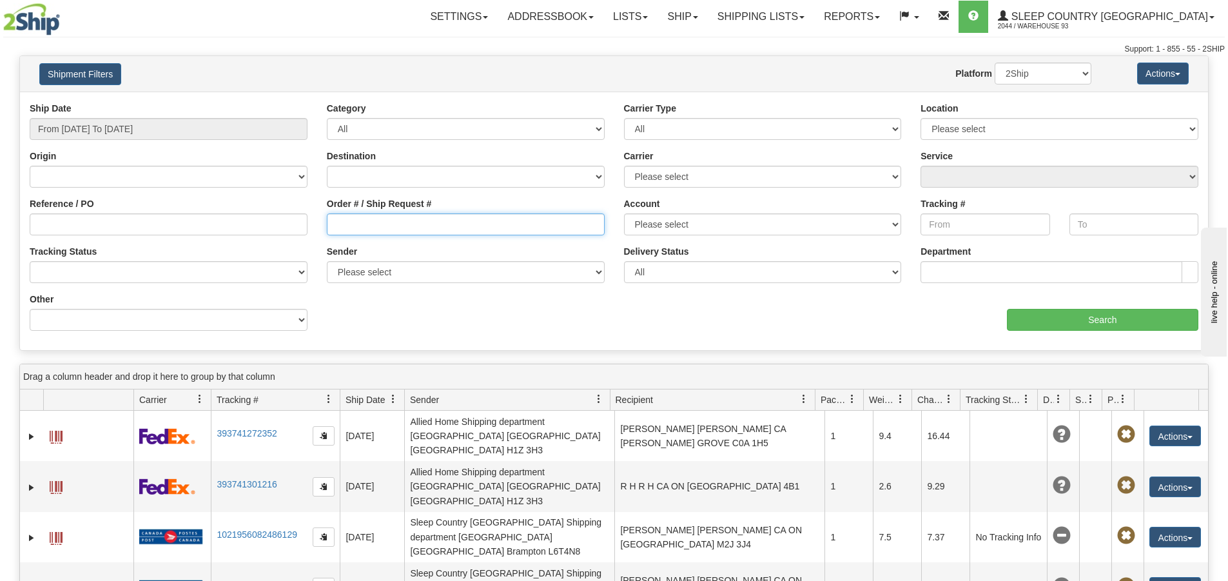
click at [369, 228] on input "Order # / Ship Request #" at bounding box center [466, 224] width 278 height 22
type input "9000I130979"
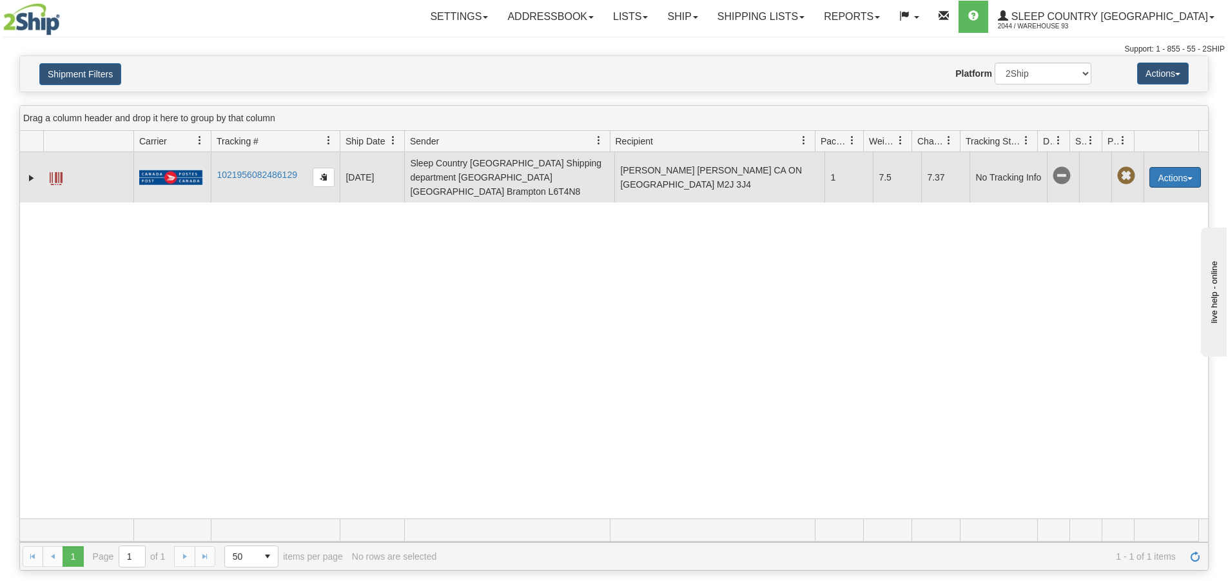
click at [1187, 177] on span "button" at bounding box center [1189, 178] width 5 height 3
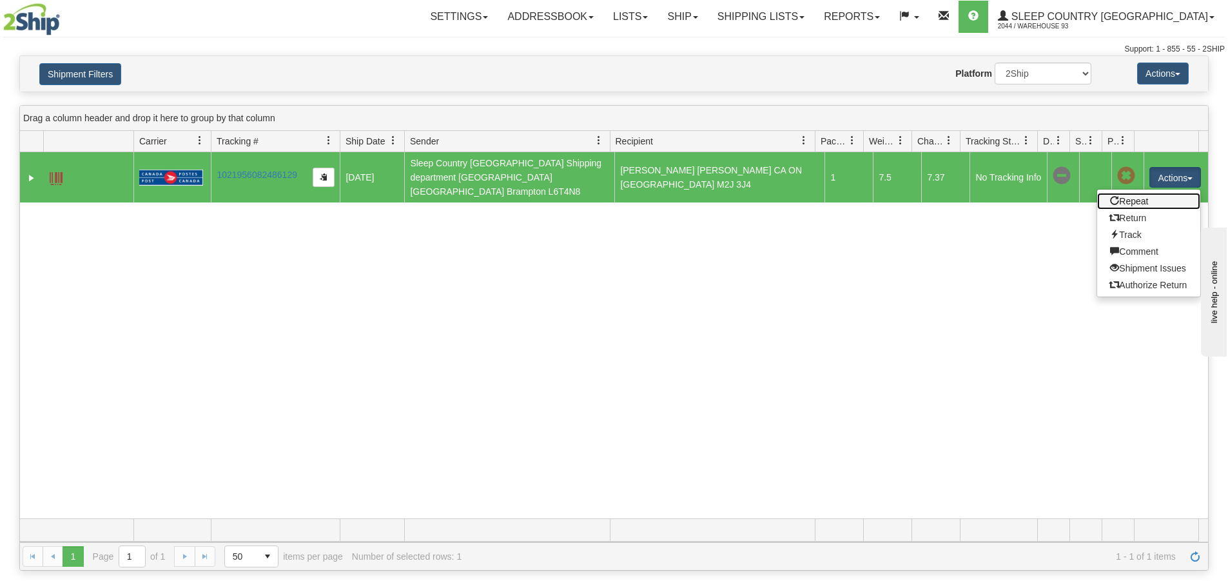
click at [1145, 197] on link "Repeat" at bounding box center [1148, 201] width 103 height 17
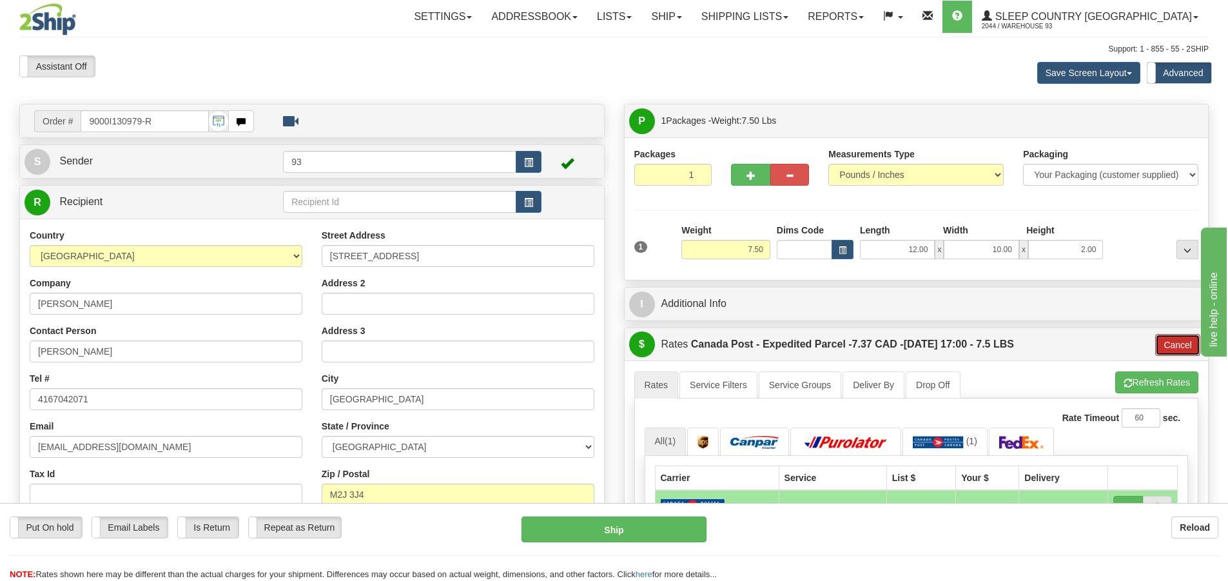
click at [1167, 347] on button "Cancel" at bounding box center [1177, 345] width 45 height 22
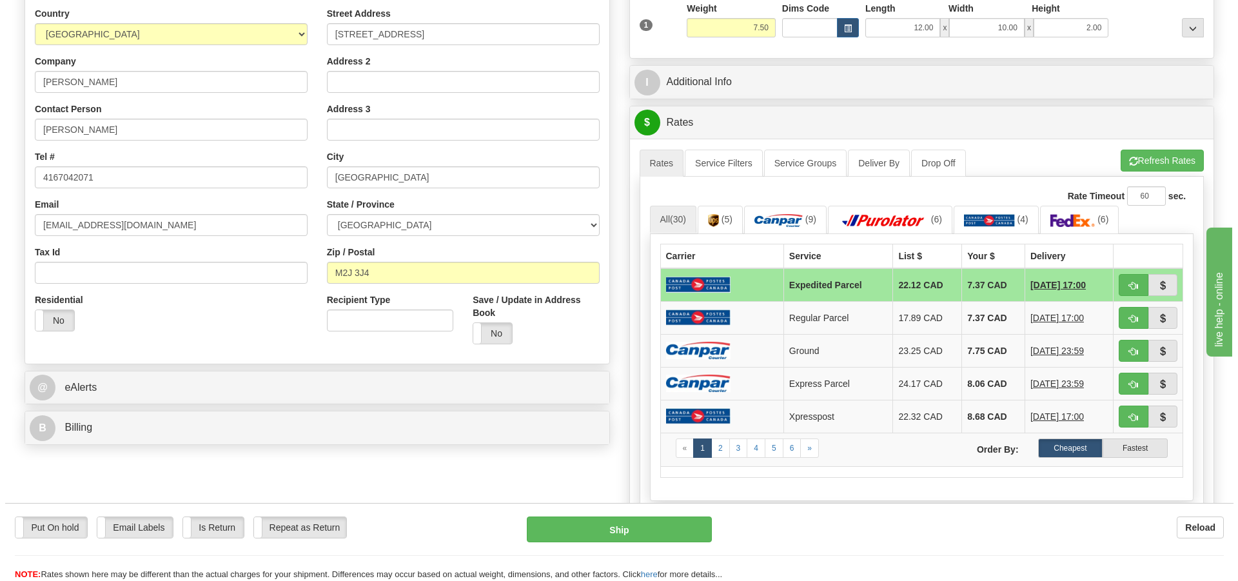
scroll to position [258, 0]
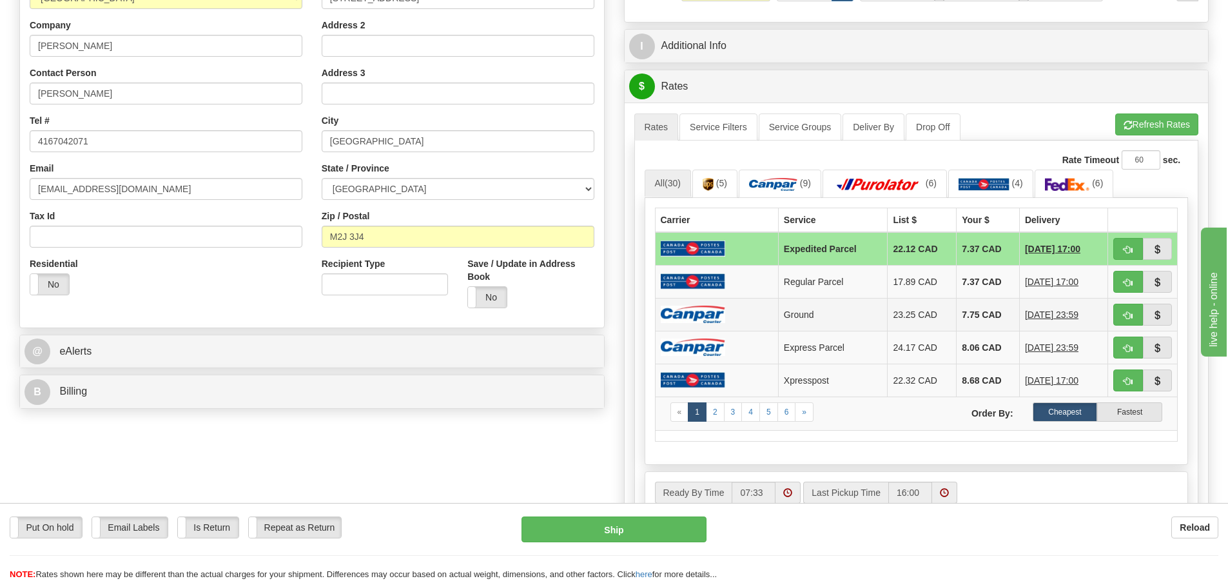
click at [723, 314] on img at bounding box center [693, 314] width 64 height 17
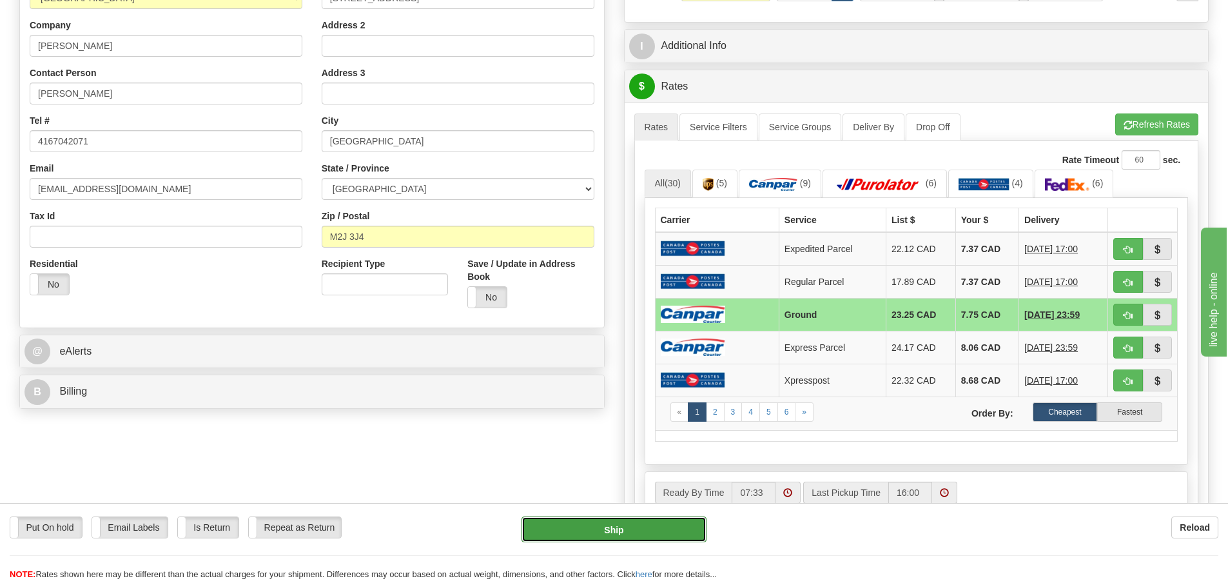
click at [684, 527] on button "Ship" at bounding box center [613, 529] width 185 height 26
type input "1"
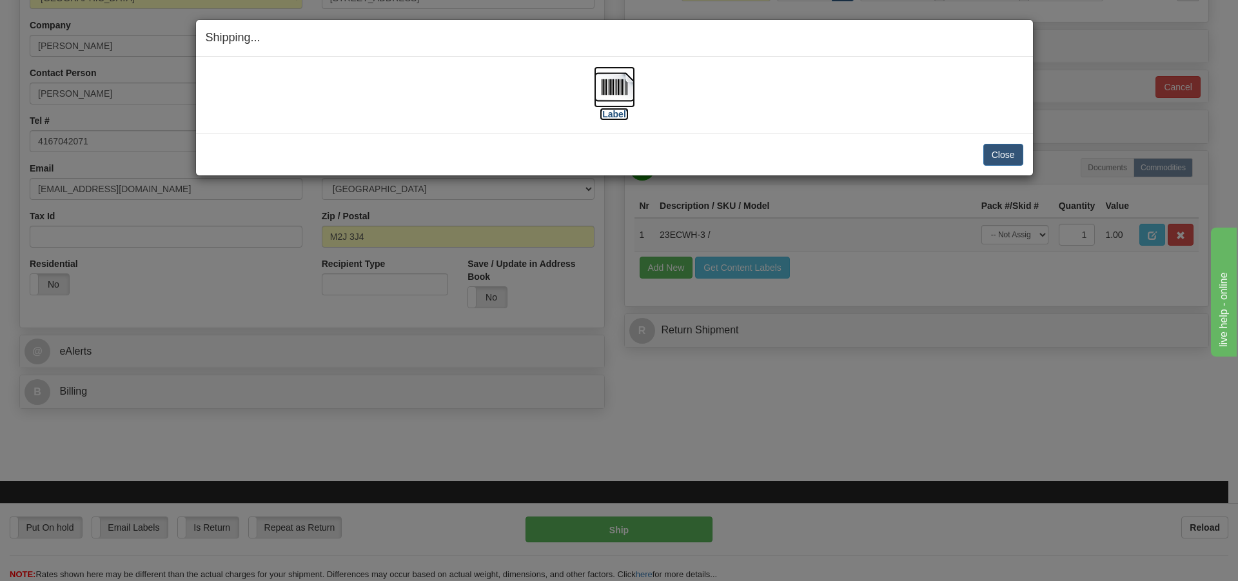
click at [617, 92] on img at bounding box center [614, 86] width 41 height 41
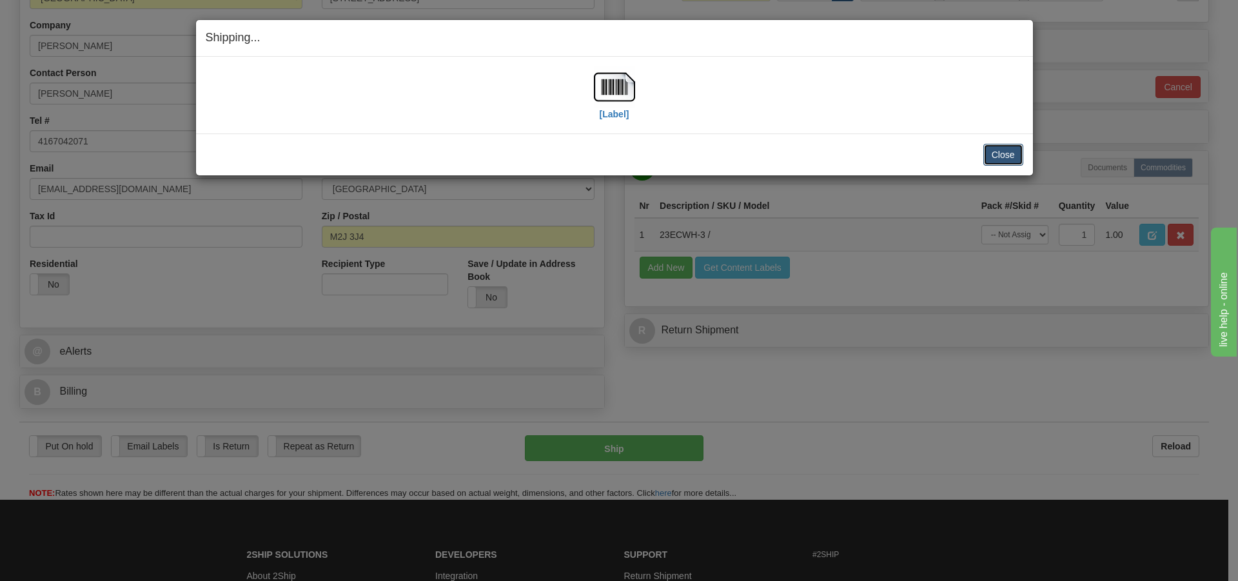
click at [1004, 155] on button "Close" at bounding box center [1003, 155] width 40 height 22
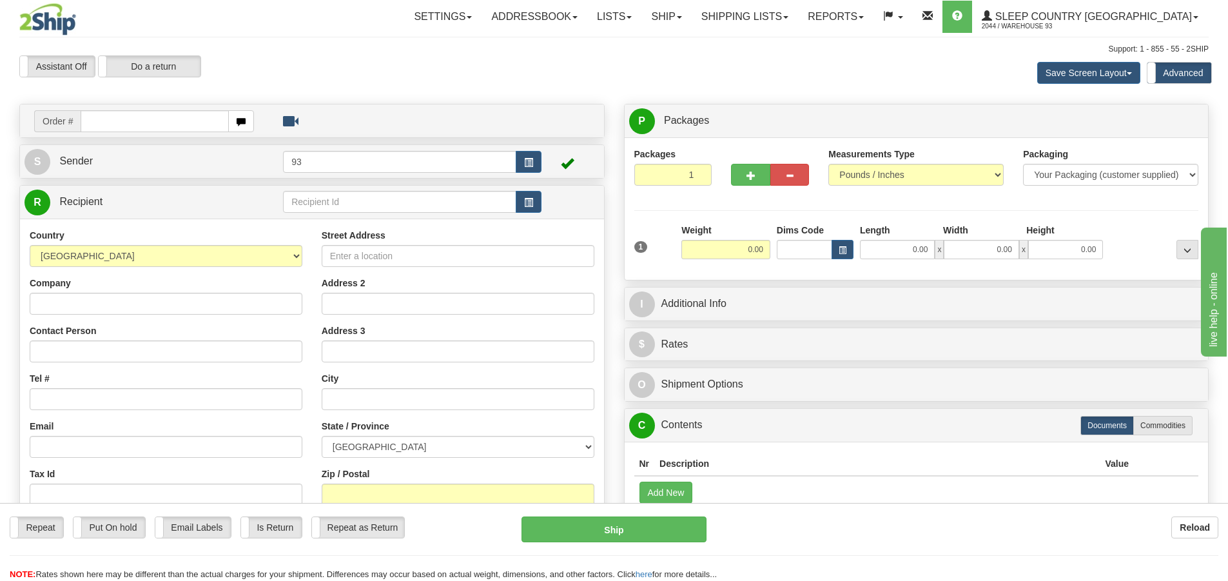
click at [180, 115] on input "text" at bounding box center [155, 121] width 148 height 22
type input "9000I127027"
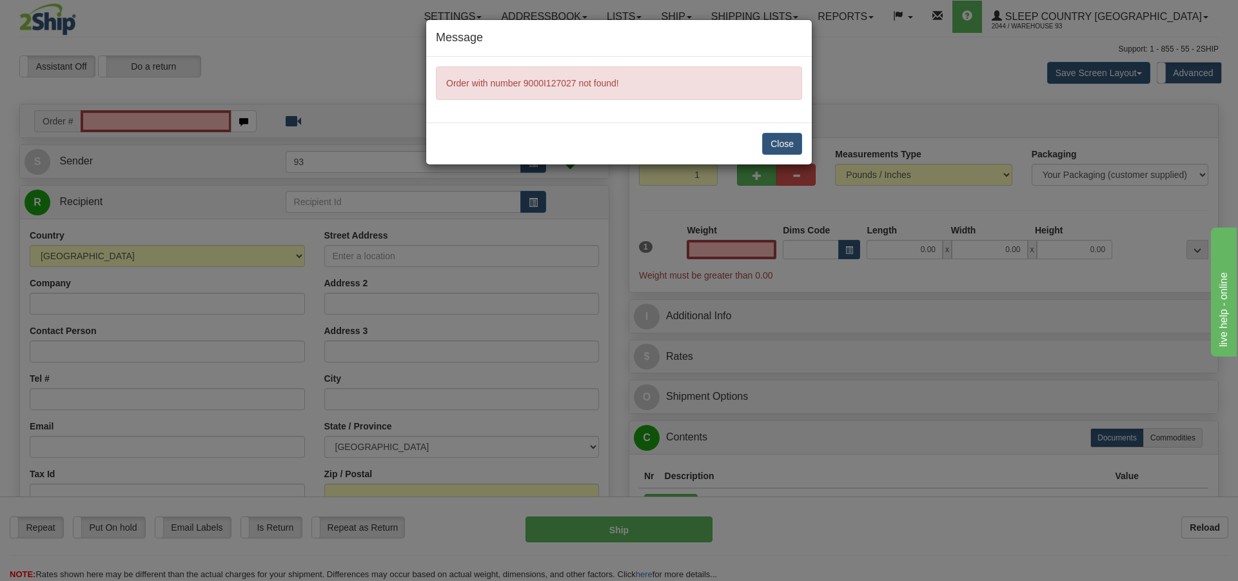
type input "0.00"
click at [773, 138] on button "Close" at bounding box center [782, 144] width 40 height 22
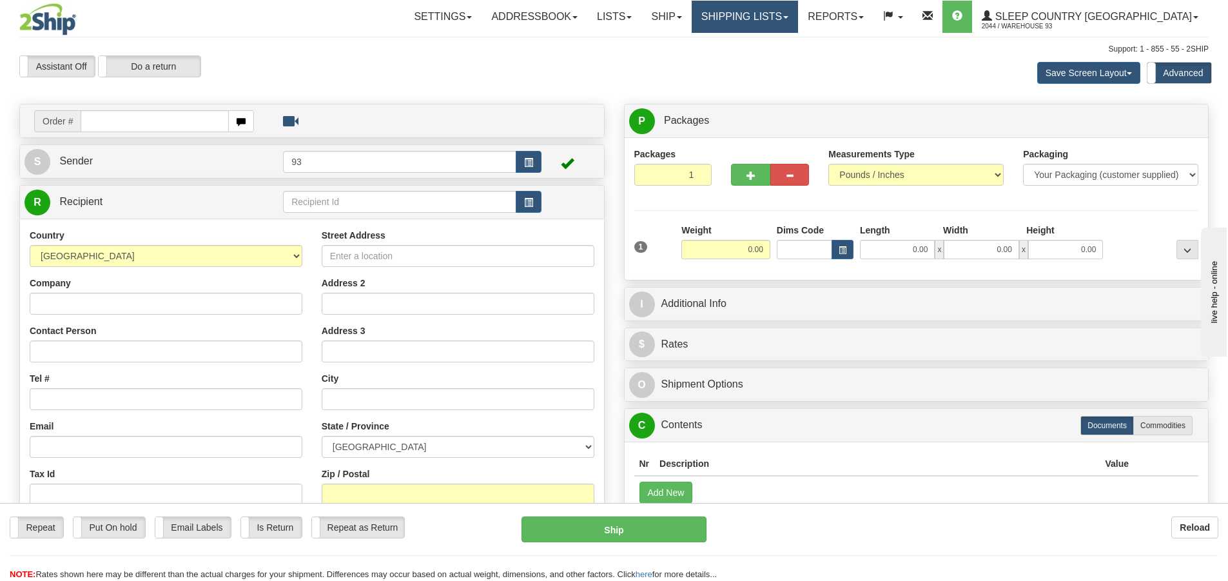
click at [797, 12] on link "Shipping lists" at bounding box center [745, 17] width 106 height 32
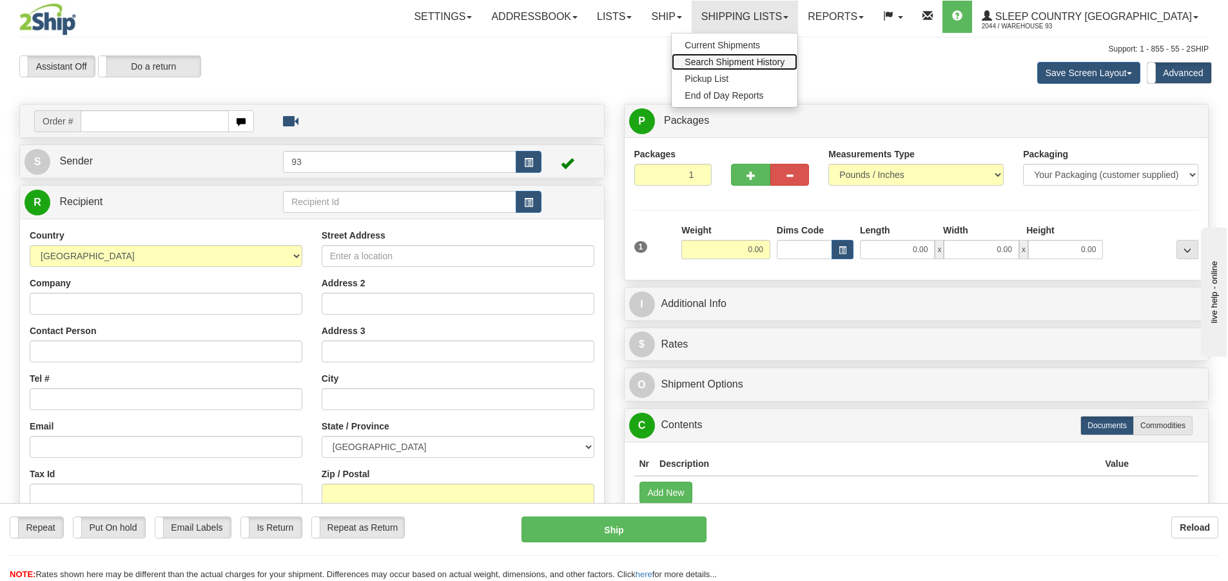
click at [781, 64] on span "Search Shipment History" at bounding box center [735, 62] width 100 height 10
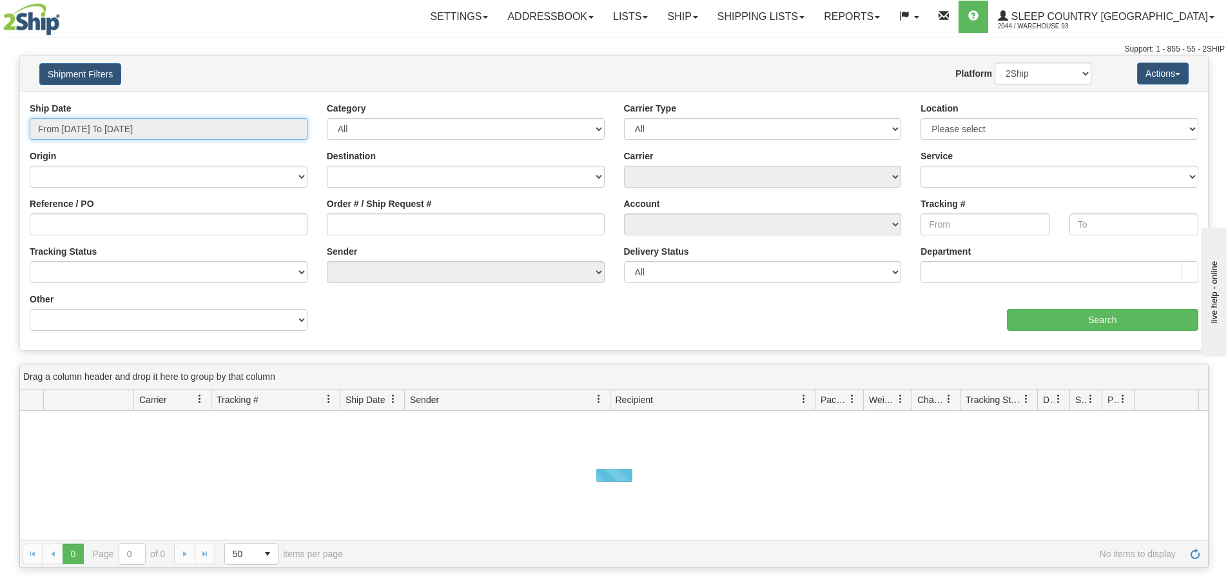
click at [103, 132] on input "From [DATE] To [DATE]" at bounding box center [169, 129] width 278 height 22
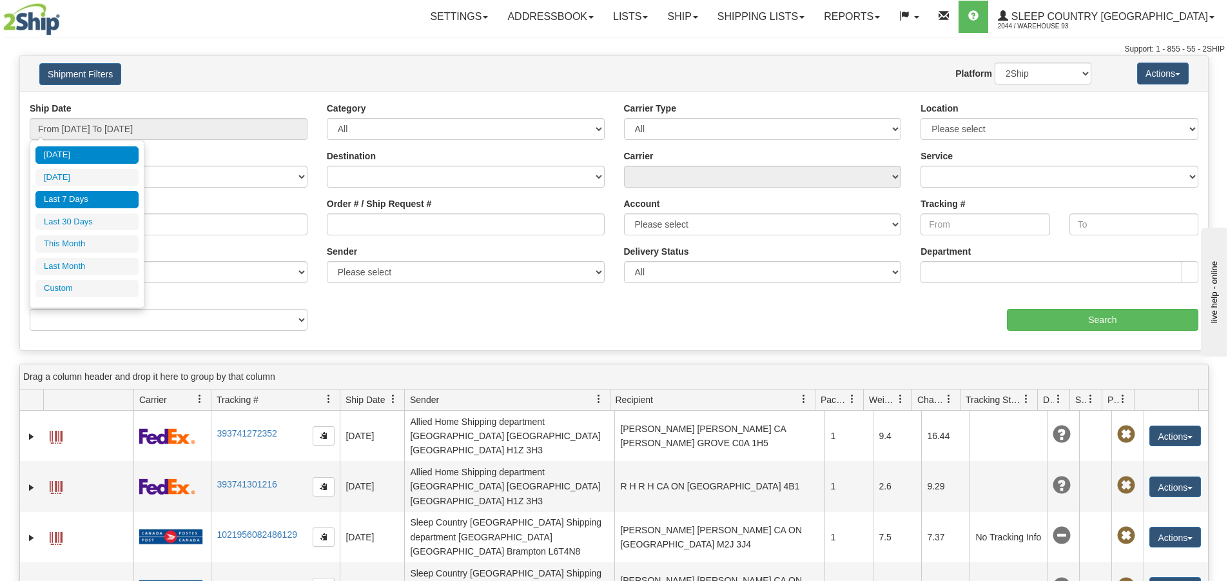
click at [96, 198] on li "Last 7 Days" at bounding box center [86, 199] width 103 height 17
type input "From [DATE] To [DATE]"
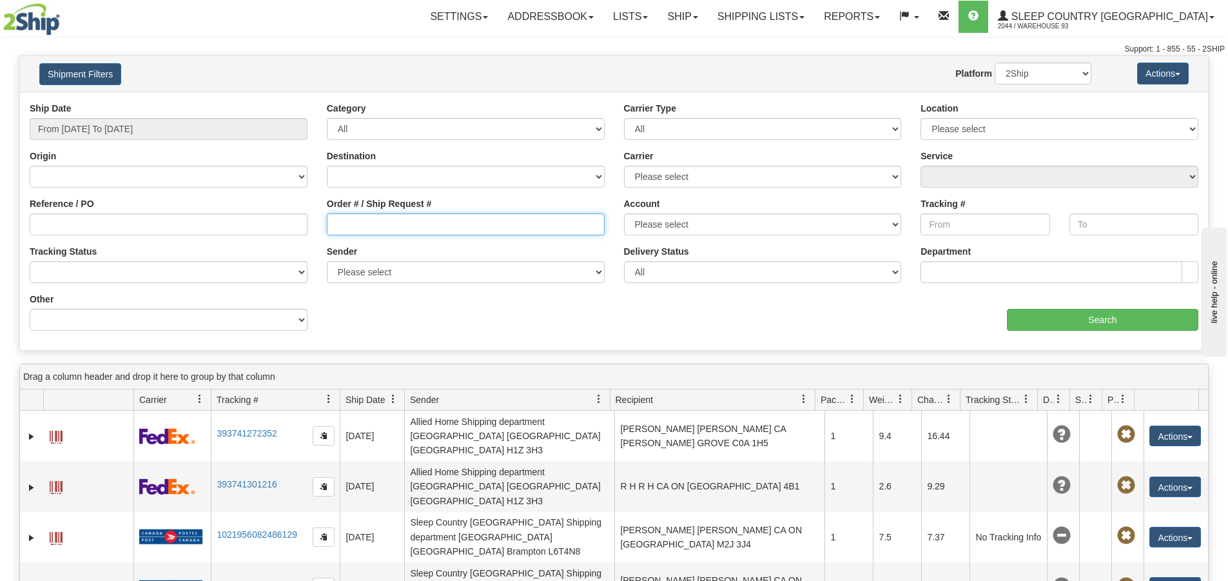
click at [404, 218] on input "Order # / Ship Request #" at bounding box center [466, 224] width 278 height 22
type input "9000I127027"
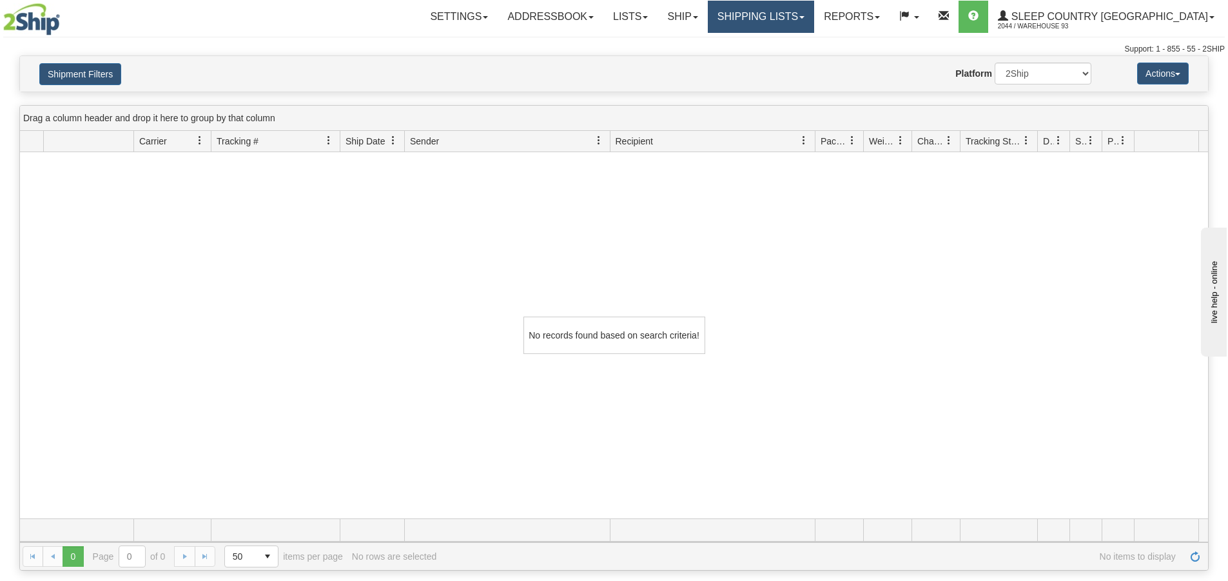
click at [783, 16] on link "Shipping lists" at bounding box center [761, 17] width 106 height 32
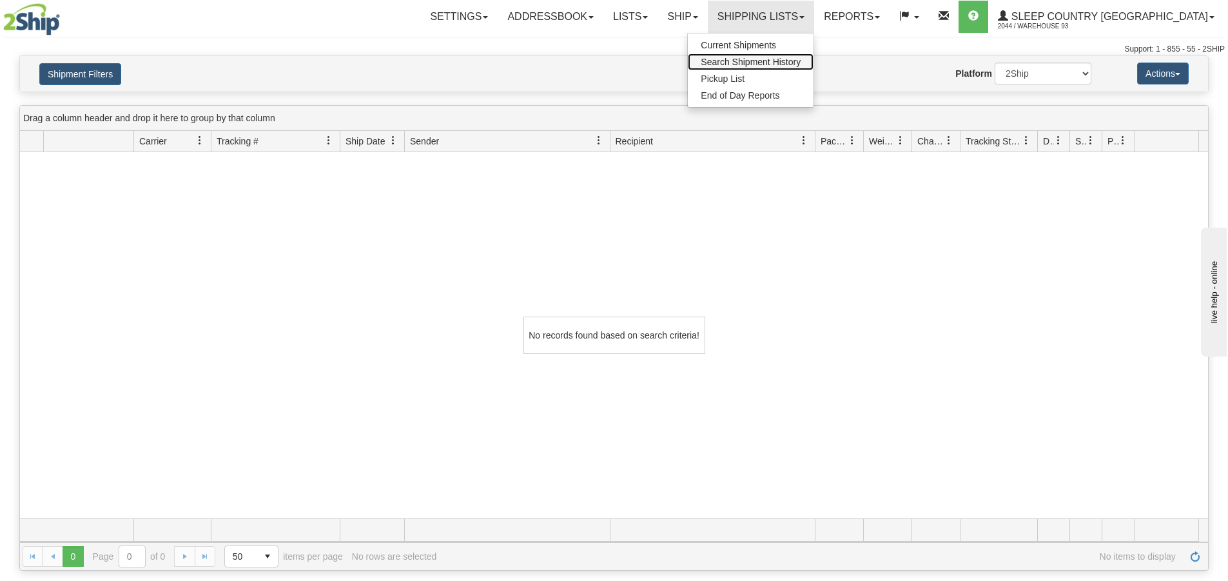
click at [780, 63] on span "Search Shipment History" at bounding box center [751, 62] width 100 height 10
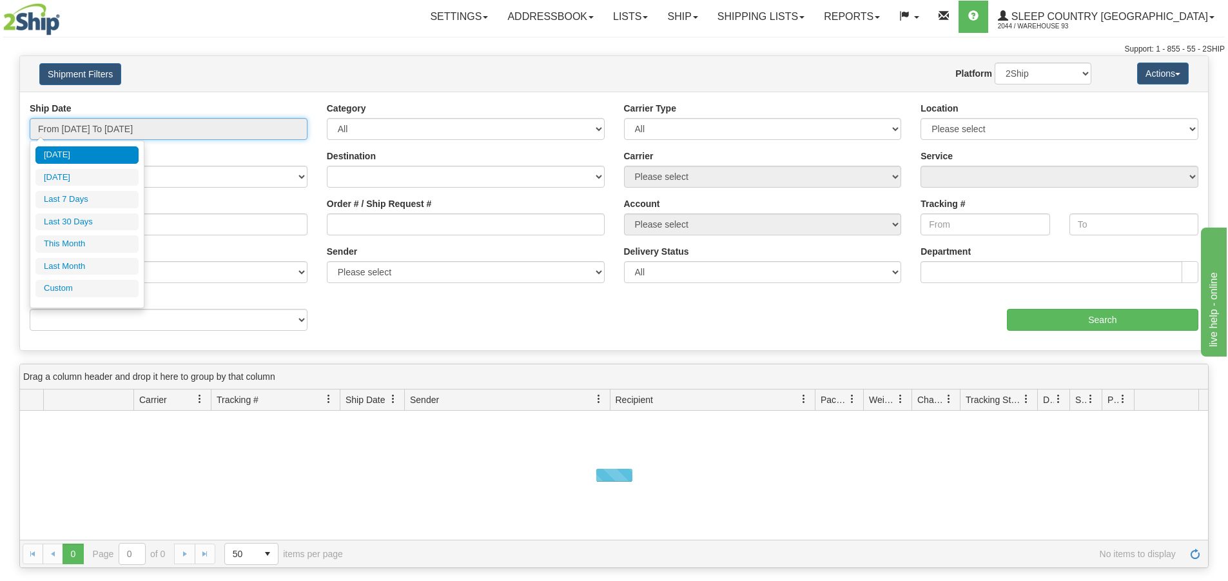
click at [102, 128] on input "From [DATE] To [DATE]" at bounding box center [169, 129] width 278 height 22
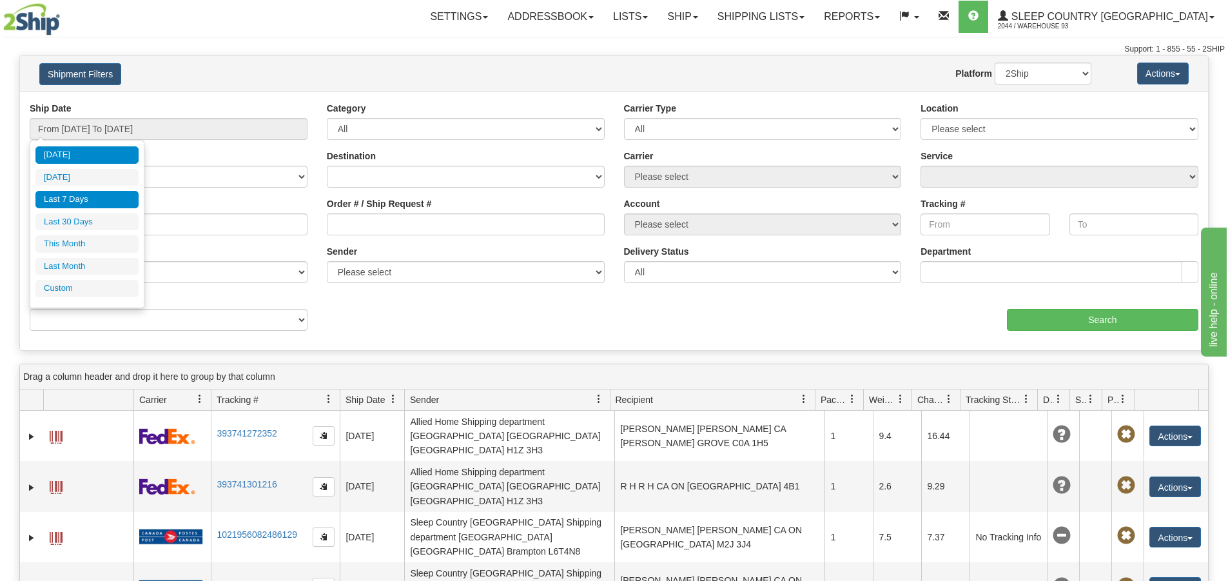
click at [79, 198] on li "Last 7 Days" at bounding box center [86, 199] width 103 height 17
type input "From [DATE] To [DATE]"
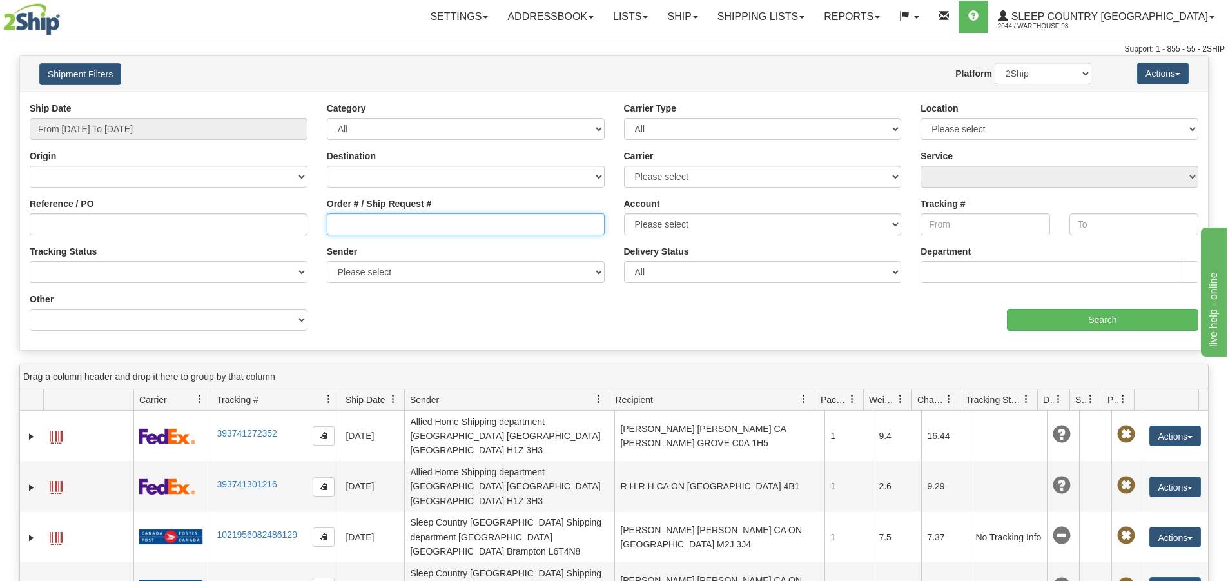
click at [431, 223] on input "Order # / Ship Request #" at bounding box center [466, 224] width 278 height 22
type input "9000I127027"
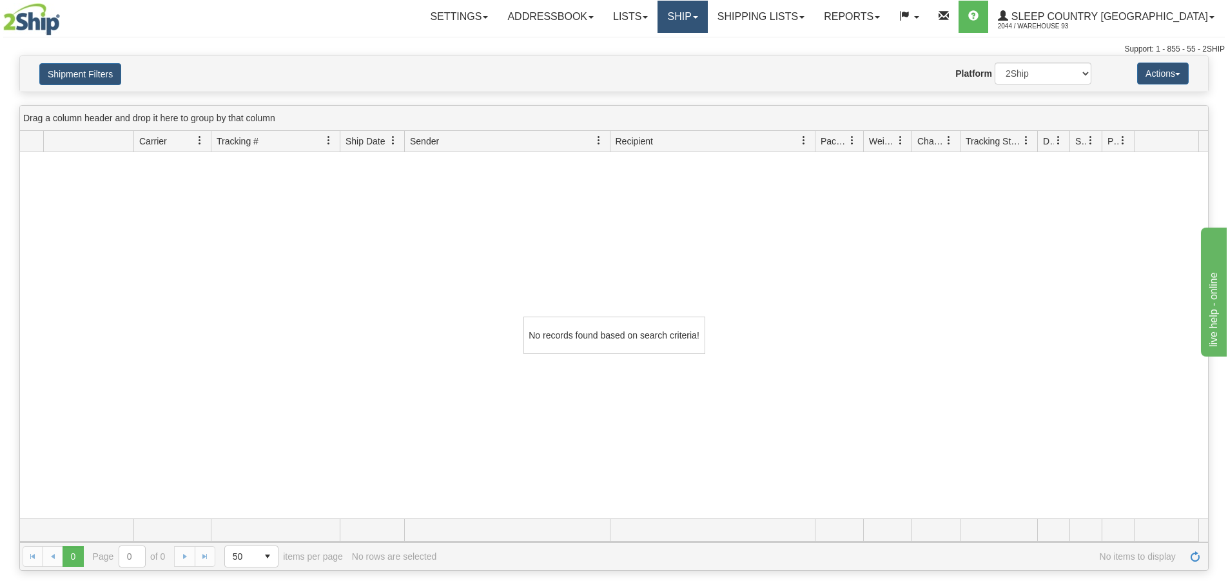
click at [707, 15] on link "Ship" at bounding box center [683, 17] width 50 height 32
click at [652, 48] on span "Ship Screen" at bounding box center [627, 45] width 49 height 10
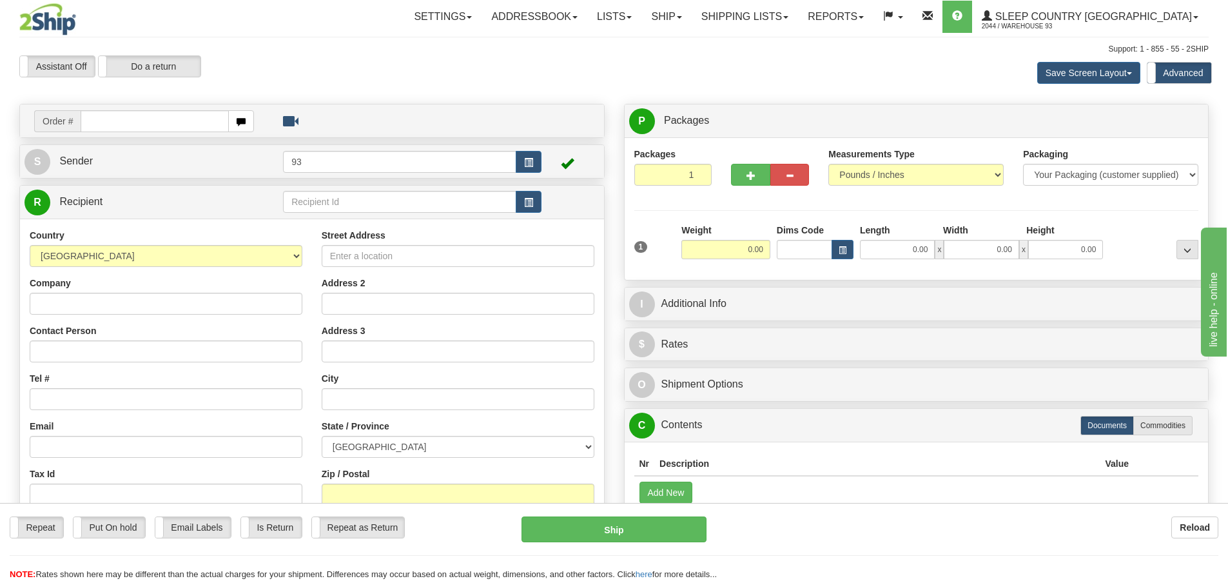
click at [132, 121] on input "text" at bounding box center [155, 121] width 148 height 22
type input "9000I127027"
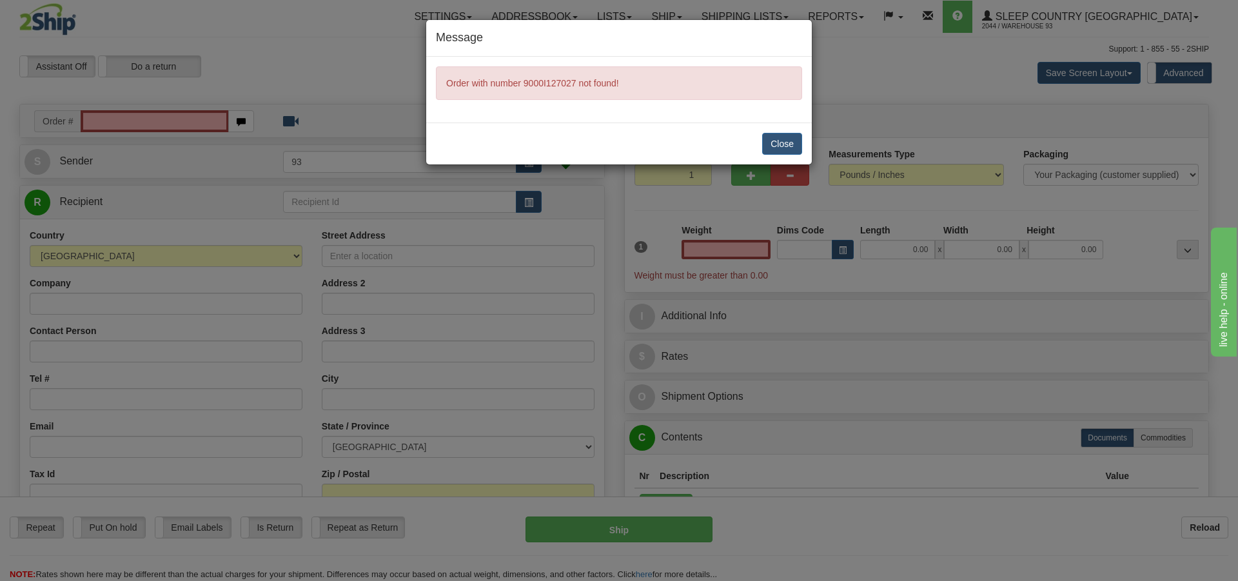
type input "0.00"
click at [777, 144] on button "Close" at bounding box center [782, 144] width 40 height 22
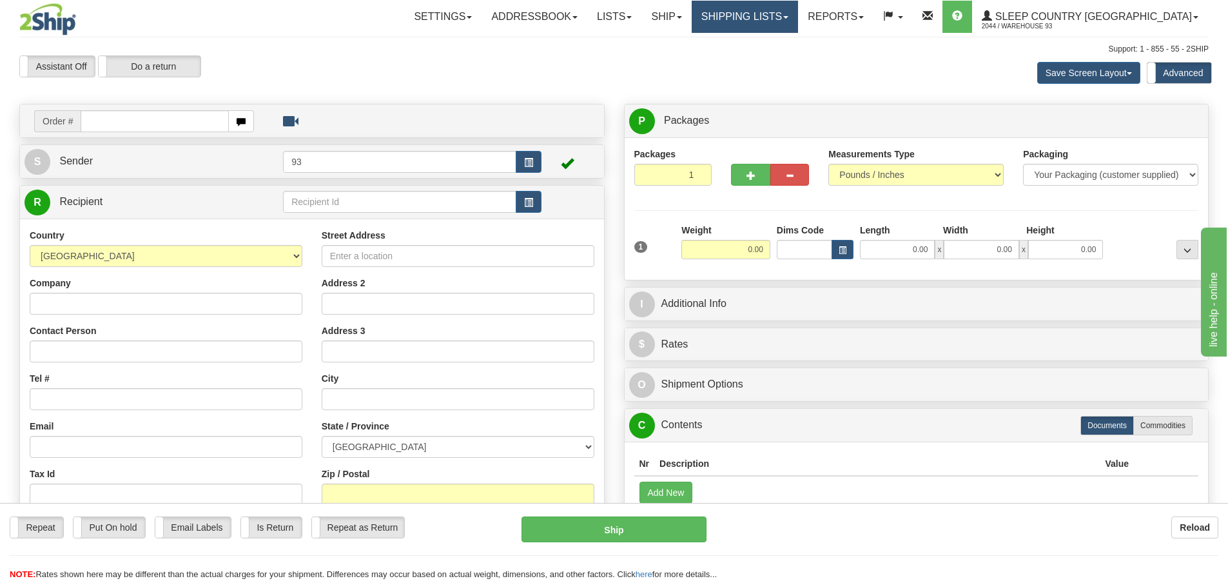
click at [798, 18] on link "Shipping lists" at bounding box center [745, 17] width 106 height 32
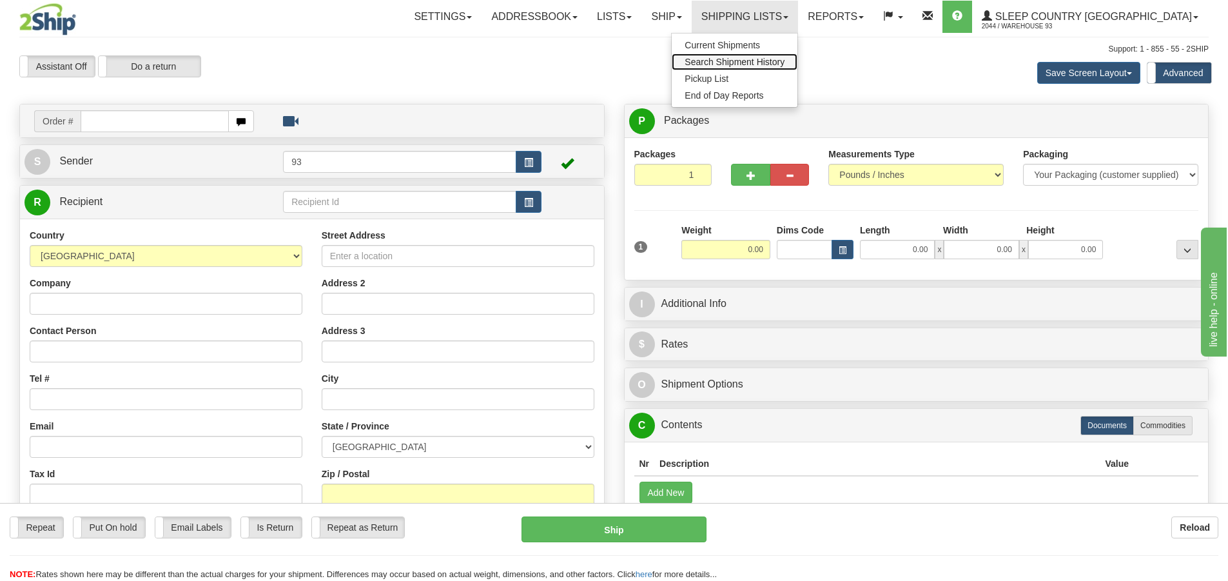
click at [776, 61] on span "Search Shipment History" at bounding box center [735, 62] width 100 height 10
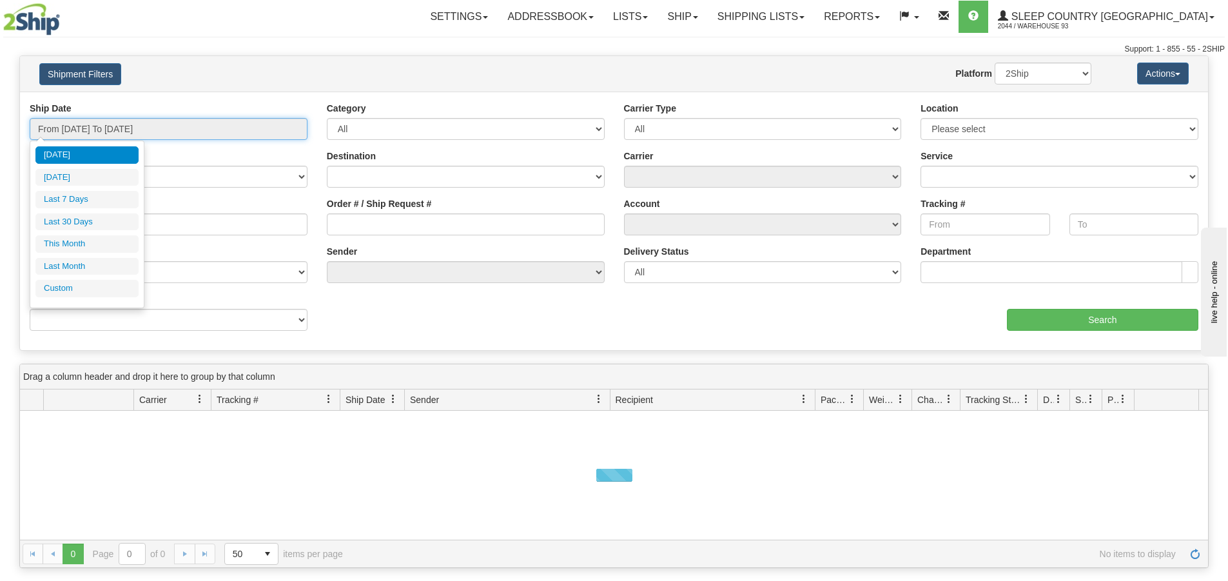
click at [110, 131] on input "From 09/29/2025 To 09/30/2025" at bounding box center [169, 129] width 278 height 22
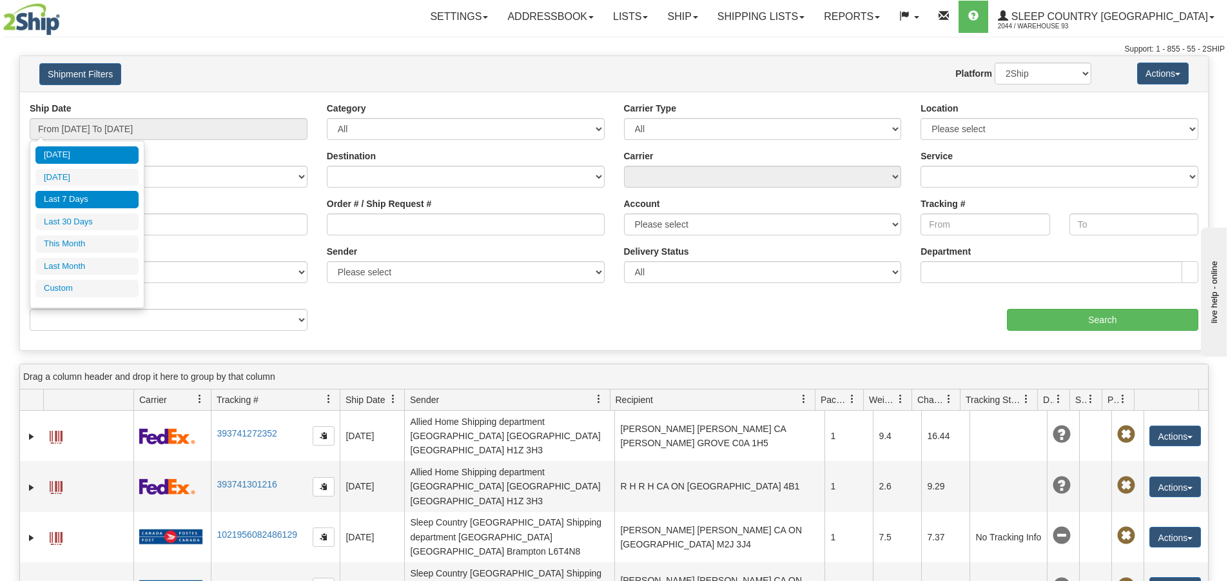
click at [85, 198] on li "Last 7 Days" at bounding box center [86, 199] width 103 height 17
type input "From 09/24/2025 To 09/30/2025"
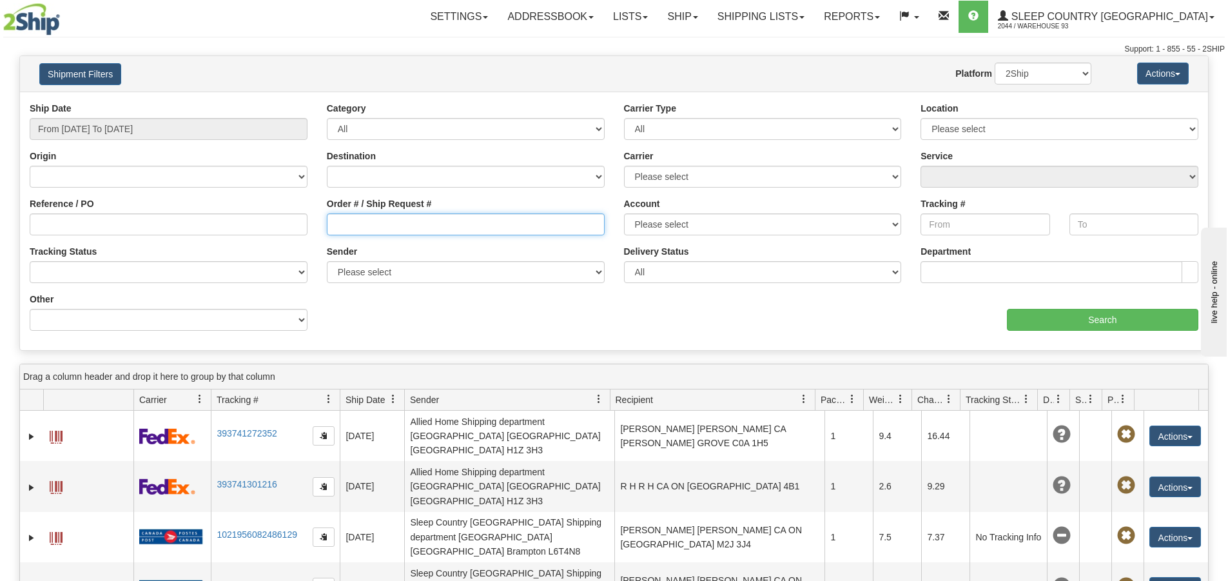
click at [401, 228] on input "Order # / Ship Request #" at bounding box center [466, 224] width 278 height 22
type input "9000I129097"
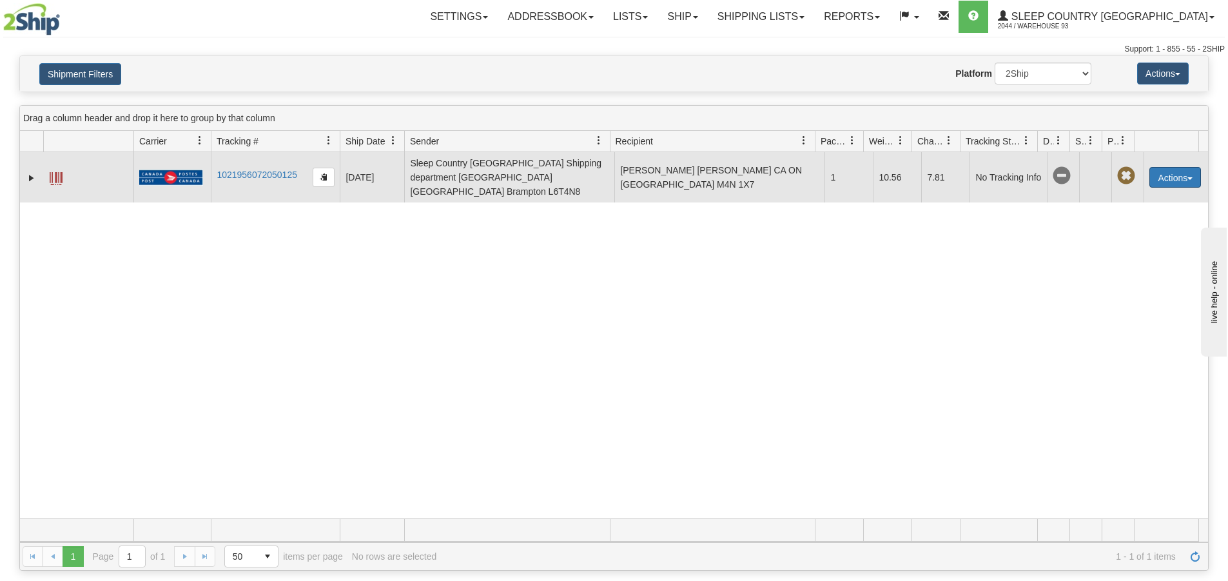
click at [1171, 167] on button "Actions" at bounding box center [1175, 177] width 52 height 21
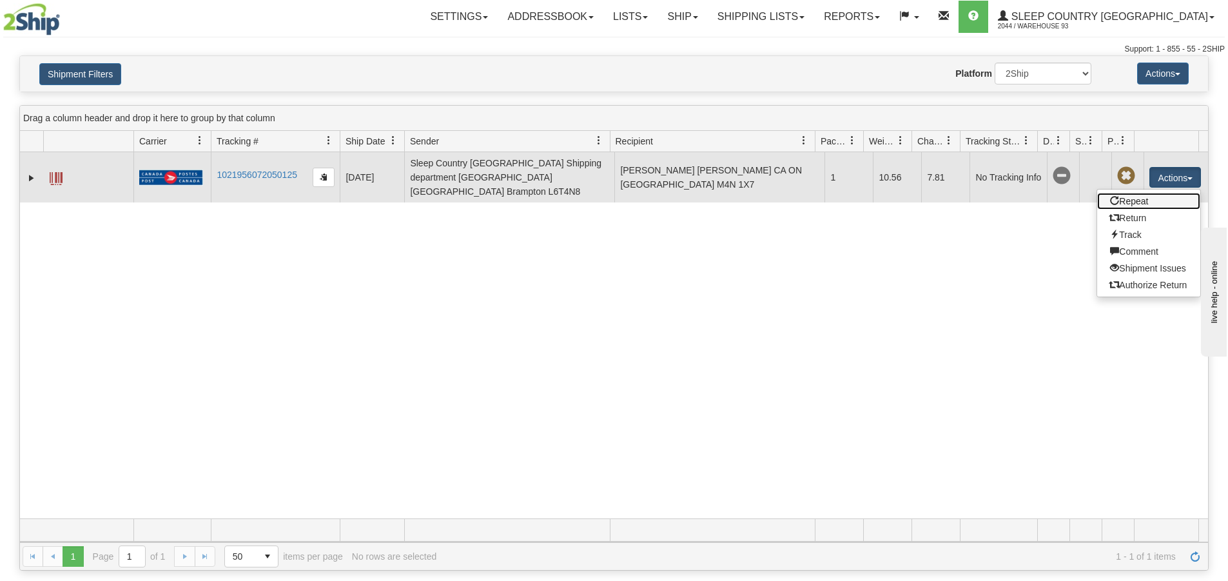
click at [1138, 193] on link "Repeat" at bounding box center [1148, 201] width 103 height 17
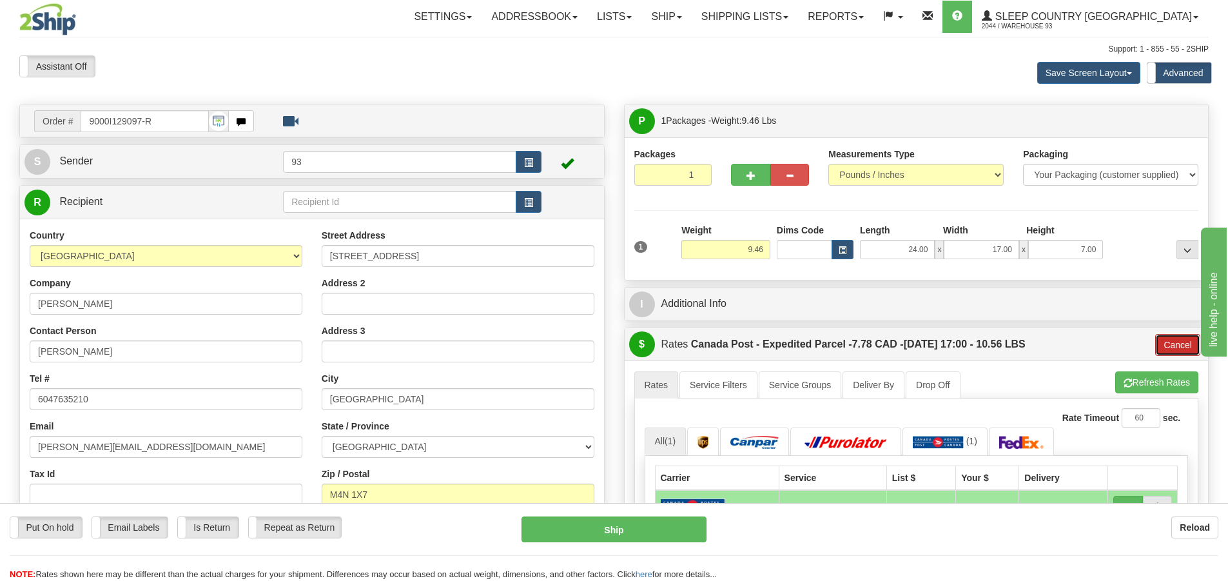
click at [1165, 341] on button "Cancel" at bounding box center [1177, 345] width 45 height 22
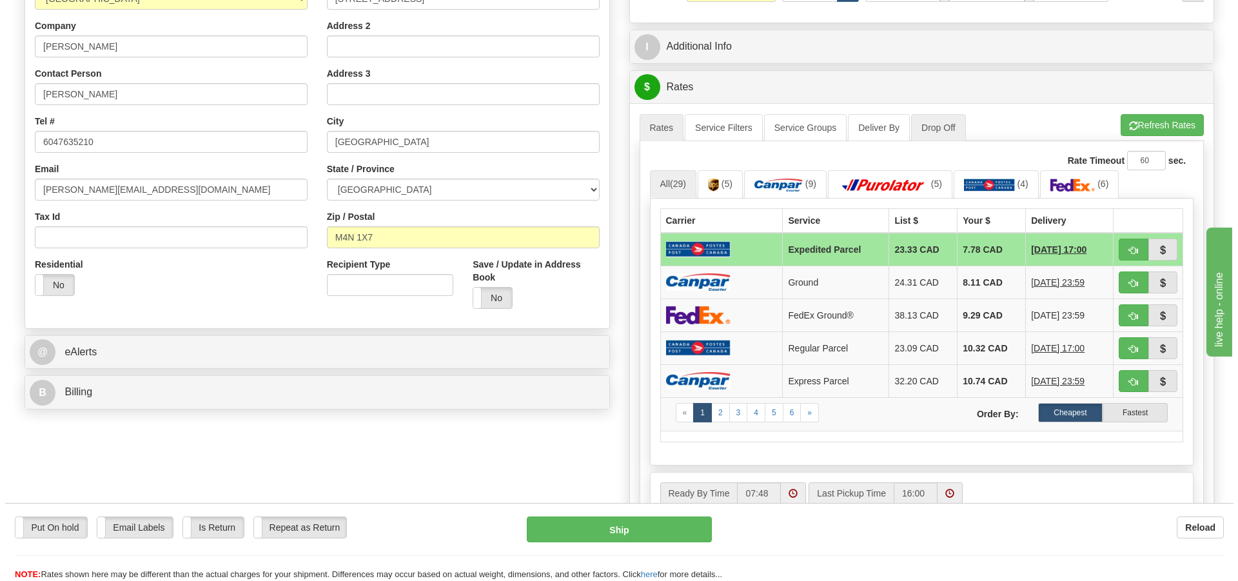
scroll to position [258, 0]
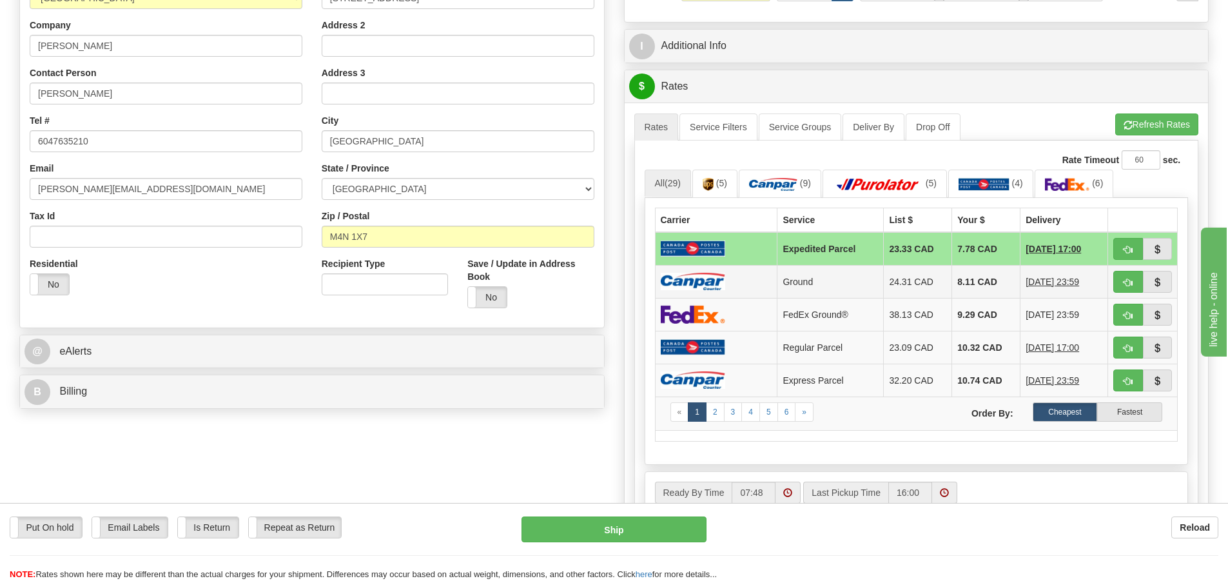
click at [676, 274] on img at bounding box center [693, 281] width 64 height 17
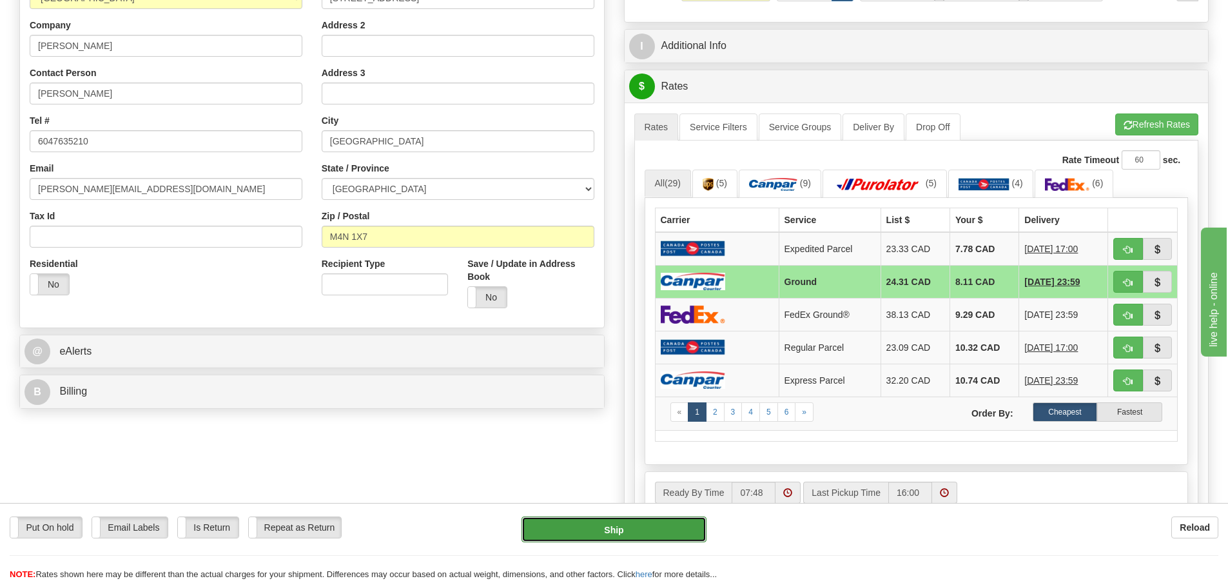
click at [651, 527] on button "Ship" at bounding box center [613, 529] width 185 height 26
type input "1"
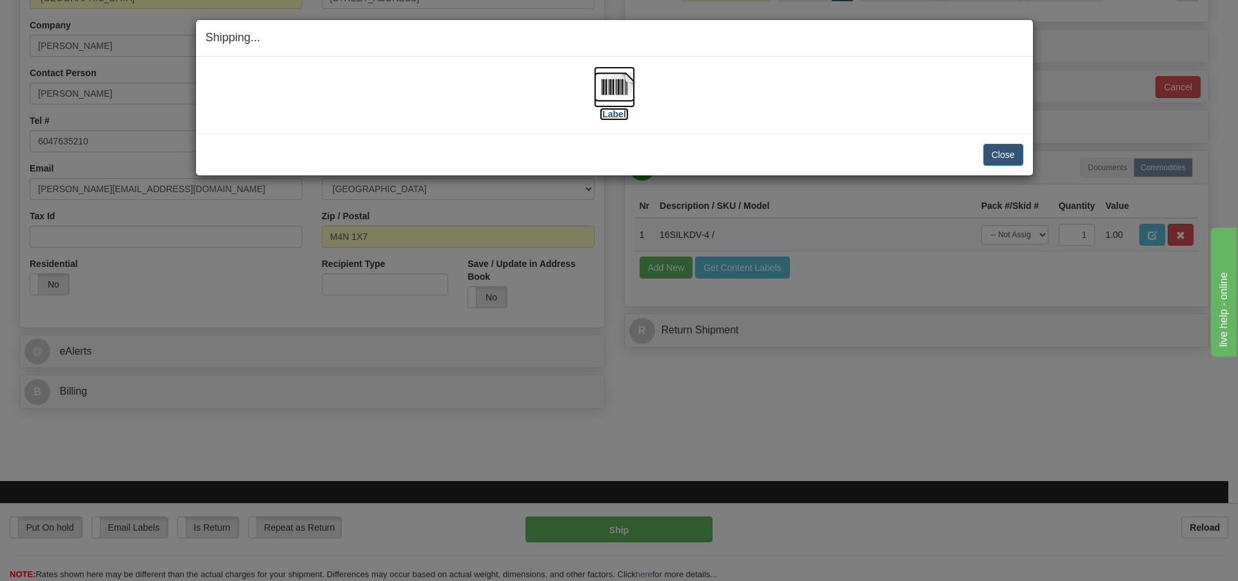
click at [614, 90] on img at bounding box center [614, 86] width 41 height 41
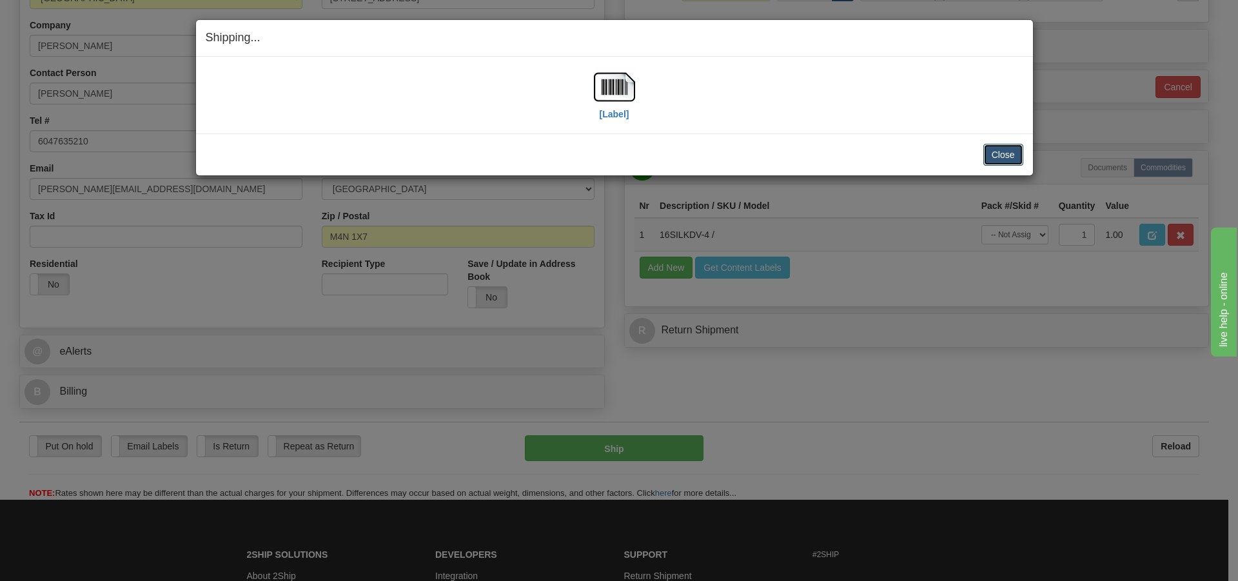
click at [1009, 152] on button "Close" at bounding box center [1003, 155] width 40 height 22
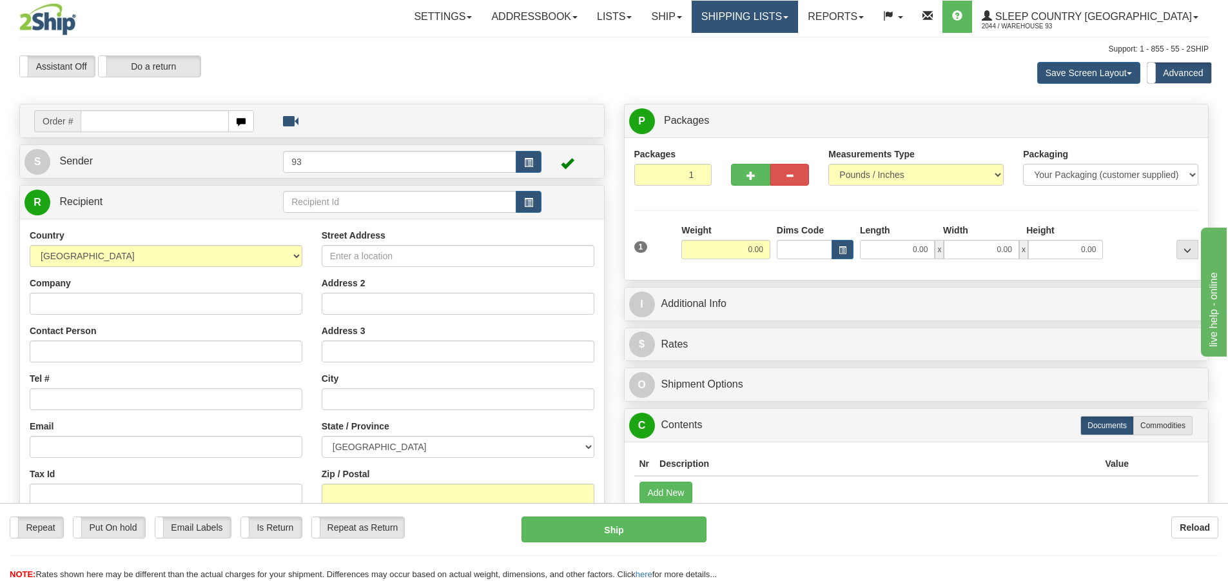
click at [798, 11] on link "Shipping lists" at bounding box center [745, 17] width 106 height 32
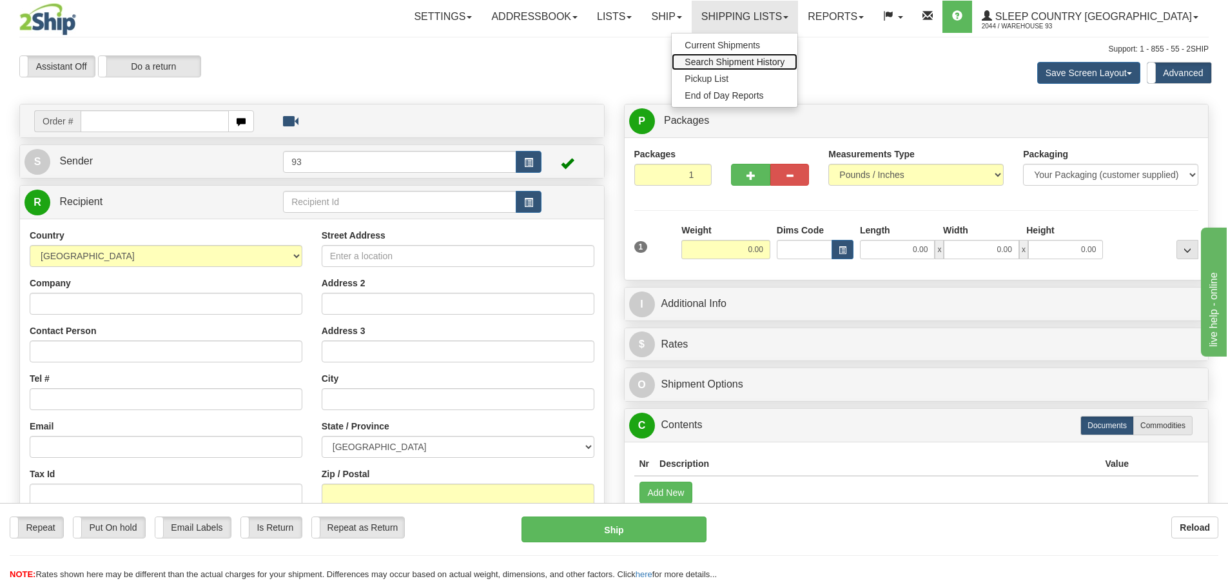
click at [758, 59] on span "Search Shipment History" at bounding box center [735, 62] width 100 height 10
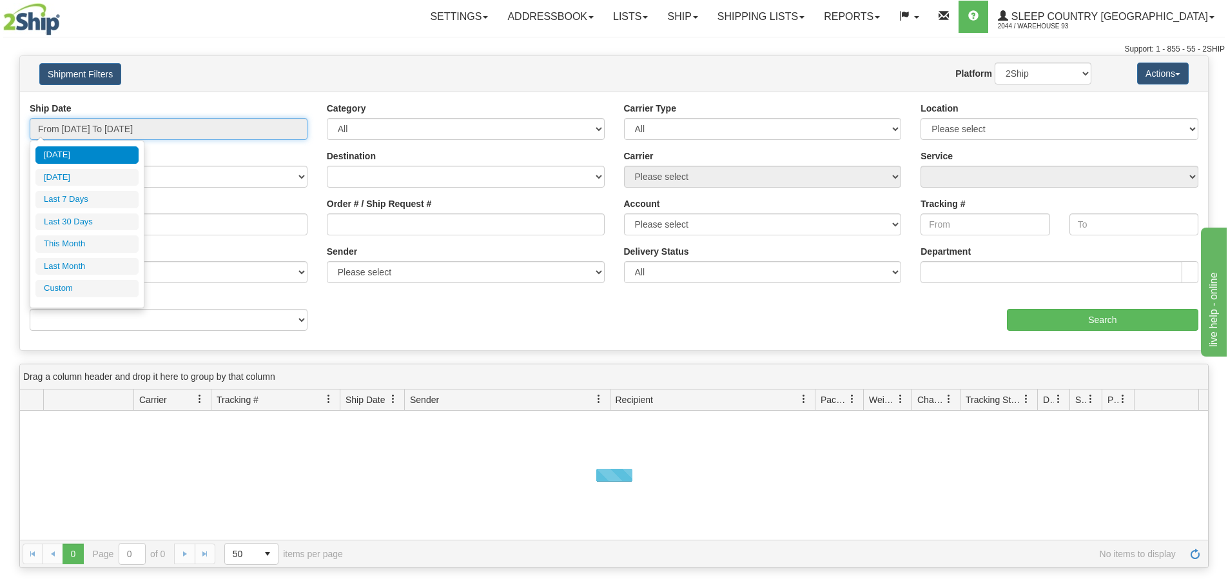
click at [140, 134] on input "From [DATE] To [DATE]" at bounding box center [169, 129] width 278 height 22
click at [111, 197] on li "Last 7 Days" at bounding box center [86, 199] width 103 height 17
type input "From [DATE] To [DATE]"
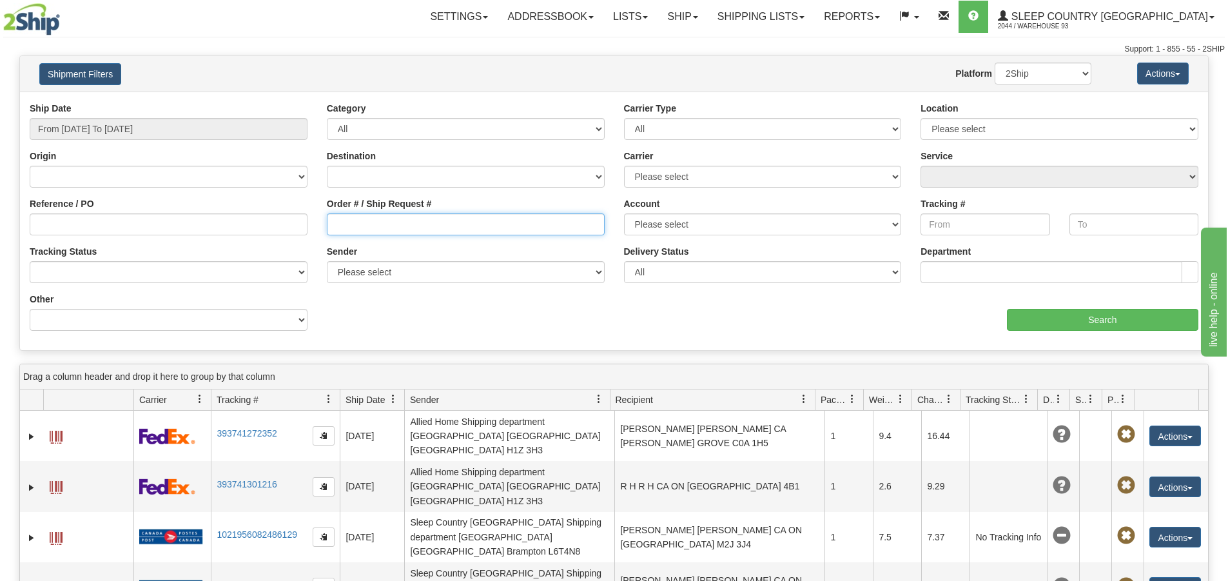
click at [506, 224] on input "Order # / Ship Request #" at bounding box center [466, 224] width 278 height 22
type input "9000I130343"
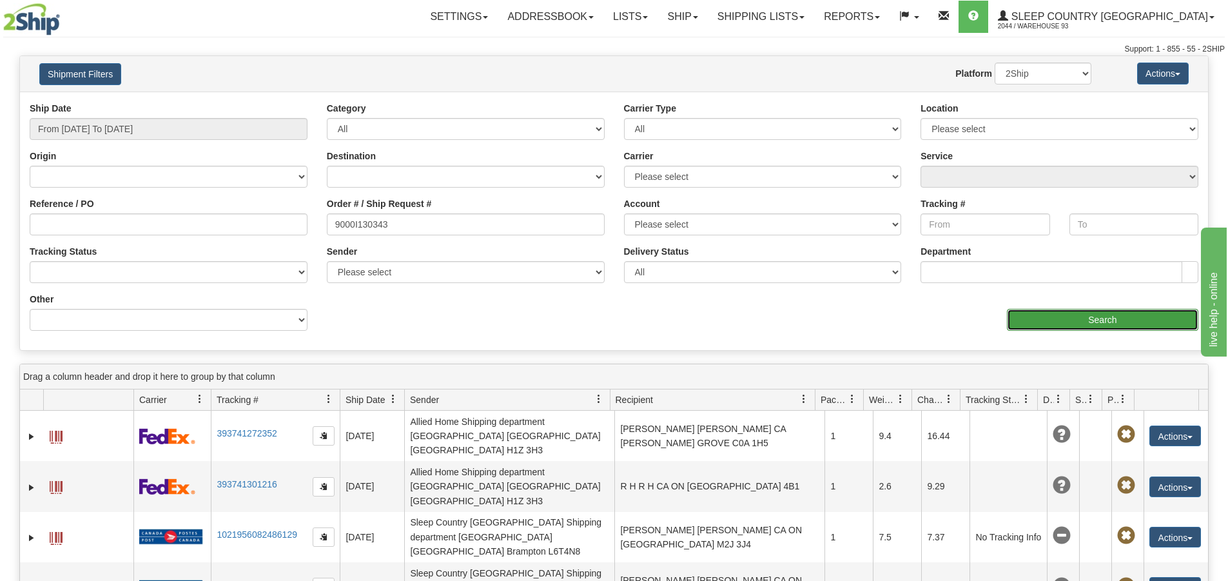
click at [1066, 317] on input "Search" at bounding box center [1102, 320] width 191 height 22
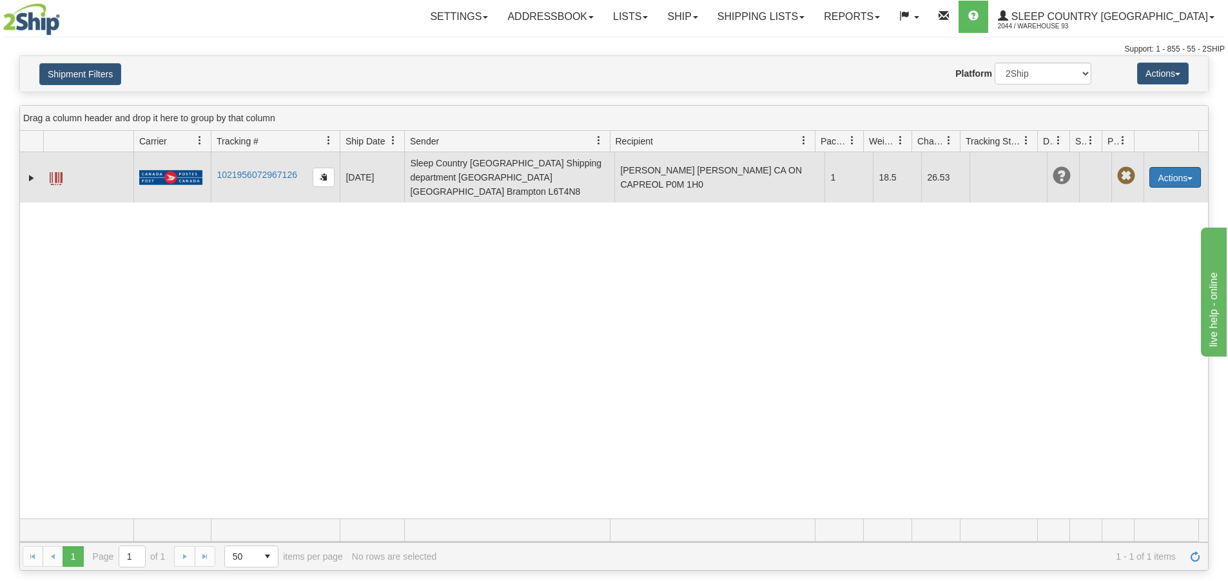
click at [1176, 170] on button "Actions" at bounding box center [1175, 177] width 52 height 21
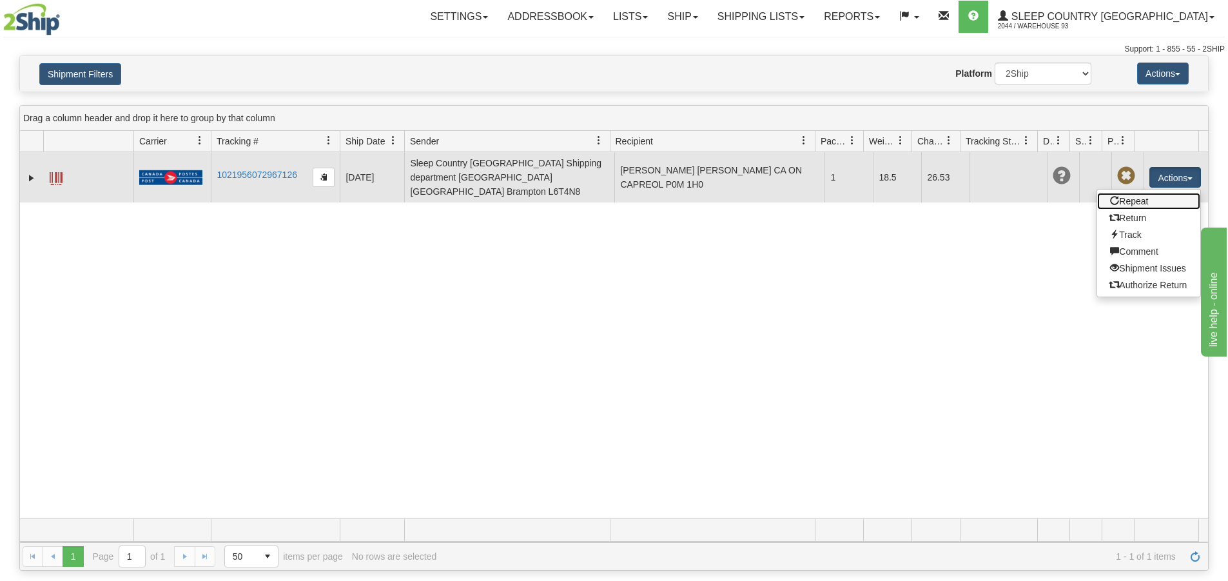
click at [1120, 193] on link "Repeat" at bounding box center [1148, 201] width 103 height 17
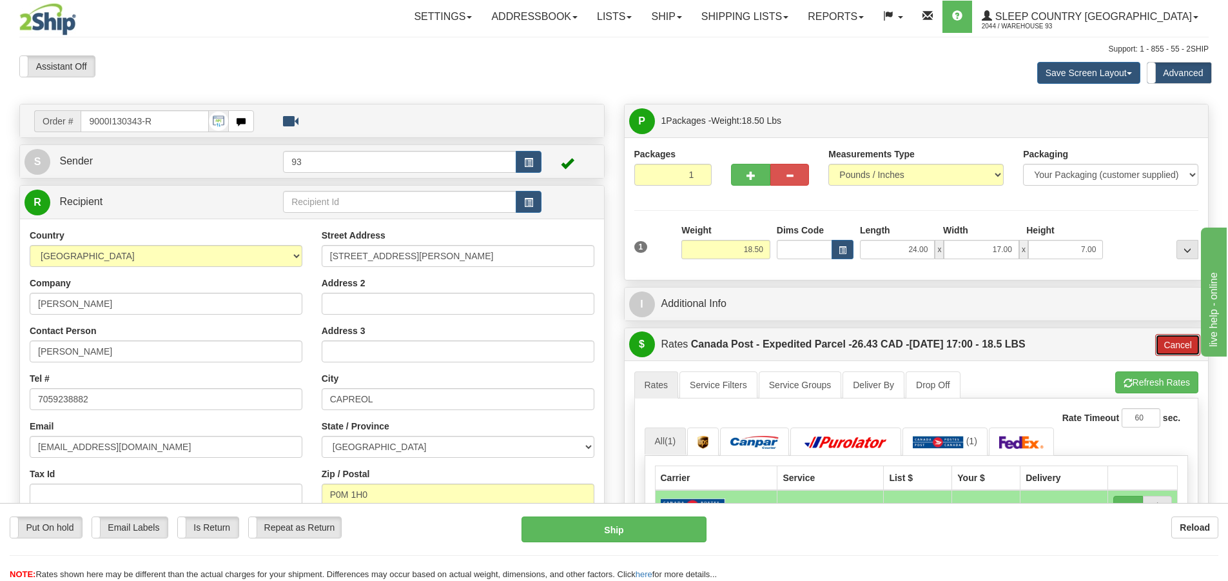
click at [1178, 338] on button "Cancel" at bounding box center [1177, 345] width 45 height 22
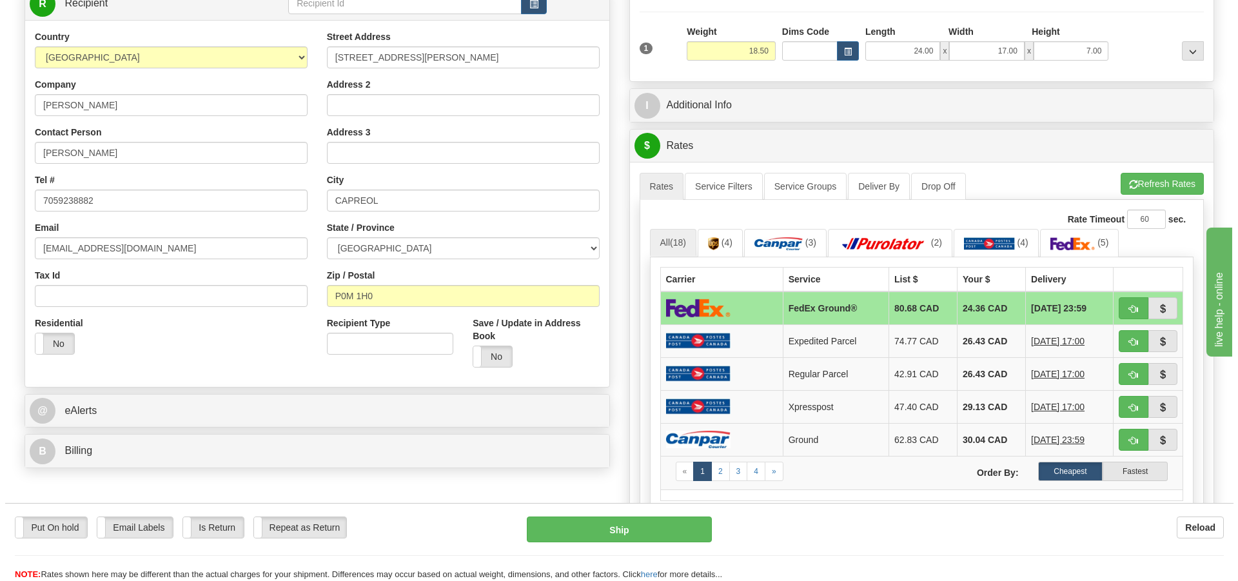
scroll to position [258, 0]
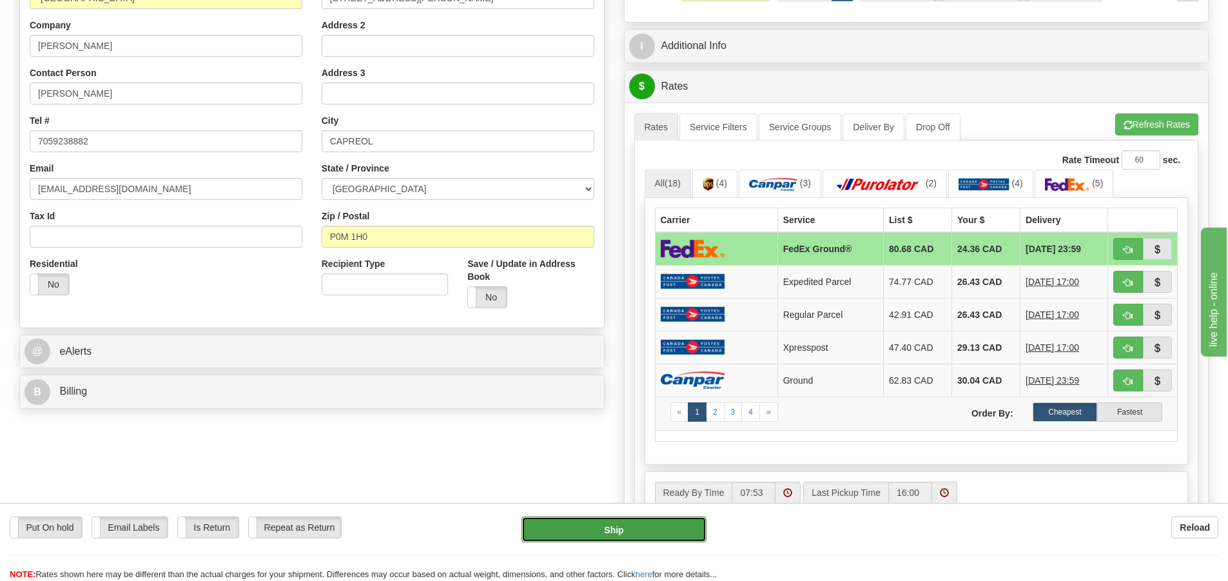
click at [682, 536] on button "Ship" at bounding box center [613, 529] width 185 height 26
type input "92"
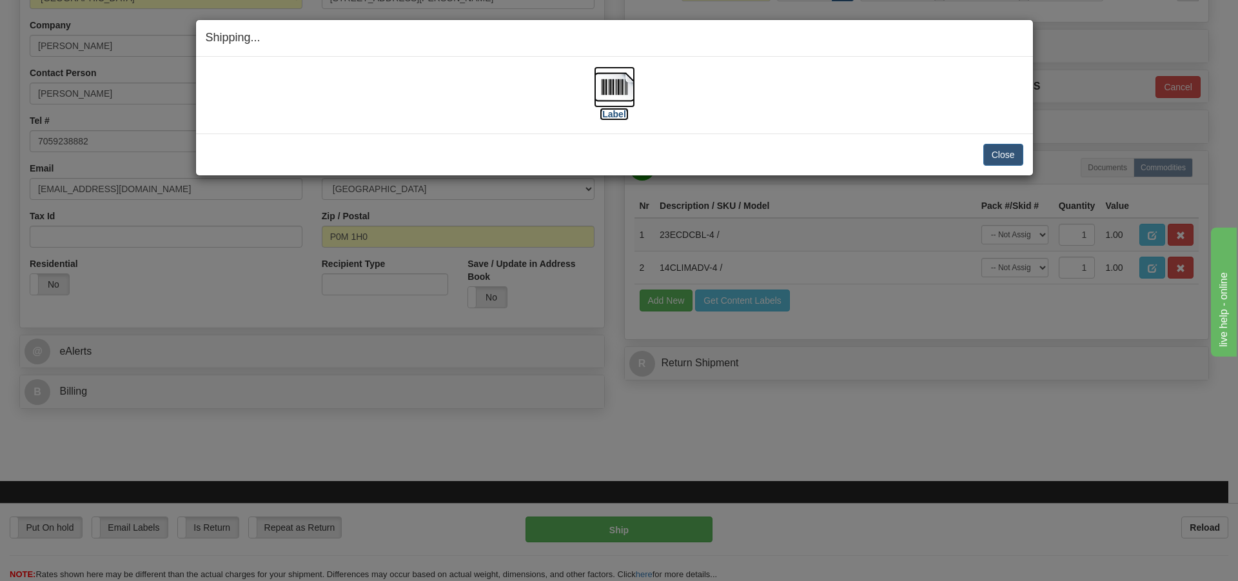
click at [608, 86] on img at bounding box center [614, 86] width 41 height 41
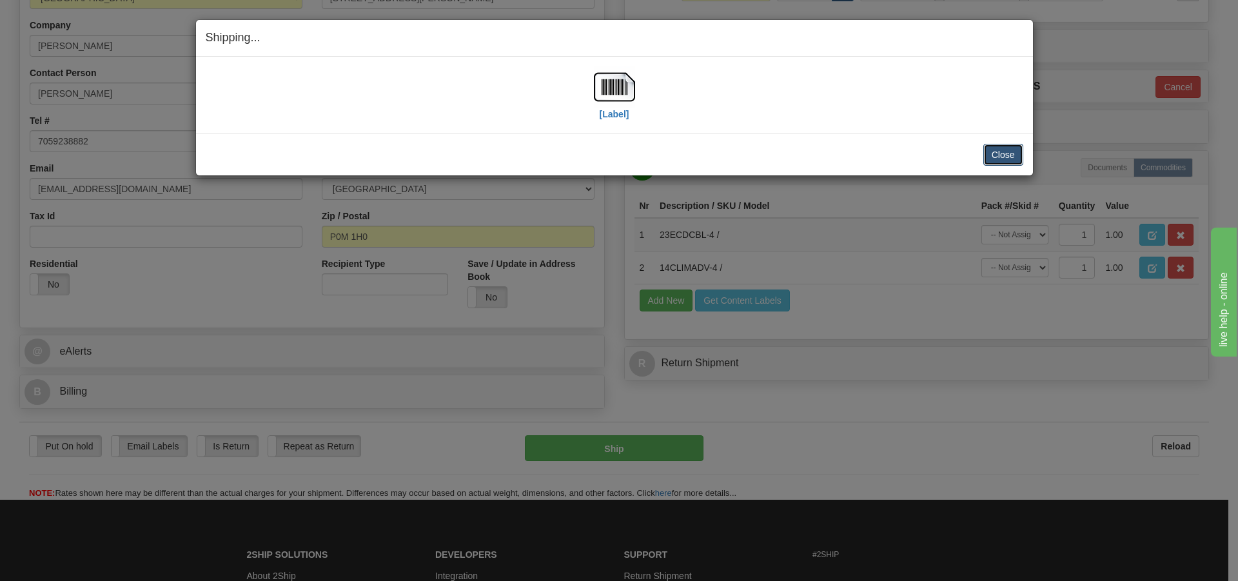
click at [1002, 158] on button "Close" at bounding box center [1003, 155] width 40 height 22
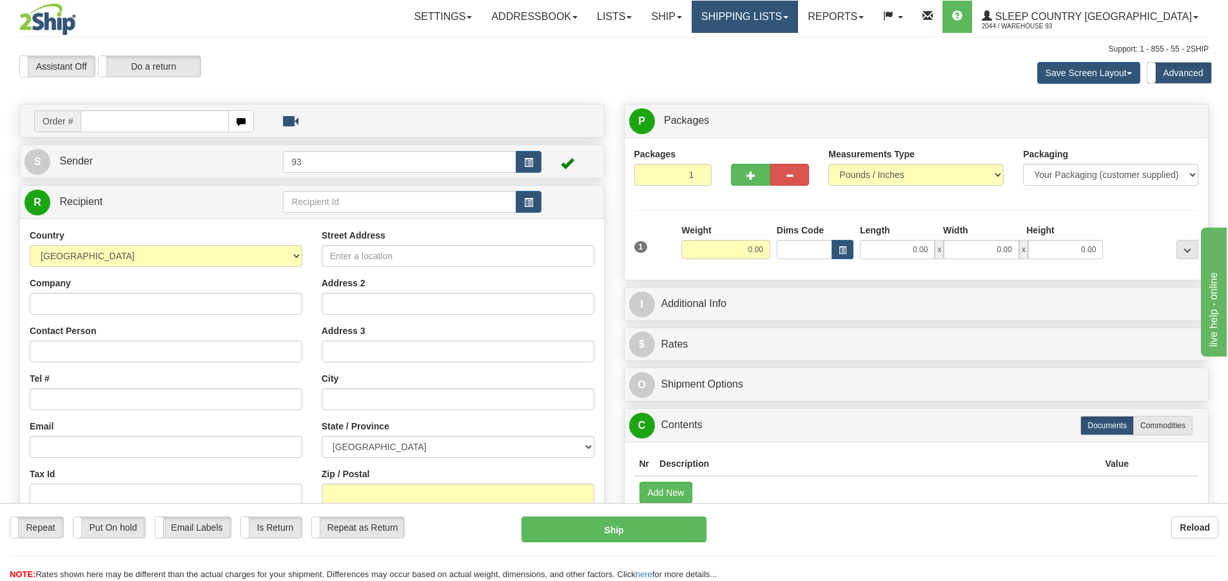
click at [792, 17] on link "Shipping lists" at bounding box center [745, 17] width 106 height 32
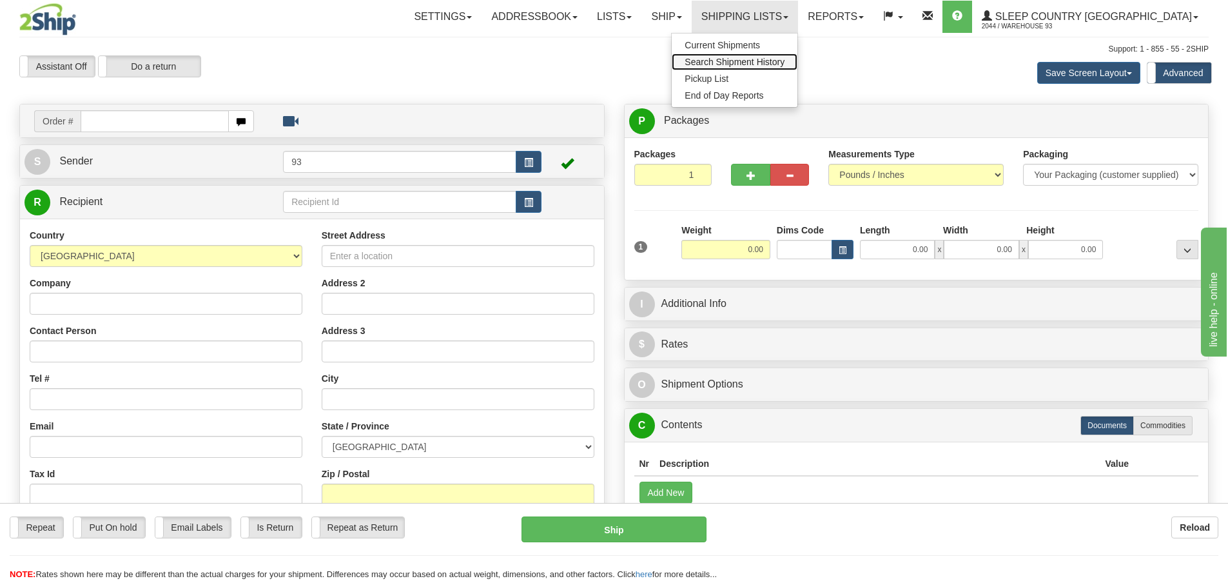
click at [763, 61] on span "Search Shipment History" at bounding box center [735, 62] width 100 height 10
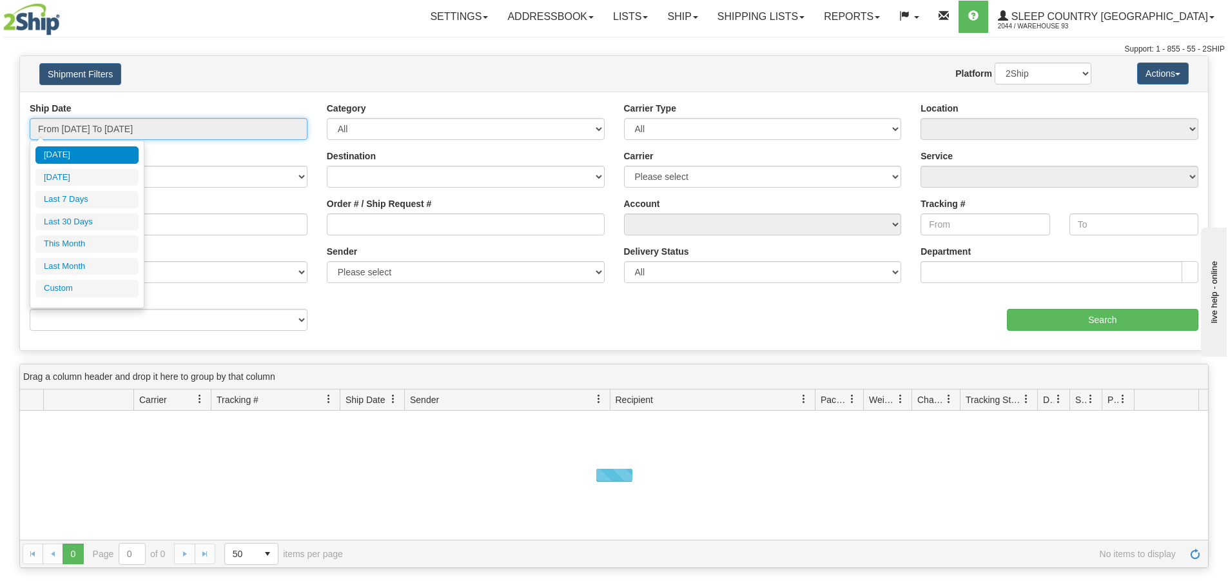
click at [90, 124] on input "From [DATE] To [DATE]" at bounding box center [169, 129] width 278 height 22
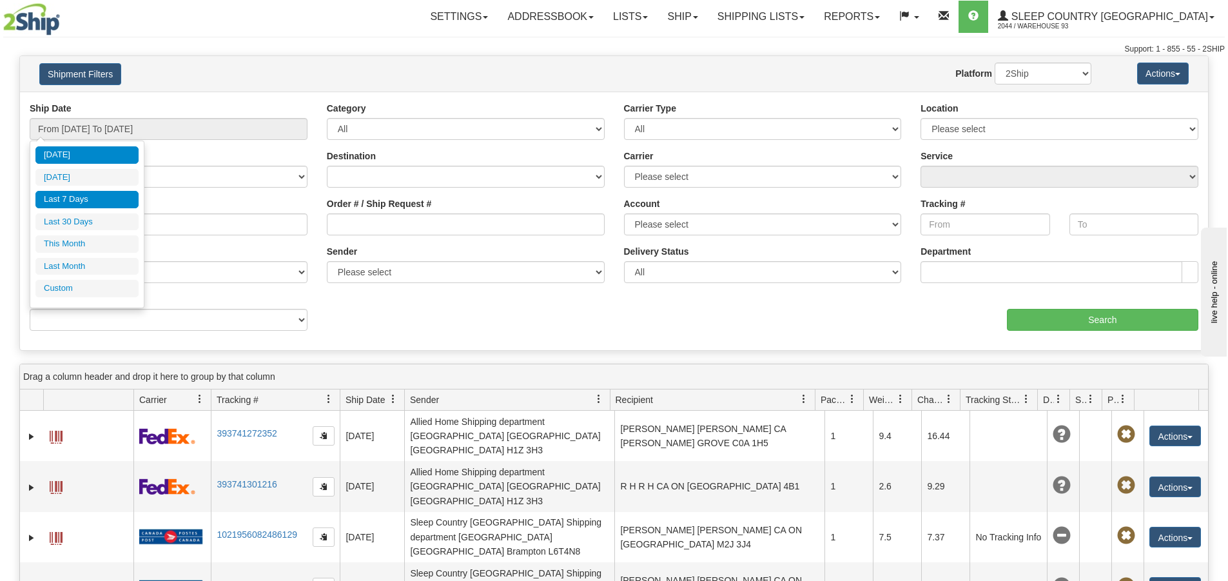
click at [90, 195] on li "Last 7 Days" at bounding box center [86, 199] width 103 height 17
type input "From [DATE] To [DATE]"
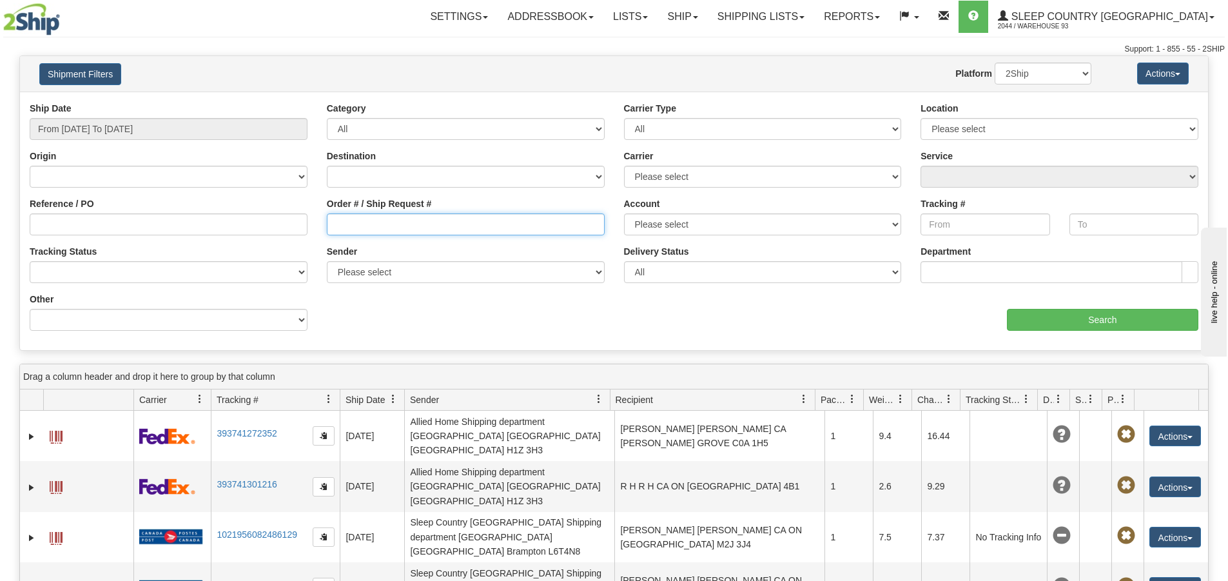
click at [413, 223] on input "Order # / Ship Request #" at bounding box center [466, 224] width 278 height 22
type input "9007I127027"
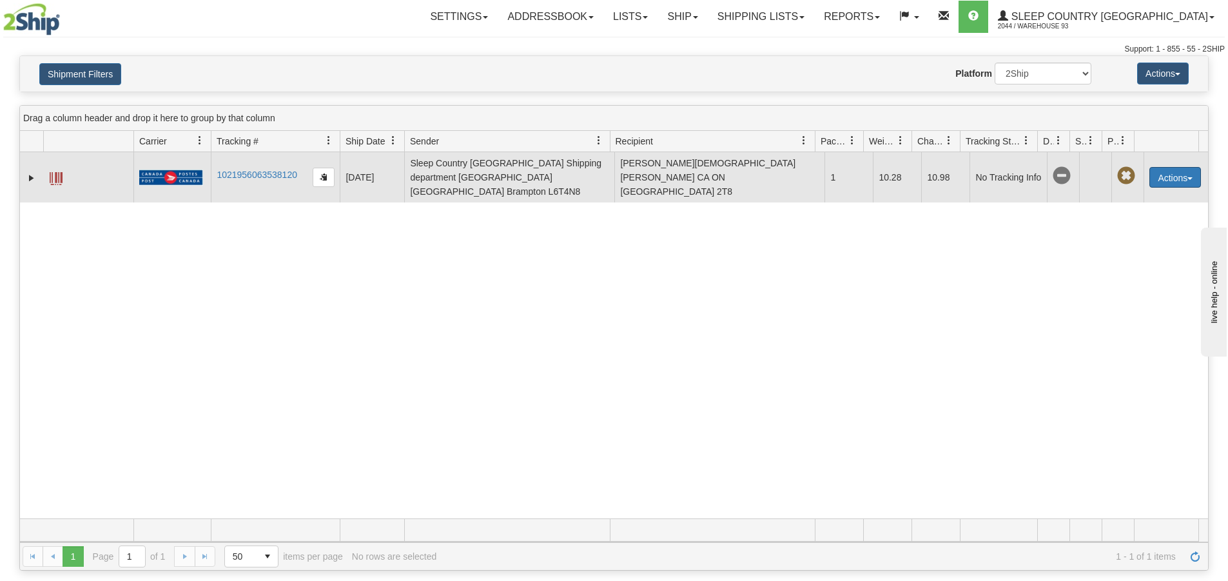
click at [1179, 177] on button "Actions" at bounding box center [1175, 177] width 52 height 21
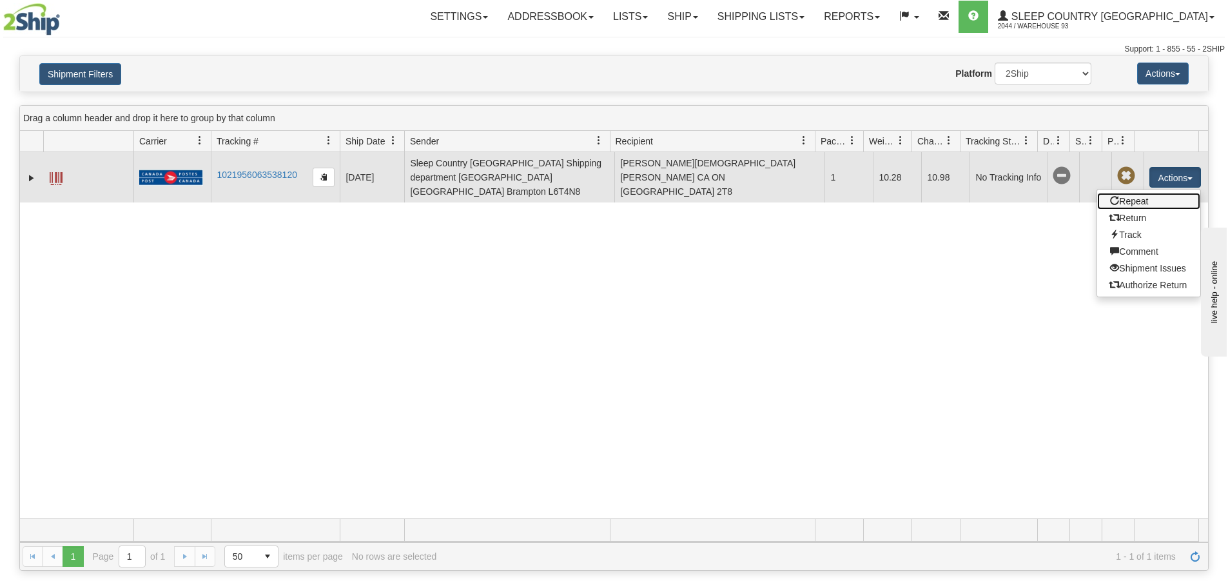
click at [1137, 197] on link "Repeat" at bounding box center [1148, 201] width 103 height 17
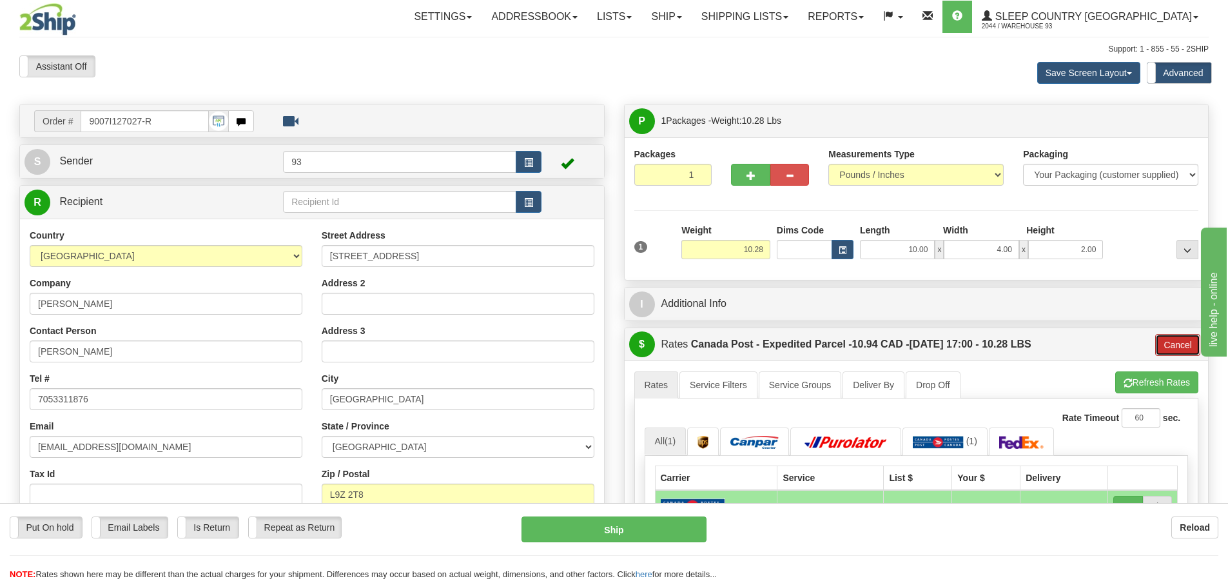
click at [1179, 344] on button "Cancel" at bounding box center [1177, 345] width 45 height 22
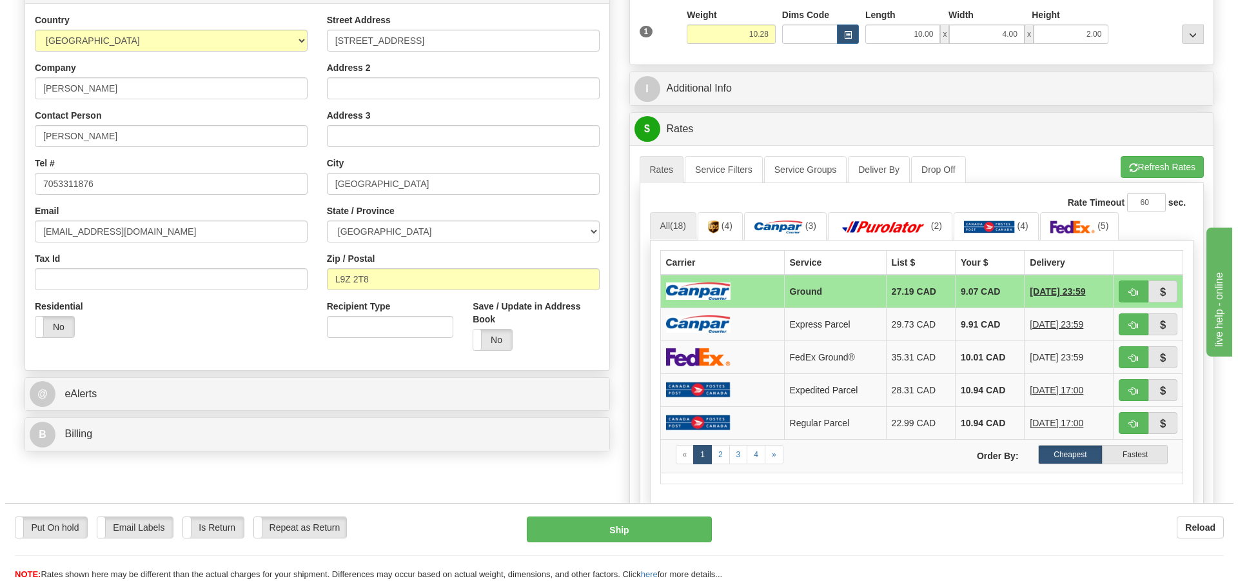
scroll to position [258, 0]
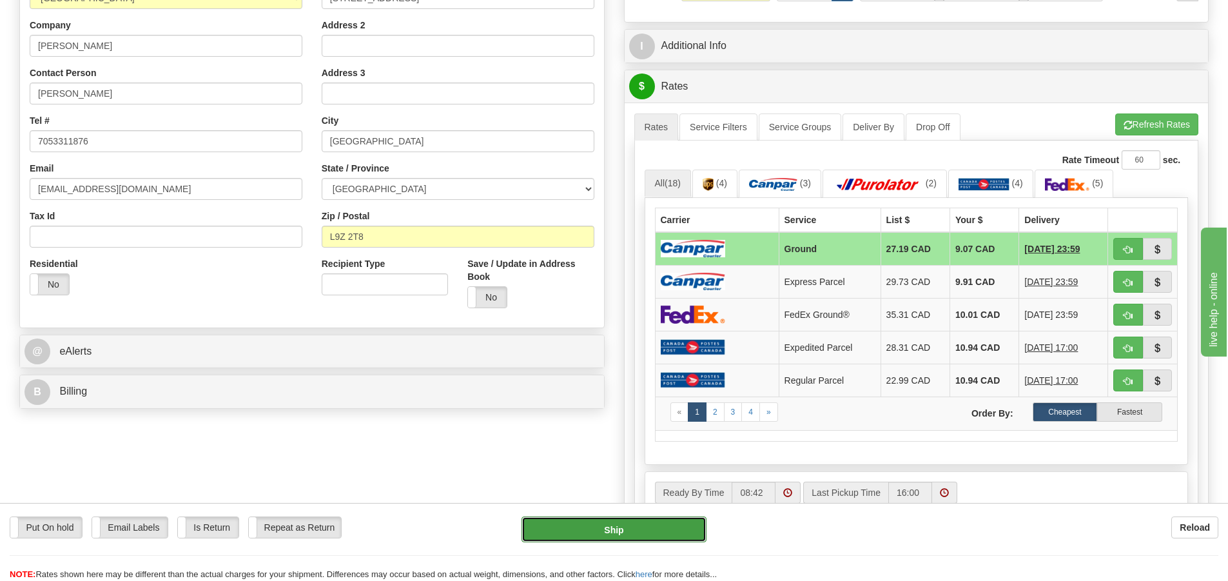
click at [659, 521] on button "Ship" at bounding box center [613, 529] width 185 height 26
type input "1"
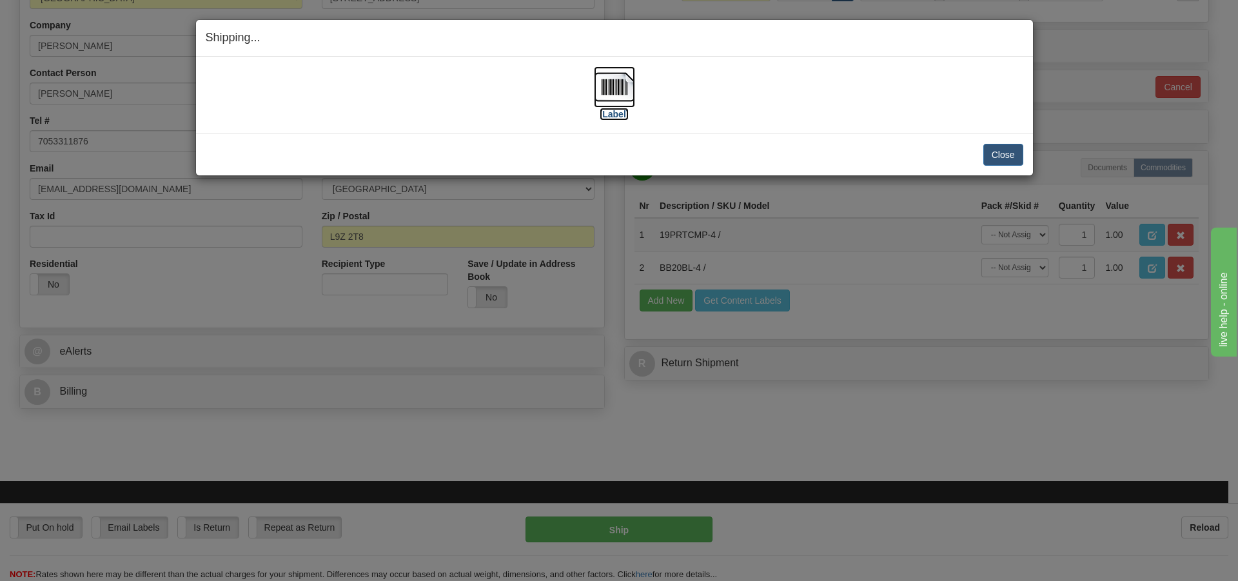
click at [615, 88] on img at bounding box center [614, 86] width 41 height 41
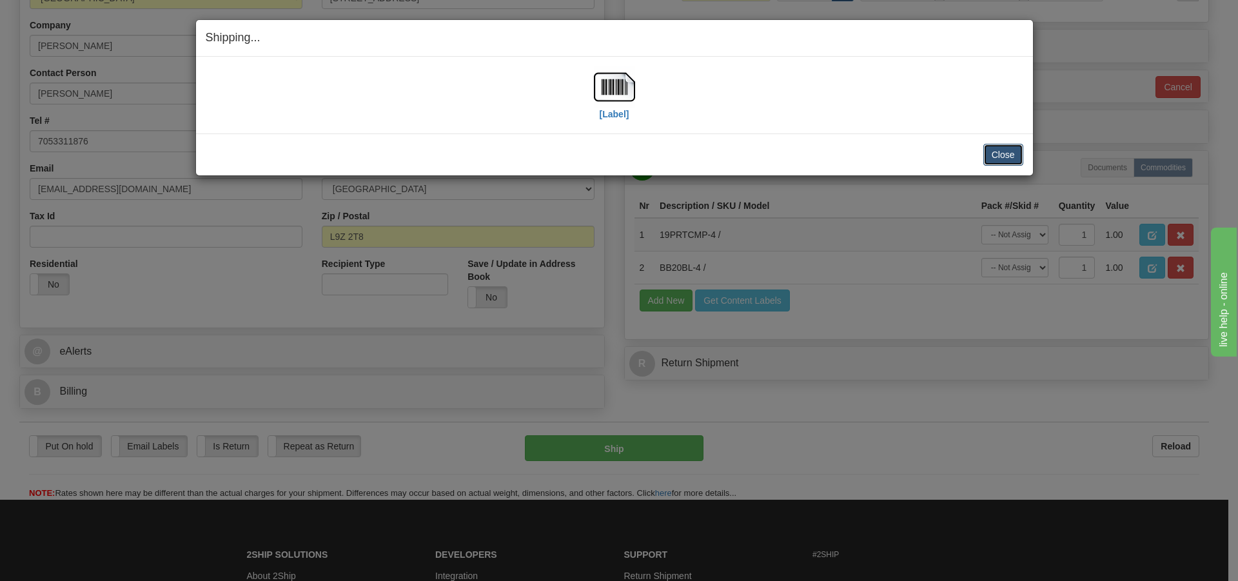
click at [1008, 157] on button "Close" at bounding box center [1003, 155] width 40 height 22
